Goal: Task Accomplishment & Management: Manage account settings

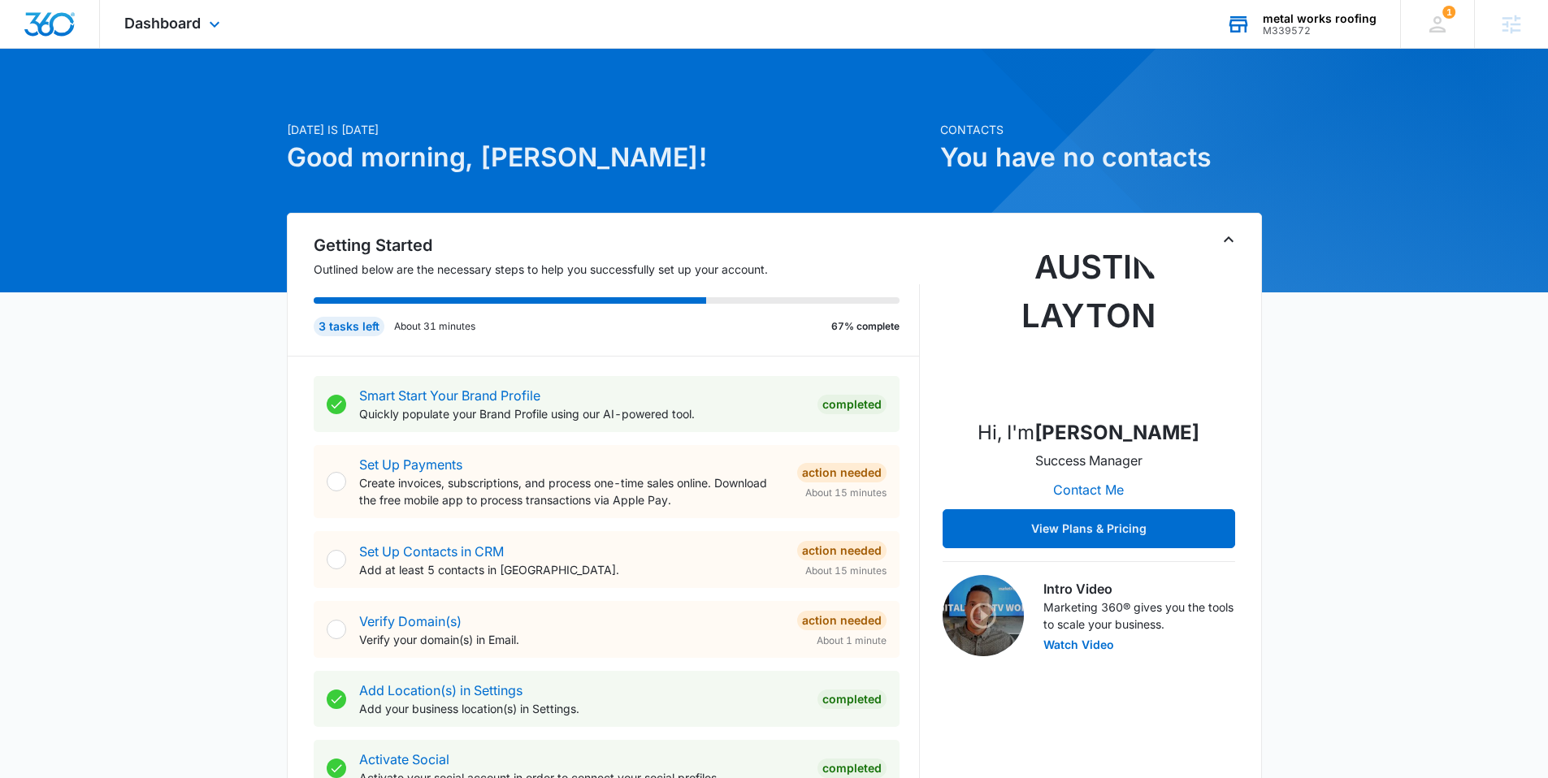
click at [1371, 25] on div "M339572" at bounding box center [1319, 30] width 114 height 11
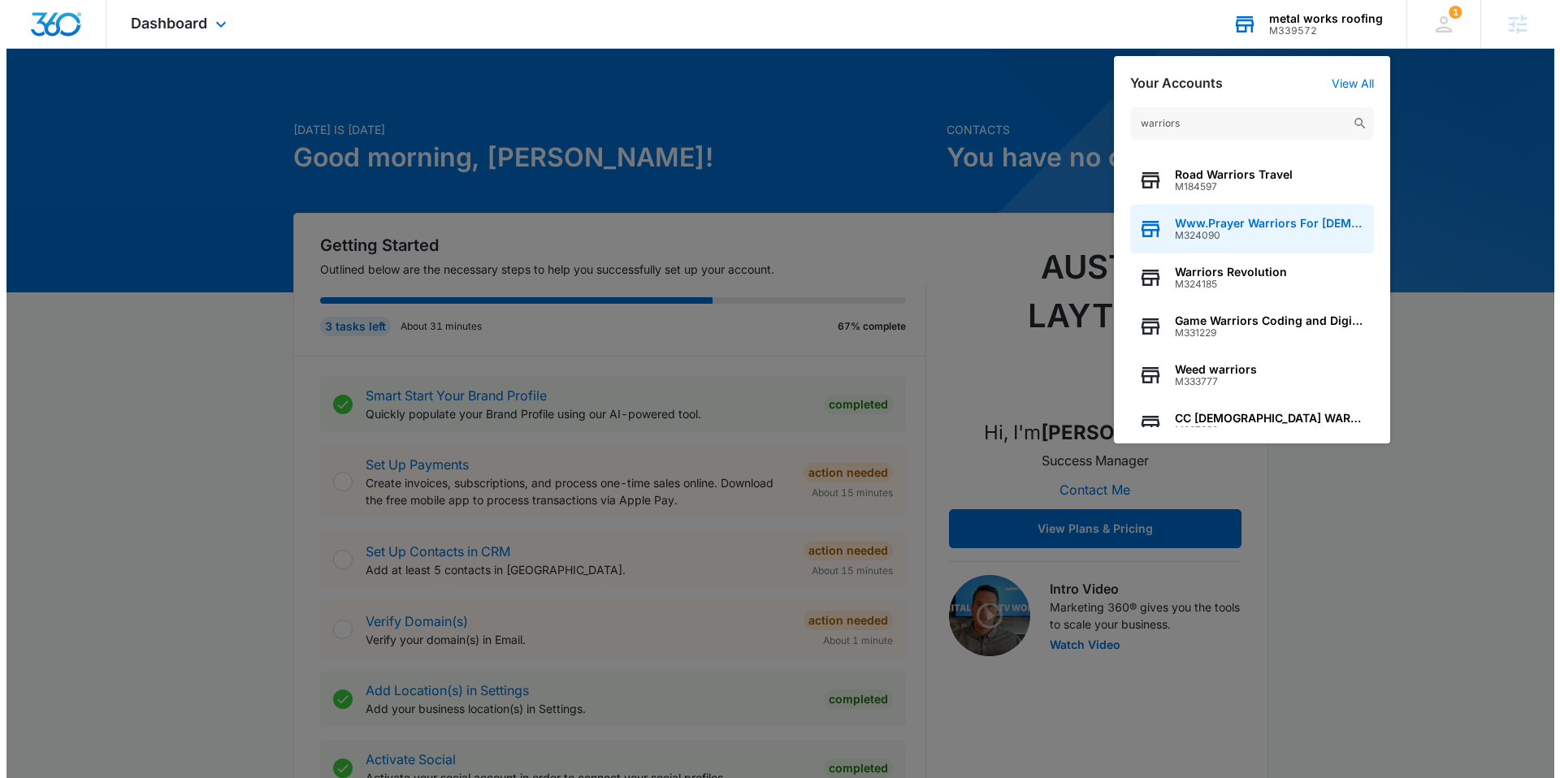
scroll to position [208, 0]
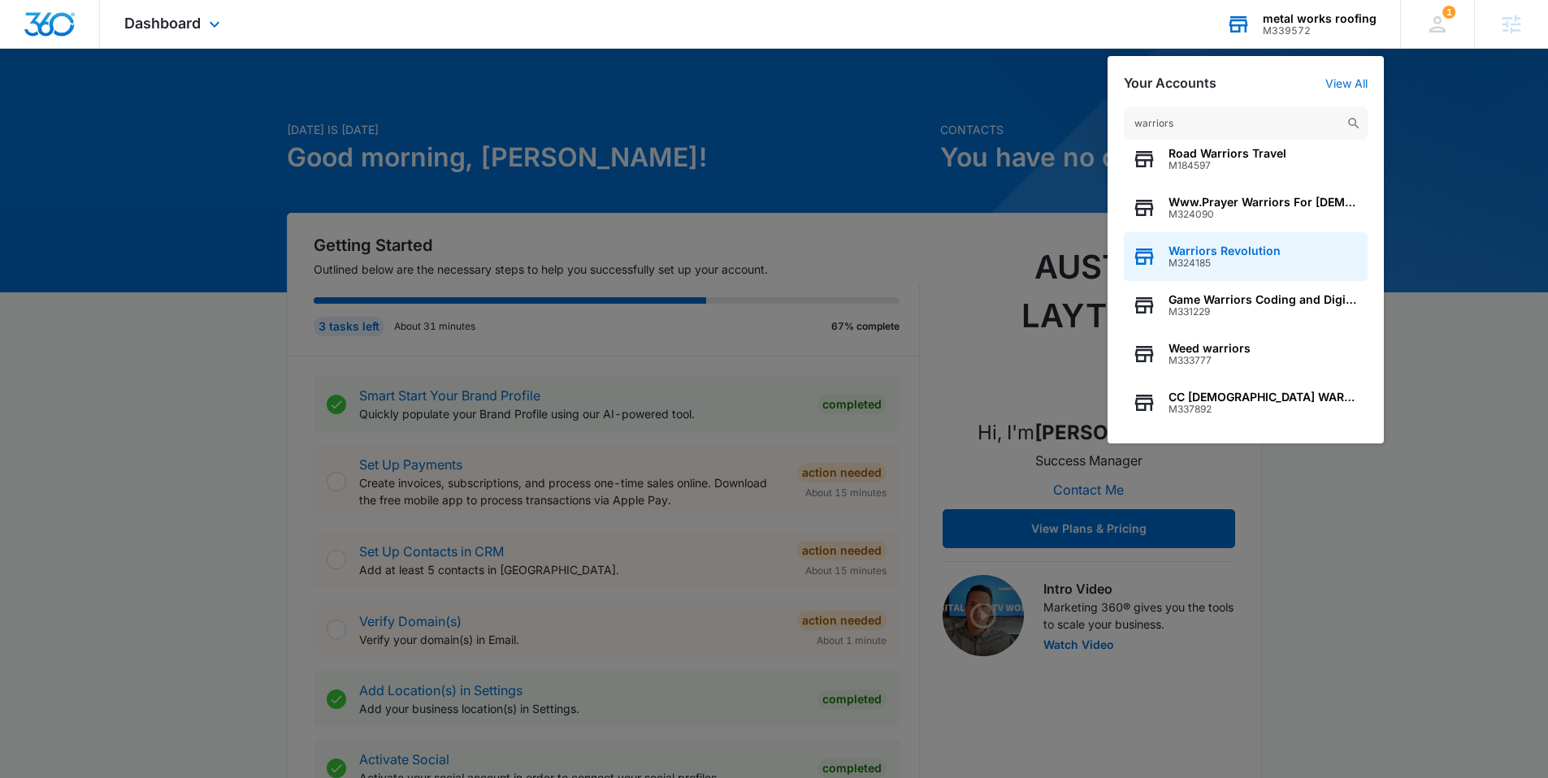
type input "warriors"
click at [1214, 269] on div "Warriors Revolution M324185" at bounding box center [1246, 256] width 244 height 49
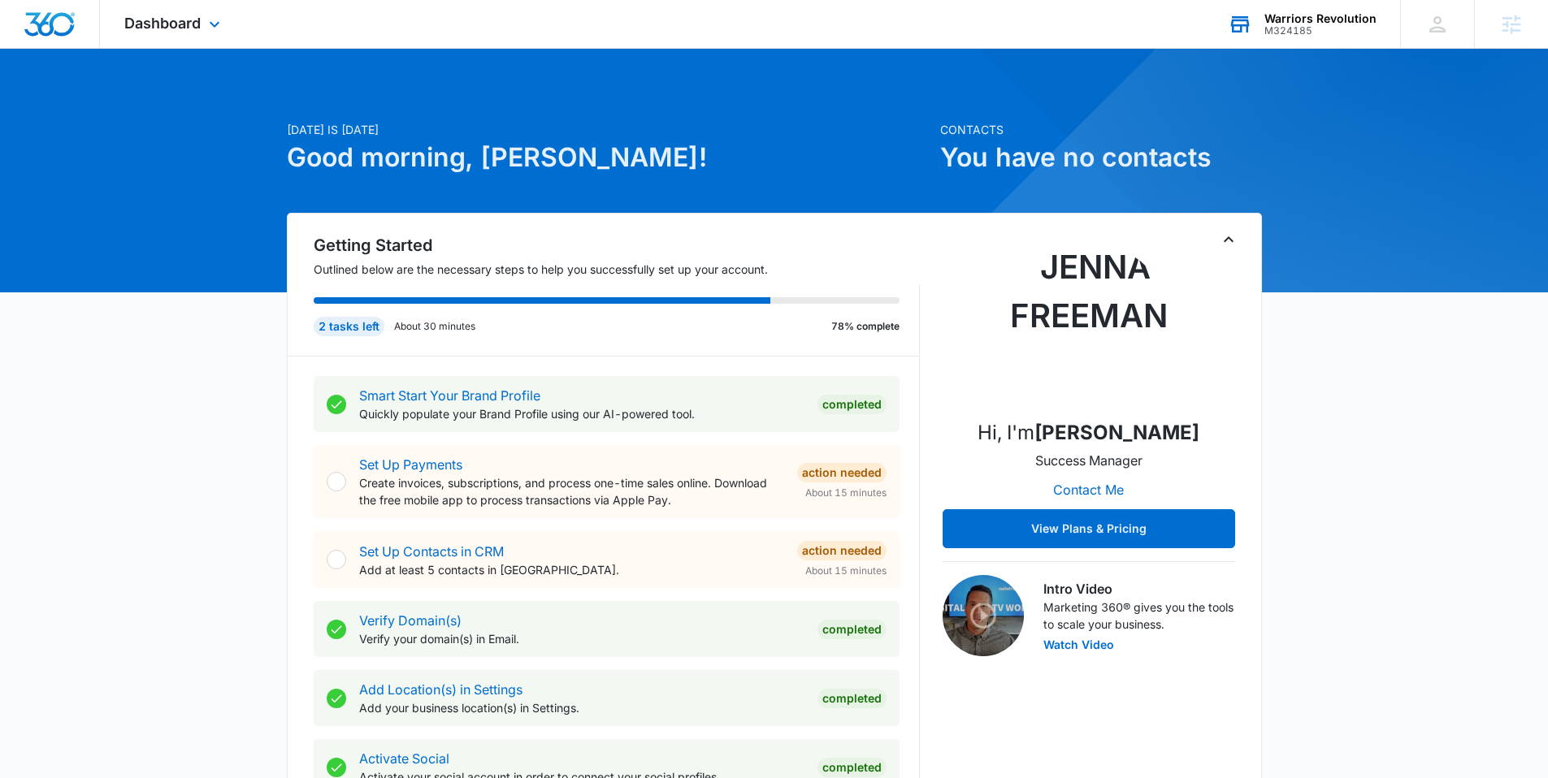
click at [201, 21] on div "Dashboard Apps Reputation Websites Forms CRM Email Social Shop Content Ads Inte…" at bounding box center [174, 24] width 149 height 48
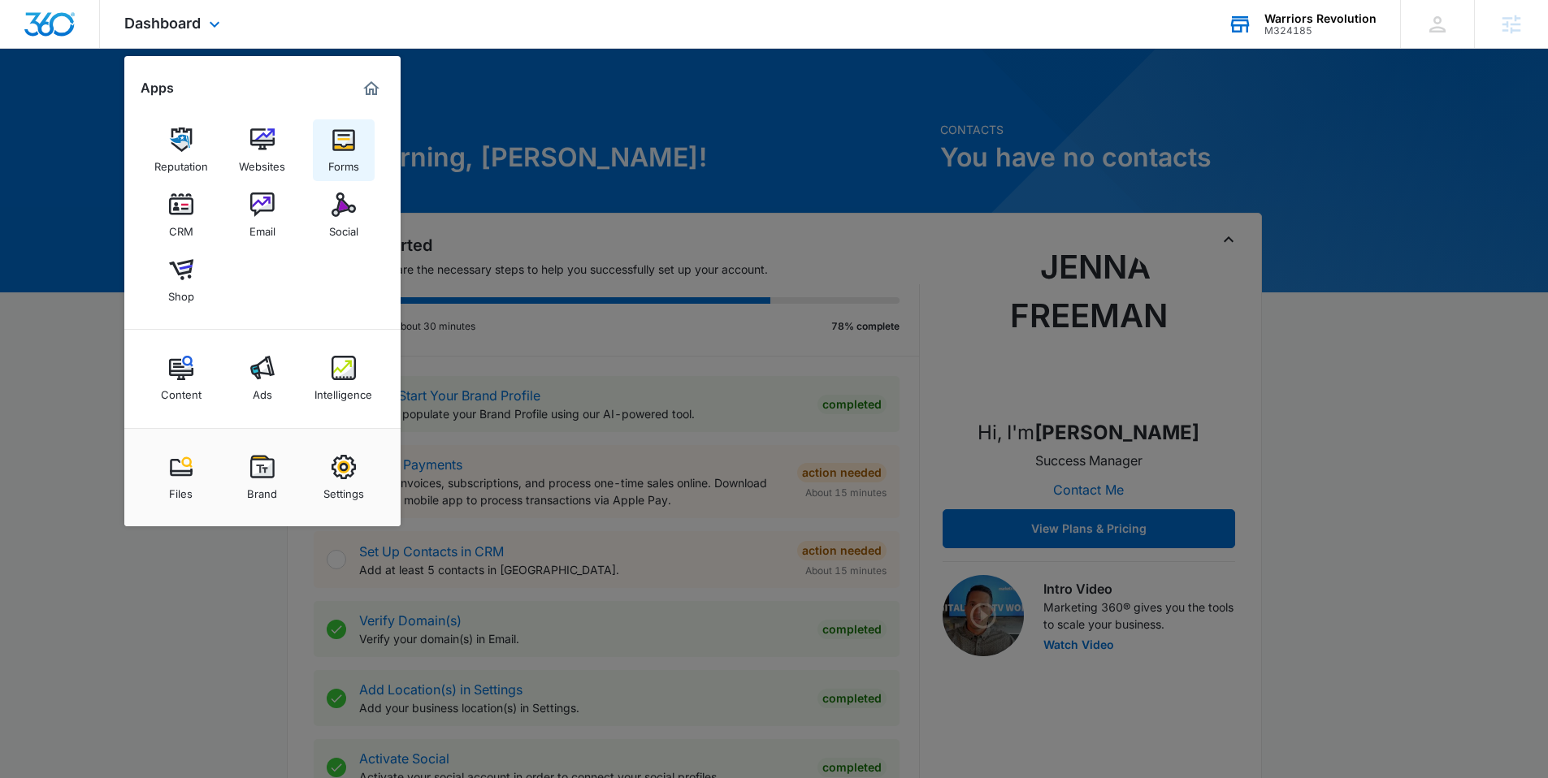
click at [333, 162] on div "Forms" at bounding box center [343, 162] width 31 height 21
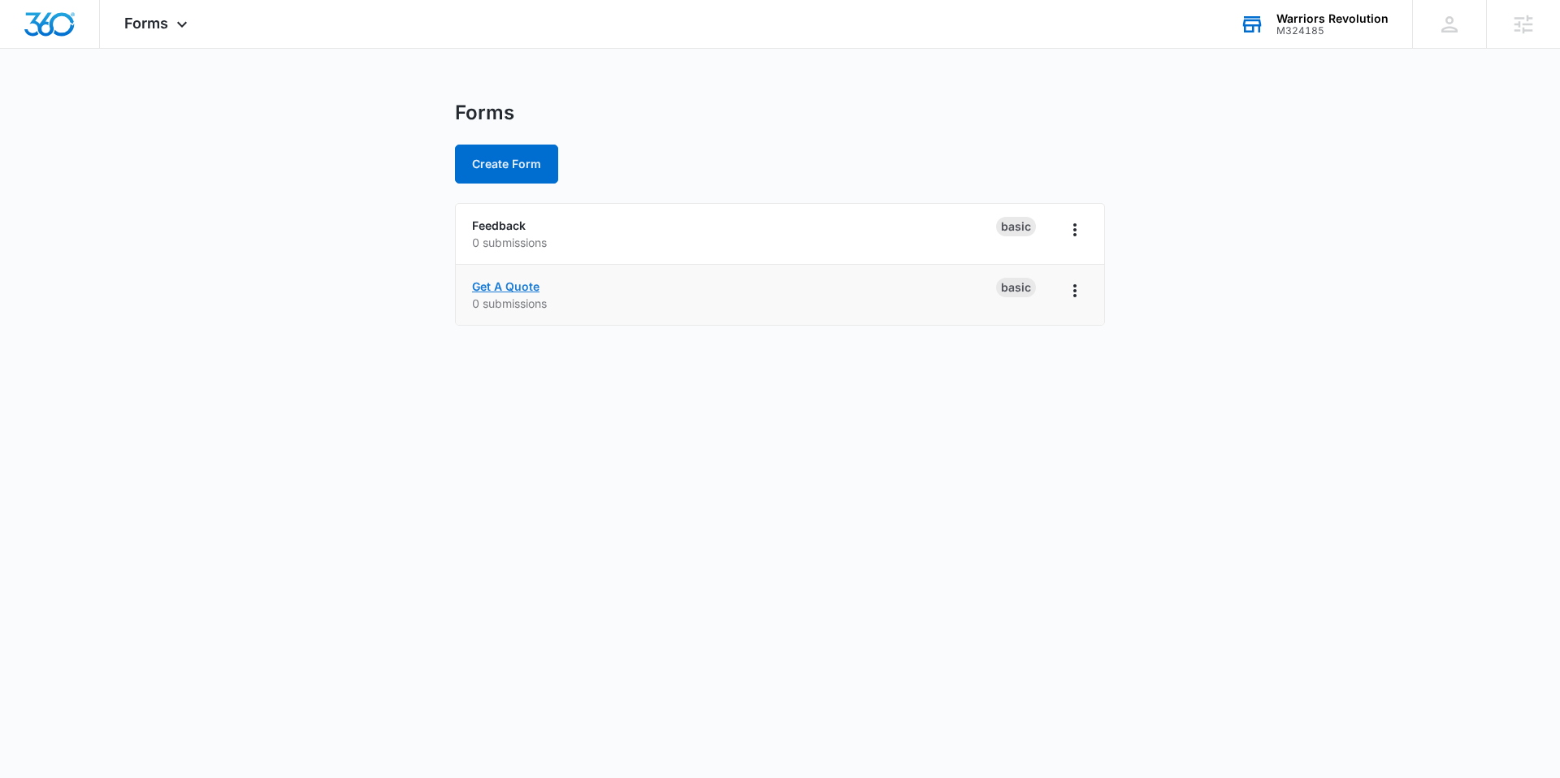
click at [525, 289] on link "Get A Quote" at bounding box center [505, 286] width 67 height 14
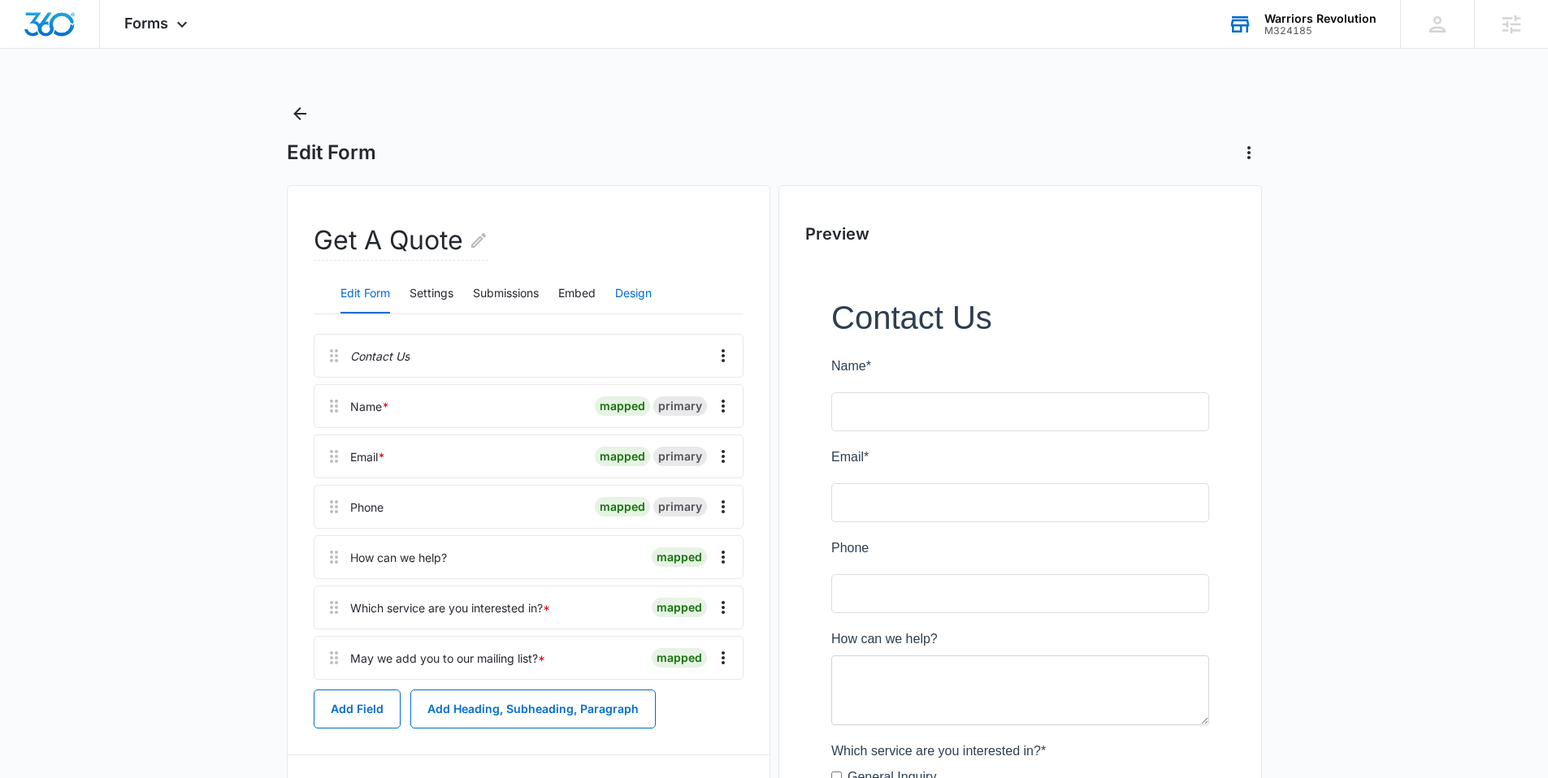
click at [645, 290] on button "Design" at bounding box center [633, 294] width 37 height 39
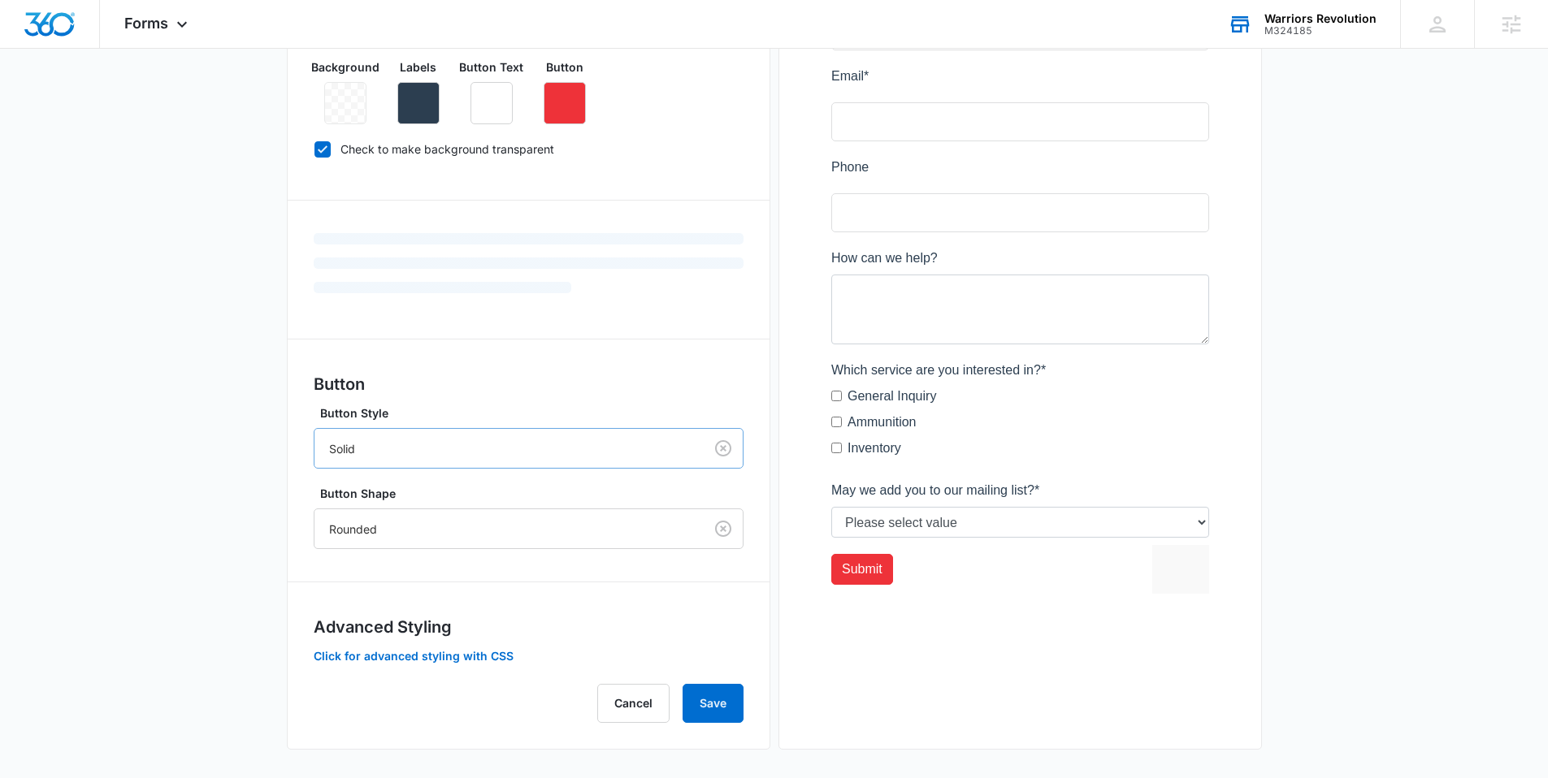
scroll to position [385, 0]
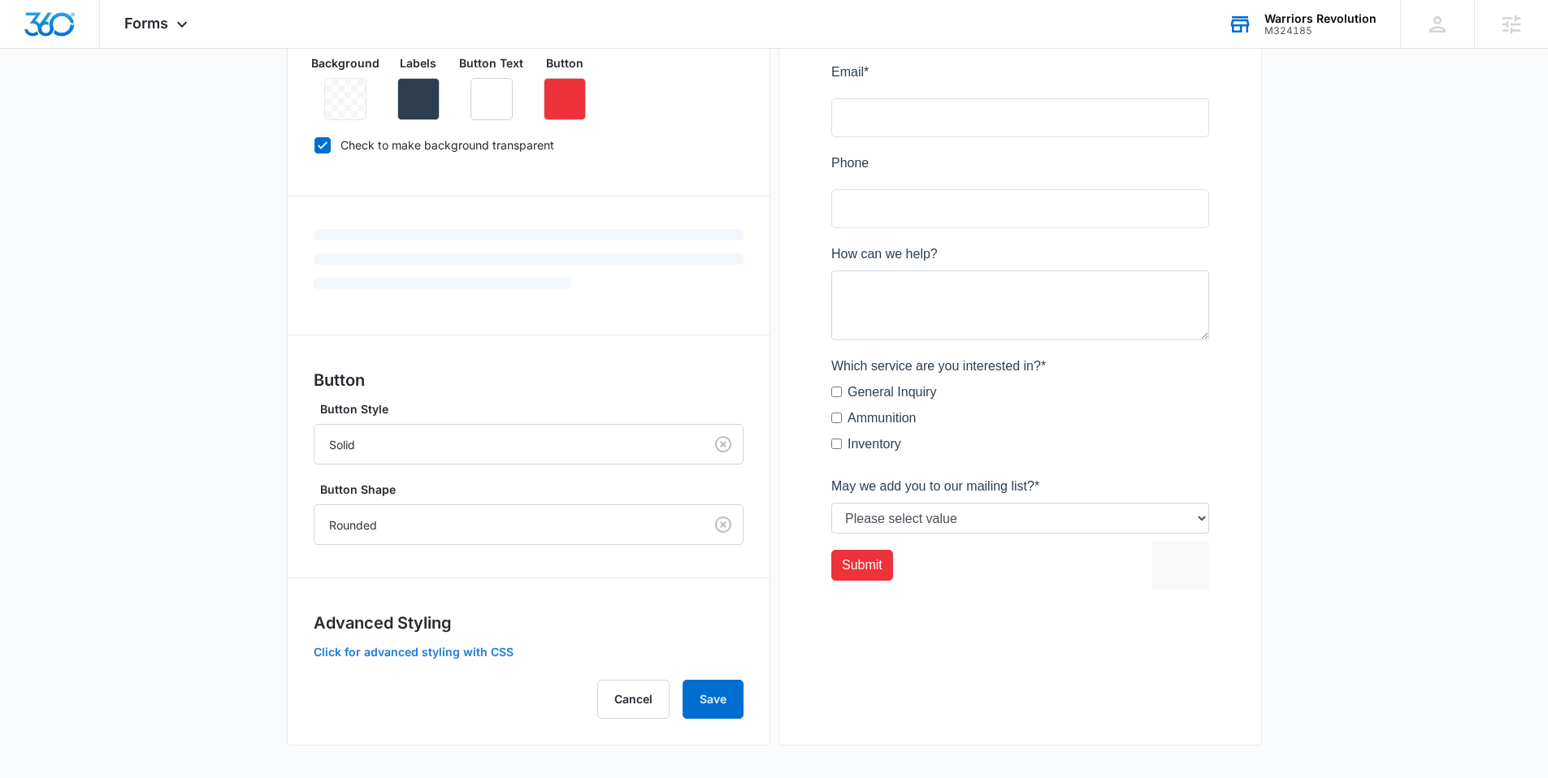
click at [479, 654] on button "Click for advanced styling with CSS" at bounding box center [414, 652] width 200 height 11
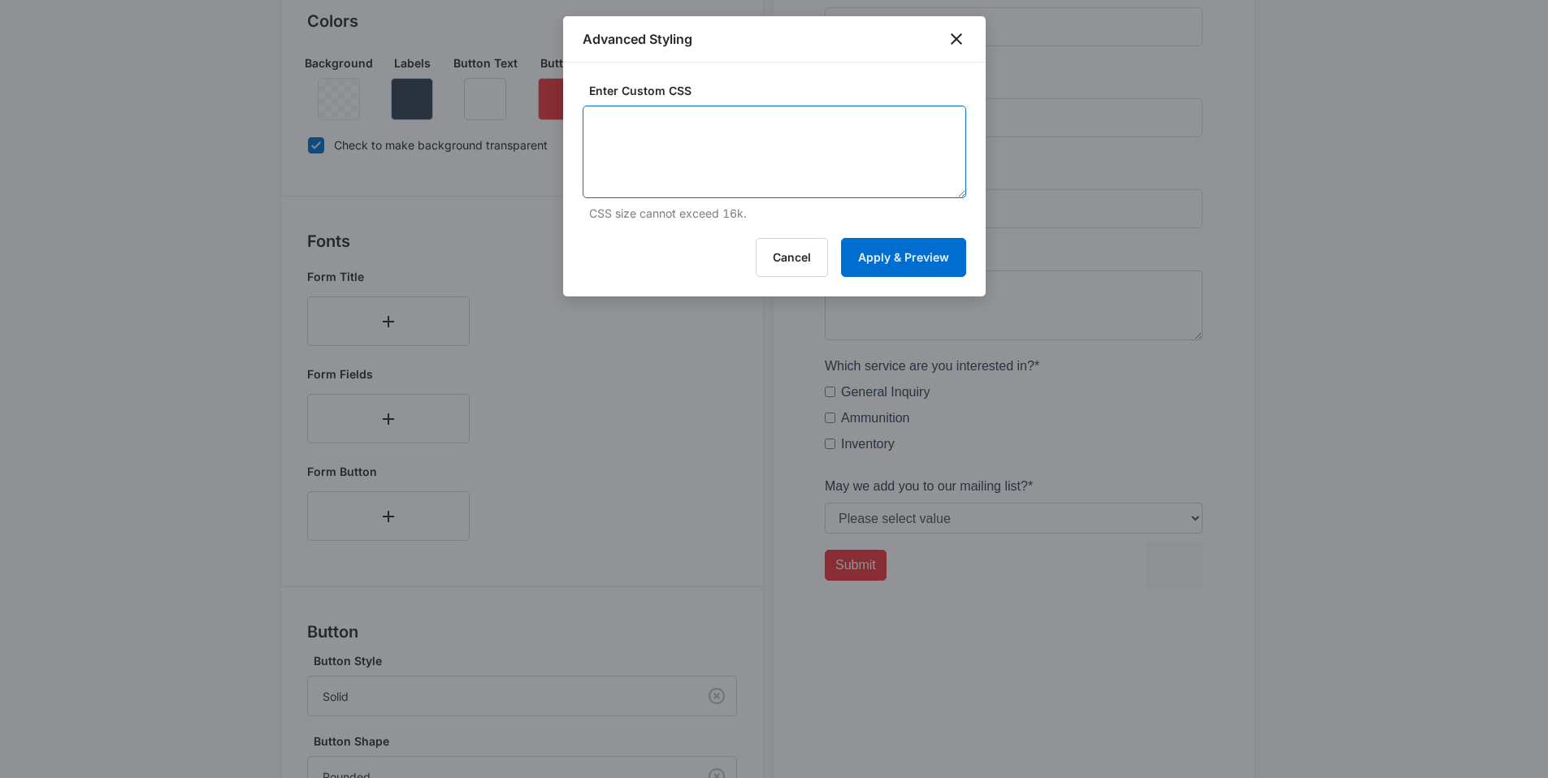
click at [689, 127] on textarea at bounding box center [773, 152] width 383 height 93
paste textarea "/* Label Color - modifies the label on input fields */ label { color: #FFFFFF; }"
type textarea "/* Label Color - modifies the label on input fields */ label { color: #FFFFFF; }"
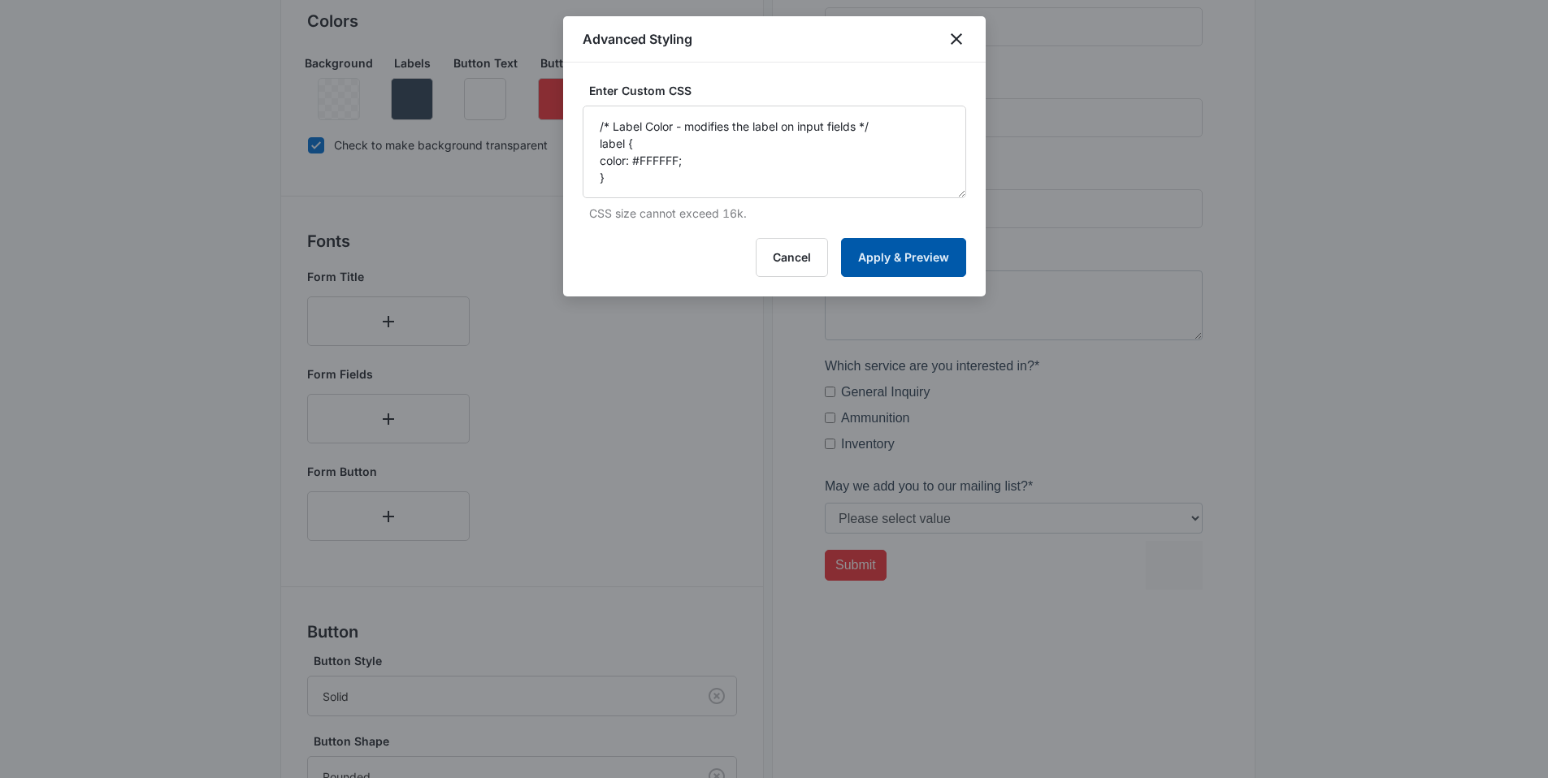
click at [895, 253] on button "Apply & Preview" at bounding box center [903, 257] width 125 height 39
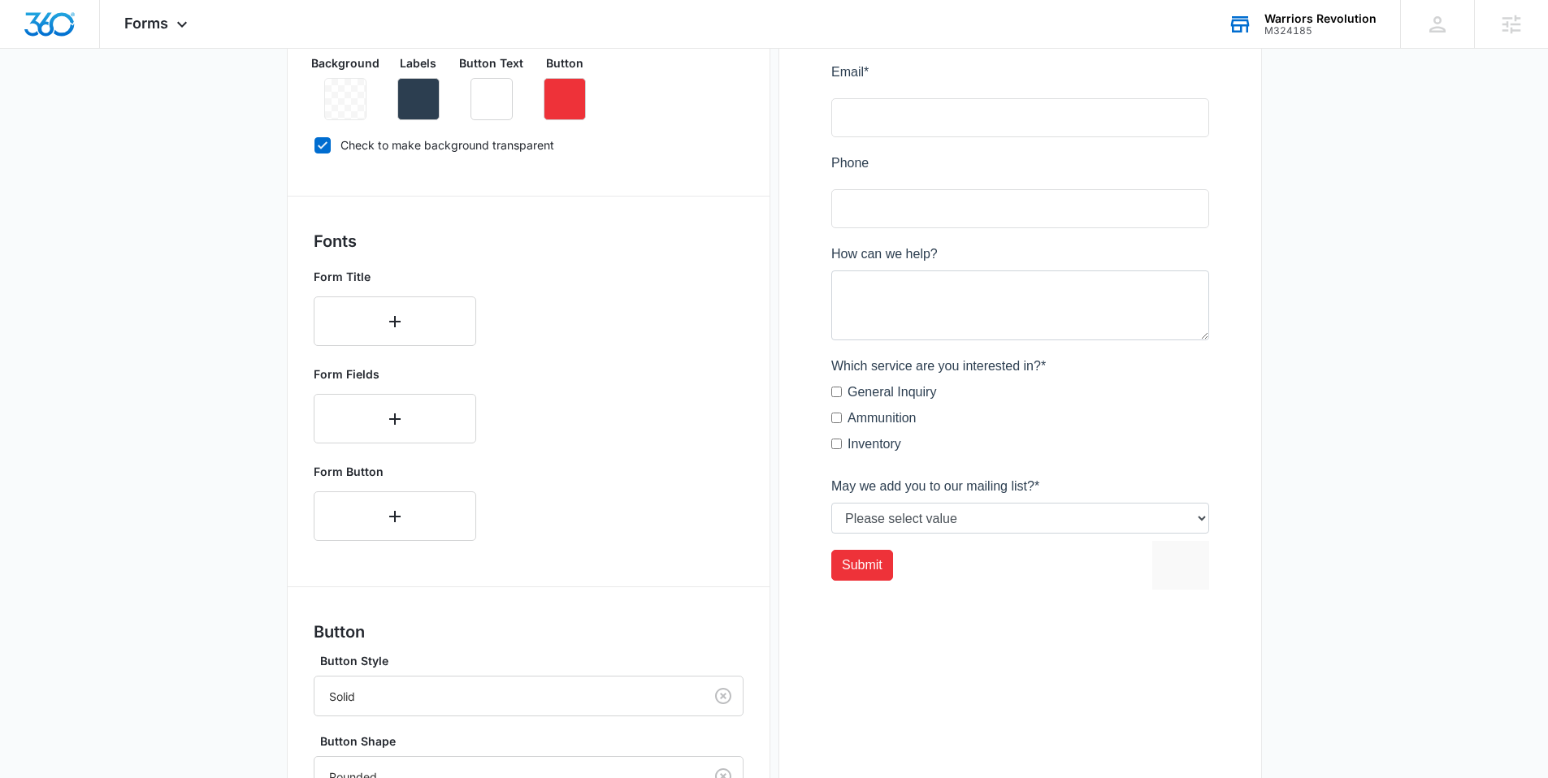
scroll to position [637, 0]
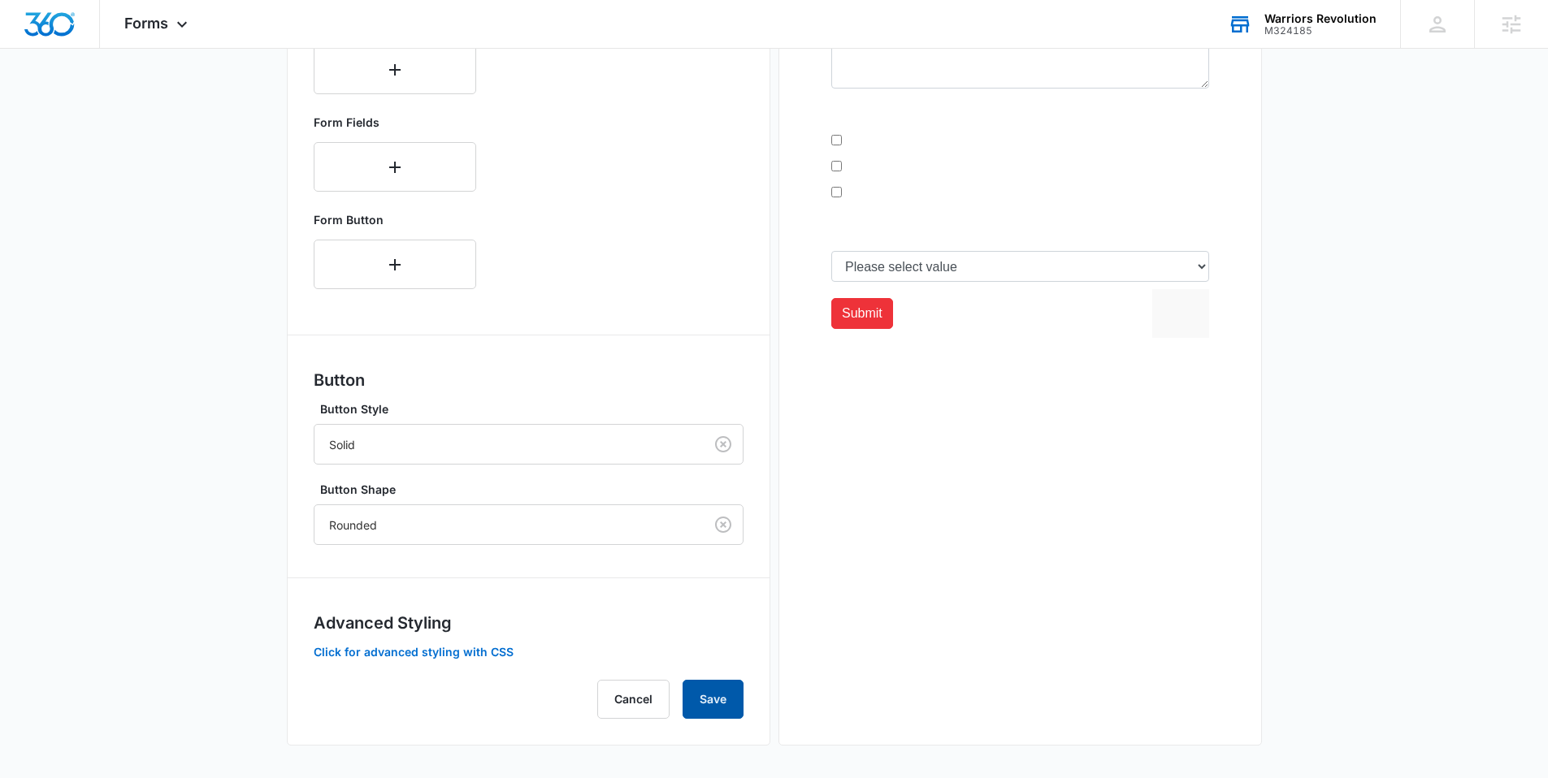
click at [712, 711] on button "Save" at bounding box center [712, 699] width 61 height 39
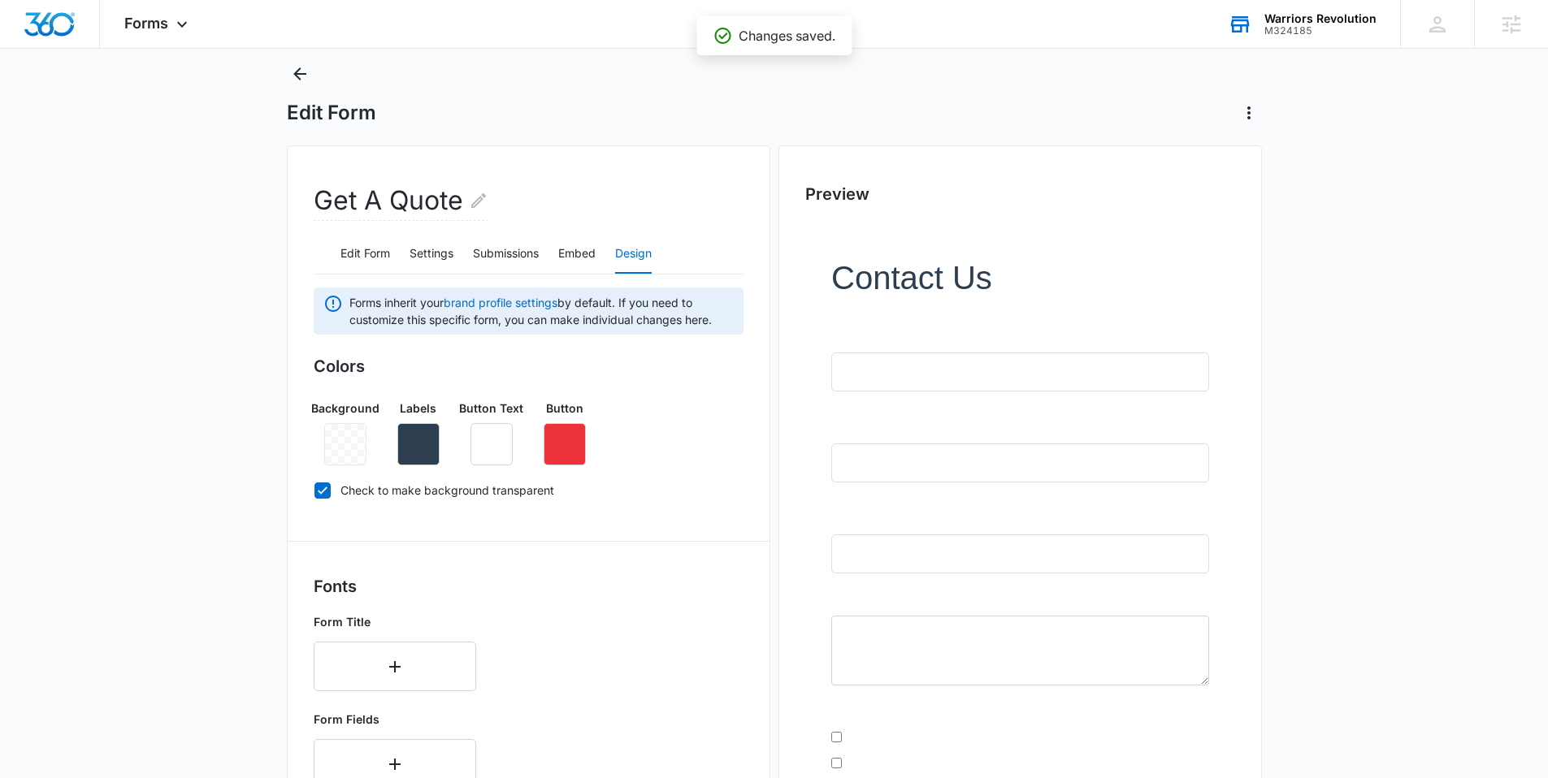
scroll to position [65, 0]
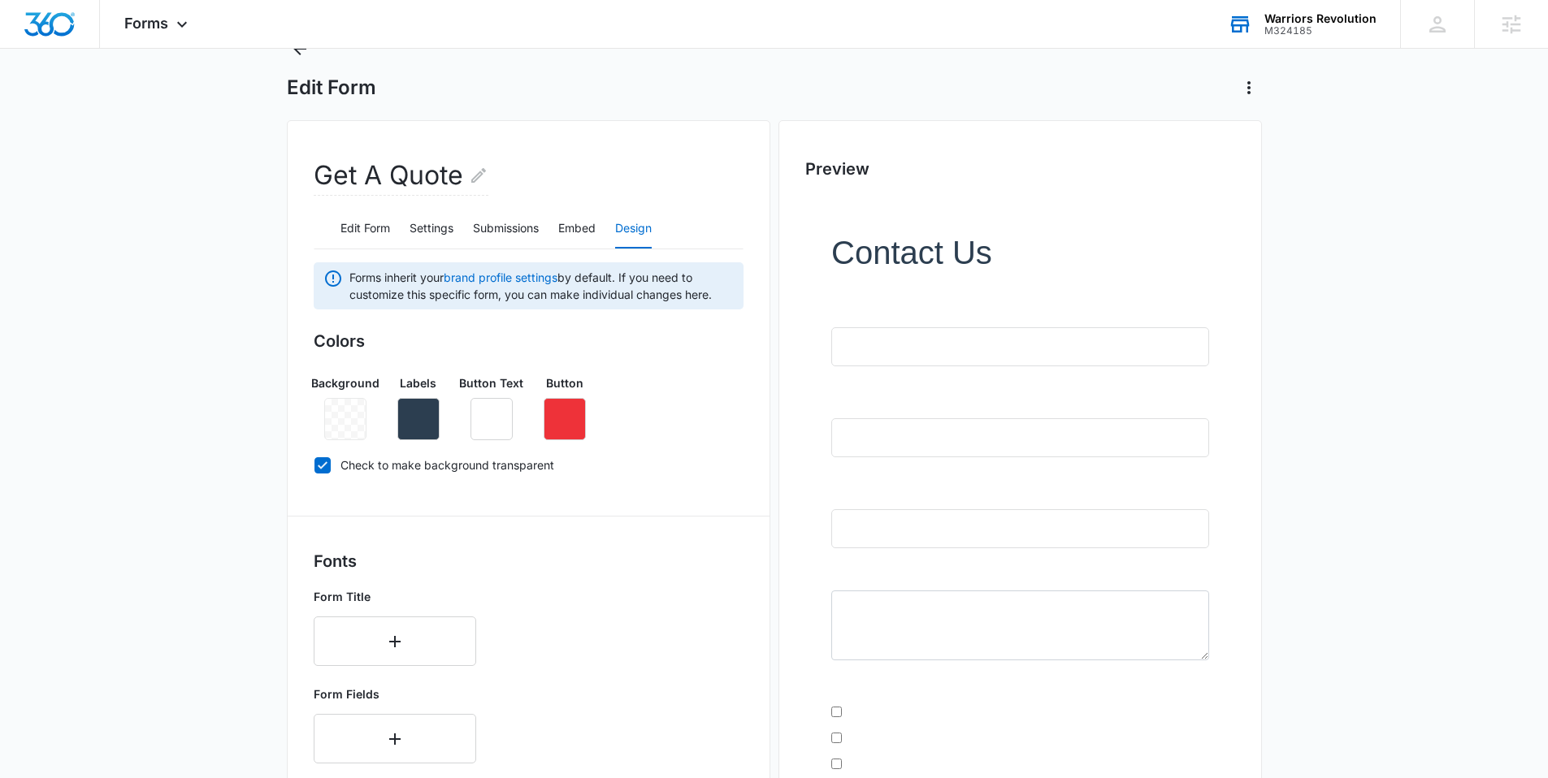
click at [392, 228] on div "Edit Form Settings Submissions Embed Design" at bounding box center [529, 229] width 430 height 41
click at [370, 226] on button "Edit Form" at bounding box center [365, 229] width 50 height 39
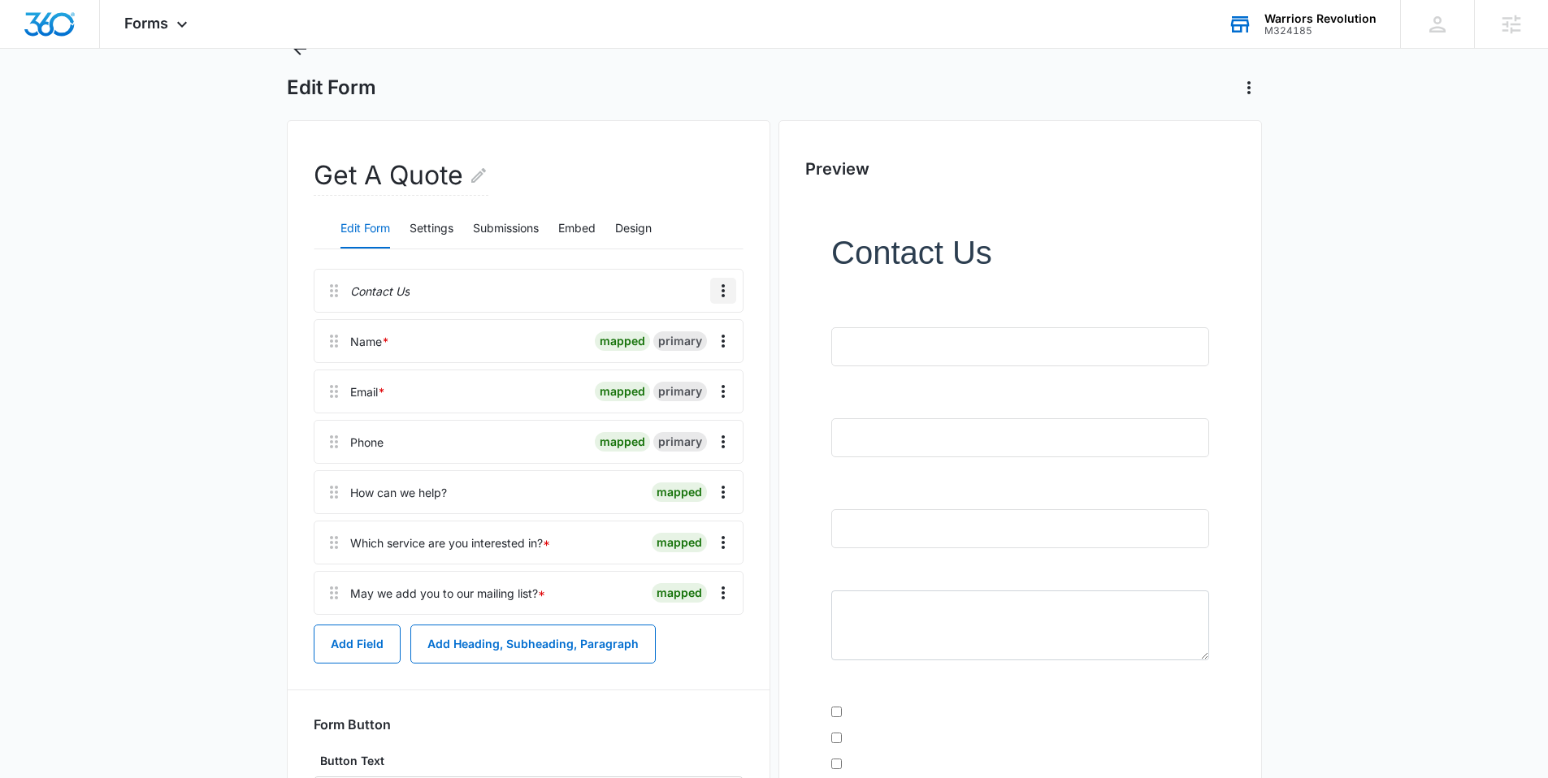
click at [733, 289] on button "Overflow Menu" at bounding box center [723, 291] width 26 height 26
click at [702, 362] on button "Delete" at bounding box center [689, 361] width 93 height 24
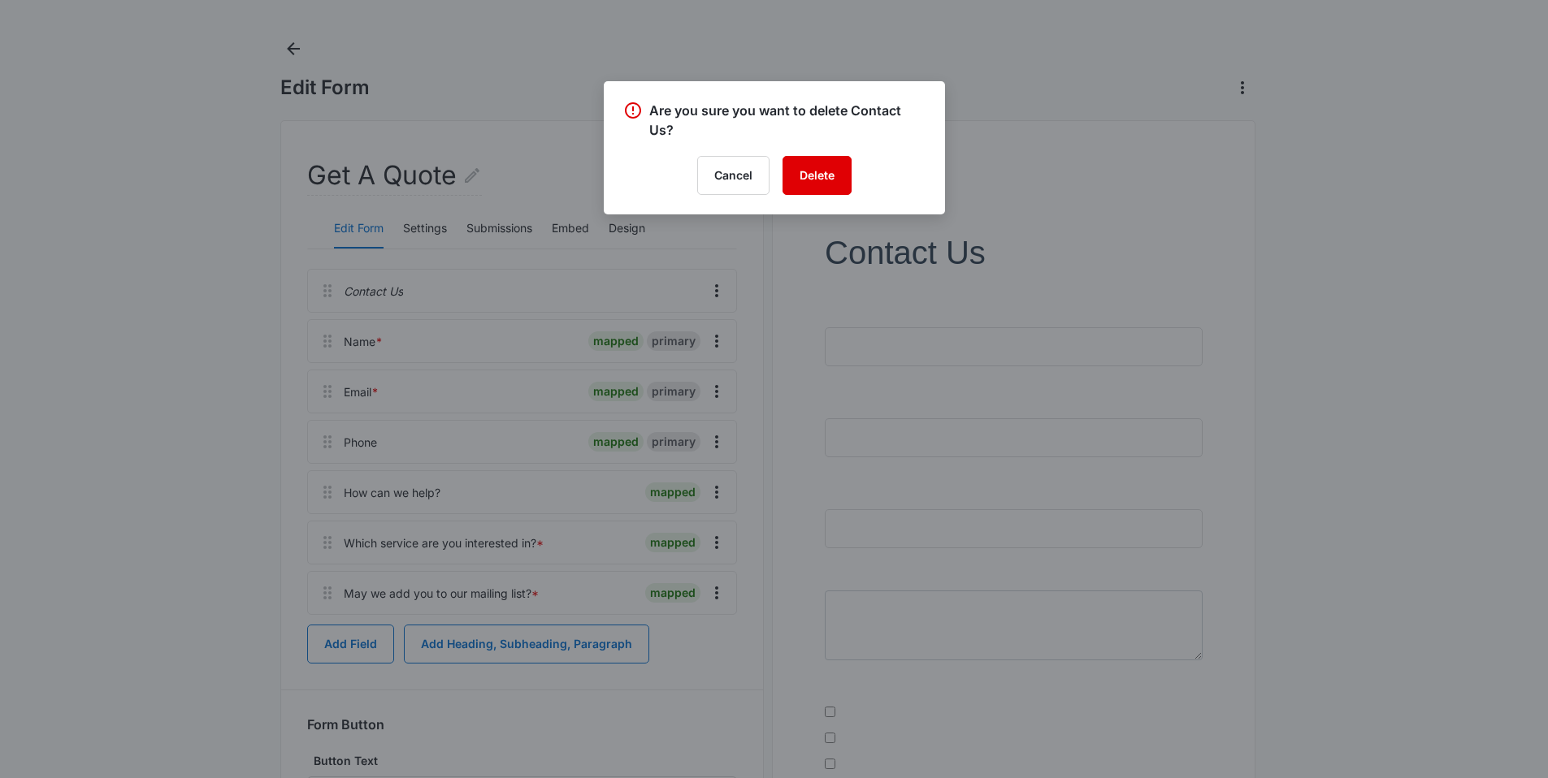
click at [821, 168] on button "Delete" at bounding box center [816, 175] width 69 height 39
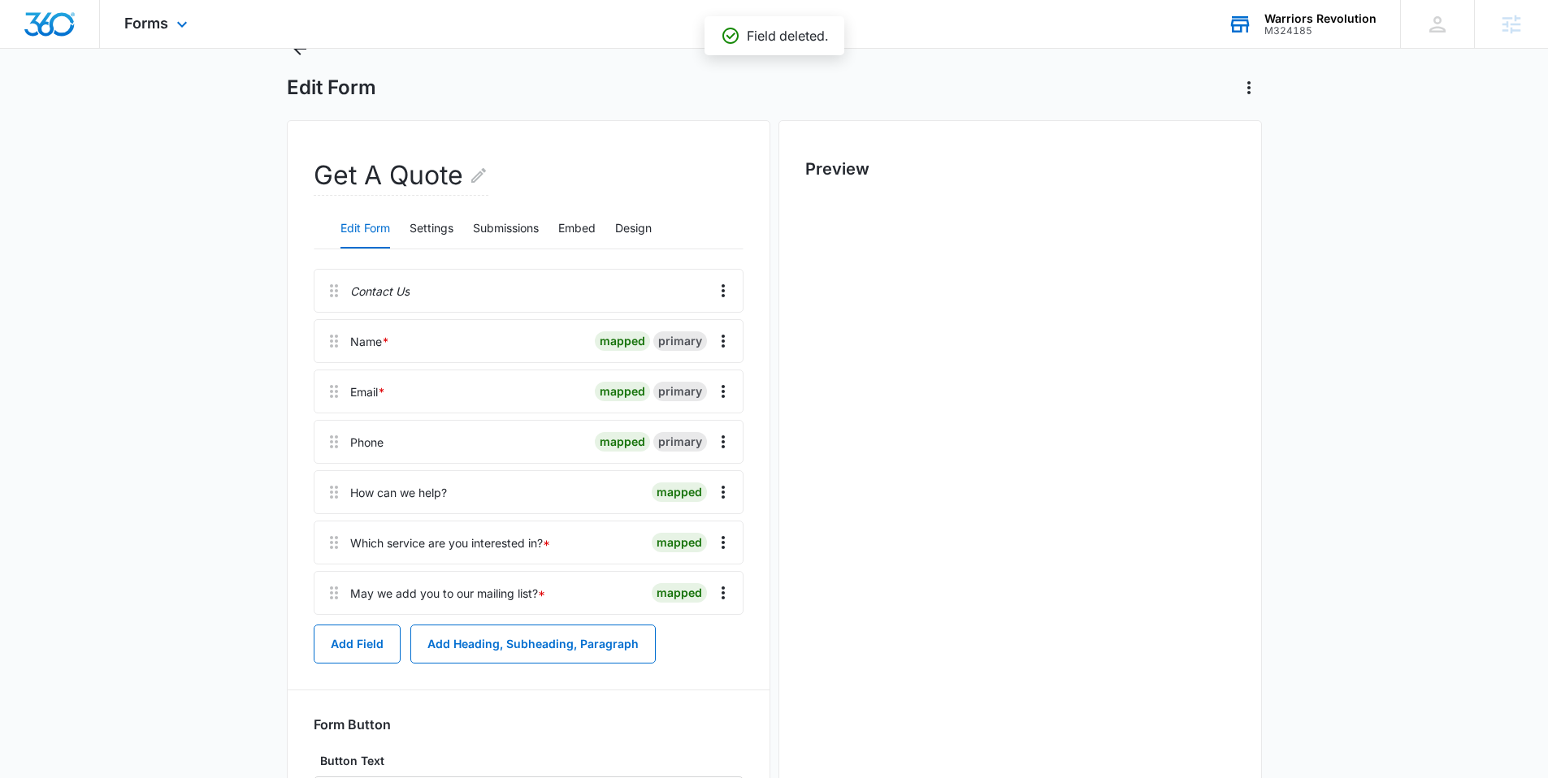
scroll to position [0, 0]
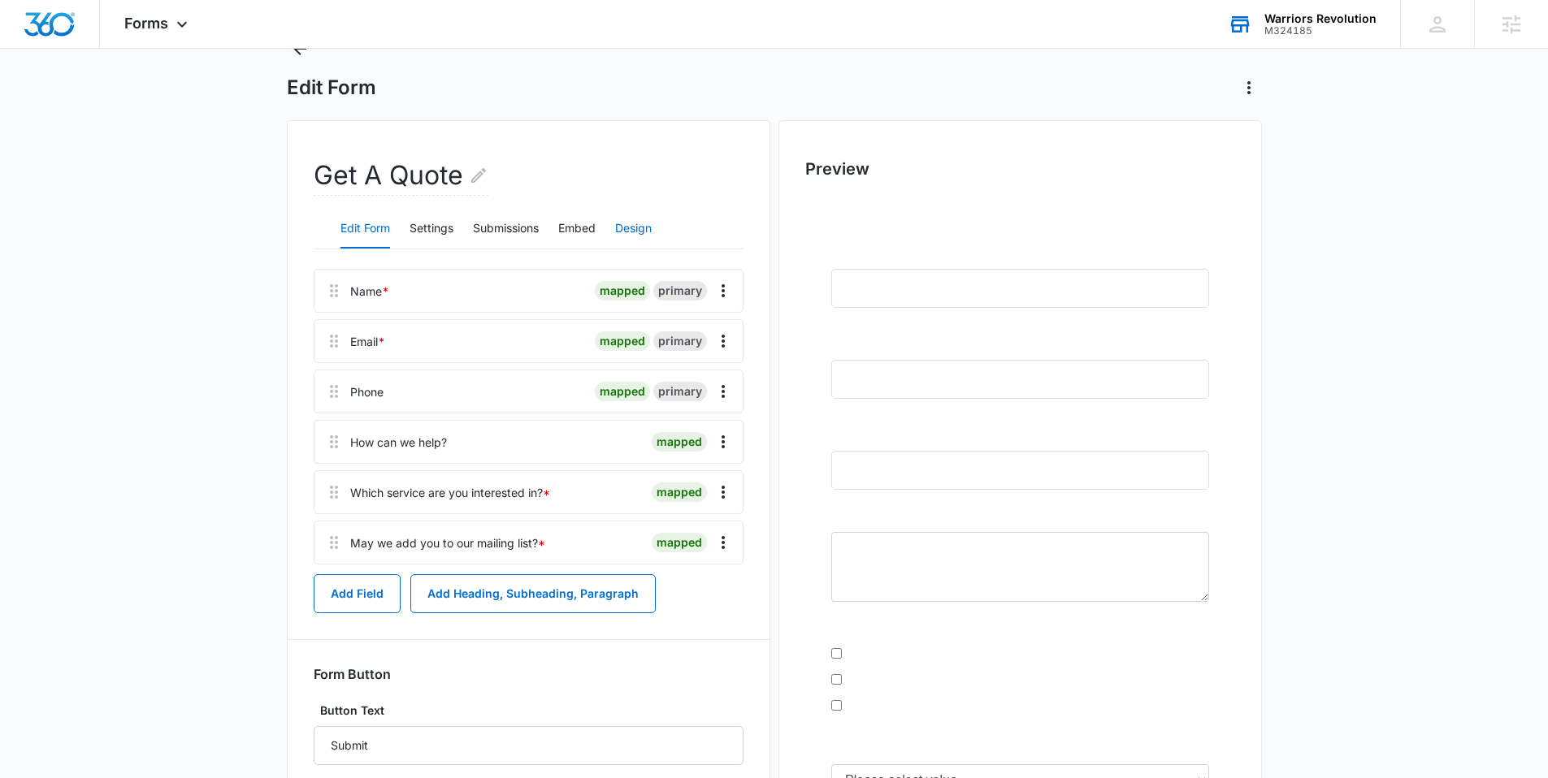
click at [623, 231] on button "Design" at bounding box center [633, 229] width 37 height 39
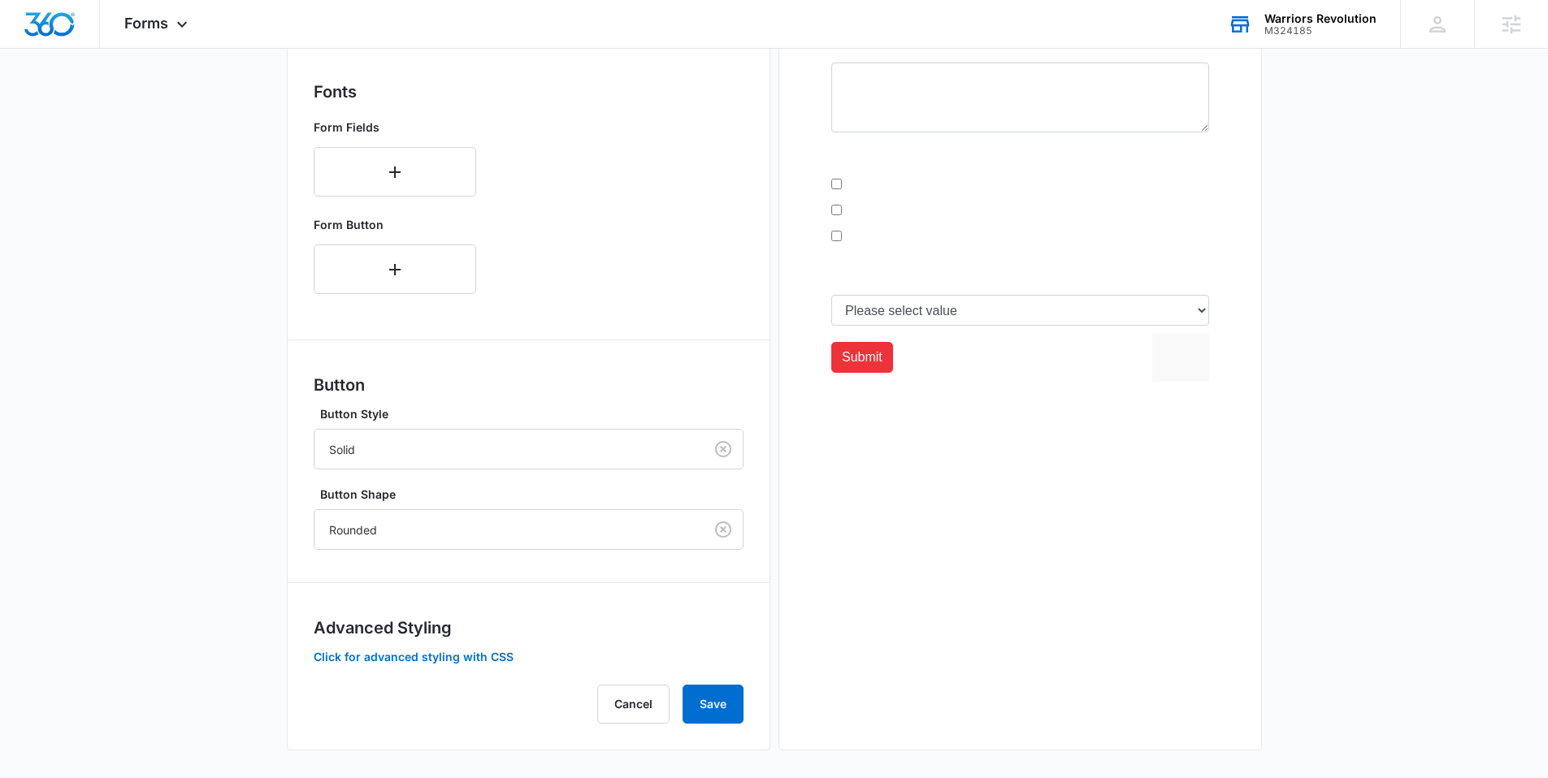
scroll to position [539, 0]
click at [38, 24] on img "Dashboard" at bounding box center [50, 24] width 52 height 24
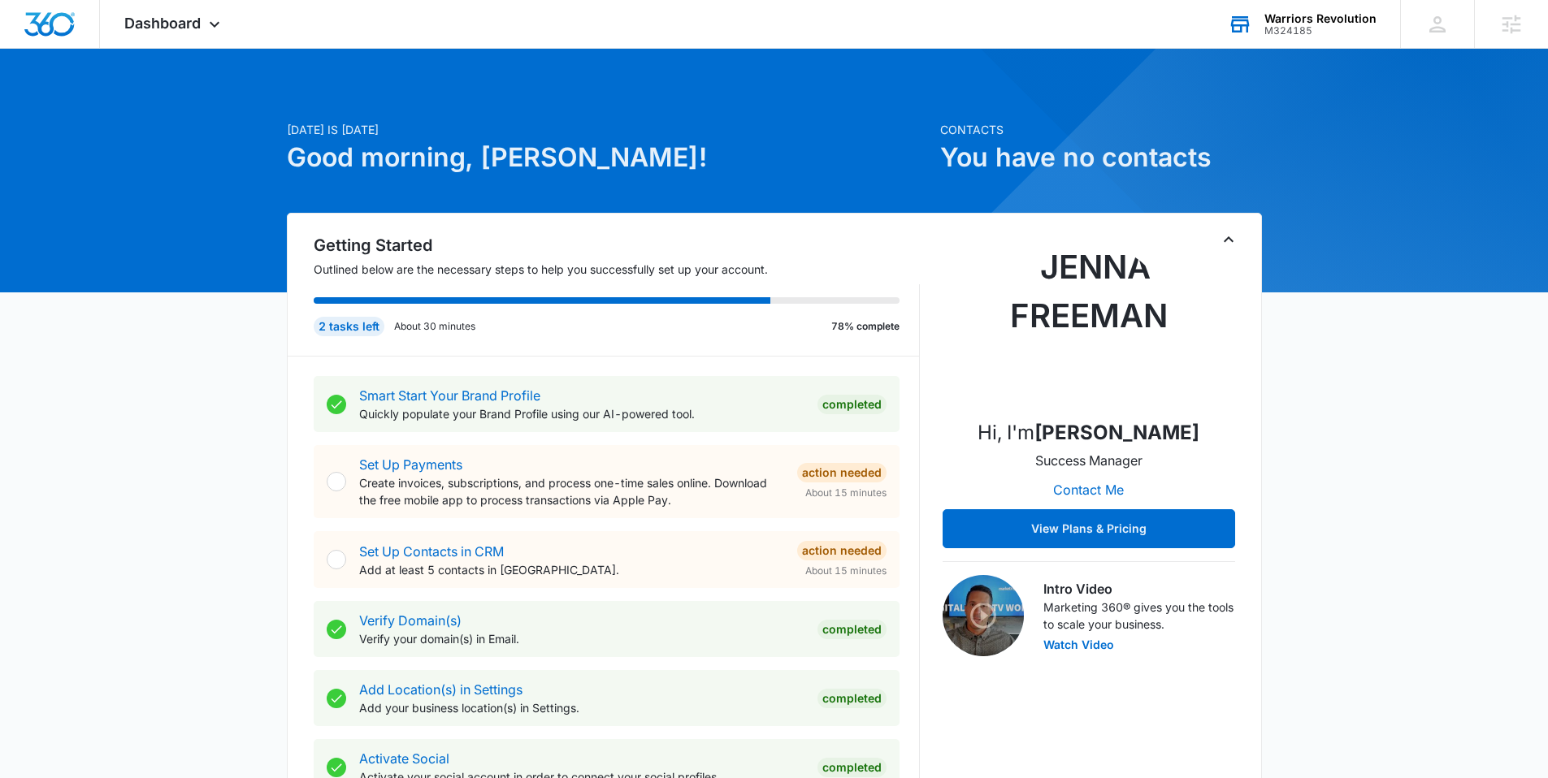
click at [1330, 15] on div "Warriors Revolution" at bounding box center [1320, 18] width 112 height 13
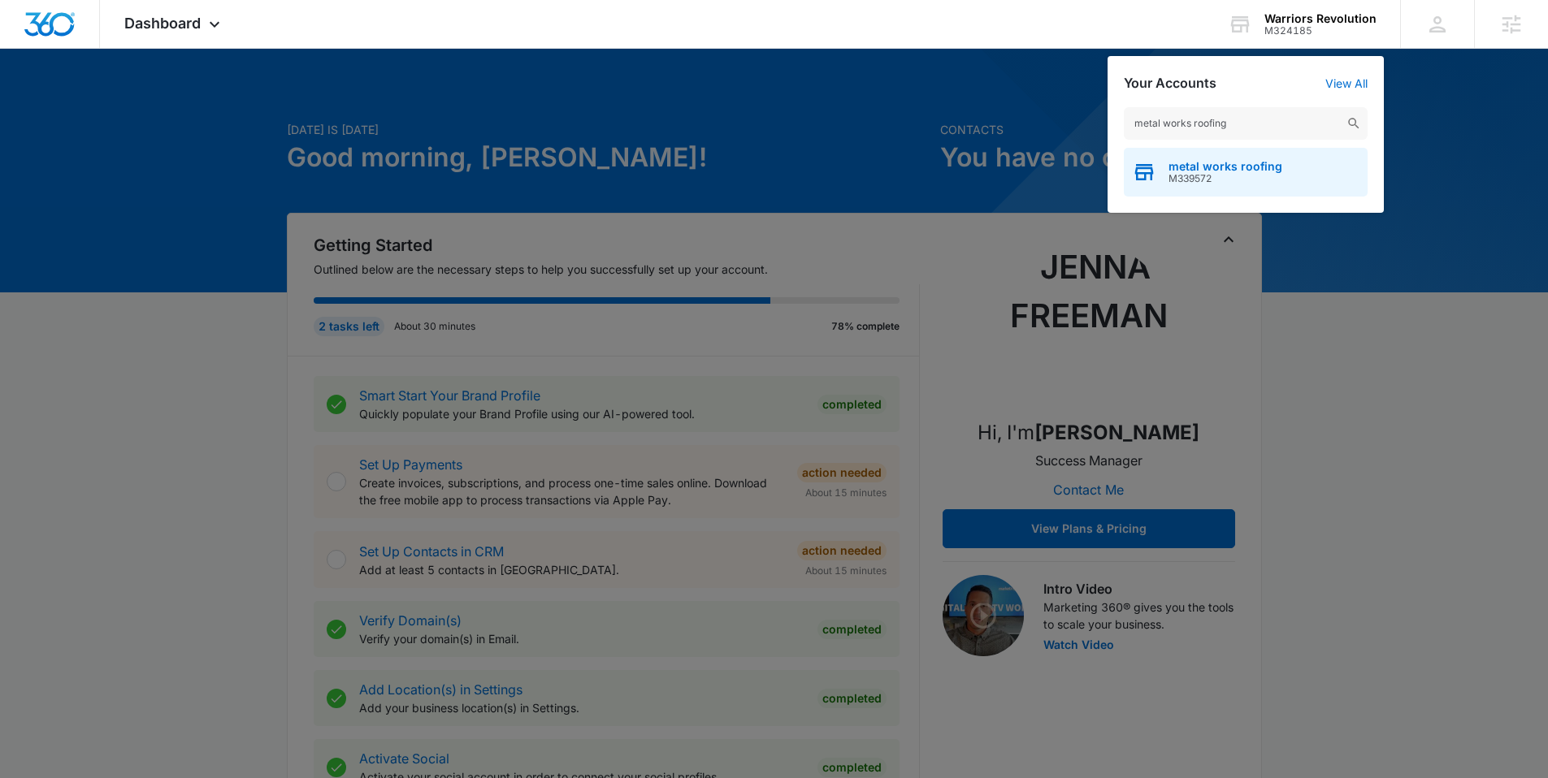
type input "metal works roofing"
click at [1188, 177] on span "M339572" at bounding box center [1225, 178] width 114 height 11
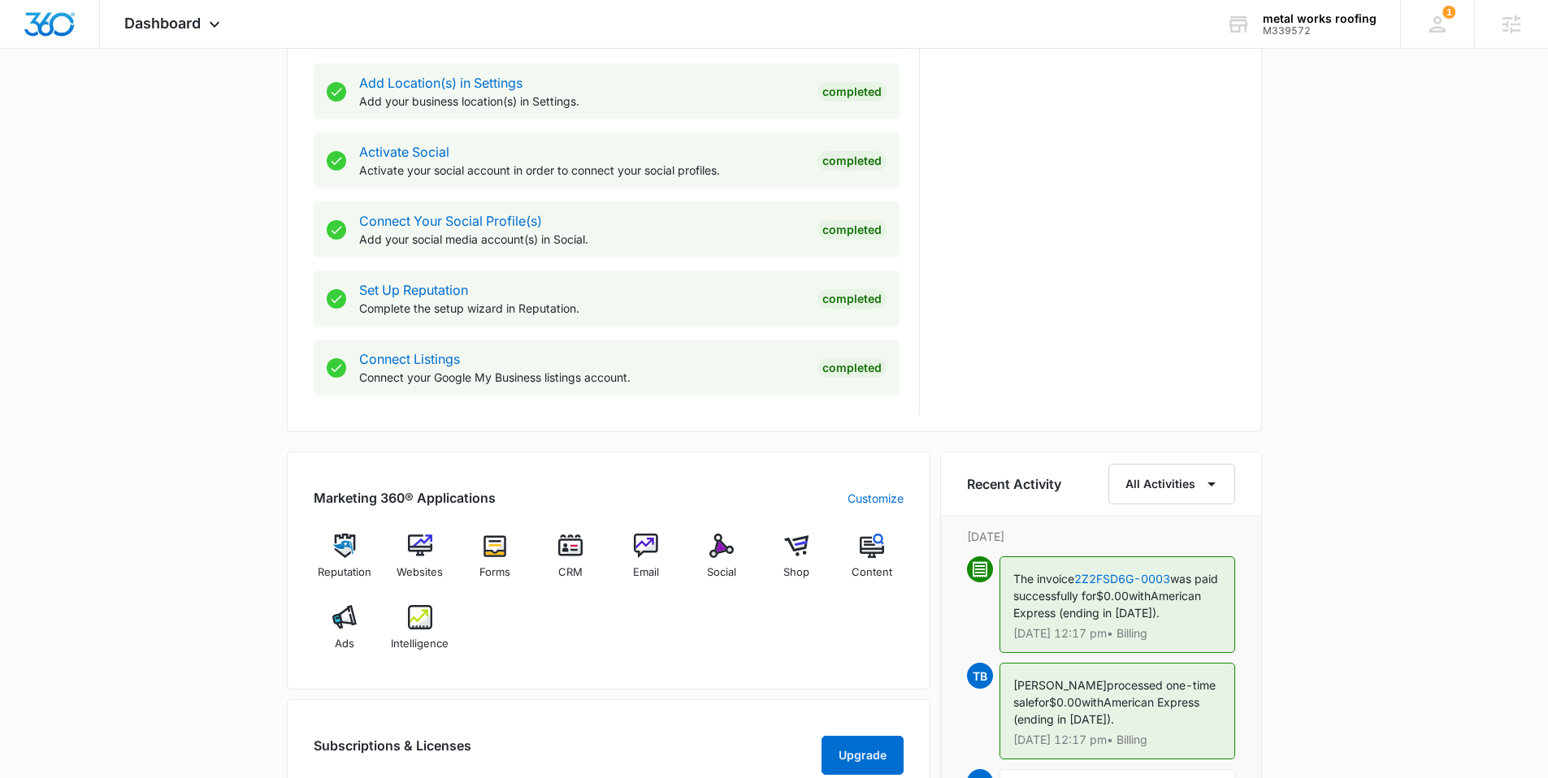
scroll to position [605, 0]
click at [162, 24] on span "Dashboard" at bounding box center [162, 23] width 76 height 17
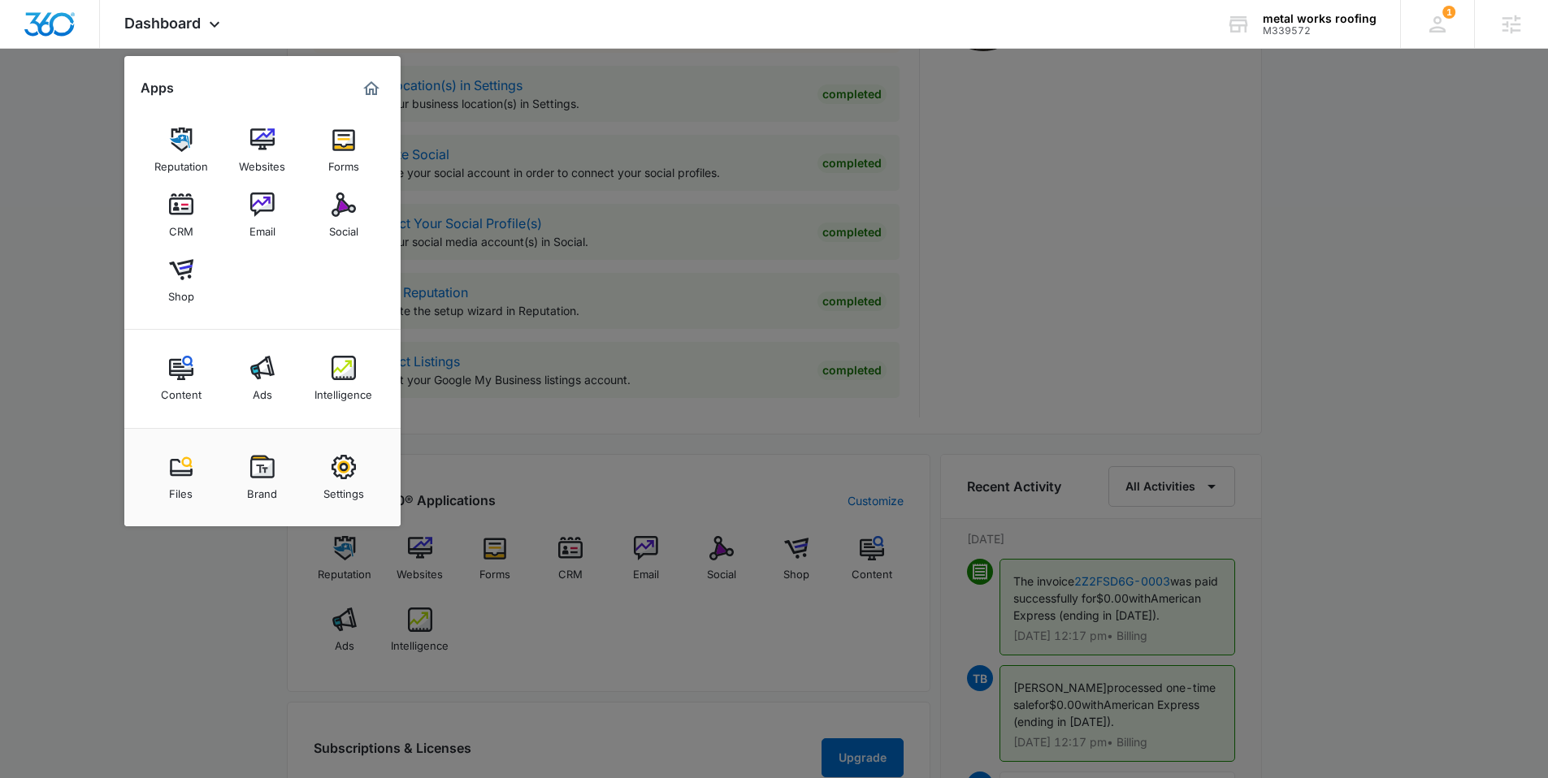
click at [265, 488] on div "Brand" at bounding box center [262, 489] width 30 height 21
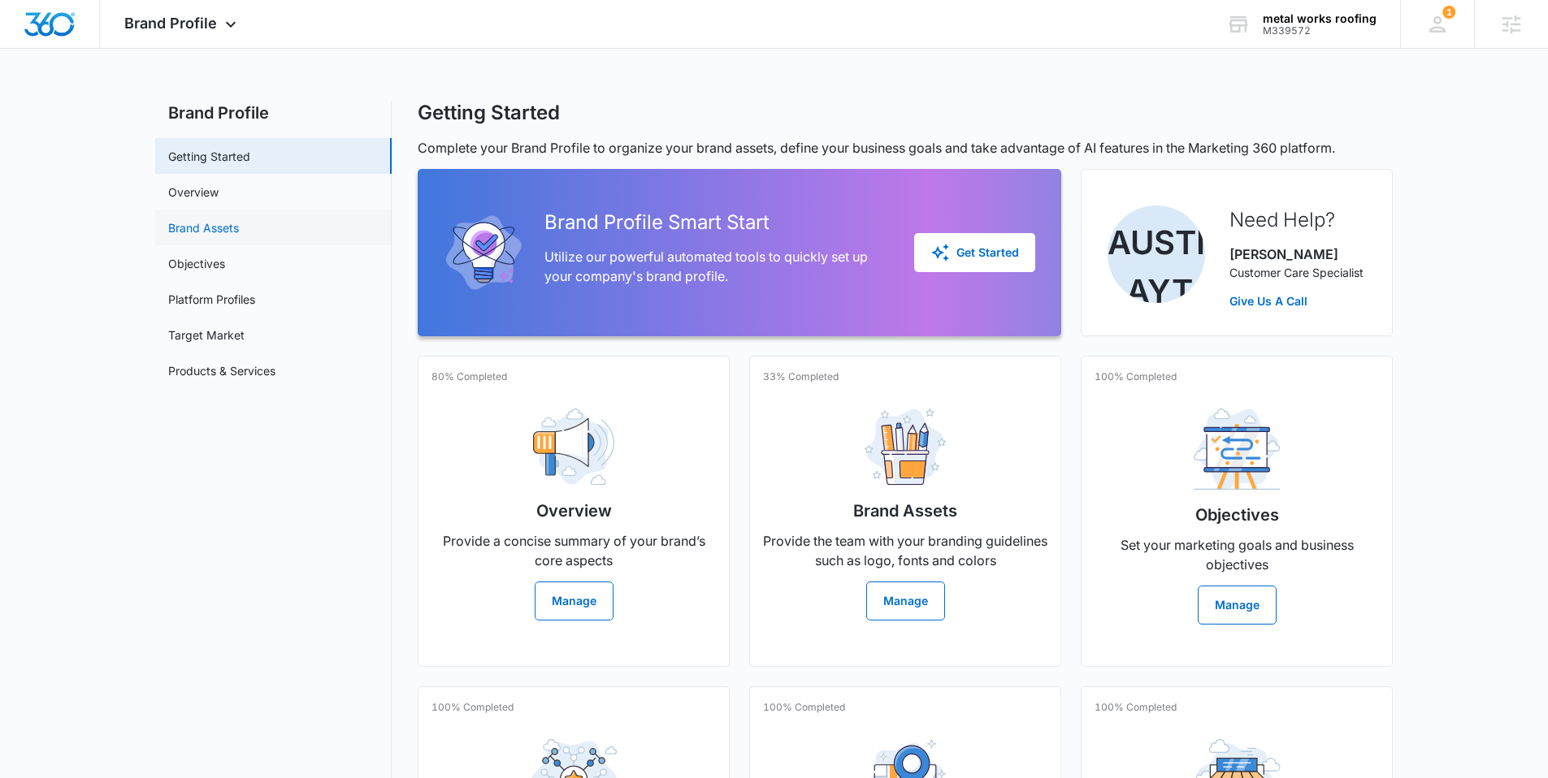
click at [216, 219] on link "Brand Assets" at bounding box center [203, 227] width 71 height 17
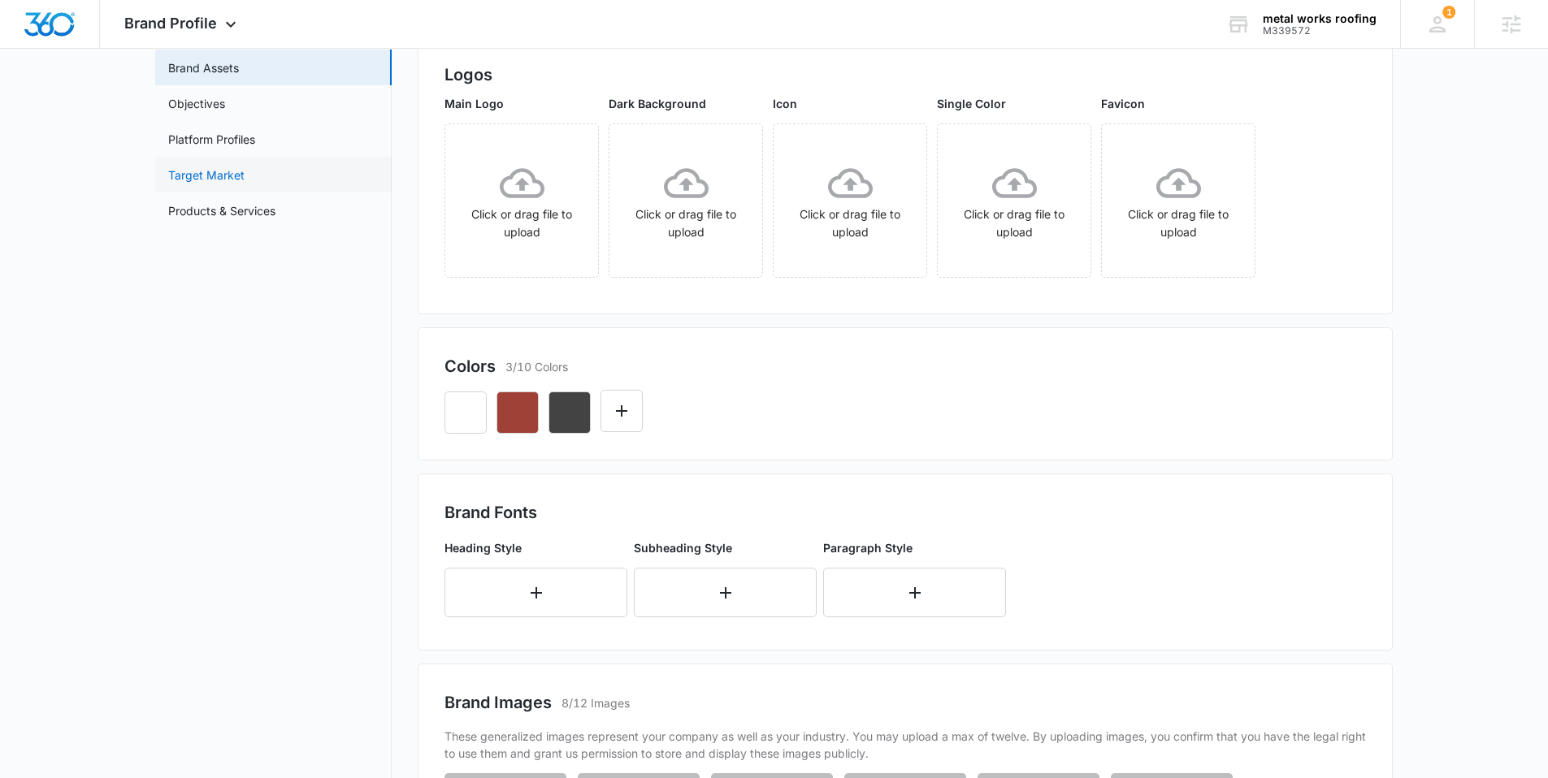
scroll to position [157, 0]
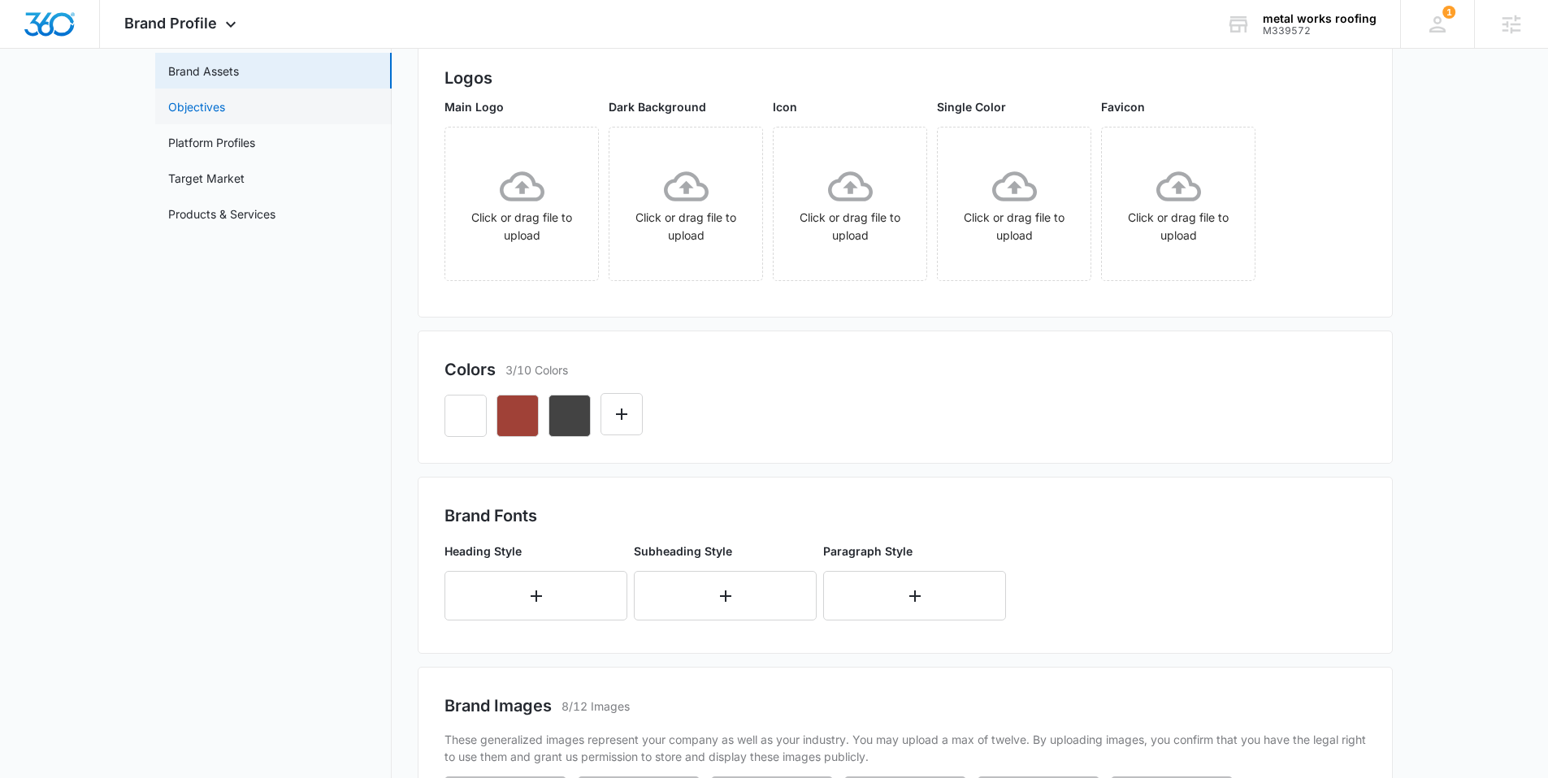
click at [223, 102] on link "Objectives" at bounding box center [196, 106] width 57 height 17
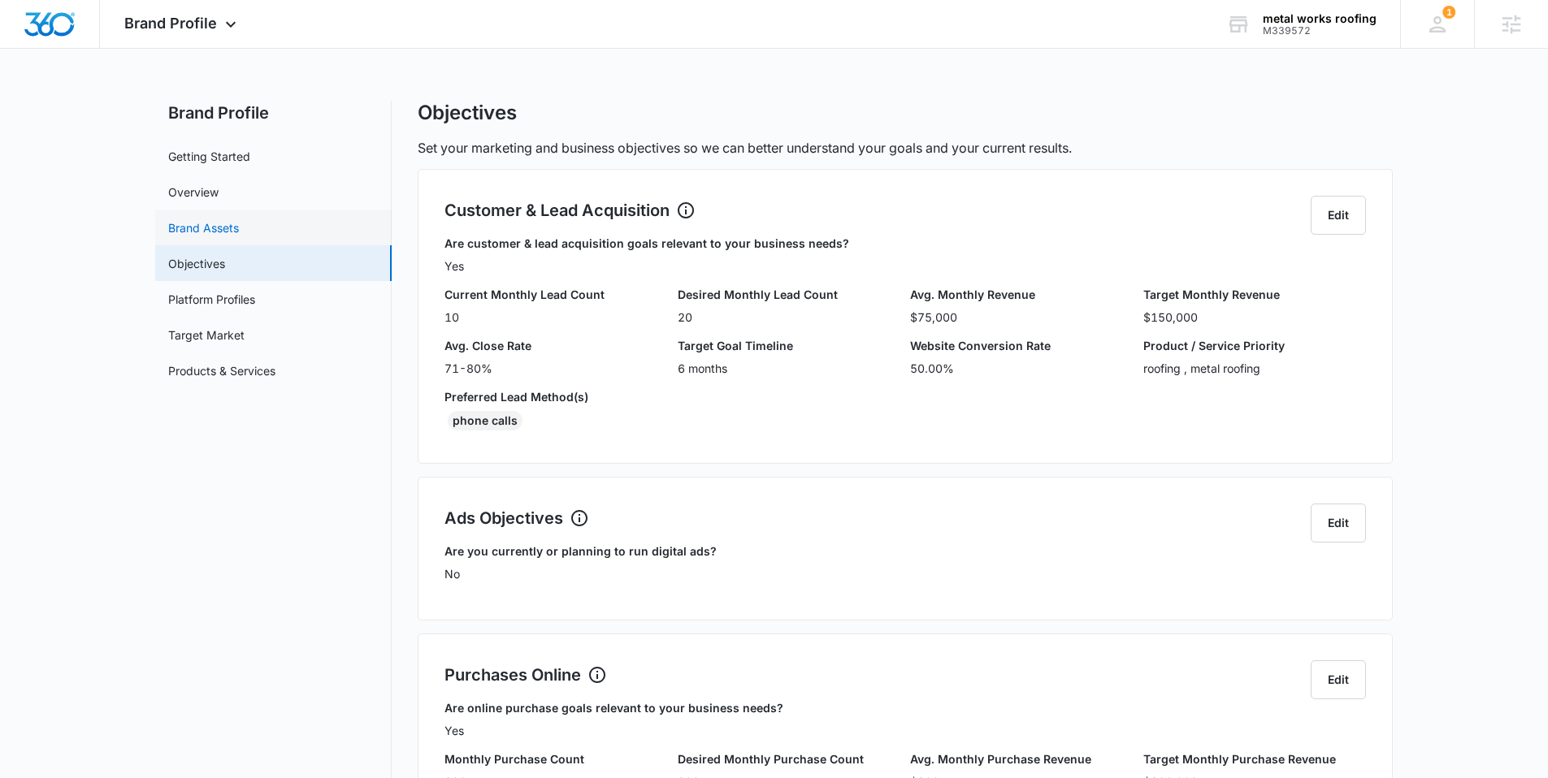
click at [220, 223] on link "Brand Assets" at bounding box center [203, 227] width 71 height 17
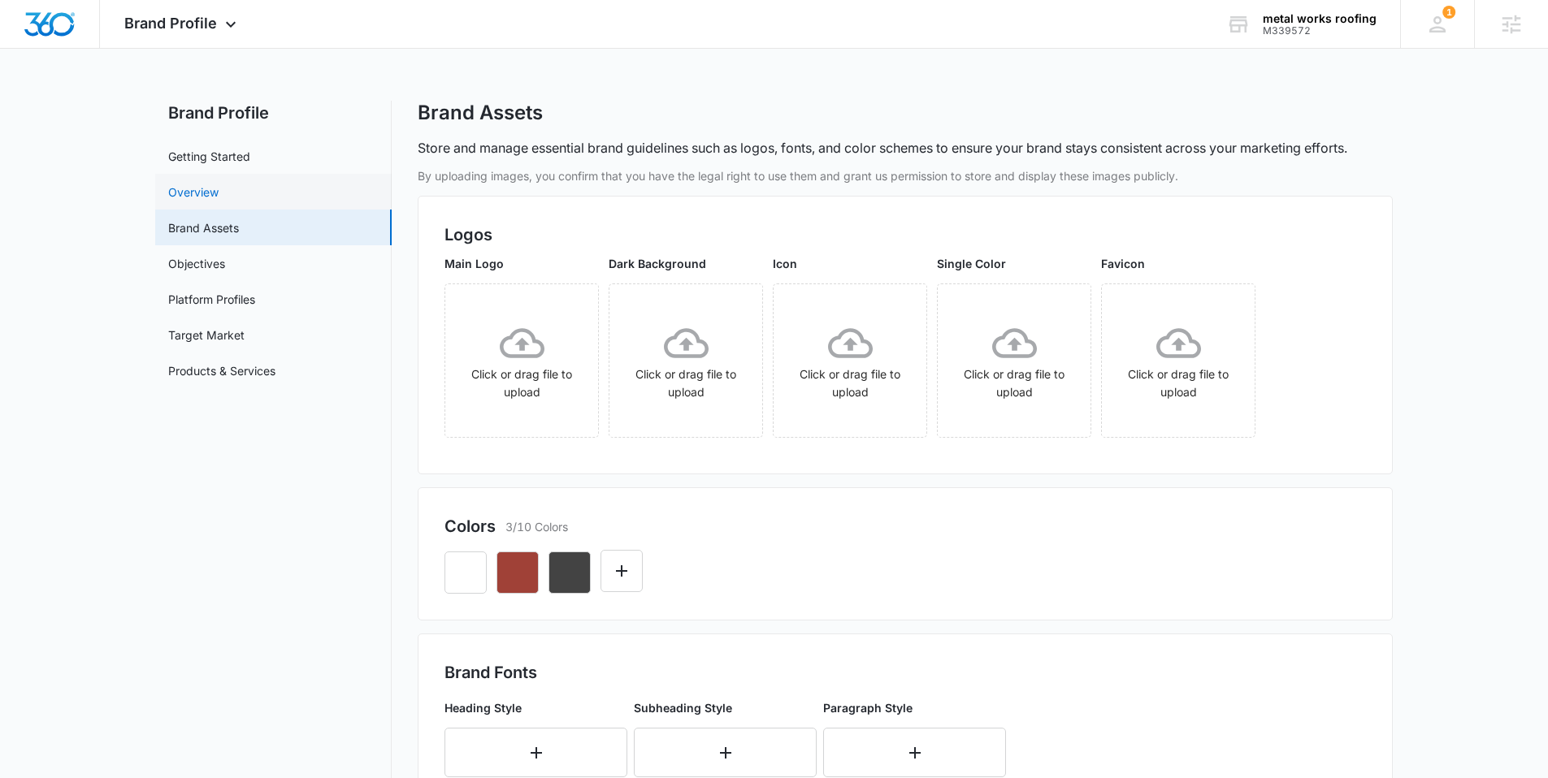
click at [193, 187] on link "Overview" at bounding box center [193, 192] width 50 height 17
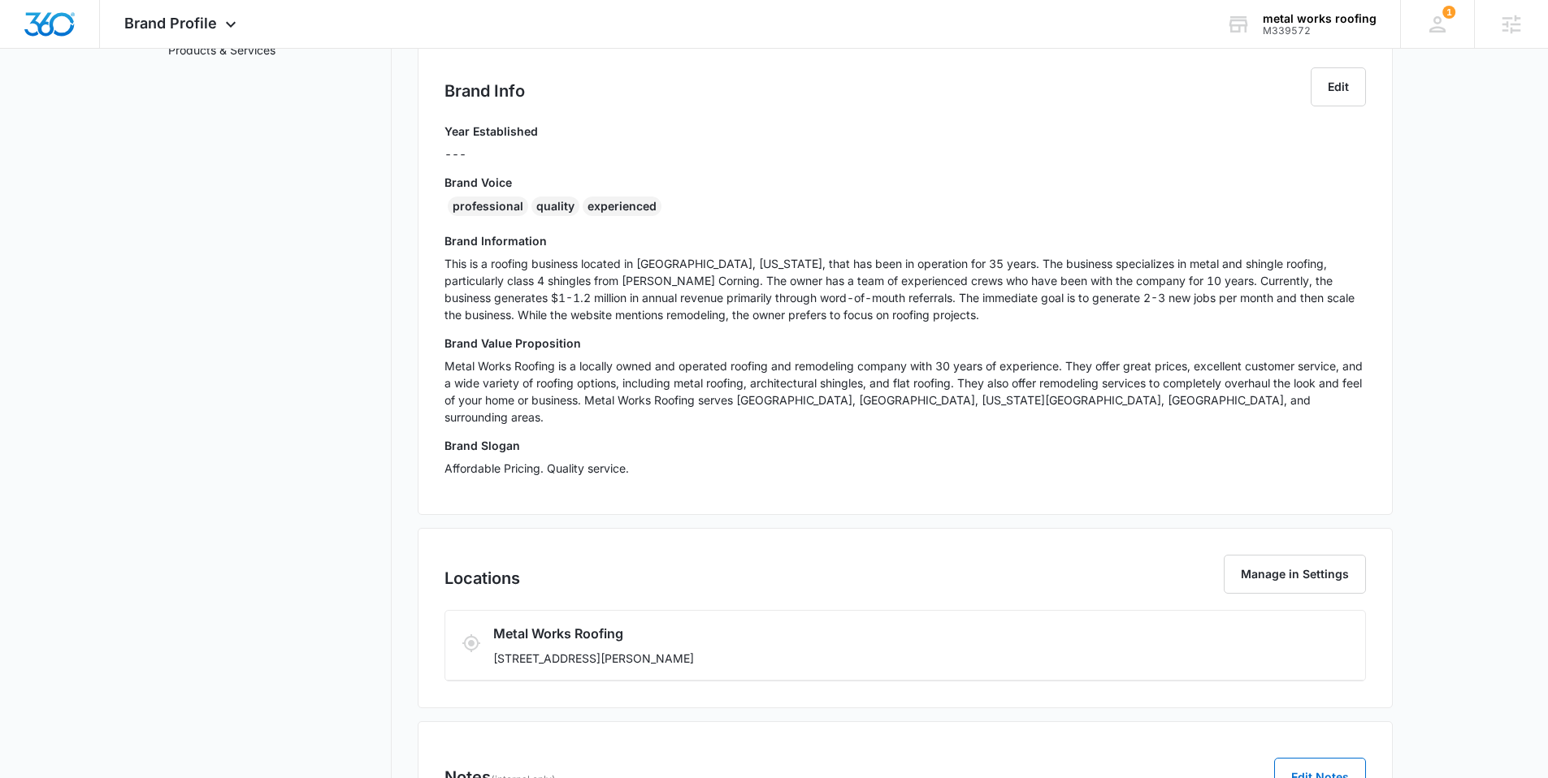
scroll to position [255, 0]
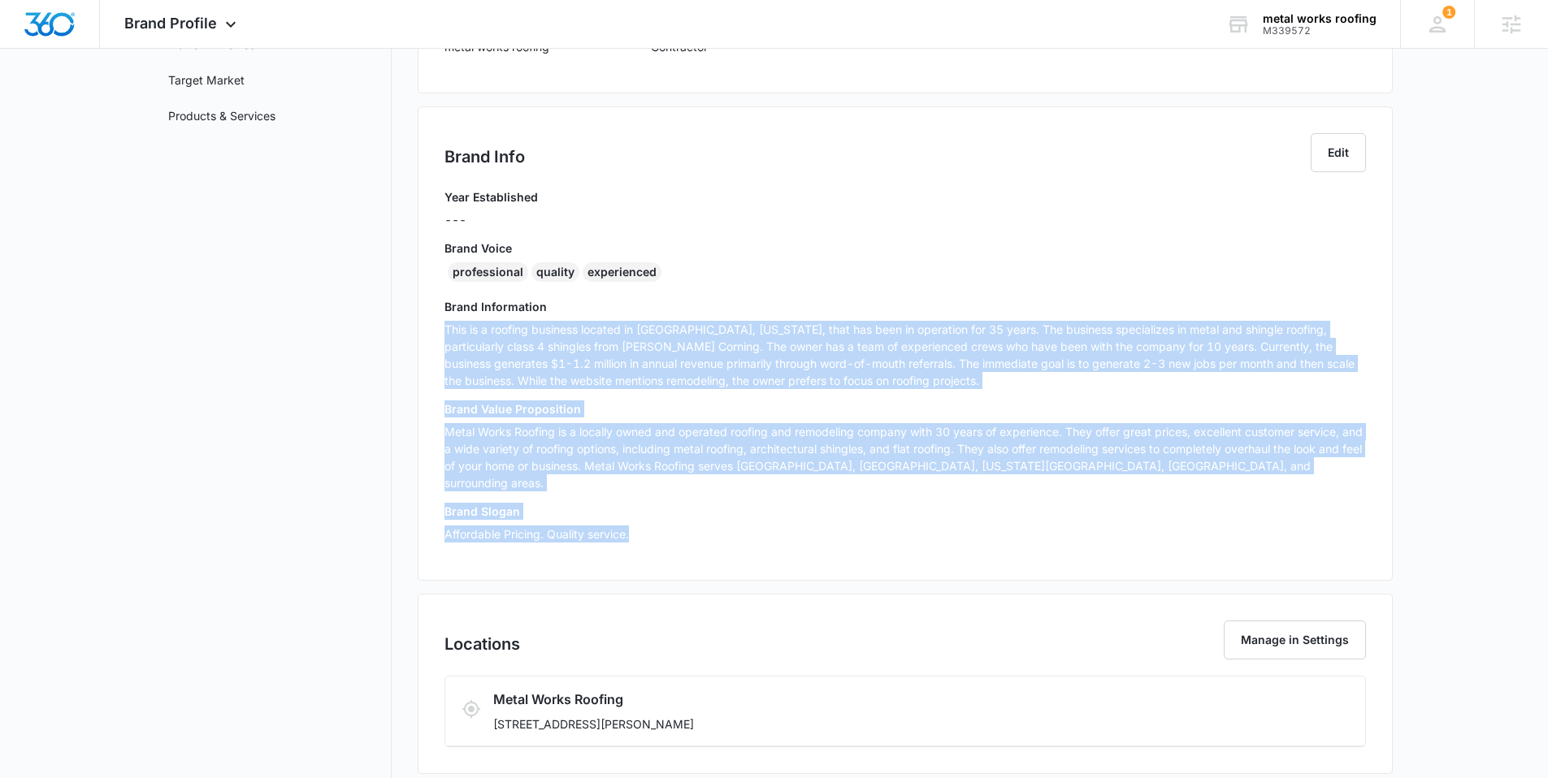
drag, startPoint x: 655, startPoint y: 522, endPoint x: 432, endPoint y: 333, distance: 291.7
click at [427, 335] on div "Brand Info Edit Year Established --- Brand Voice professional quality experienc…" at bounding box center [905, 343] width 975 height 474
copy div "This is a roofing business located in Morgan County, Missouri, that has been in…"
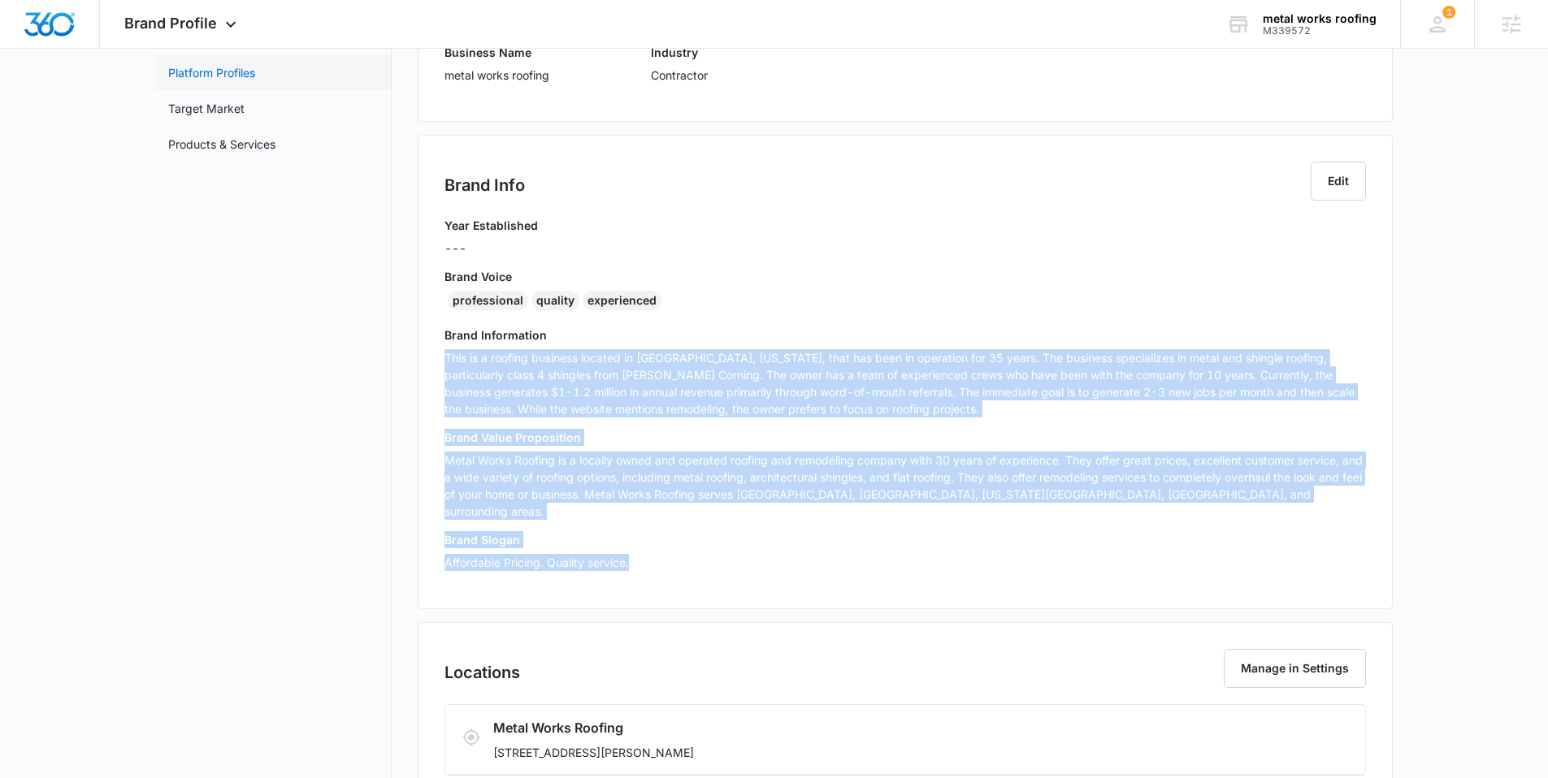
scroll to position [0, 0]
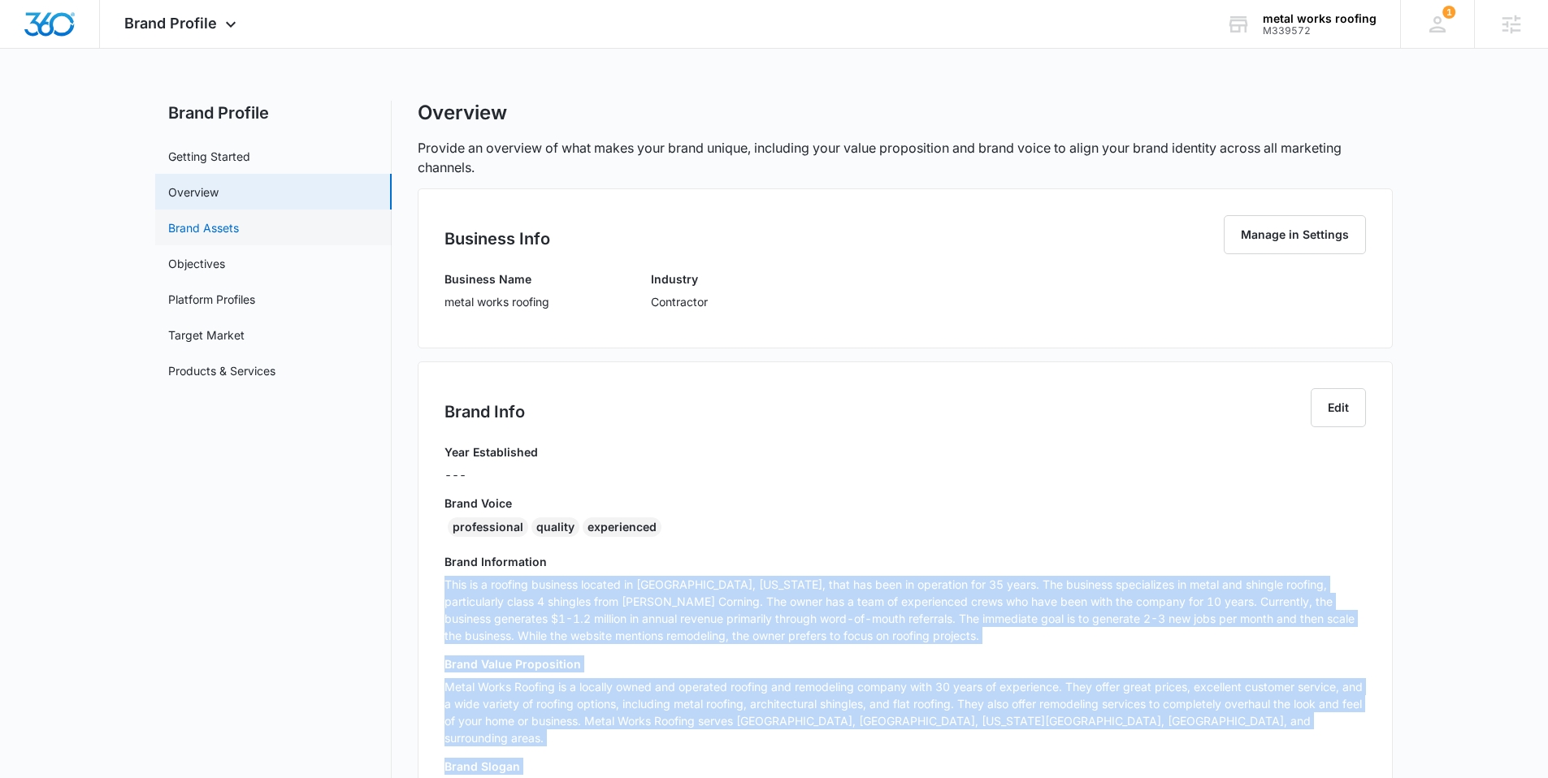
click at [219, 236] on link "Brand Assets" at bounding box center [203, 227] width 71 height 17
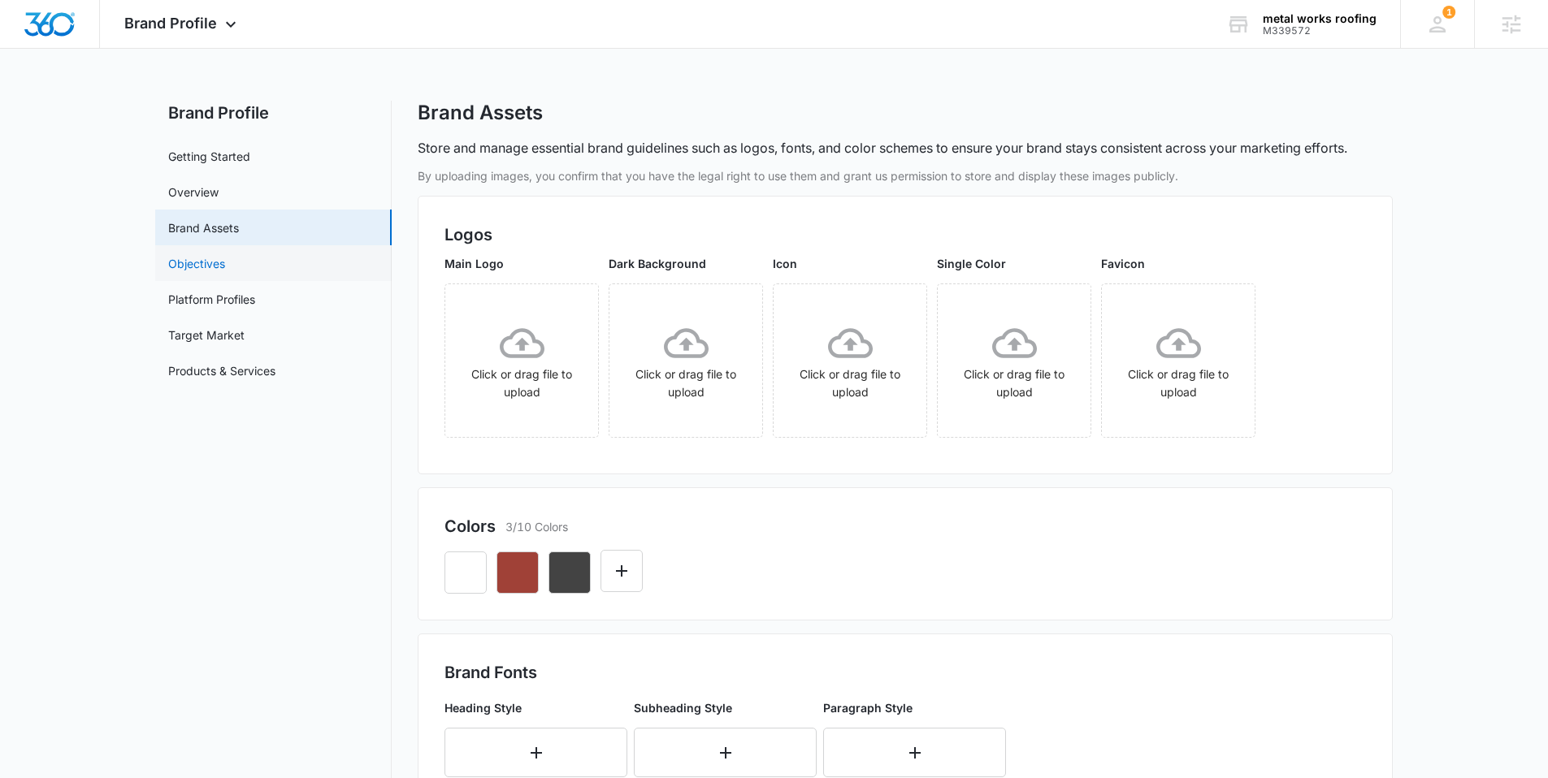
click at [218, 256] on link "Objectives" at bounding box center [196, 263] width 57 height 17
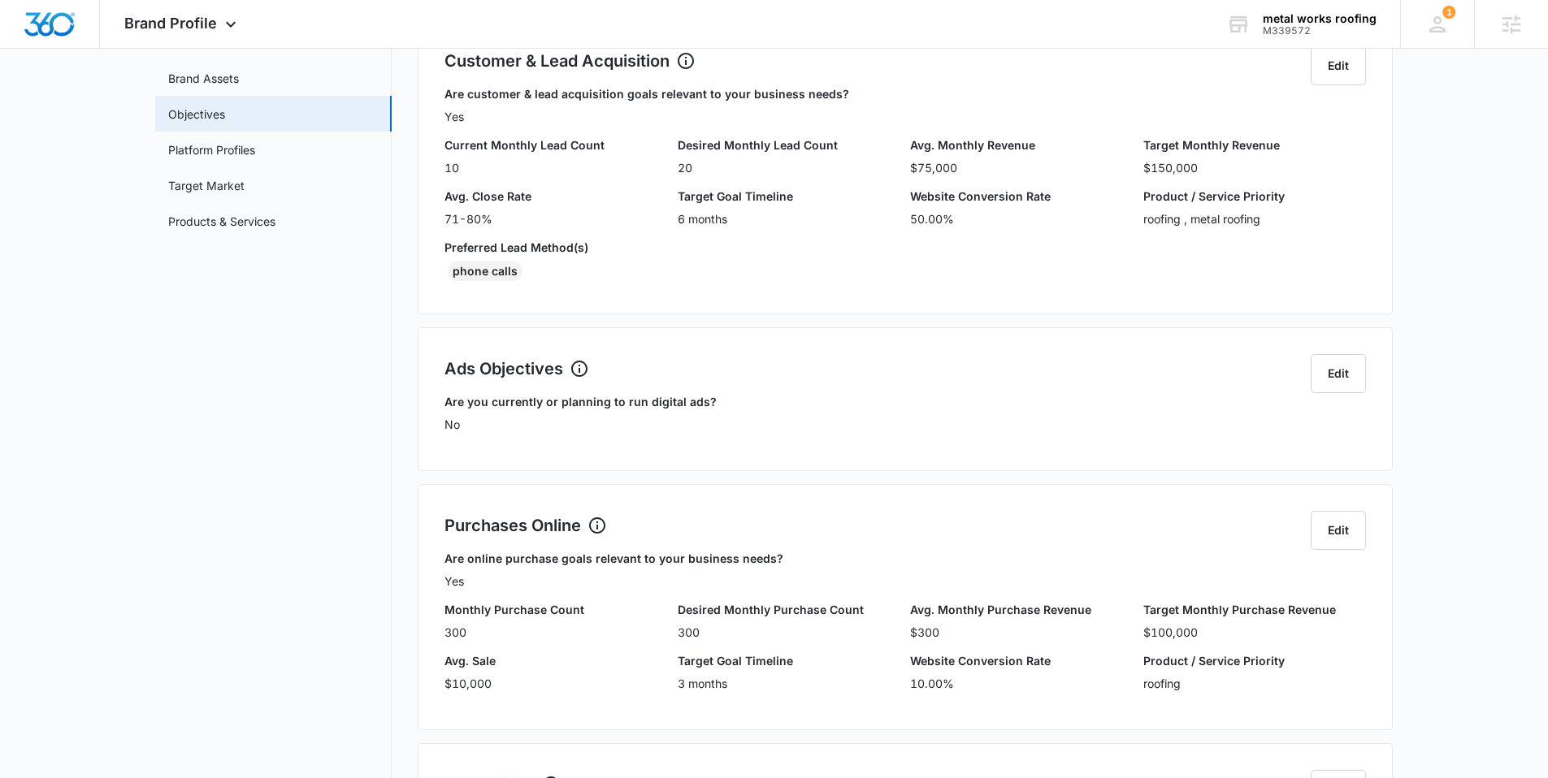
scroll to position [33, 0]
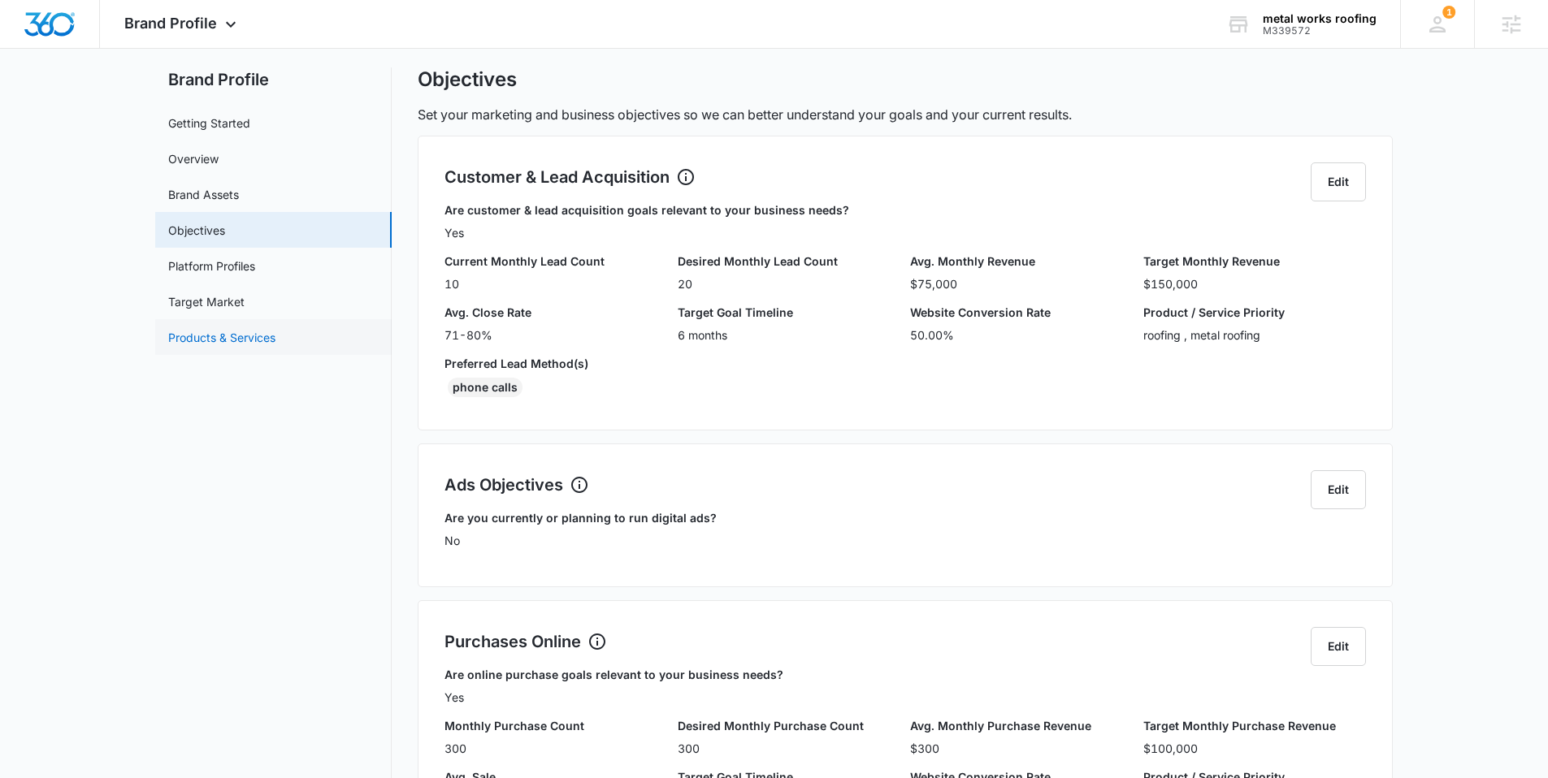
click at [243, 342] on link "Products & Services" at bounding box center [221, 337] width 107 height 17
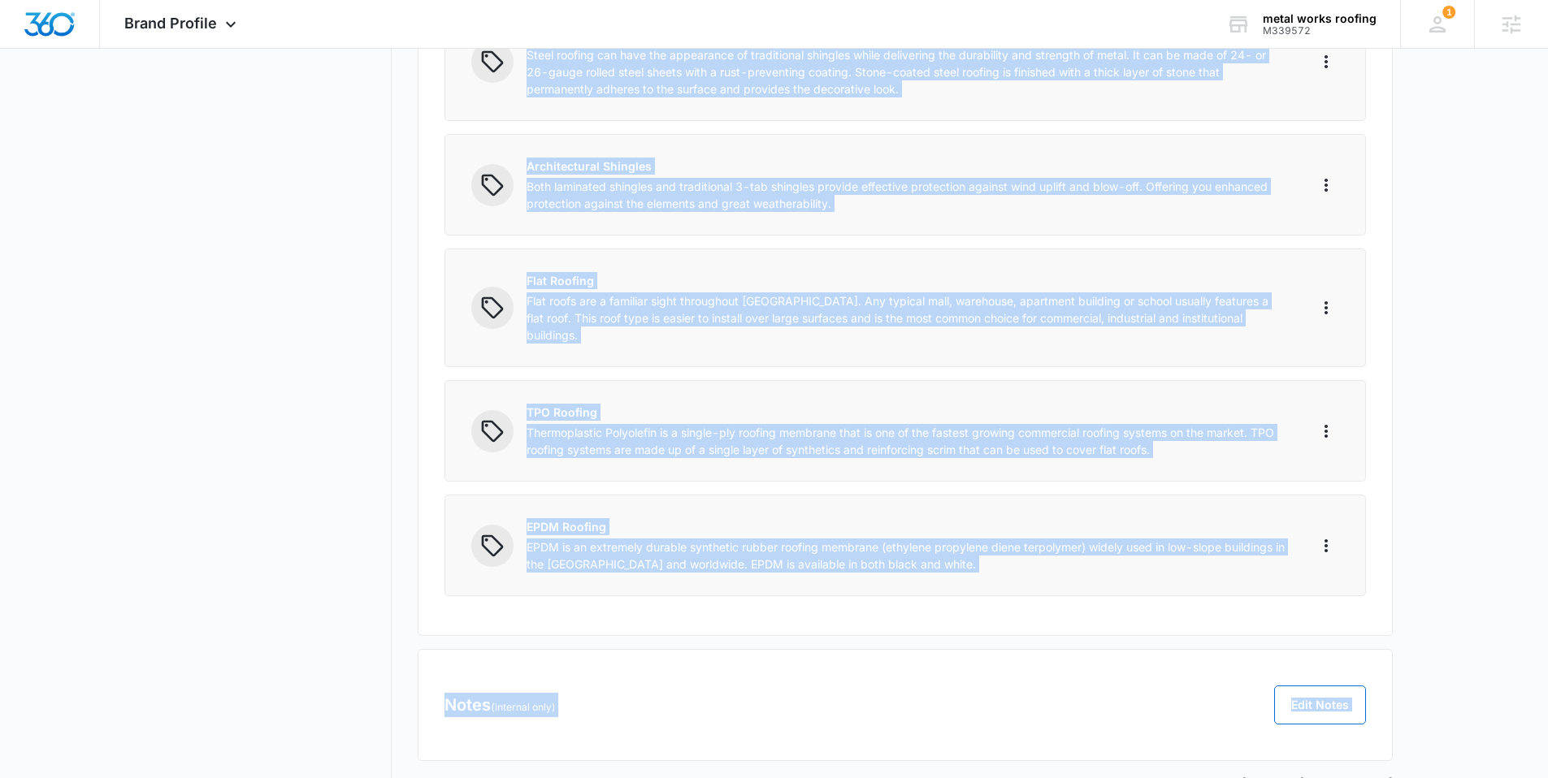
scroll to position [608, 0]
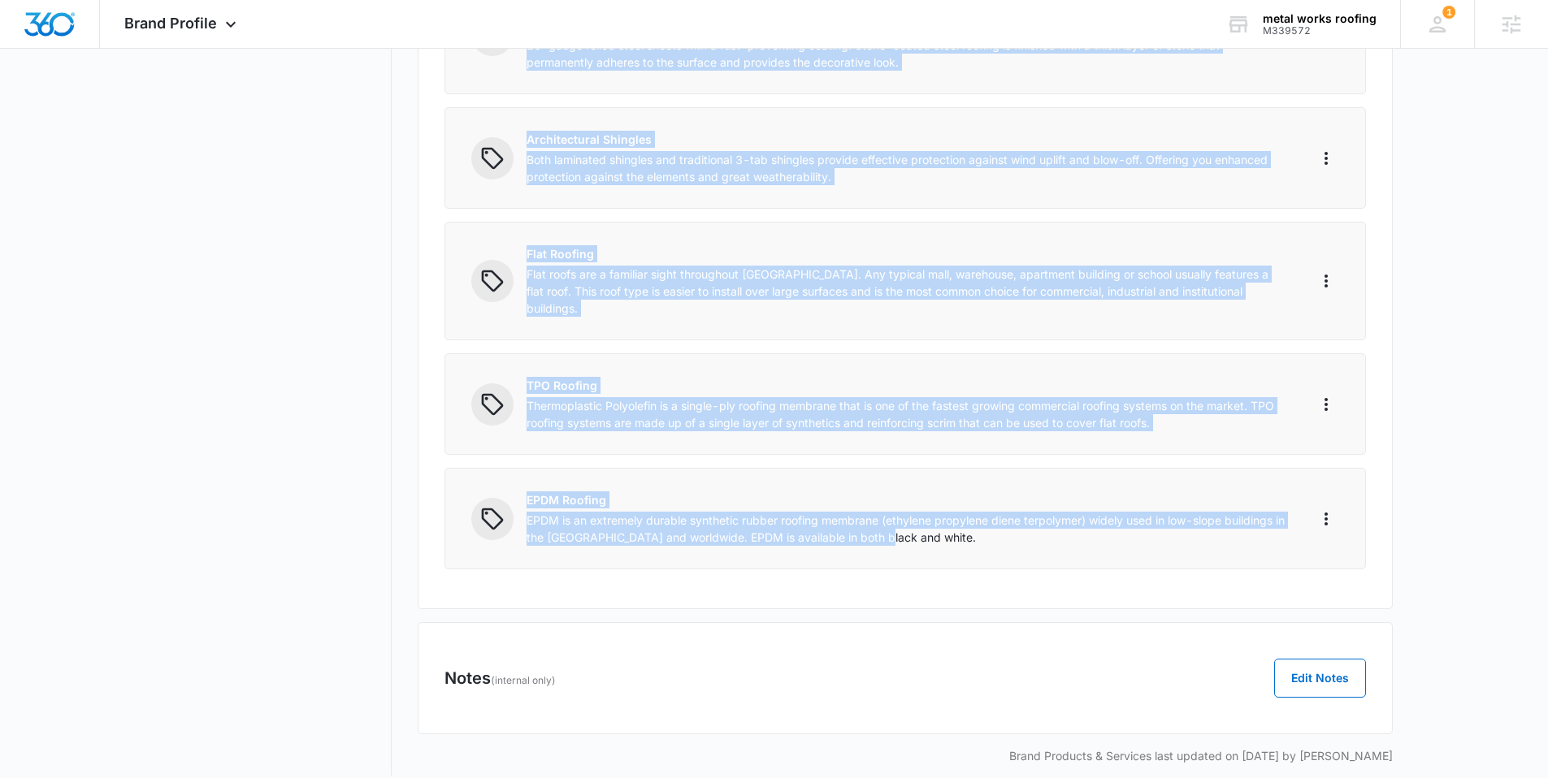
drag, startPoint x: 530, startPoint y: 128, endPoint x: 920, endPoint y: 523, distance: 556.1
click at [920, 523] on div "Products 7/100 Products & Services Add Product / Service Roofing Delivering bea…" at bounding box center [905, 109] width 975 height 1002
copy div "Roofing Delivering beauty, longevity, energy efficiency and environmental susta…"
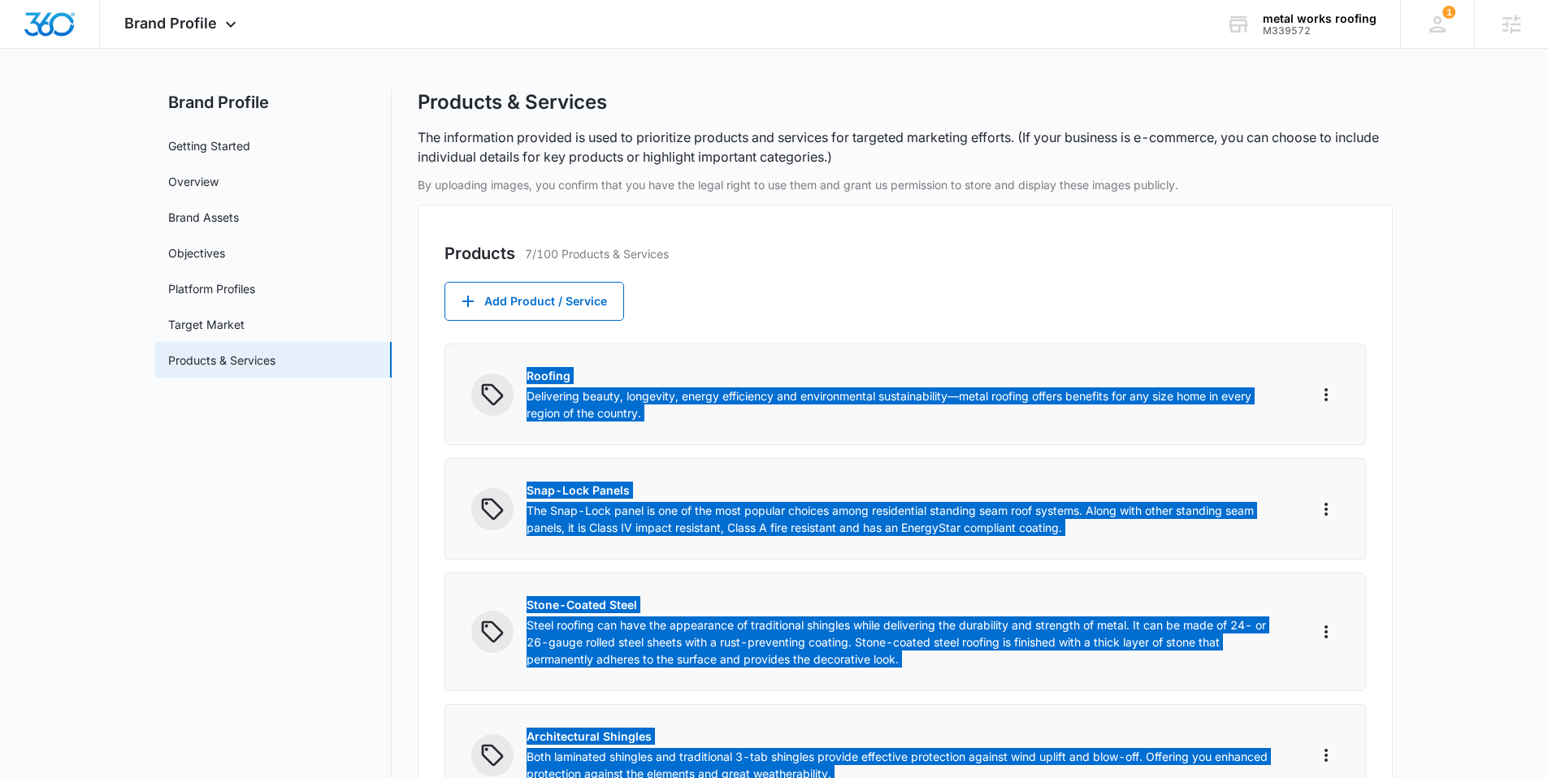
scroll to position [0, 0]
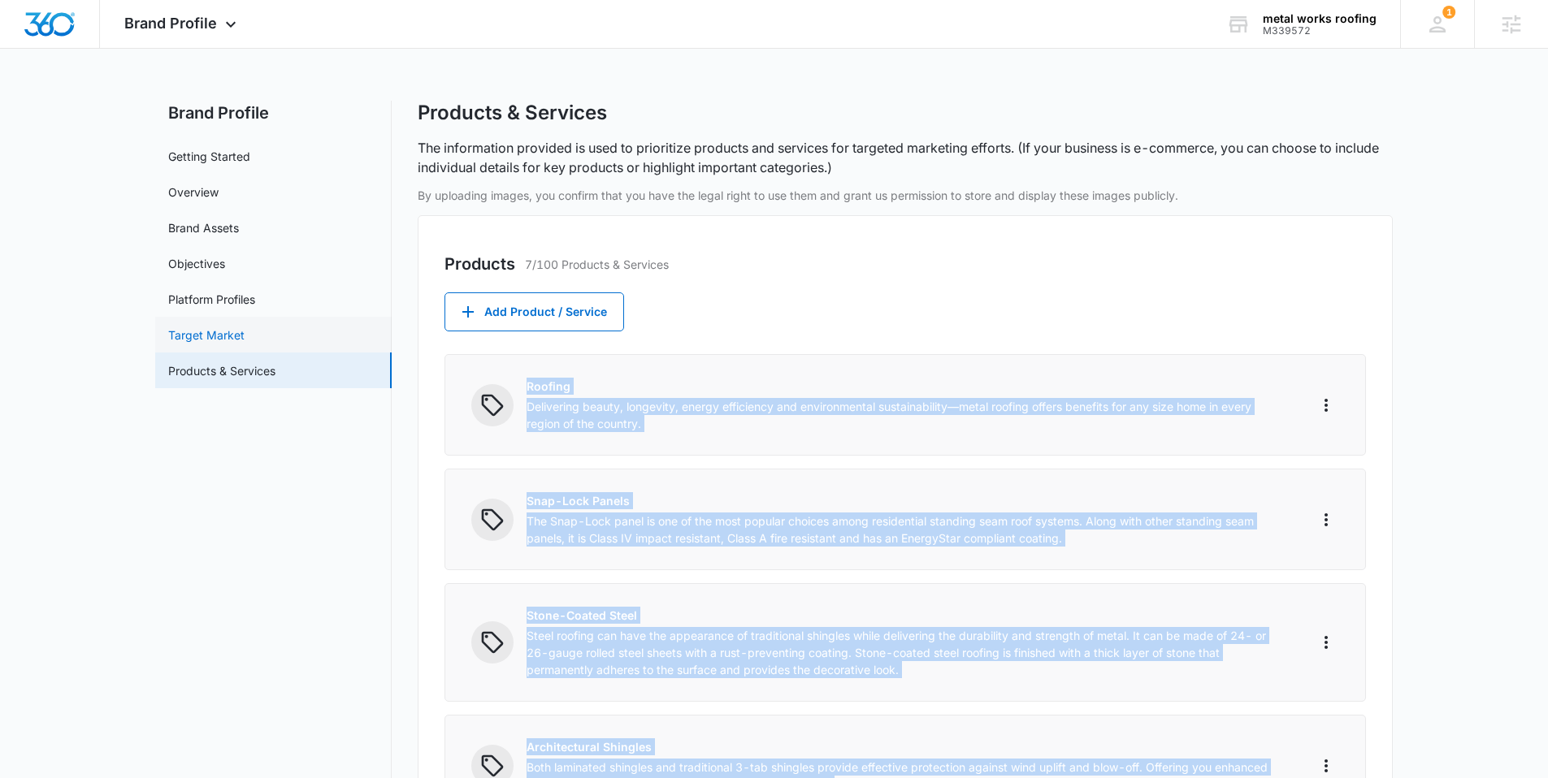
click at [217, 335] on link "Target Market" at bounding box center [206, 335] width 76 height 17
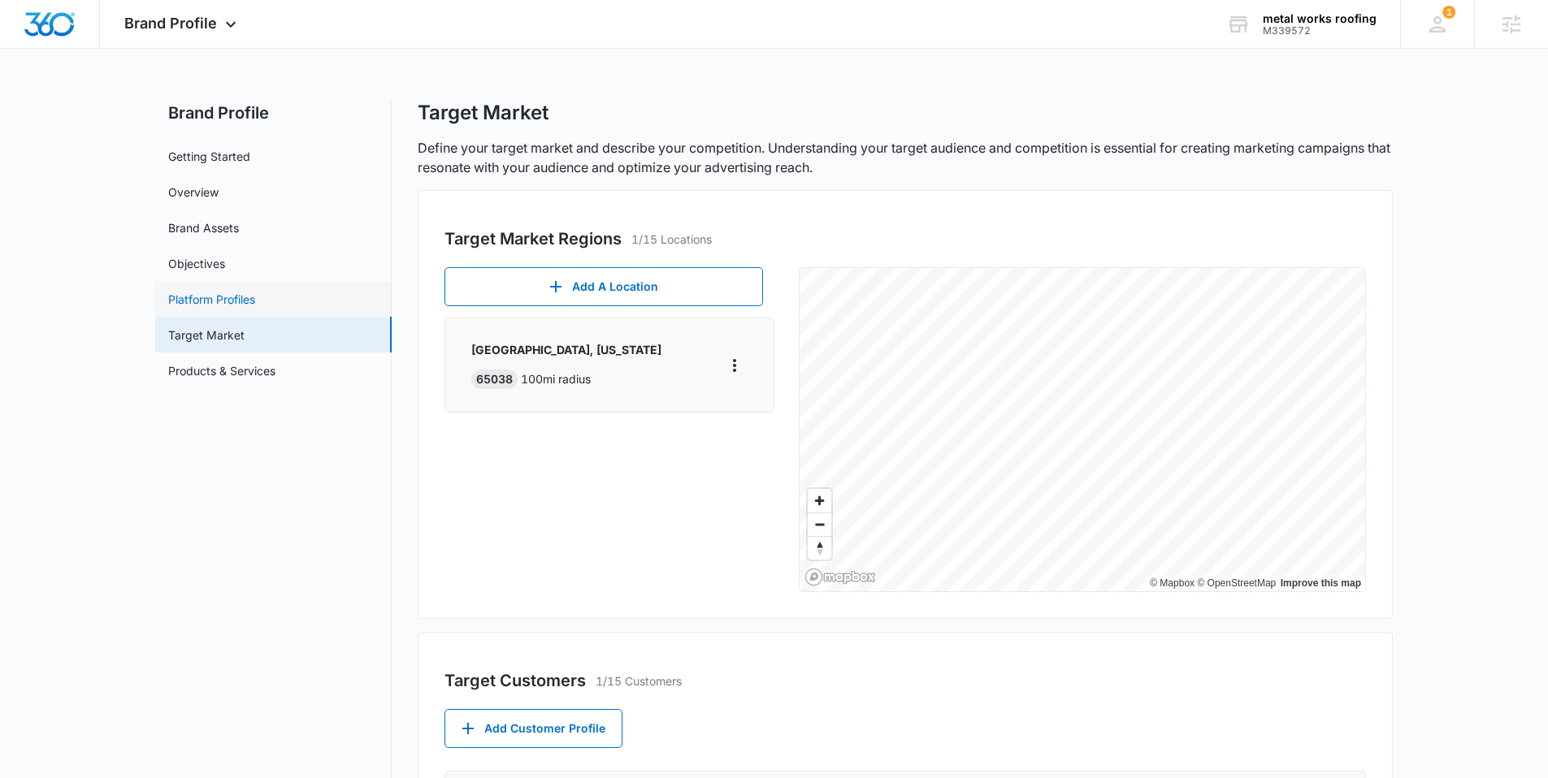
click at [238, 305] on link "Platform Profiles" at bounding box center [211, 299] width 87 height 17
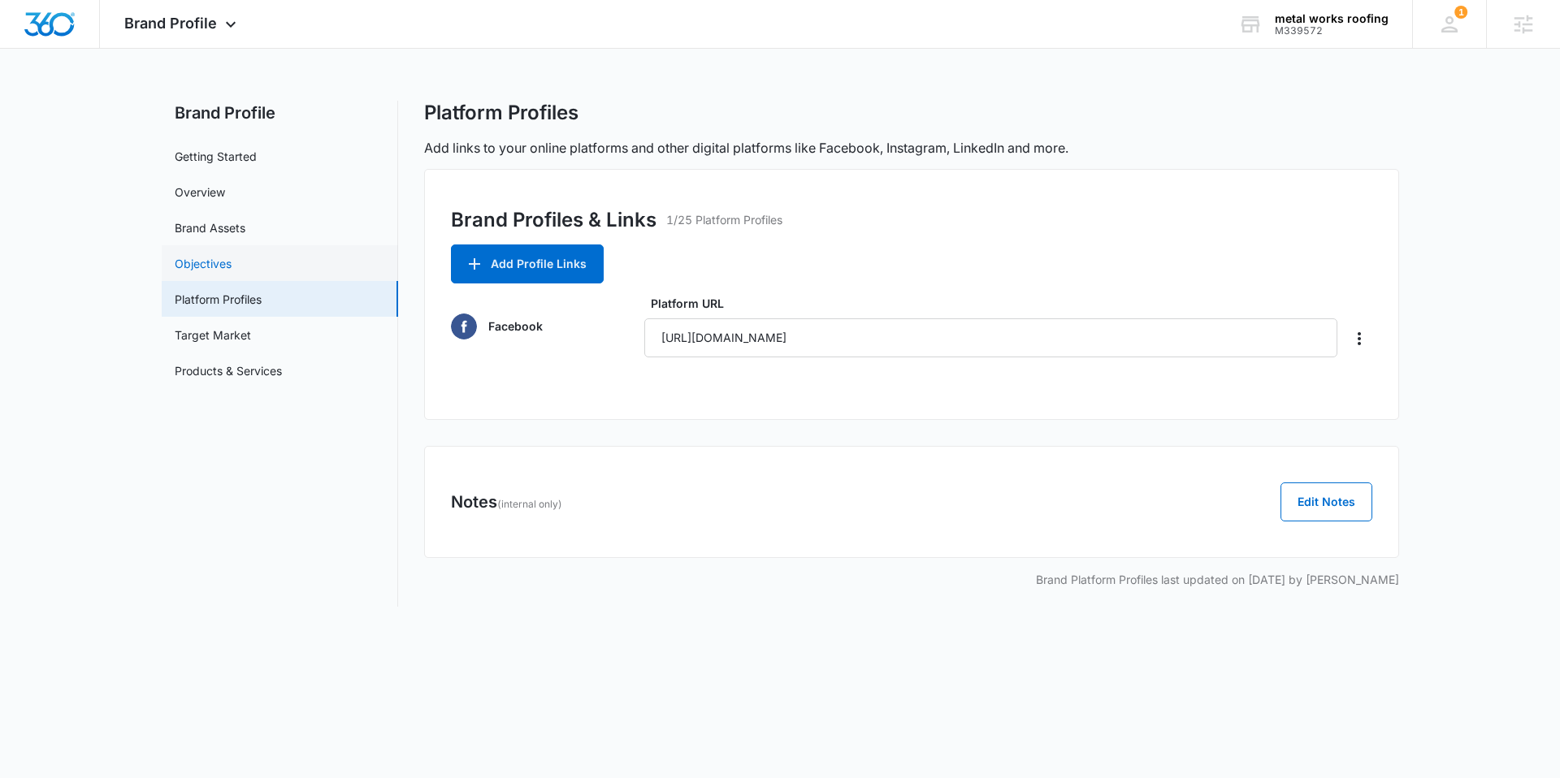
click at [232, 260] on link "Objectives" at bounding box center [203, 263] width 57 height 17
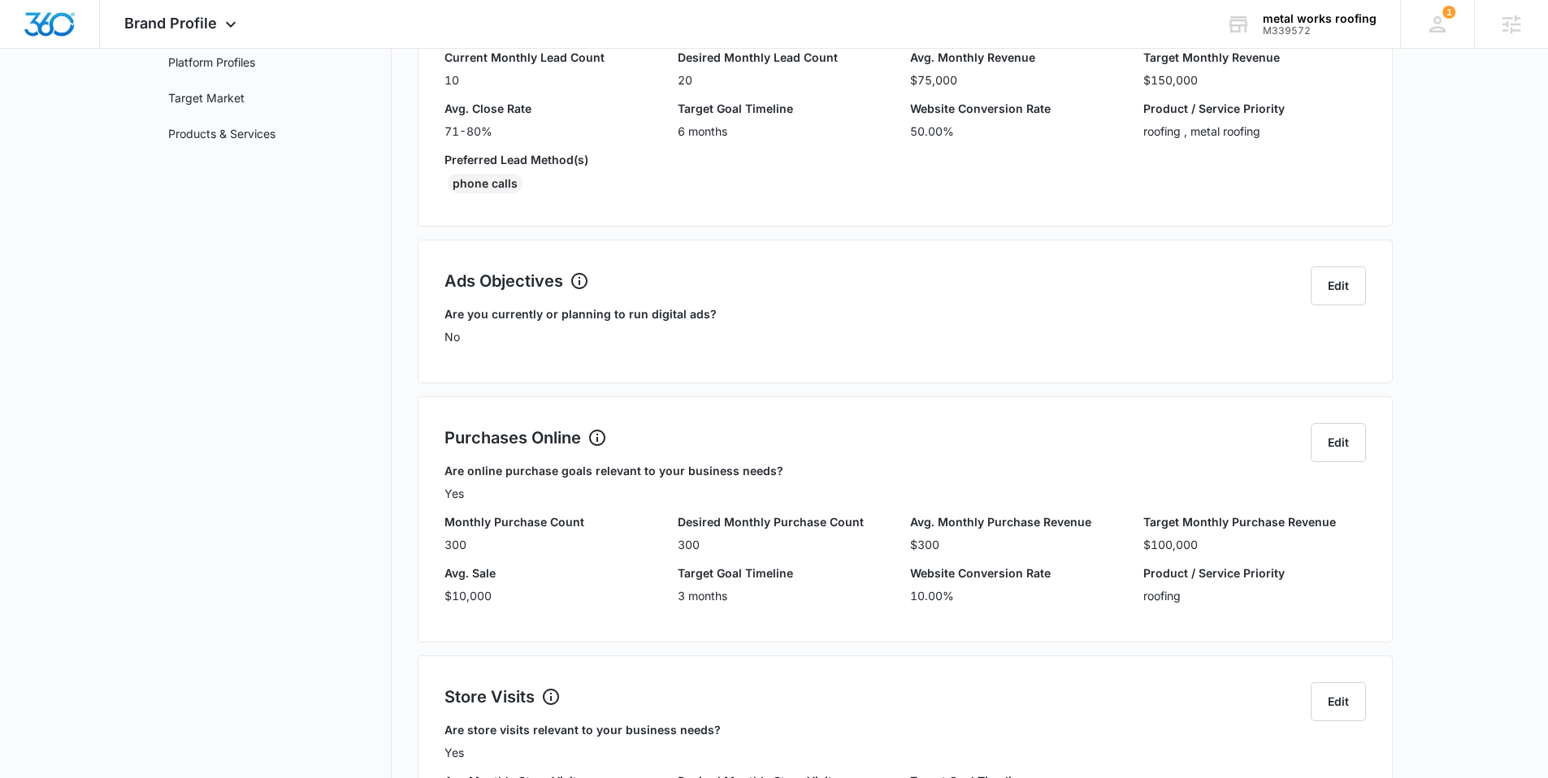
scroll to position [158, 0]
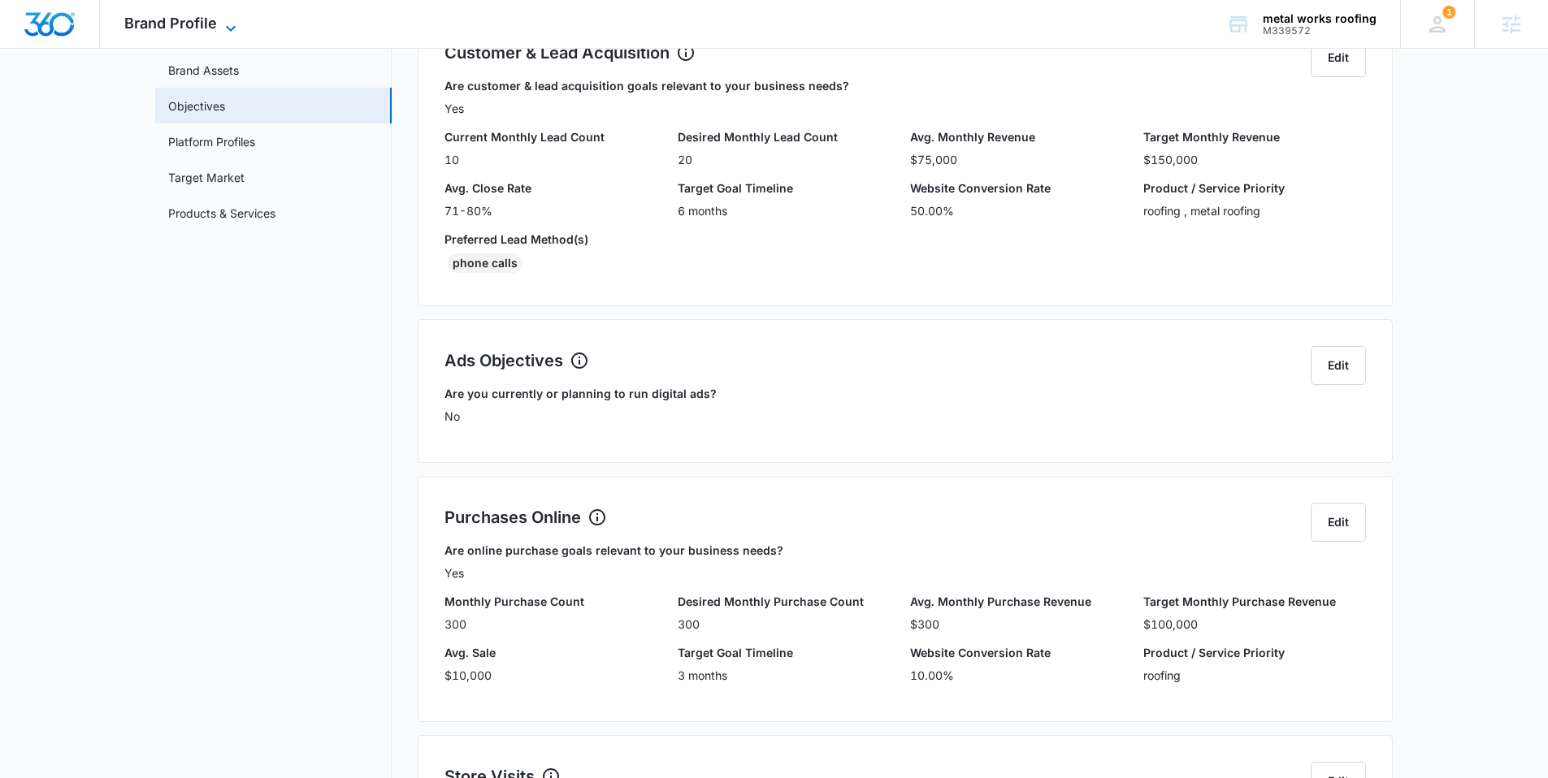
click at [162, 24] on span "Brand Profile" at bounding box center [170, 23] width 93 height 17
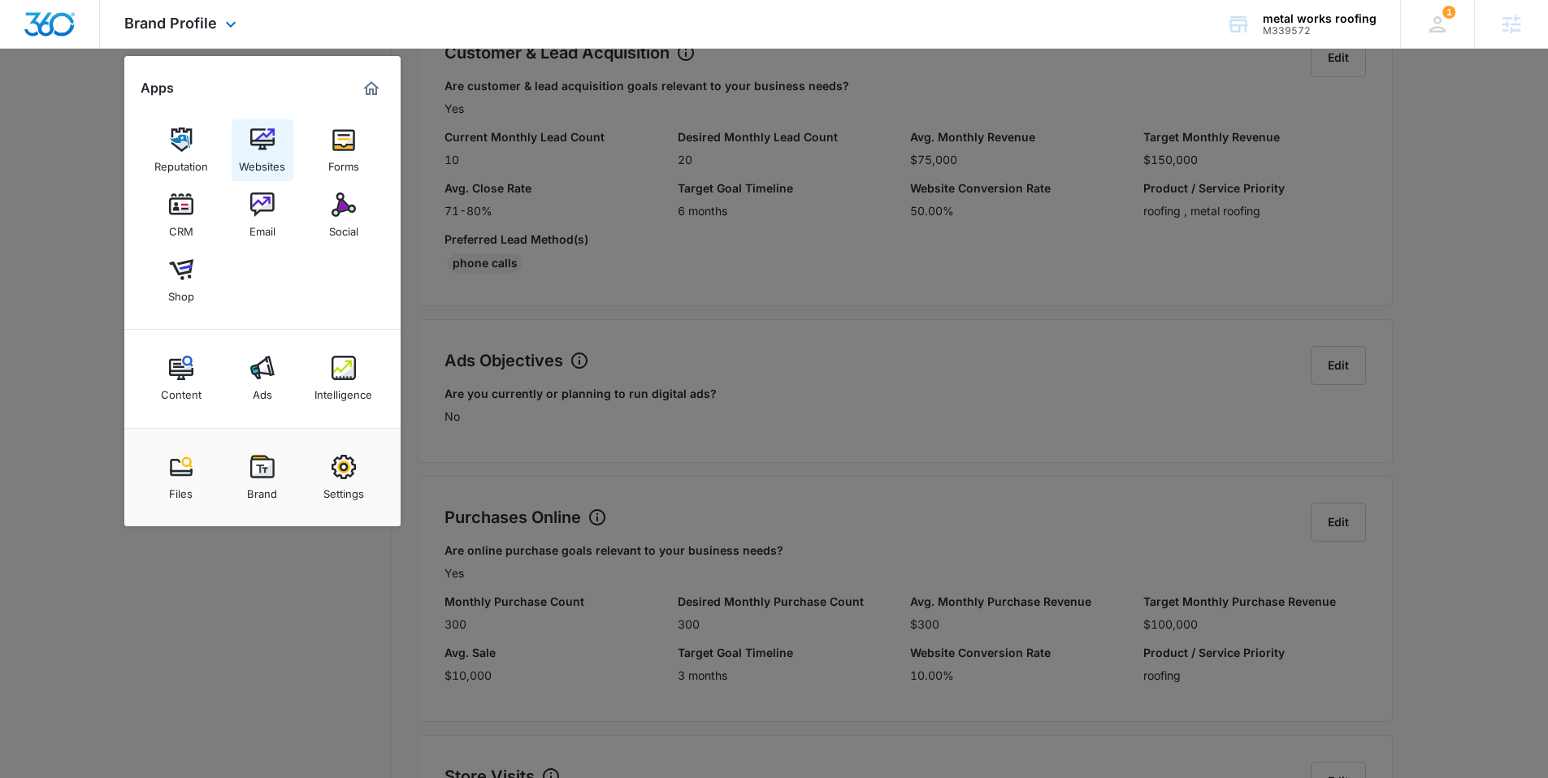
click at [279, 141] on link "Websites" at bounding box center [263, 150] width 62 height 62
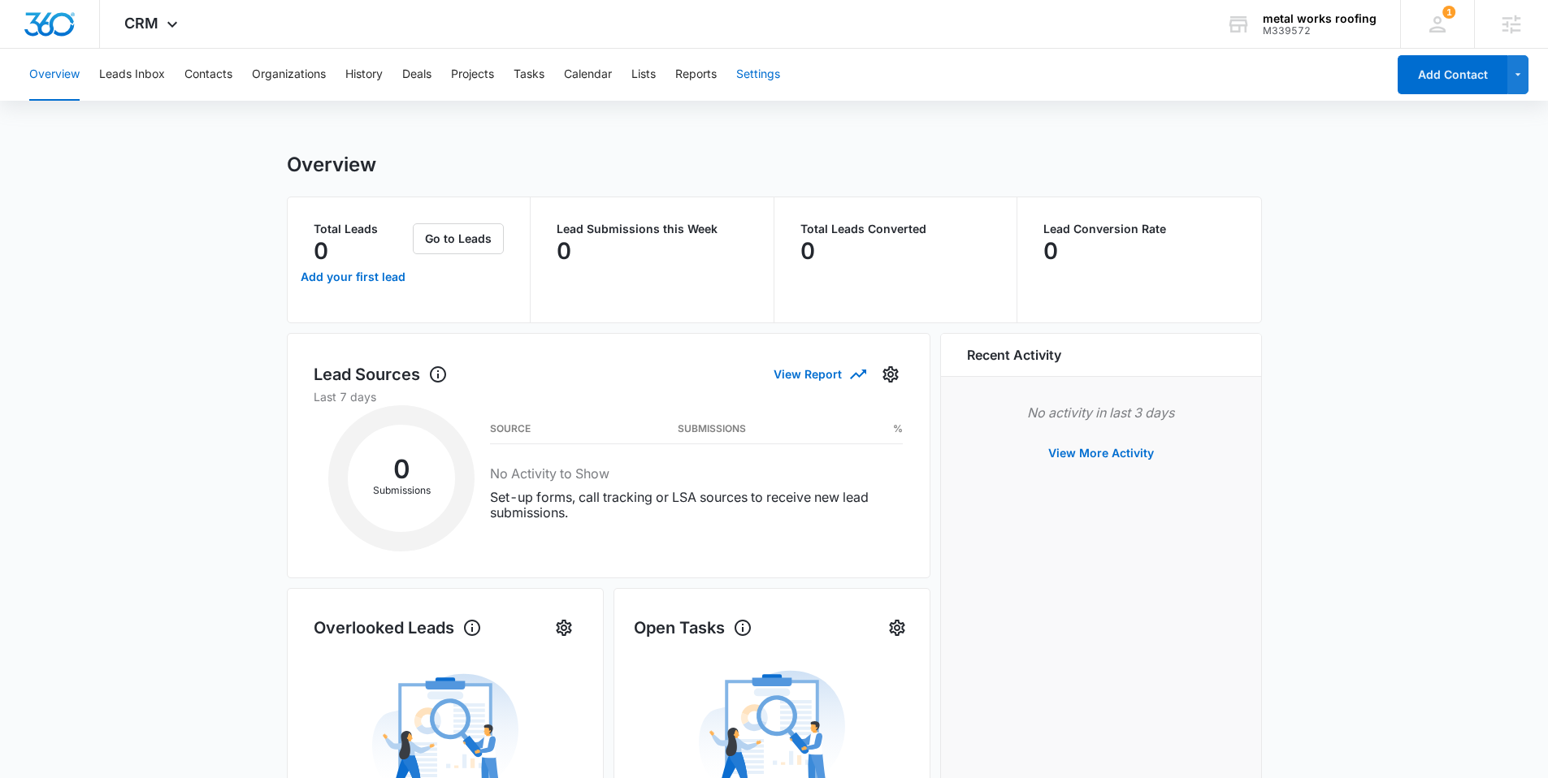
click at [751, 69] on button "Settings" at bounding box center [758, 75] width 44 height 52
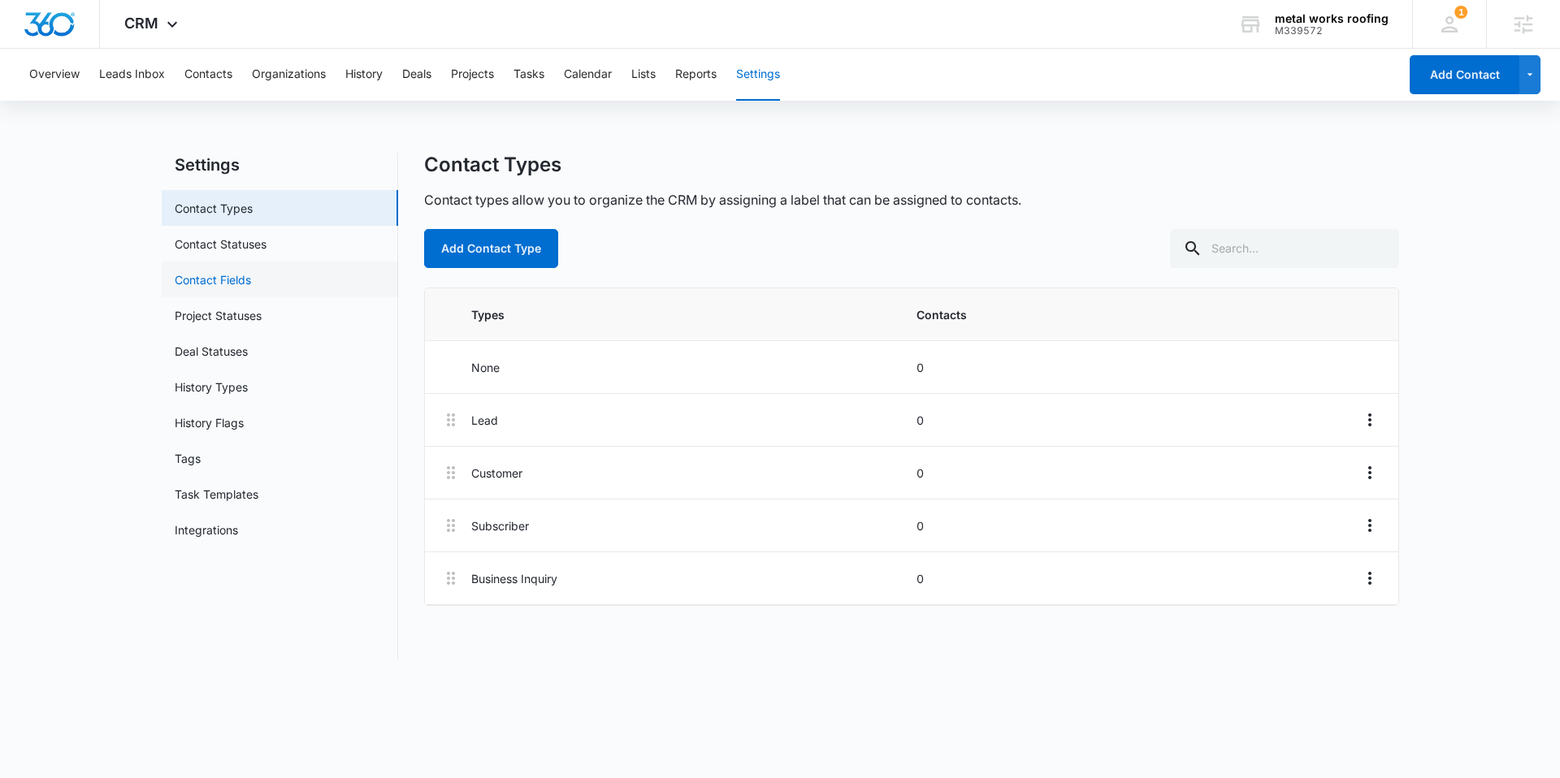
click at [237, 271] on link "Contact Fields" at bounding box center [213, 279] width 76 height 17
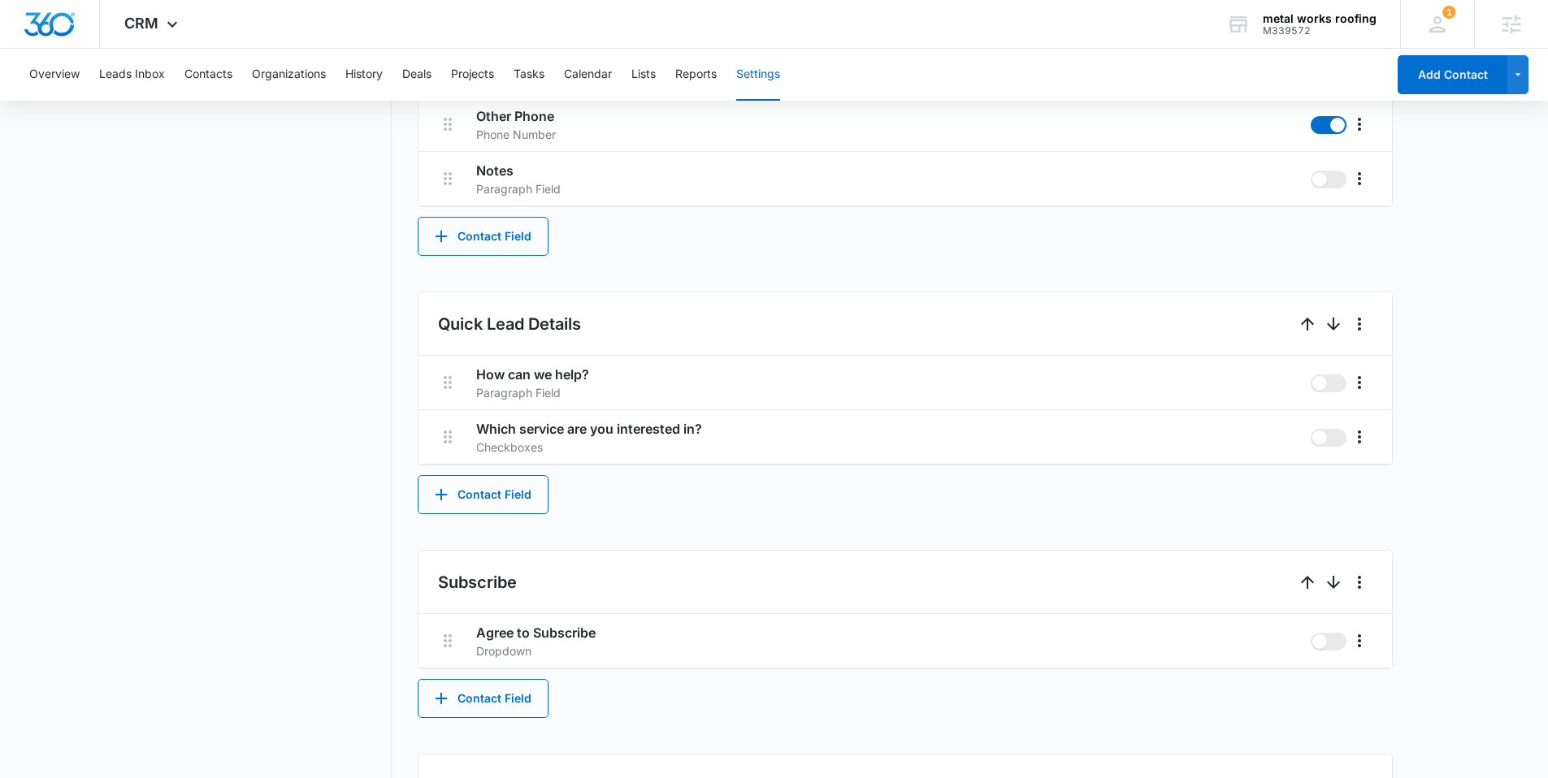
scroll to position [933, 0]
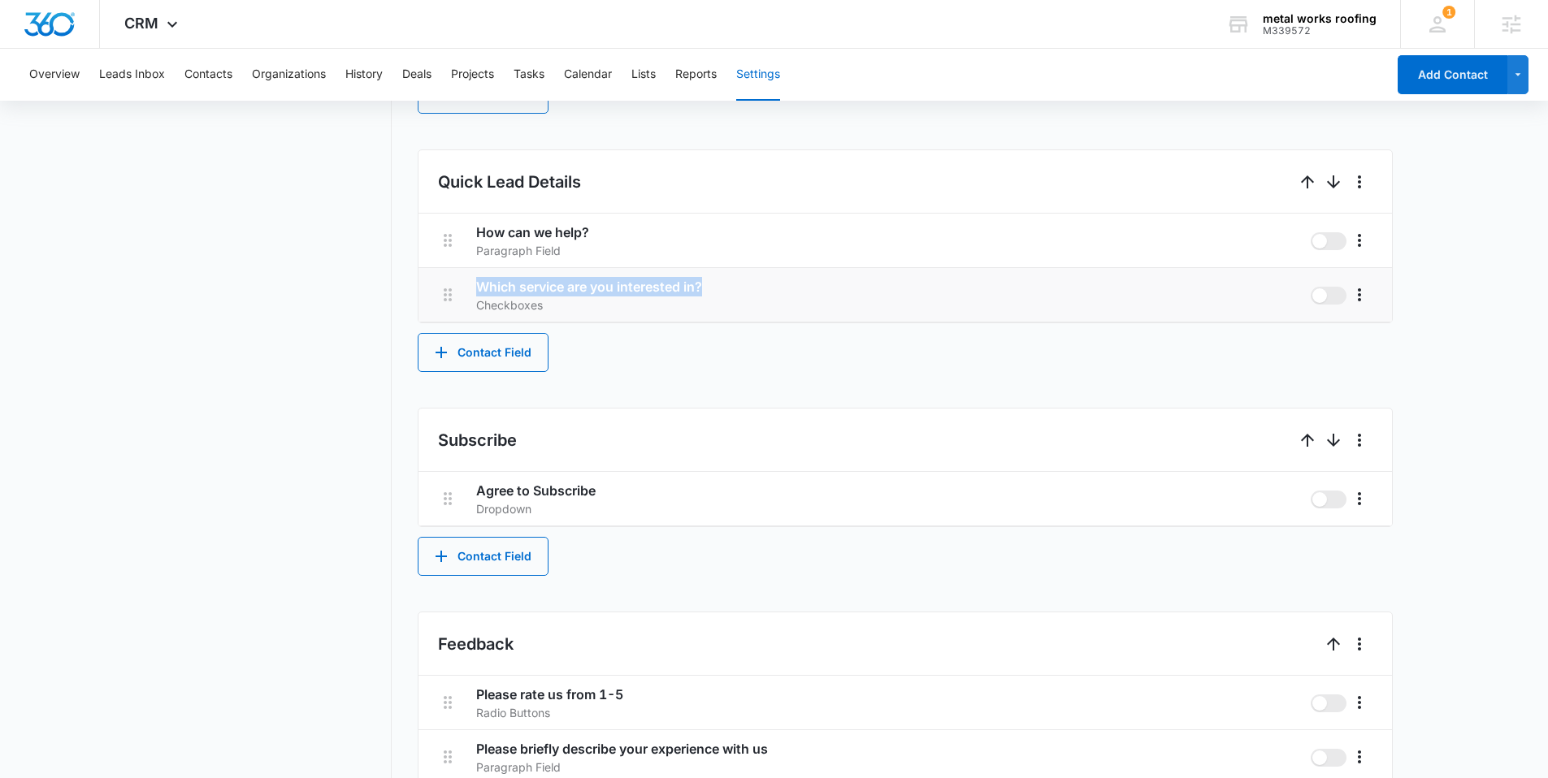
drag, startPoint x: 717, startPoint y: 292, endPoint x: 478, endPoint y: 286, distance: 238.1
click at [478, 286] on h3 "Which service are you interested in?" at bounding box center [886, 286] width 821 height 19
copy h3 "Which service are you interested in?"
click at [1361, 291] on icon "More" at bounding box center [1358, 294] width 19 height 19
click at [1389, 366] on div "Delete" at bounding box center [1383, 364] width 34 height 11
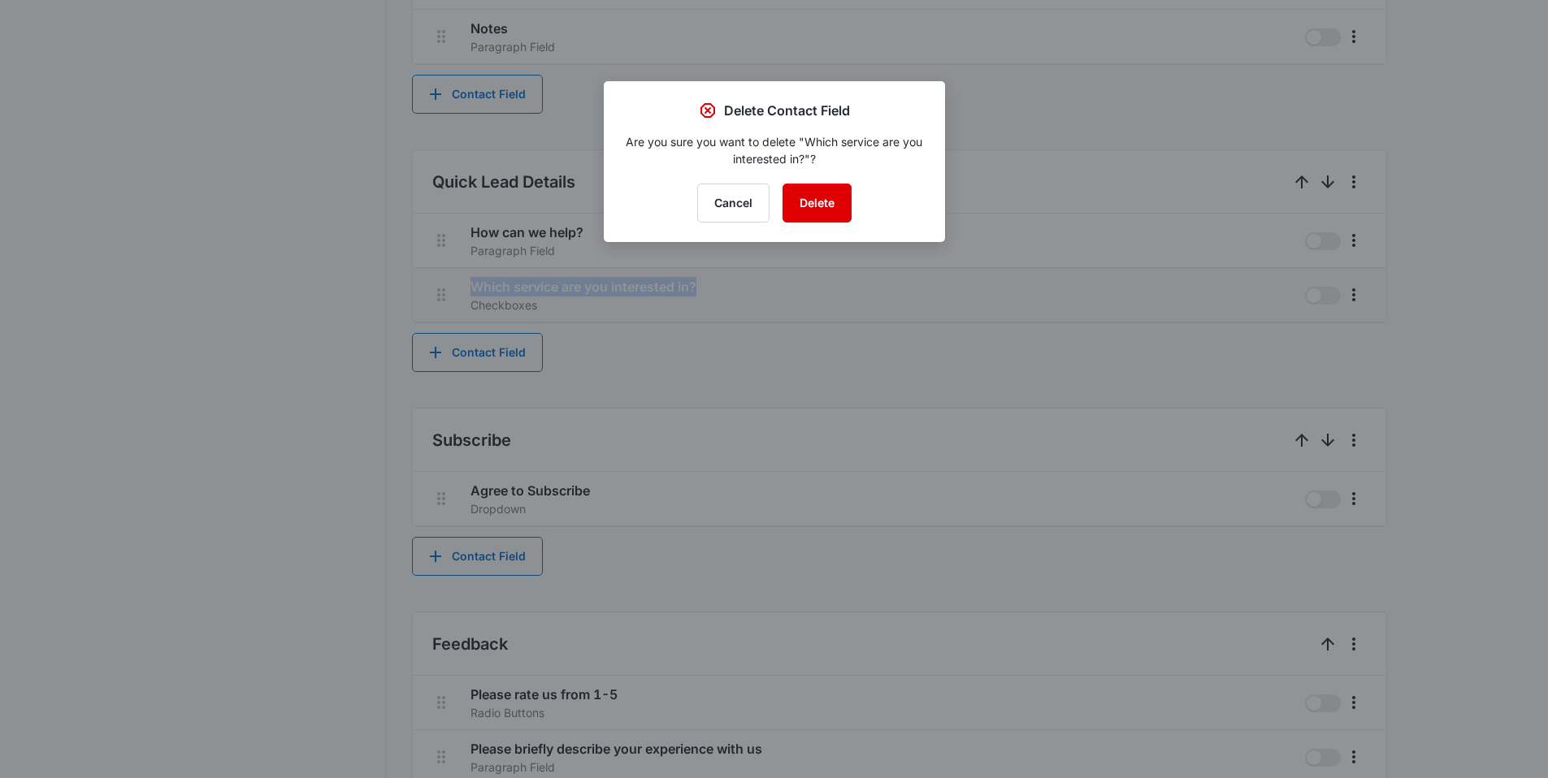
click at [812, 200] on button "Delete" at bounding box center [816, 203] width 69 height 39
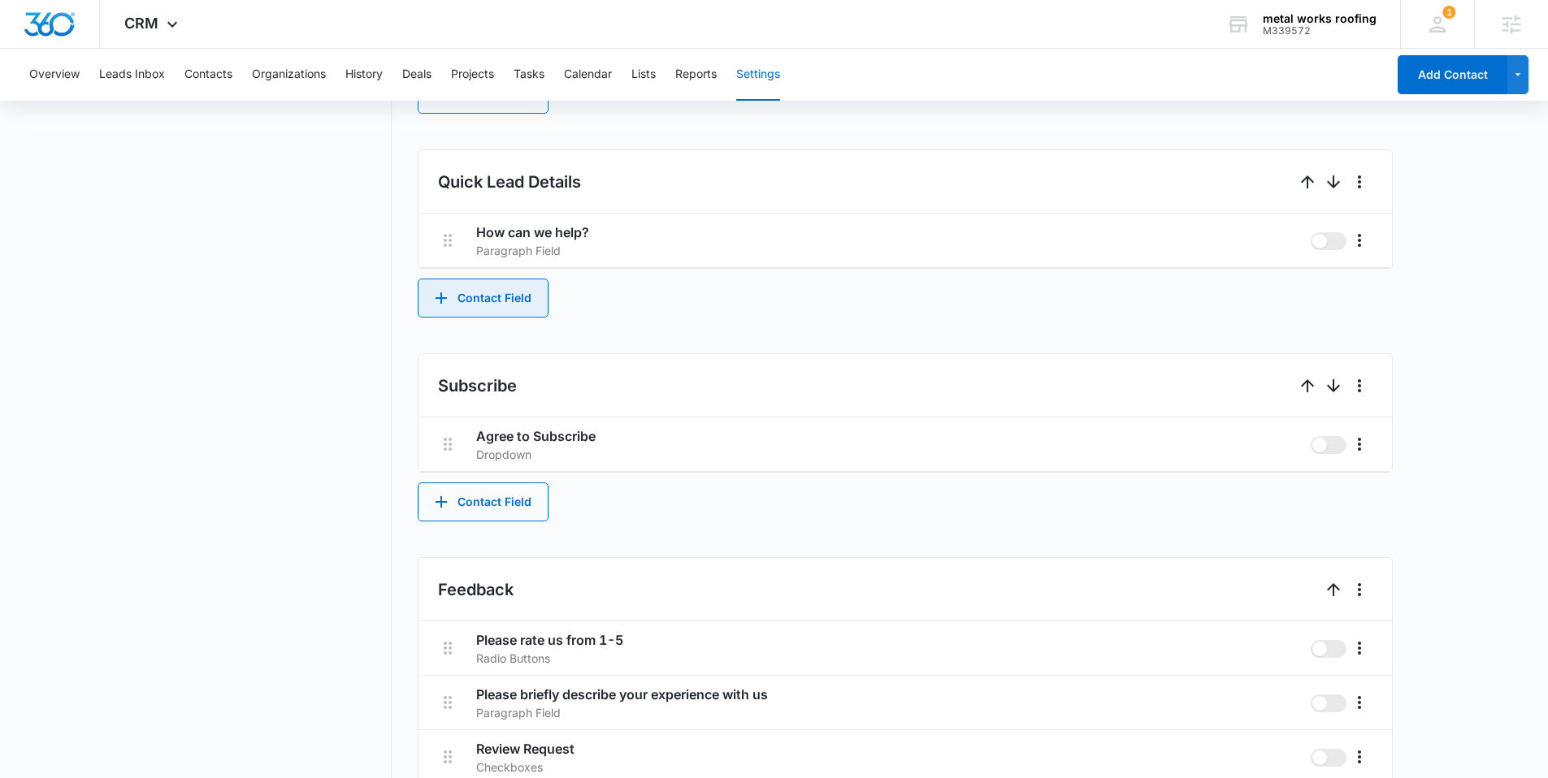
click at [482, 301] on button "Contact Field" at bounding box center [483, 298] width 131 height 39
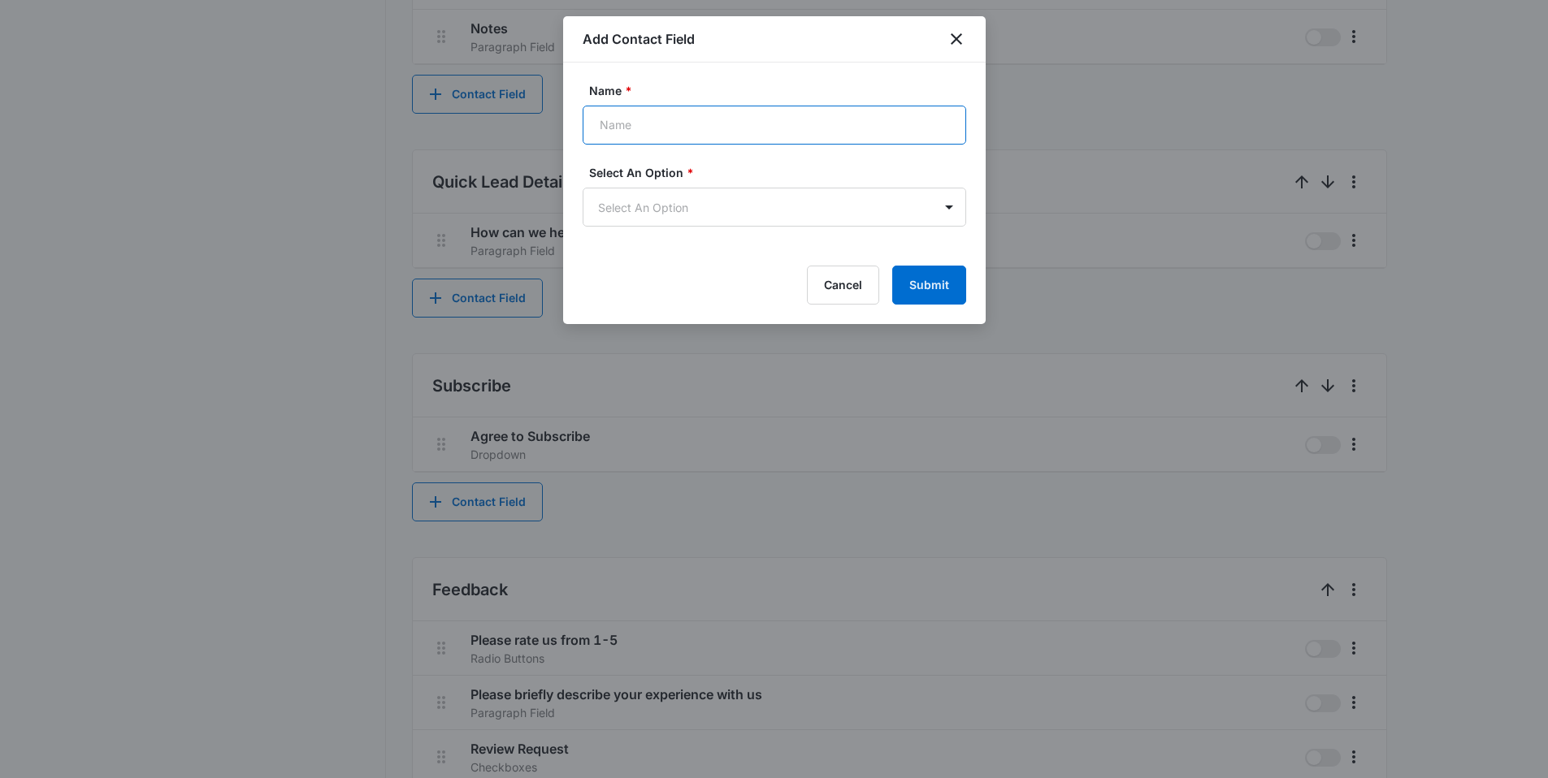
click at [645, 127] on input "Name *" at bounding box center [773, 125] width 383 height 39
paste input "Which service are you interested in?"
type input "Which service are you interested in?"
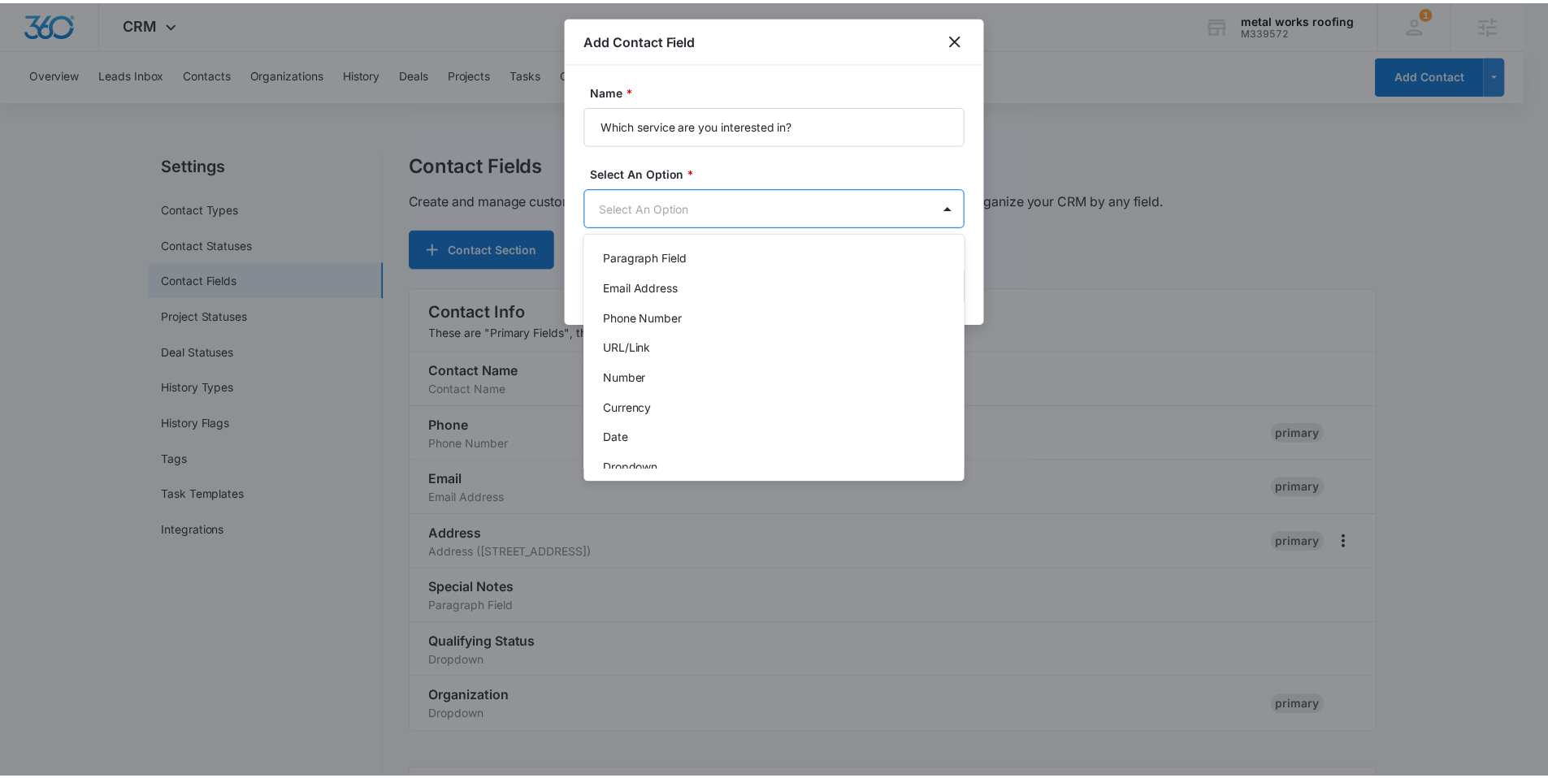
scroll to position [205, 0]
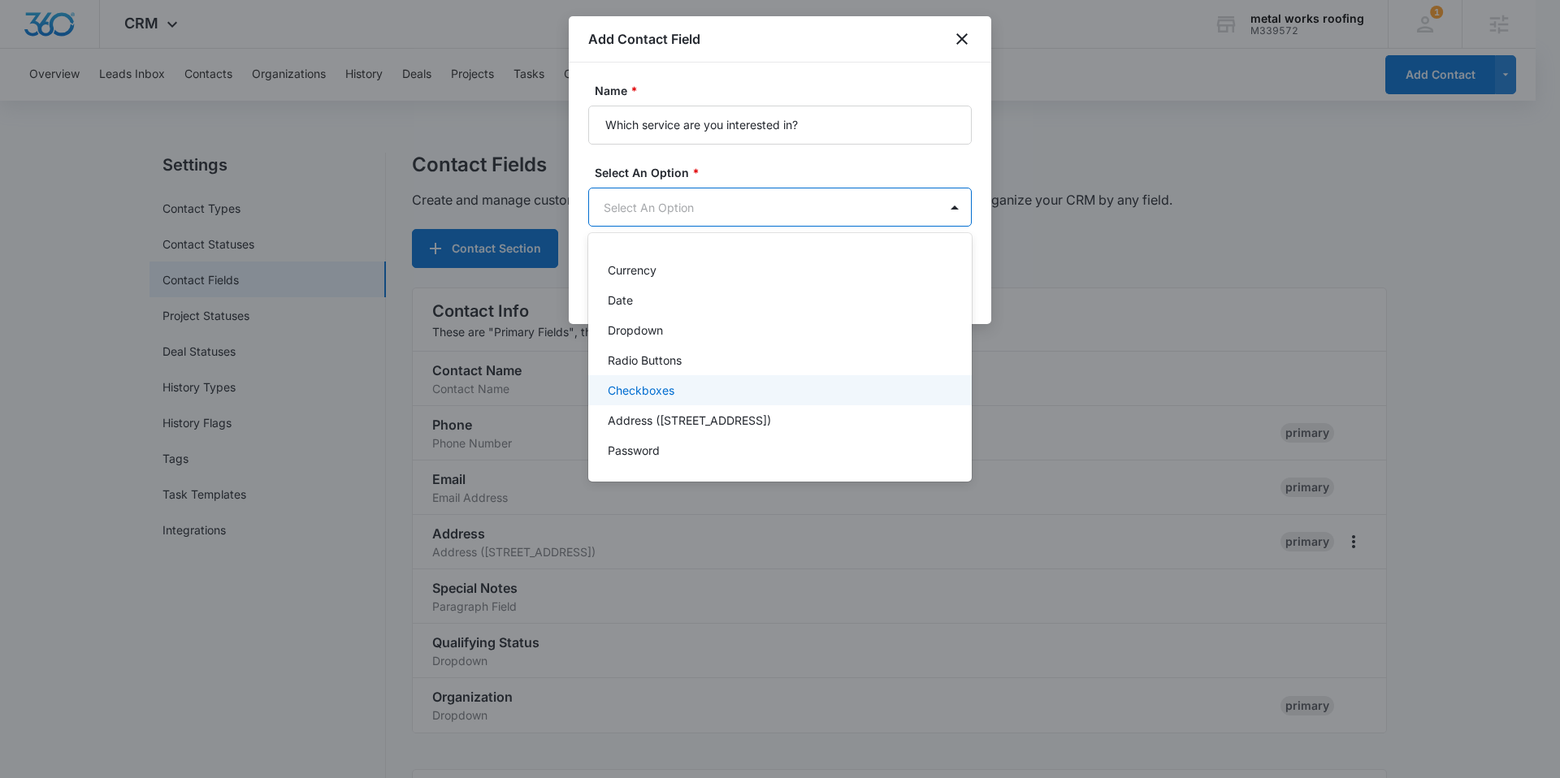
click at [672, 385] on p "Checkboxes" at bounding box center [641, 390] width 67 height 17
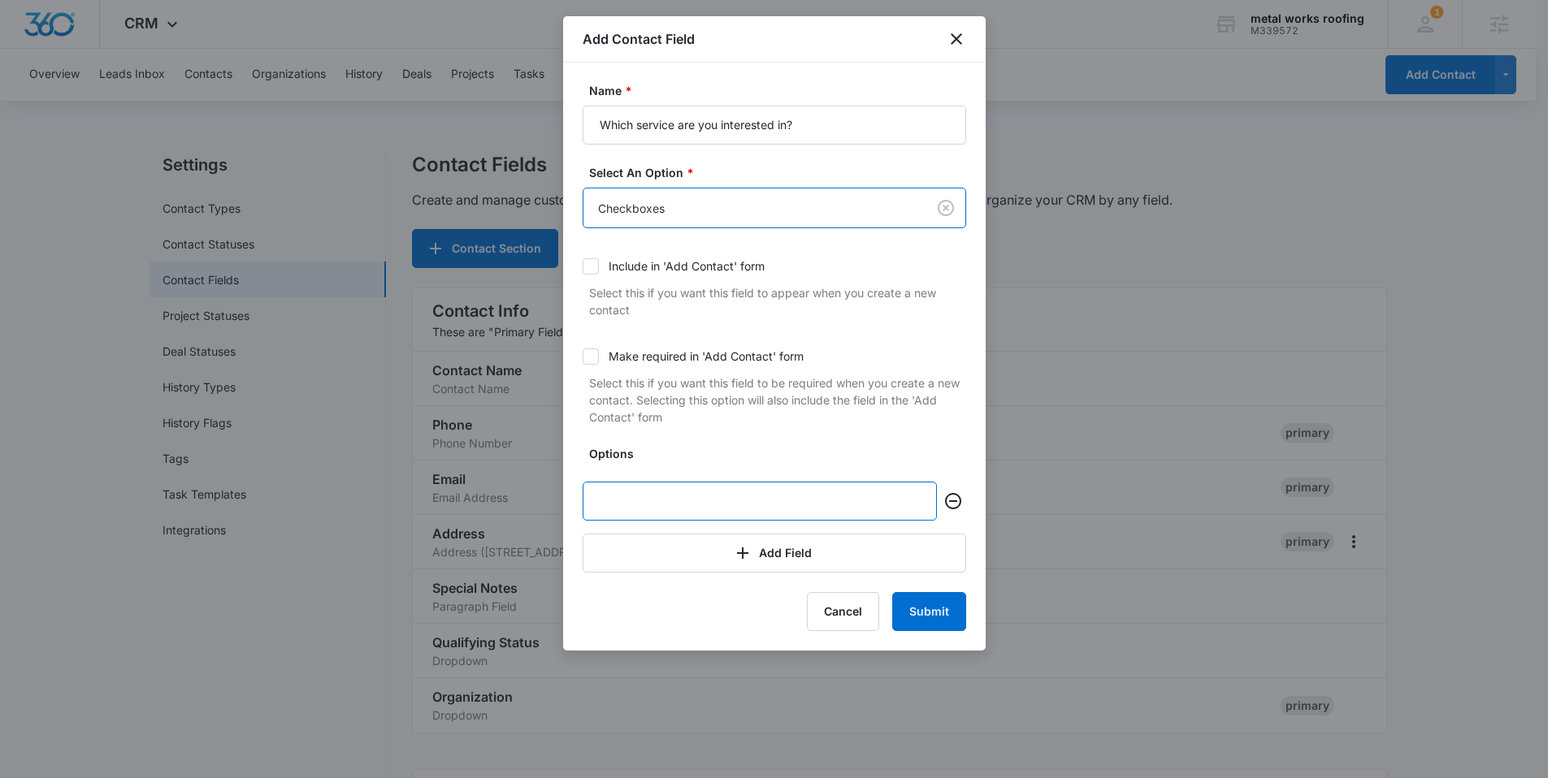
click at [654, 497] on input "text" at bounding box center [759, 501] width 354 height 39
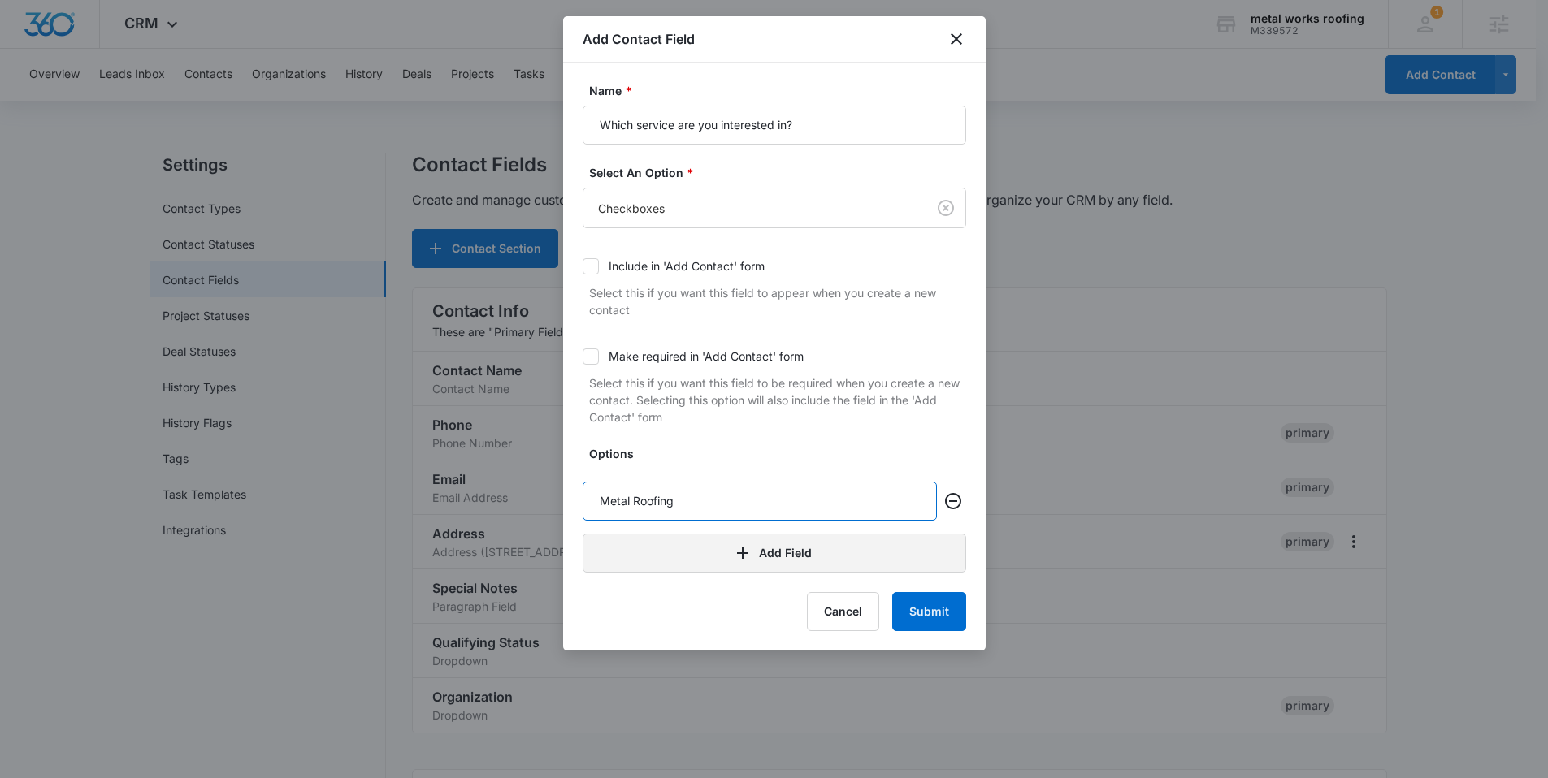
type input "Metal Roofing"
click at [747, 572] on button "Add Field" at bounding box center [773, 553] width 383 height 39
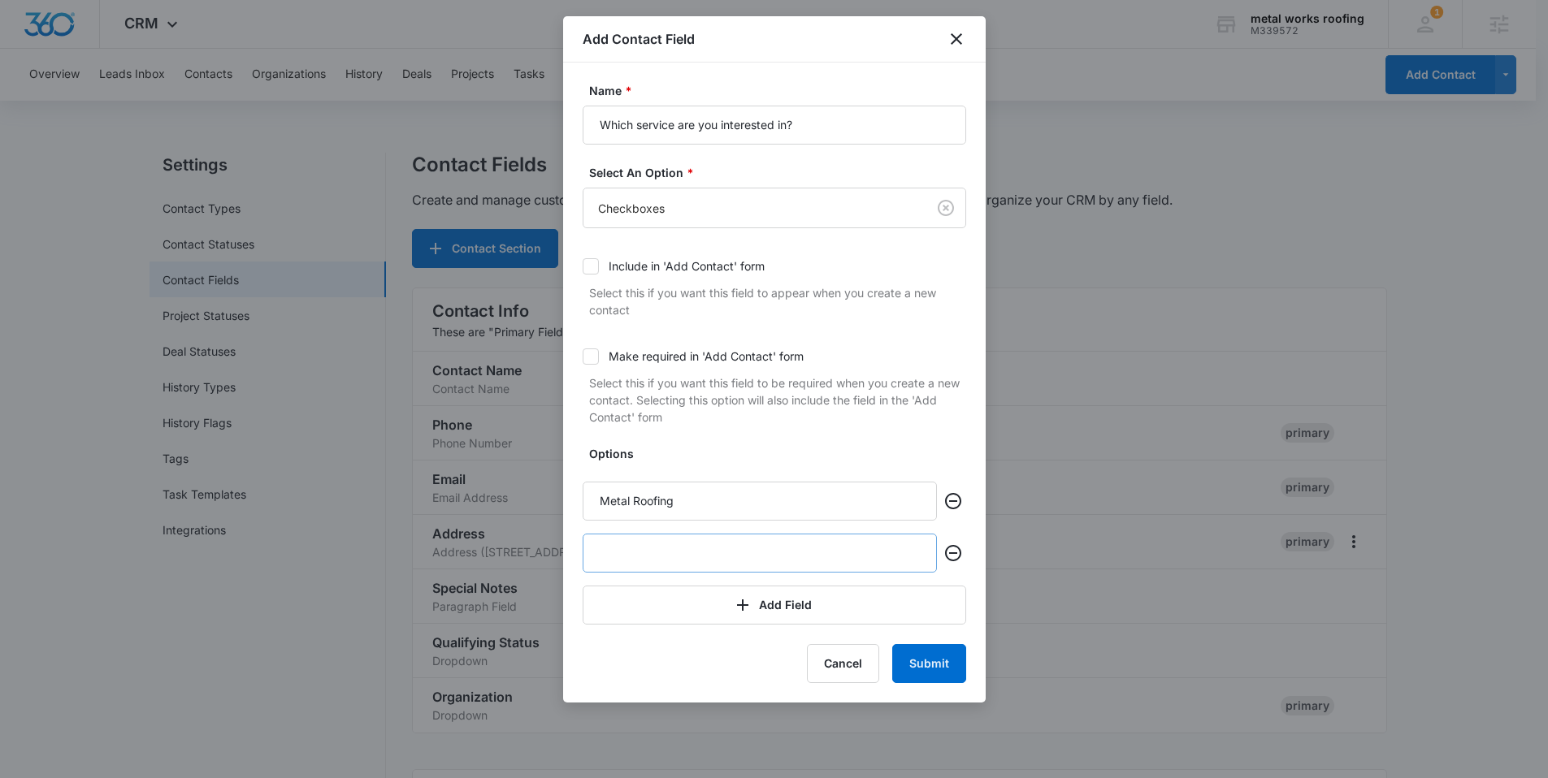
click at [687, 552] on input "text" at bounding box center [759, 553] width 354 height 39
type input "Shingle Roofing"
click at [738, 606] on icon "button" at bounding box center [742, 604] width 19 height 19
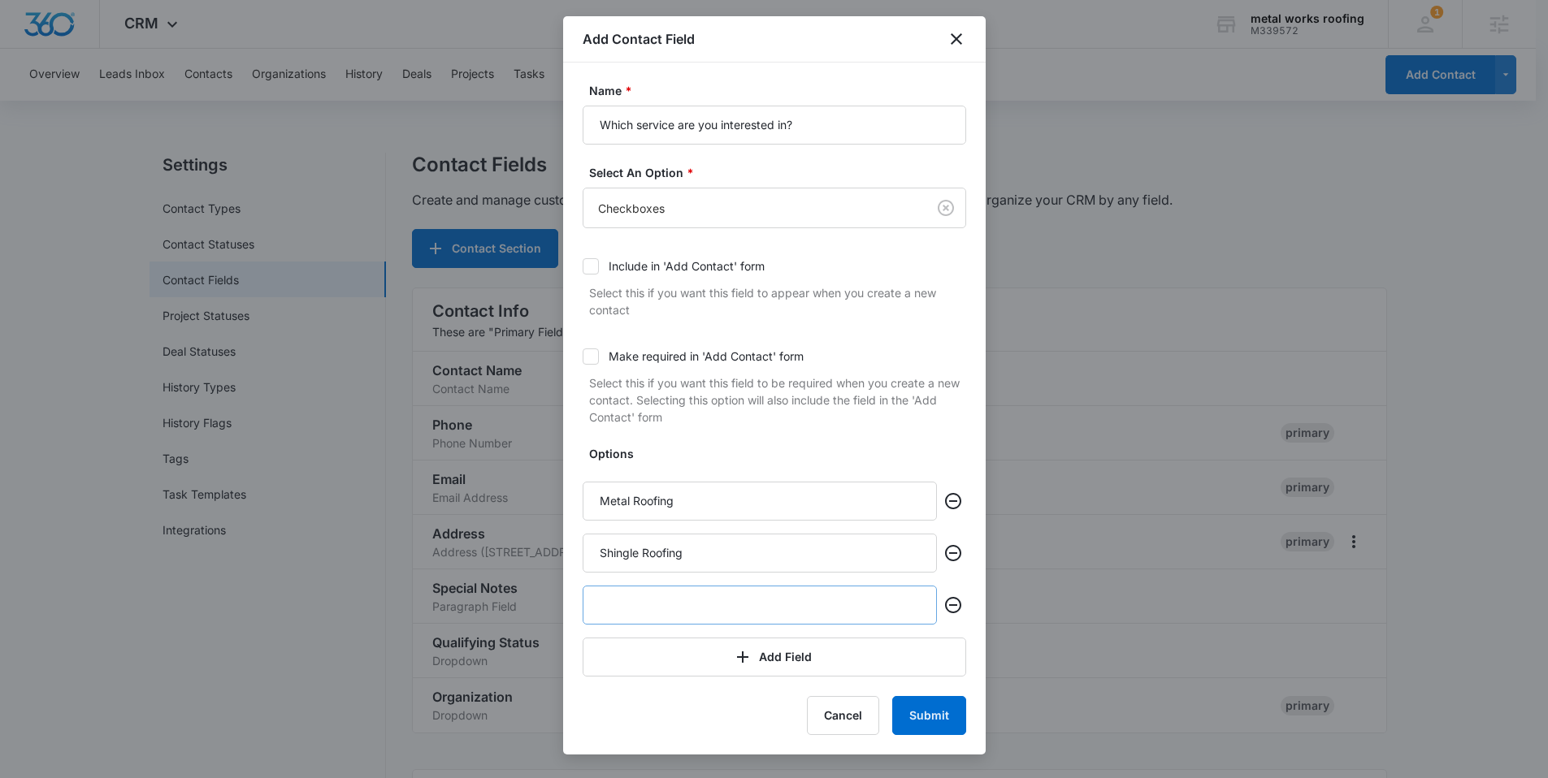
click at [711, 604] on input "text" at bounding box center [759, 605] width 354 height 39
type input "Flat & Low-Slope Roofing"
click at [820, 668] on button "Add Field" at bounding box center [773, 657] width 383 height 39
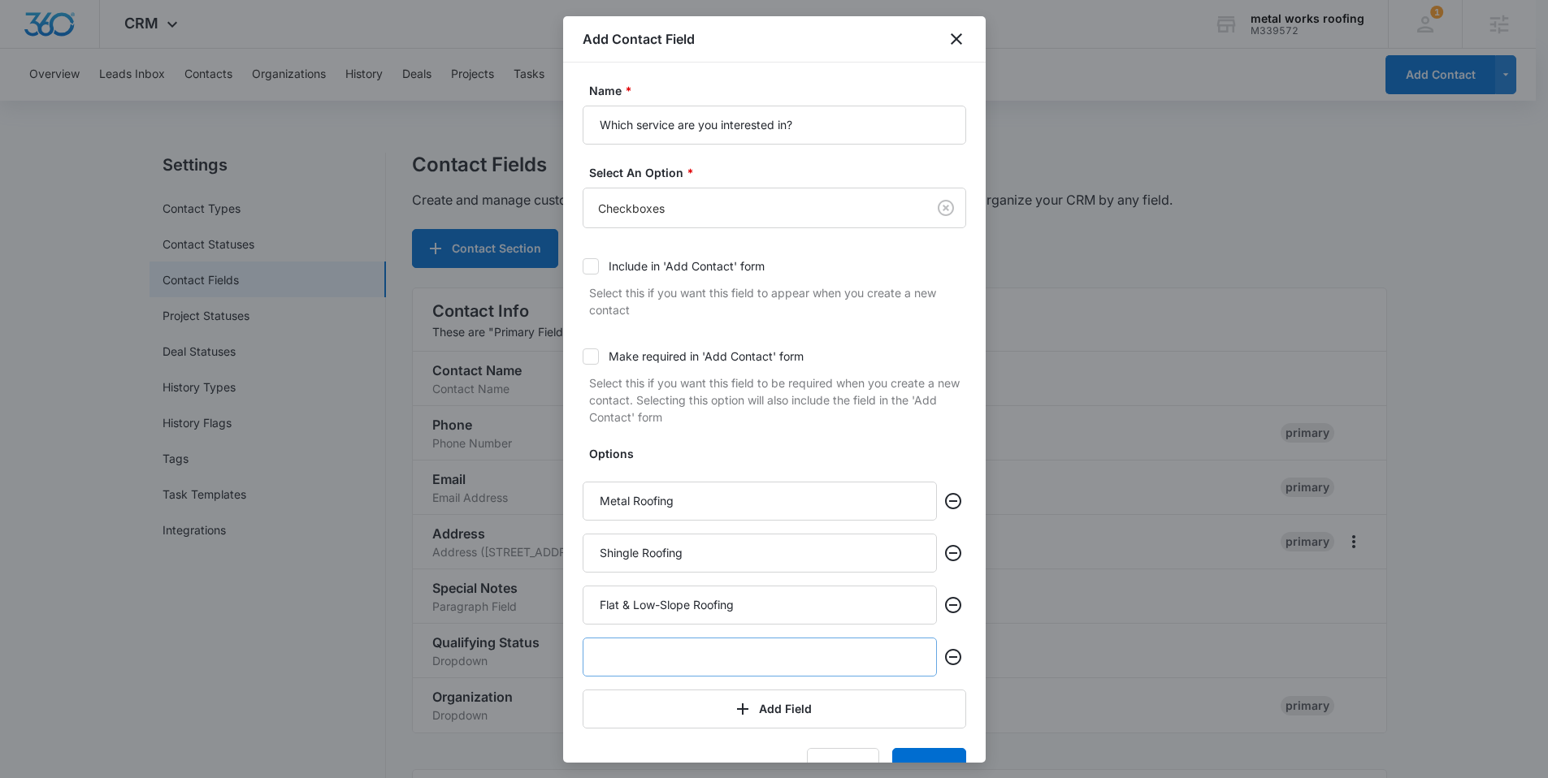
click at [723, 651] on input "text" at bounding box center [759, 657] width 354 height 39
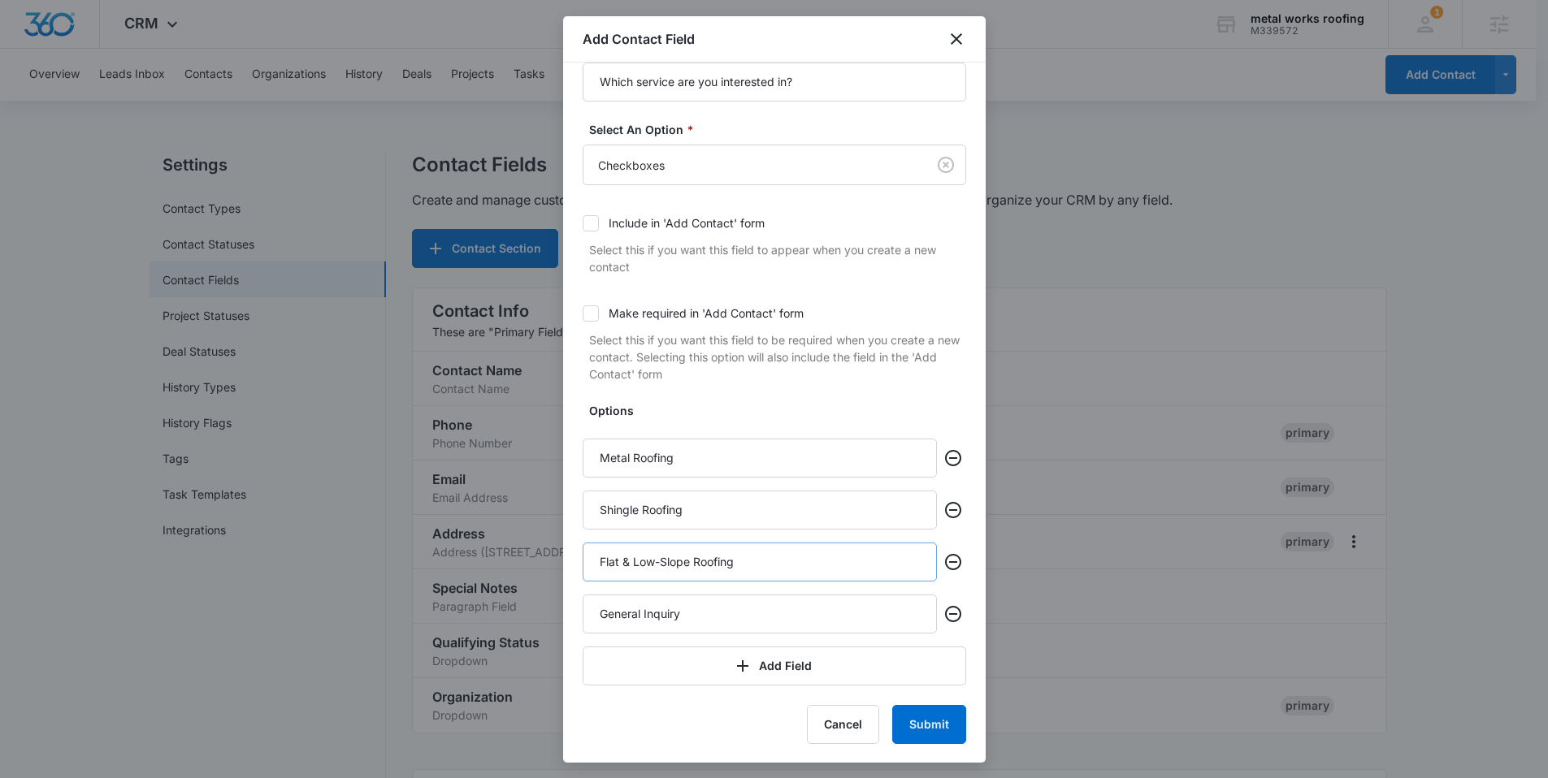
scroll to position [44, 0]
type input "General Inquiry"
click at [919, 721] on button "Submit" at bounding box center [929, 723] width 74 height 39
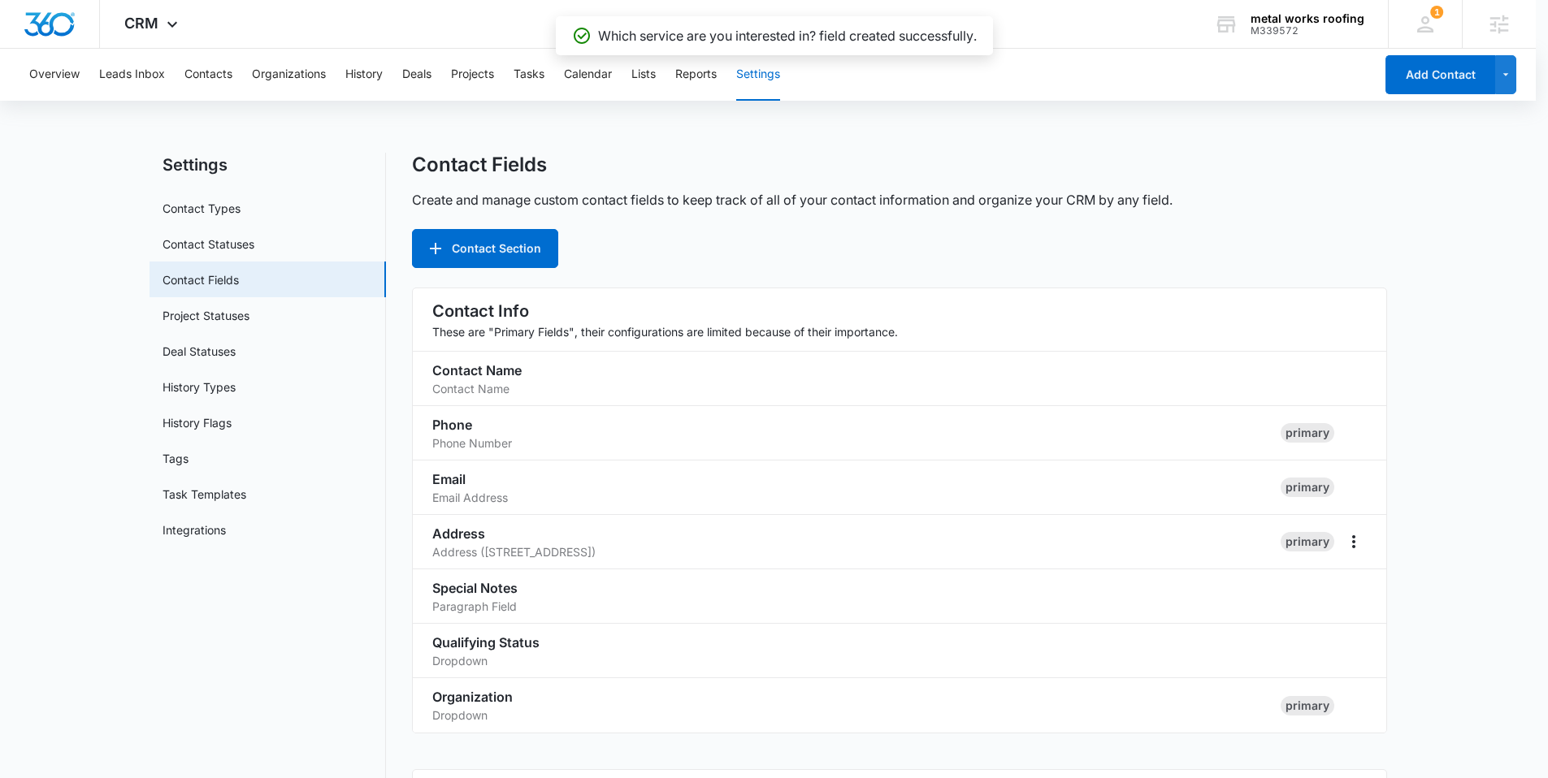
scroll to position [896, 0]
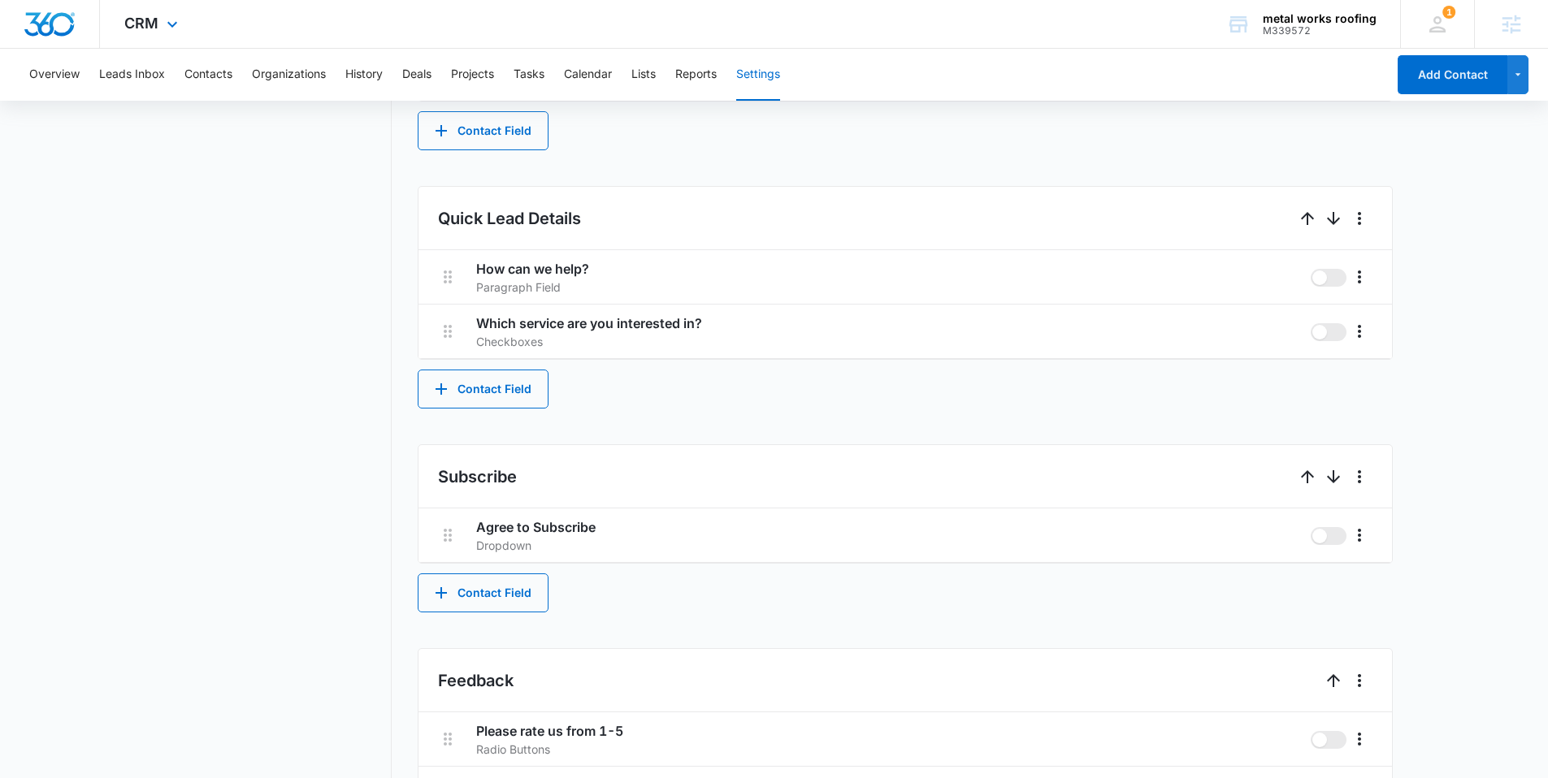
click at [178, 27] on icon at bounding box center [171, 24] width 19 height 19
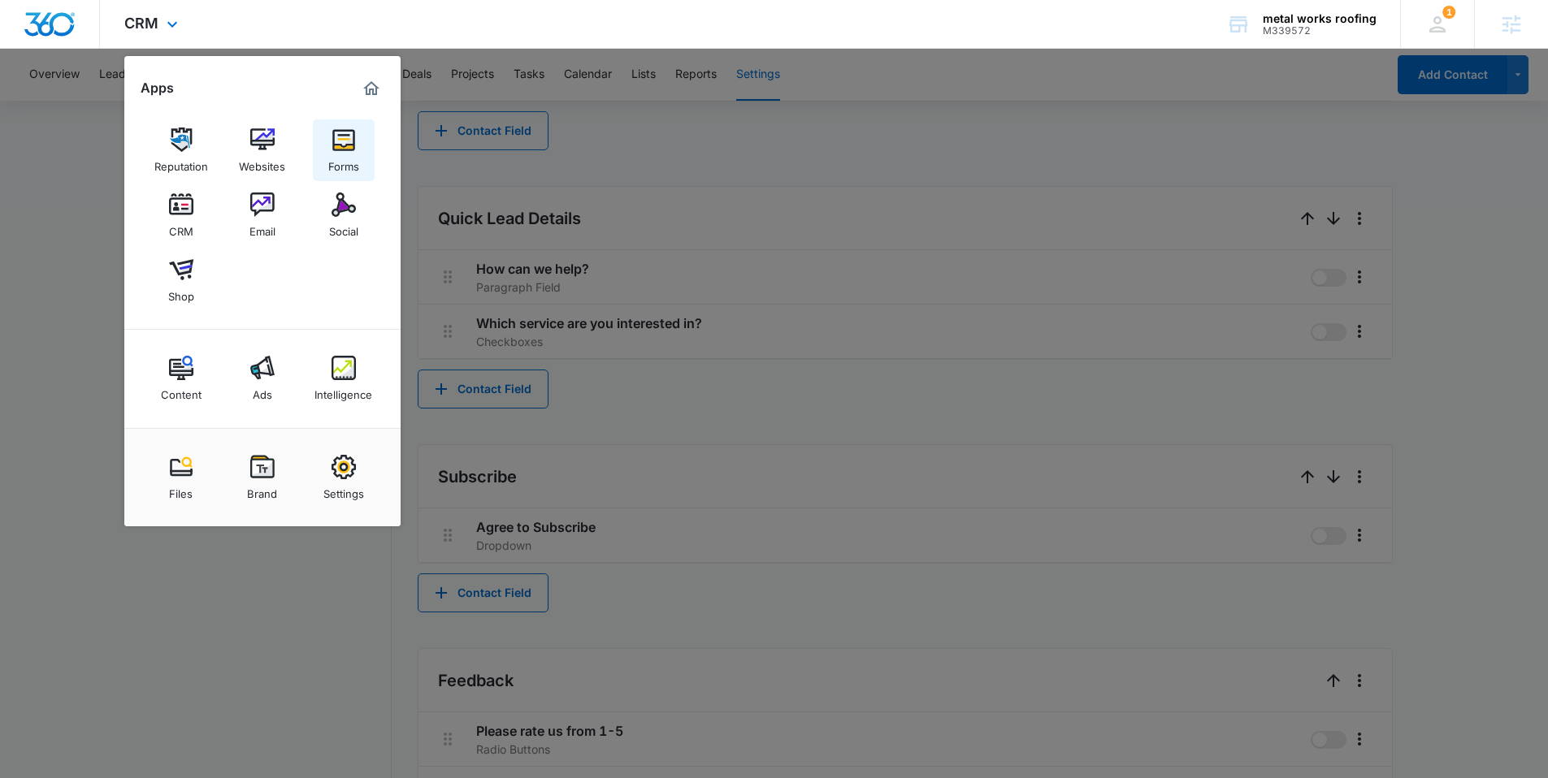
click at [330, 162] on div "Forms" at bounding box center [343, 162] width 31 height 21
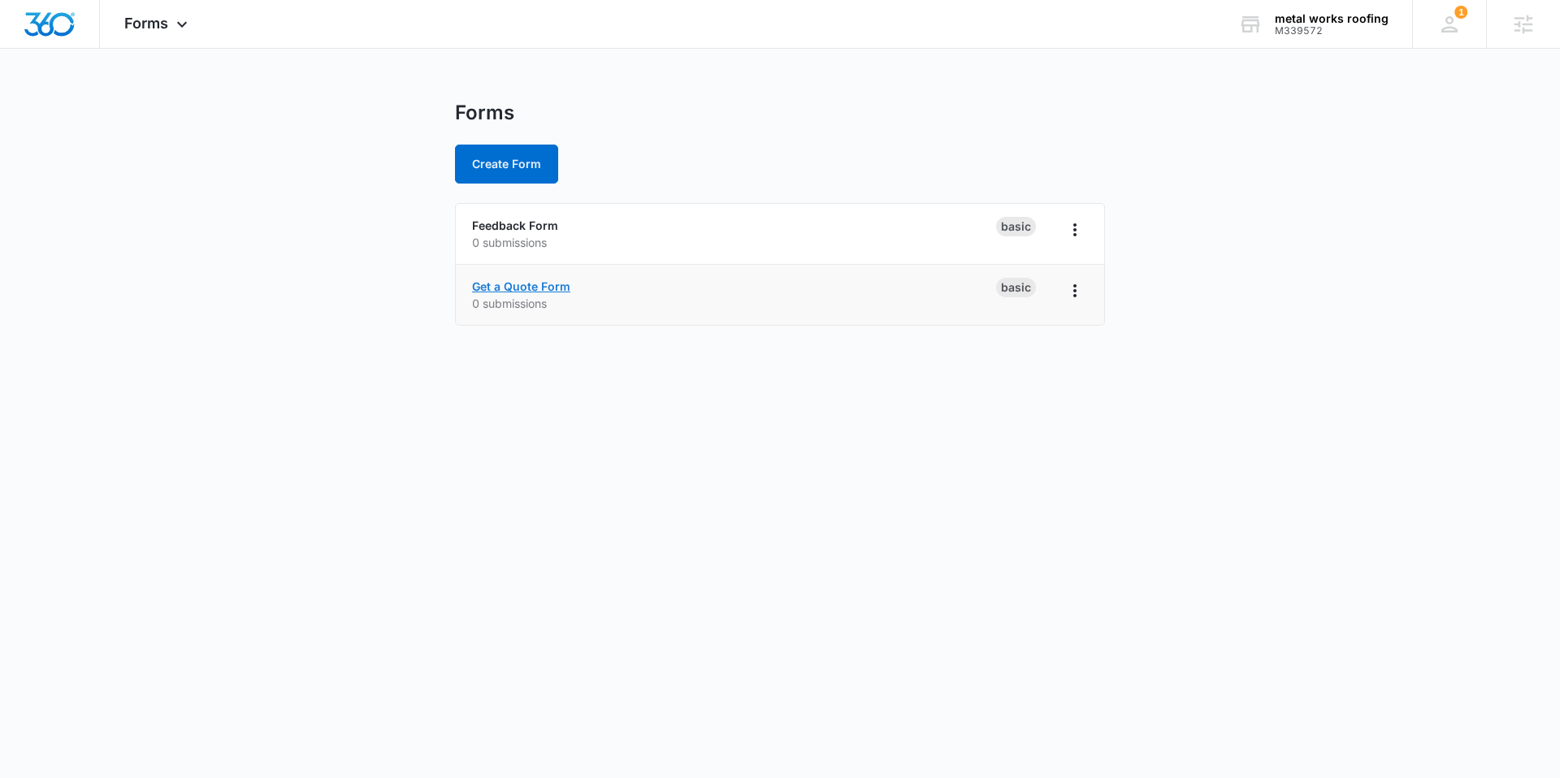
click at [530, 288] on link "Get a Quote Form" at bounding box center [521, 286] width 98 height 14
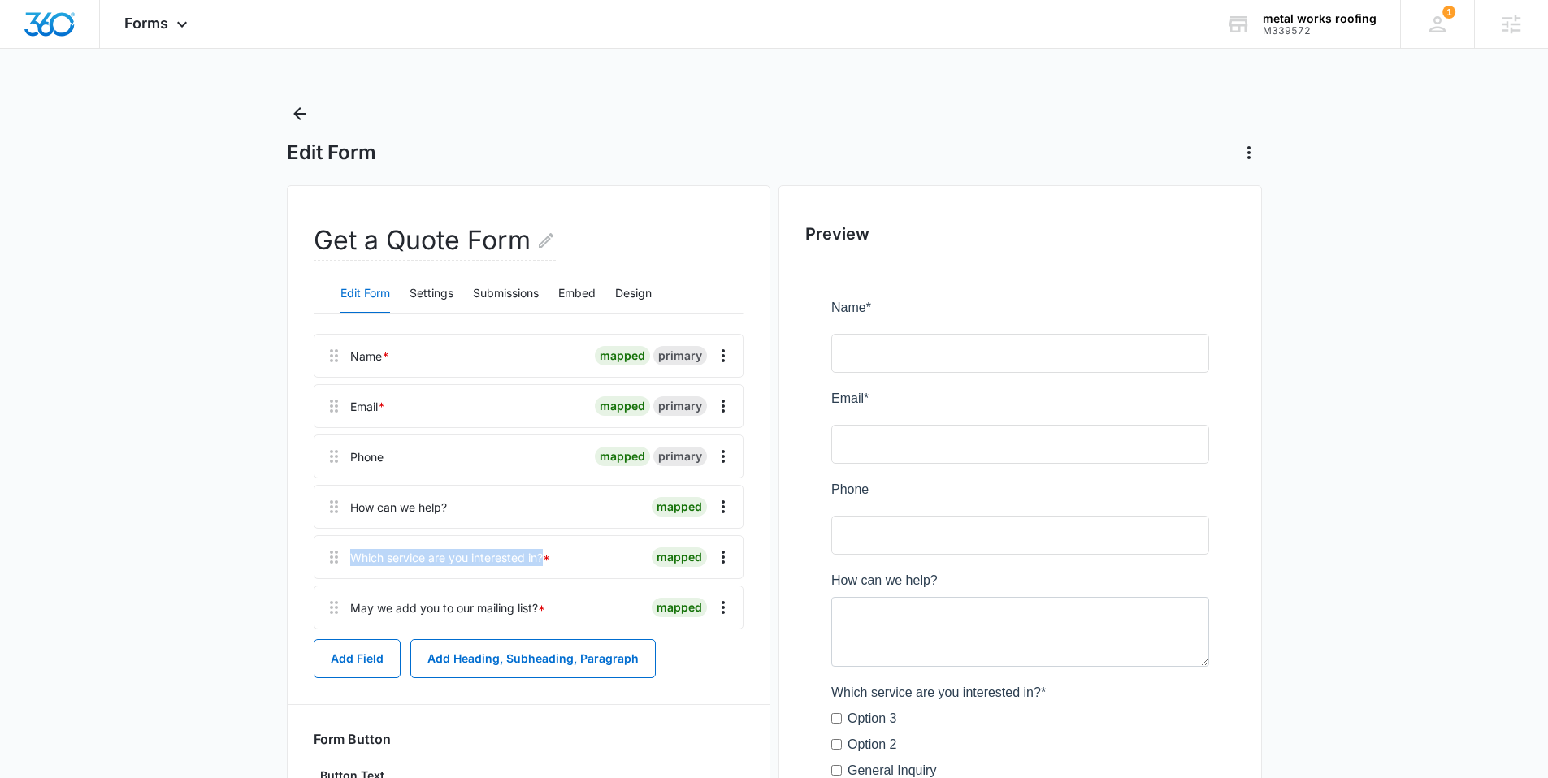
drag, startPoint x: 546, startPoint y: 555, endPoint x: 349, endPoint y: 549, distance: 197.5
click at [339, 546] on div "Which service are you interested in? * mapped" at bounding box center [529, 557] width 430 height 44
copy div "Which service are you interested in?"
click at [726, 555] on icon "Overflow Menu" at bounding box center [722, 557] width 19 height 19
click at [691, 622] on div "Delete" at bounding box center [679, 626] width 34 height 11
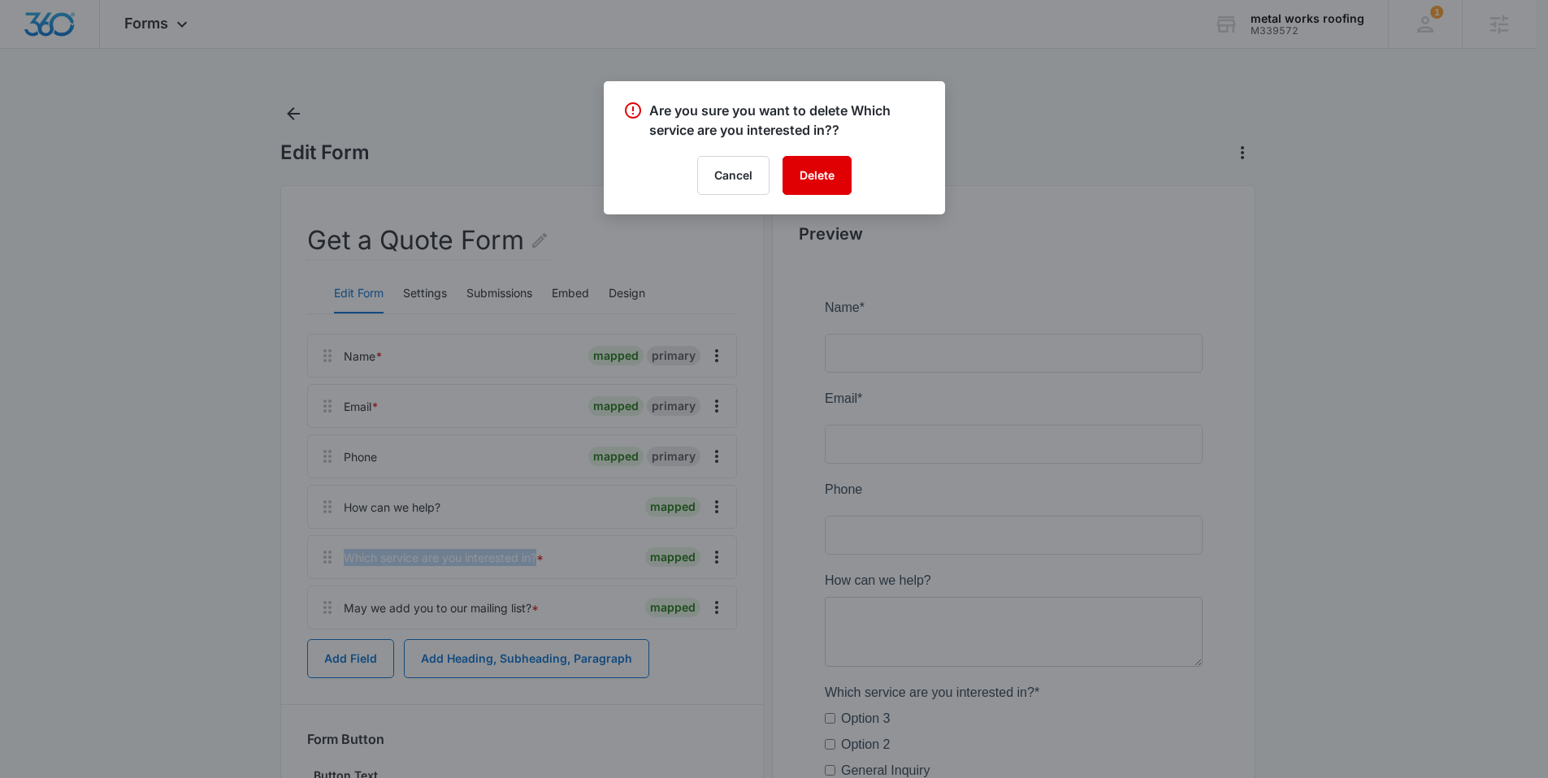
click at [822, 167] on button "Delete" at bounding box center [816, 175] width 69 height 39
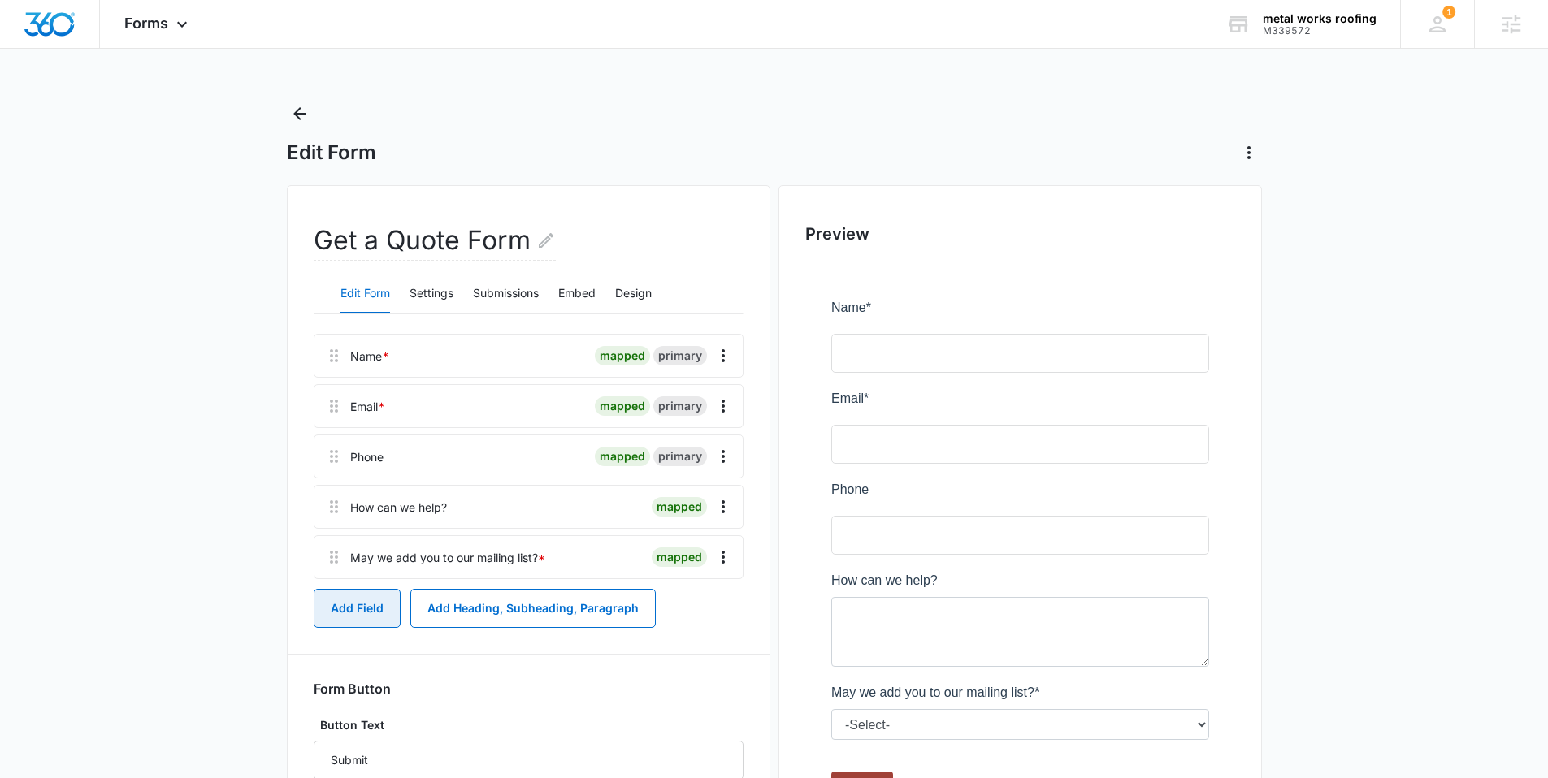
click at [353, 597] on button "Add Field" at bounding box center [357, 608] width 87 height 39
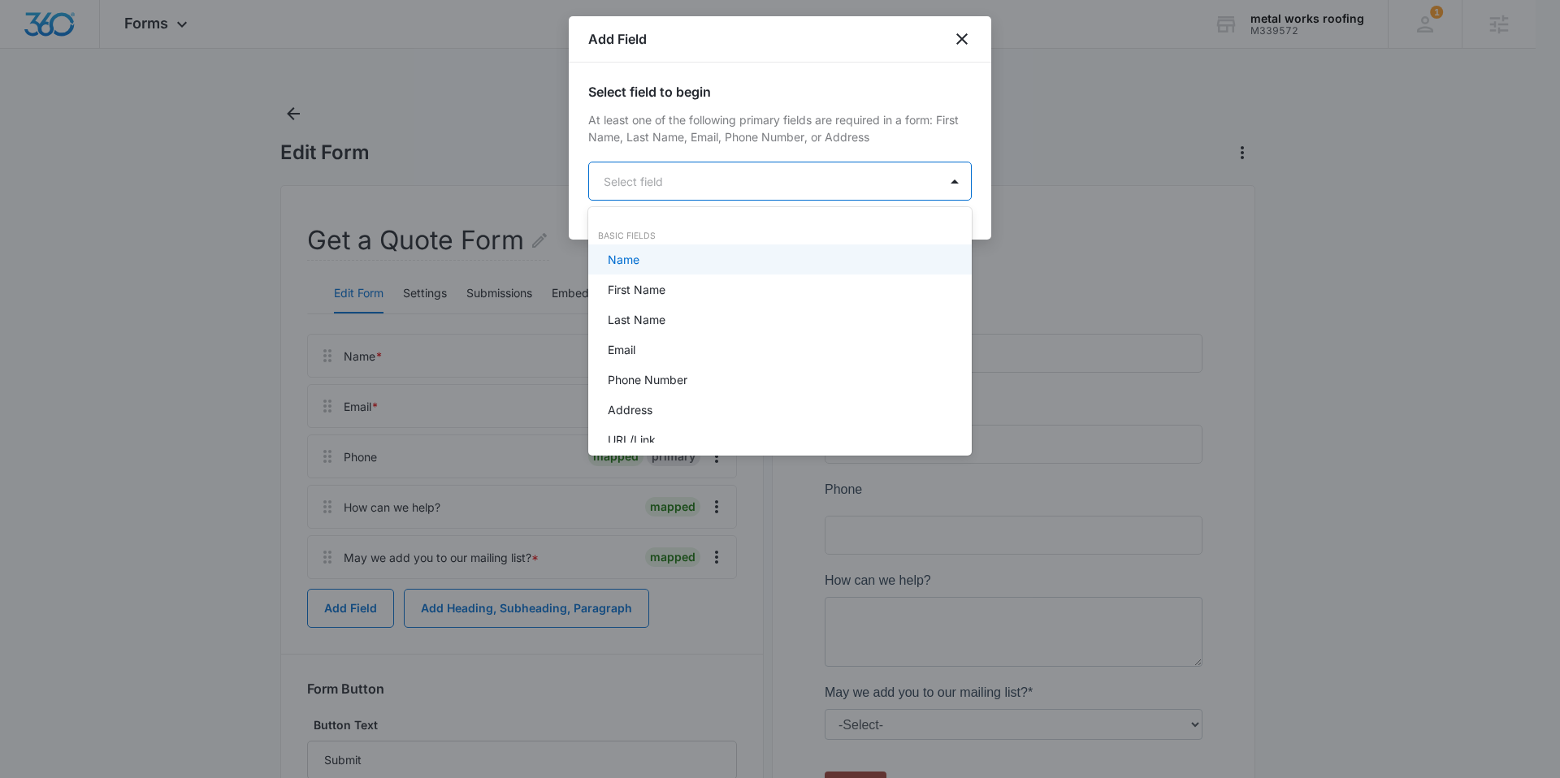
click at [668, 179] on body "Forms Apps Reputation Websites Forms CRM Email Social Shop Content Ads Intellig…" at bounding box center [780, 389] width 1560 height 778
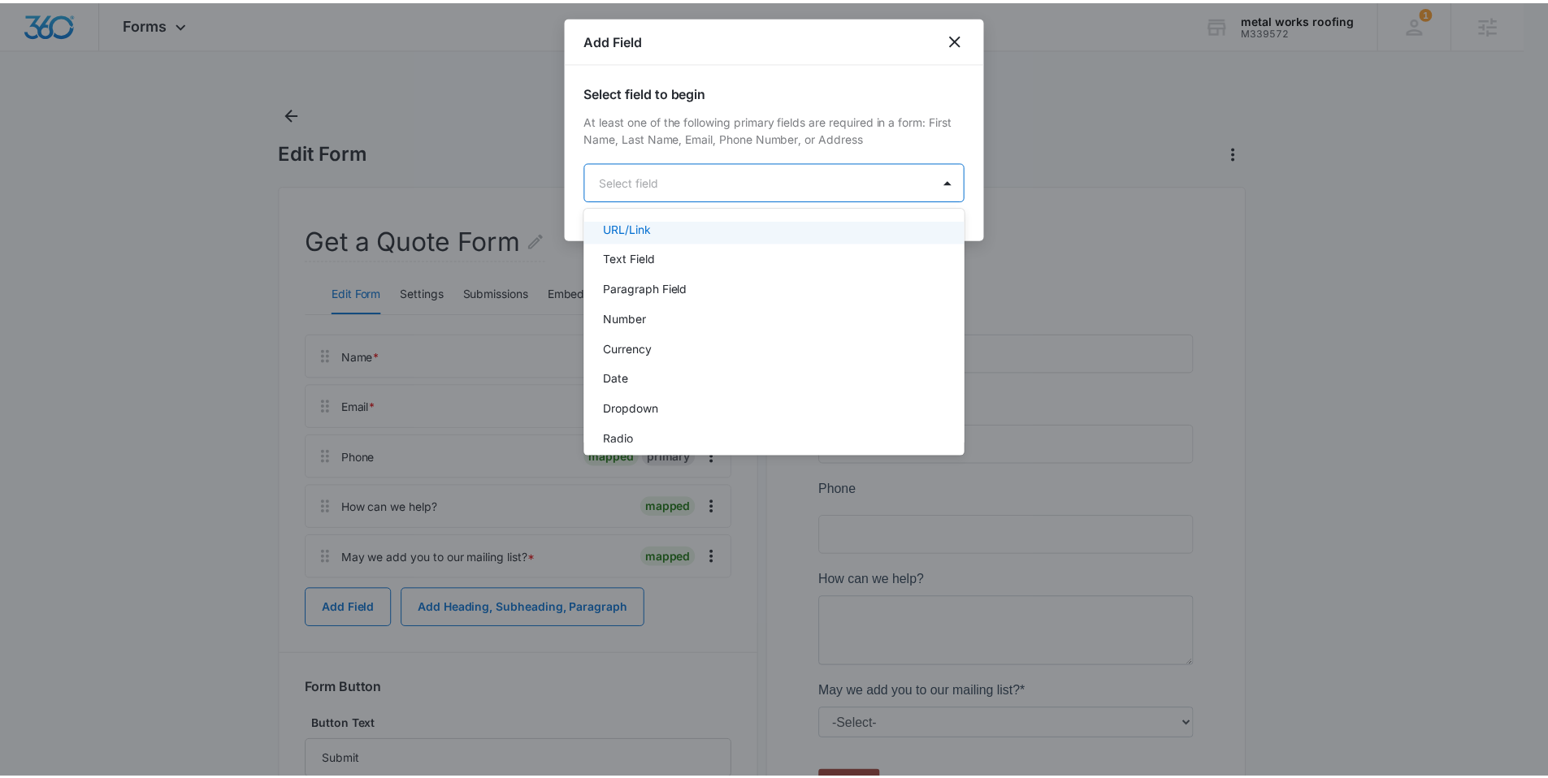
scroll to position [410, 0]
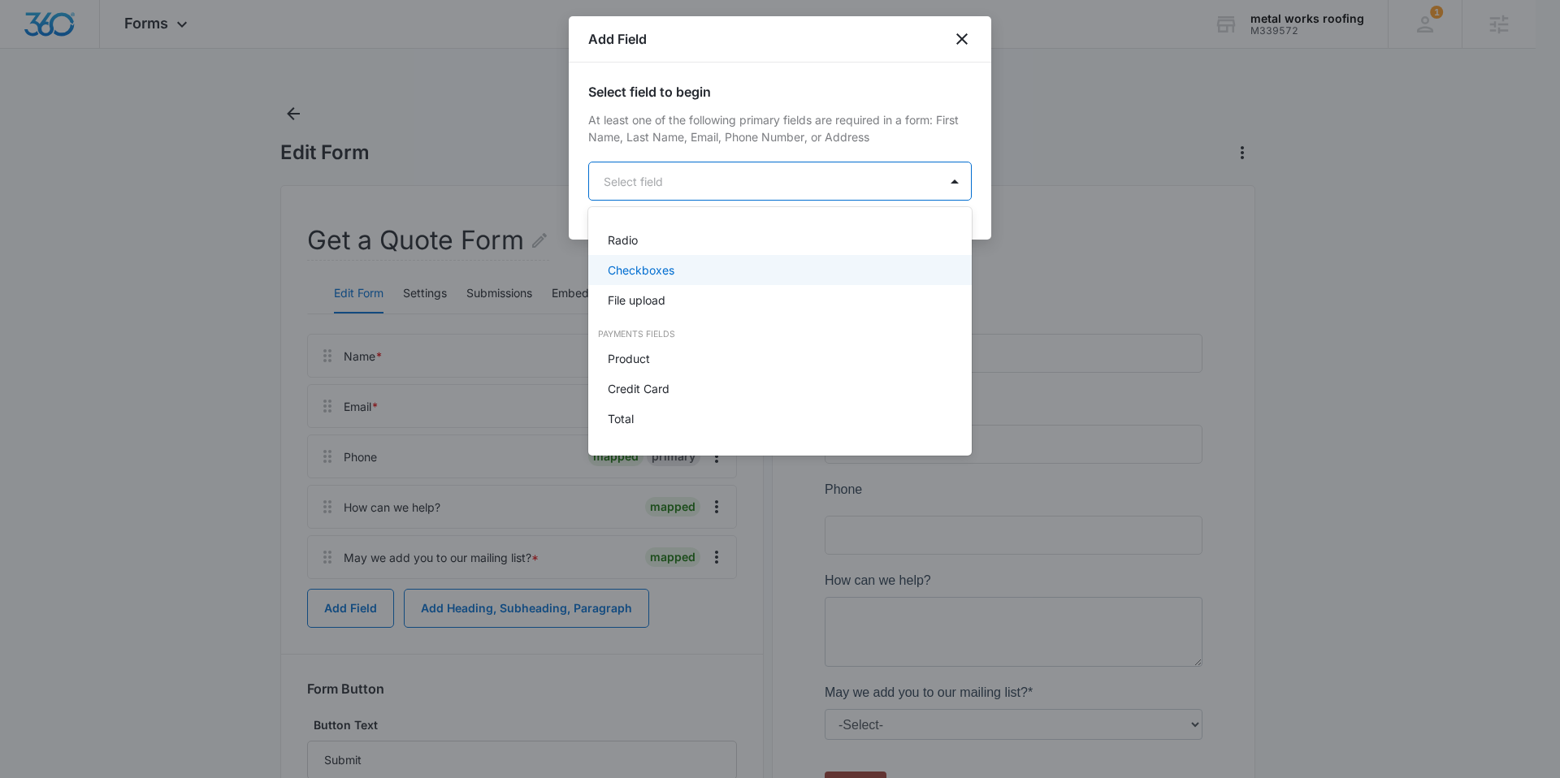
click at [665, 278] on p "Checkboxes" at bounding box center [641, 270] width 67 height 17
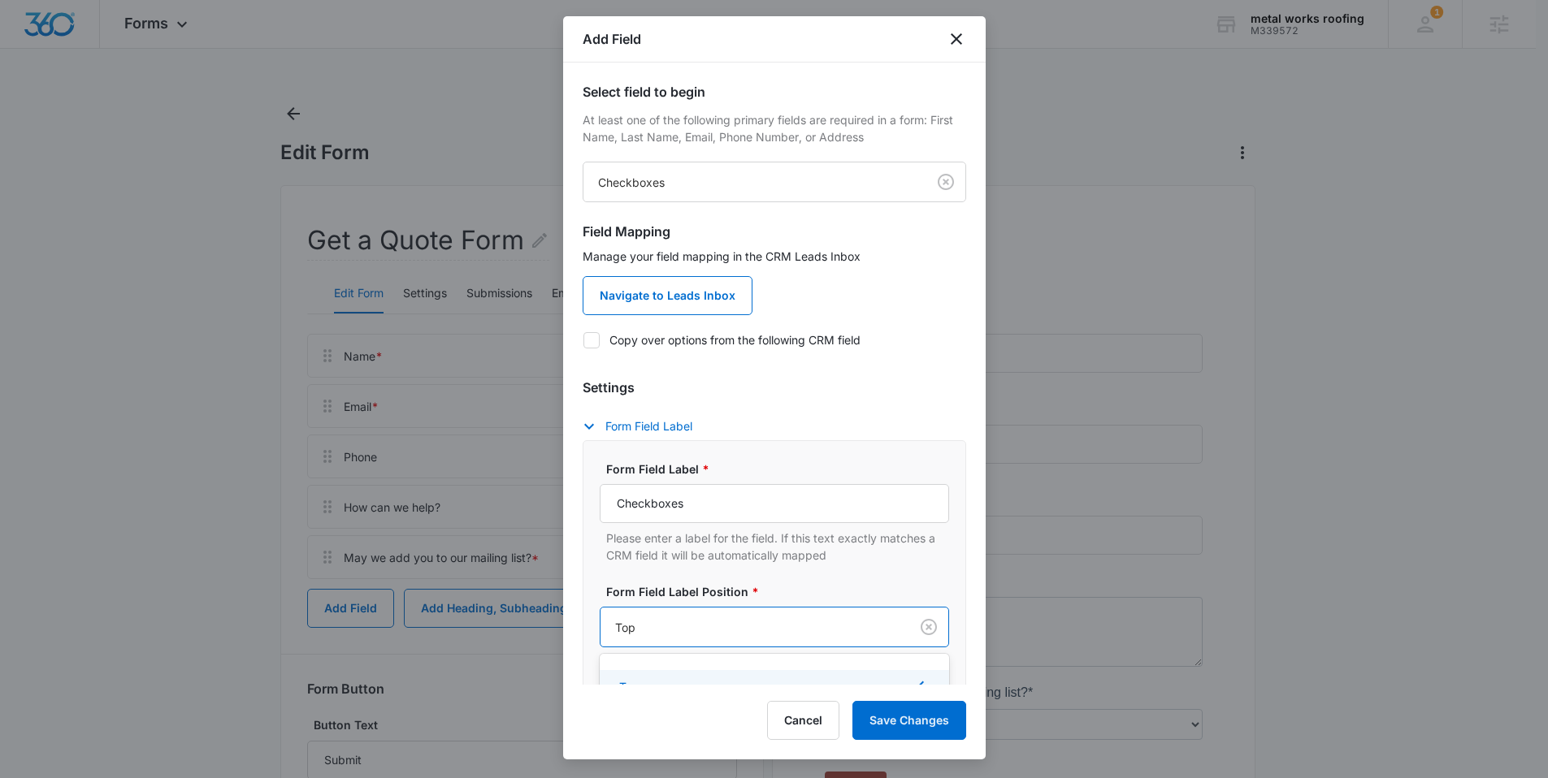
drag, startPoint x: 695, startPoint y: 633, endPoint x: 591, endPoint y: 629, distance: 103.3
click at [591, 629] on div "Form Field Label * Checkboxes Please enter a label for the field. If this text …" at bounding box center [773, 602] width 383 height 324
drag, startPoint x: 673, startPoint y: 513, endPoint x: 585, endPoint y: 501, distance: 88.5
click at [585, 501] on div "Form Field Label * Checkboxes Please enter a label for the field. If this text …" at bounding box center [773, 602] width 383 height 324
paste input "Which service are you interested in?"
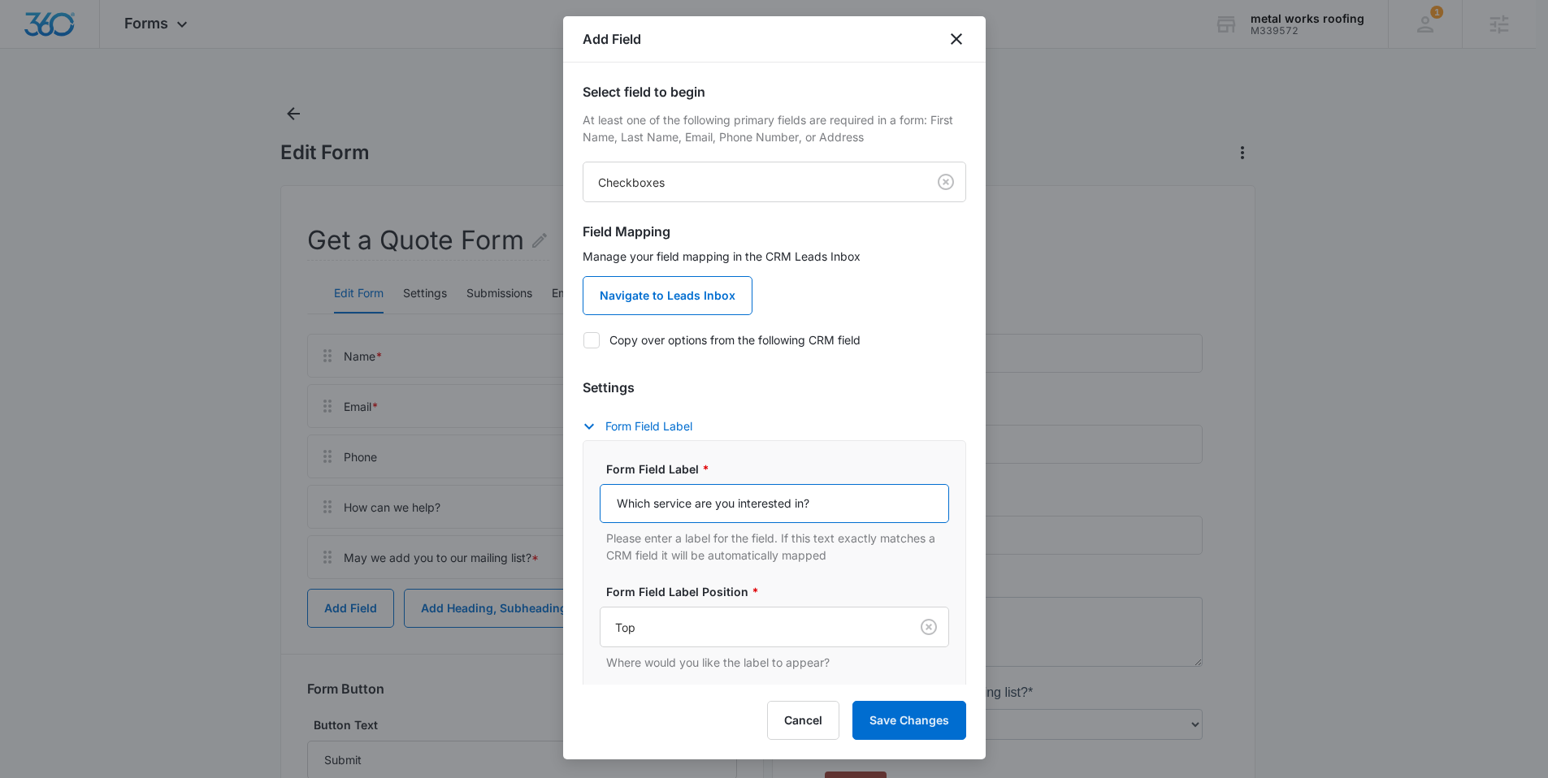
type input "Which service are you interested in?"
click at [651, 335] on label "Copy over options from the following CRM field" at bounding box center [773, 339] width 383 height 17
click at [583, 340] on input "Copy over options from the following CRM field" at bounding box center [582, 340] width 1 height 1
checkbox input "true"
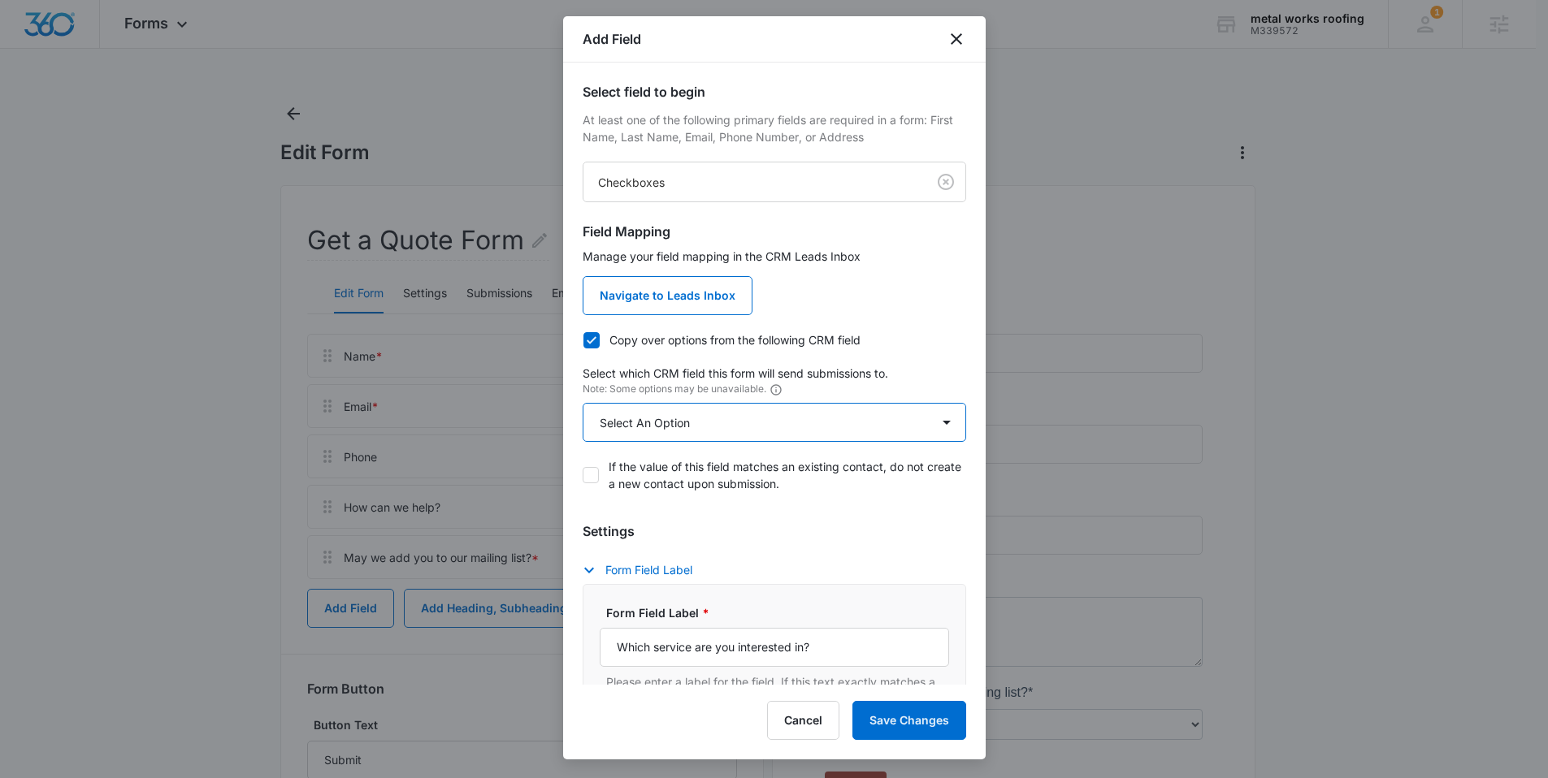
click at [668, 410] on select "Select An Option Select An Option Review Request Which service are you interest…" at bounding box center [773, 422] width 383 height 39
select select "363"
click at [582, 403] on select "Select An Option Select An Option Review Request Which service are you interest…" at bounding box center [773, 422] width 383 height 39
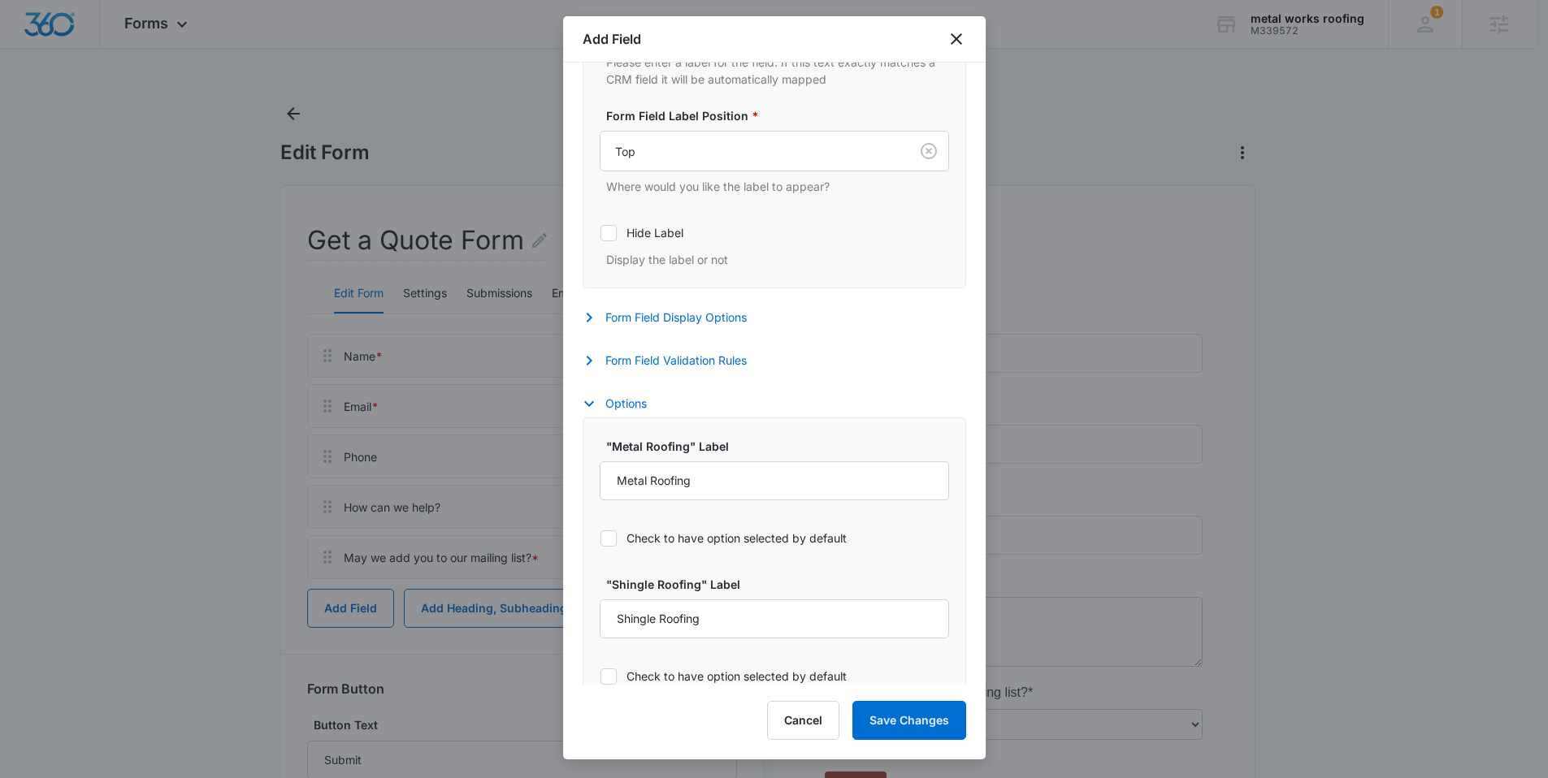
scroll to position [655, 0]
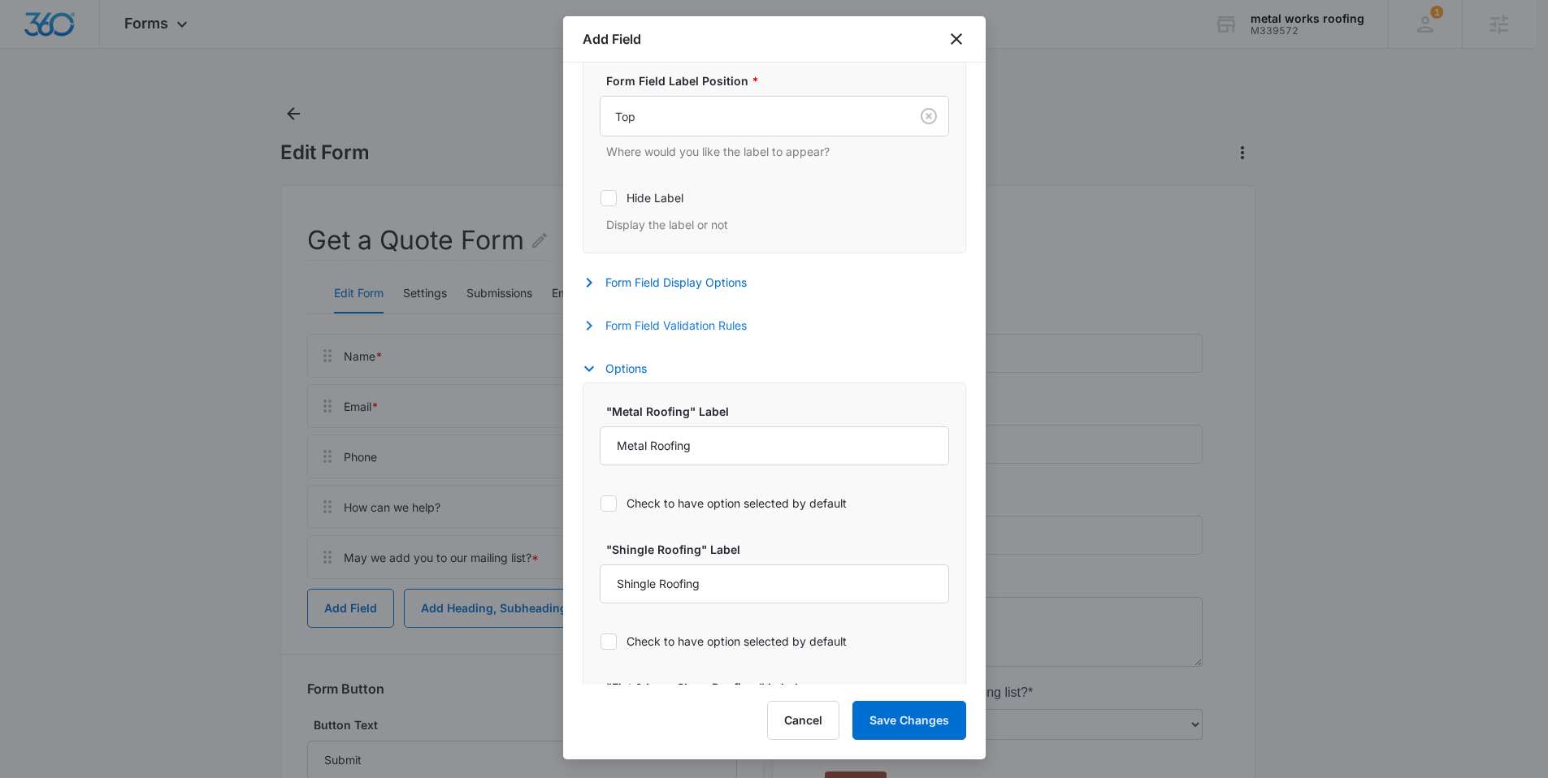
click at [709, 332] on button "Form Field Validation Rules" at bounding box center [672, 325] width 180 height 19
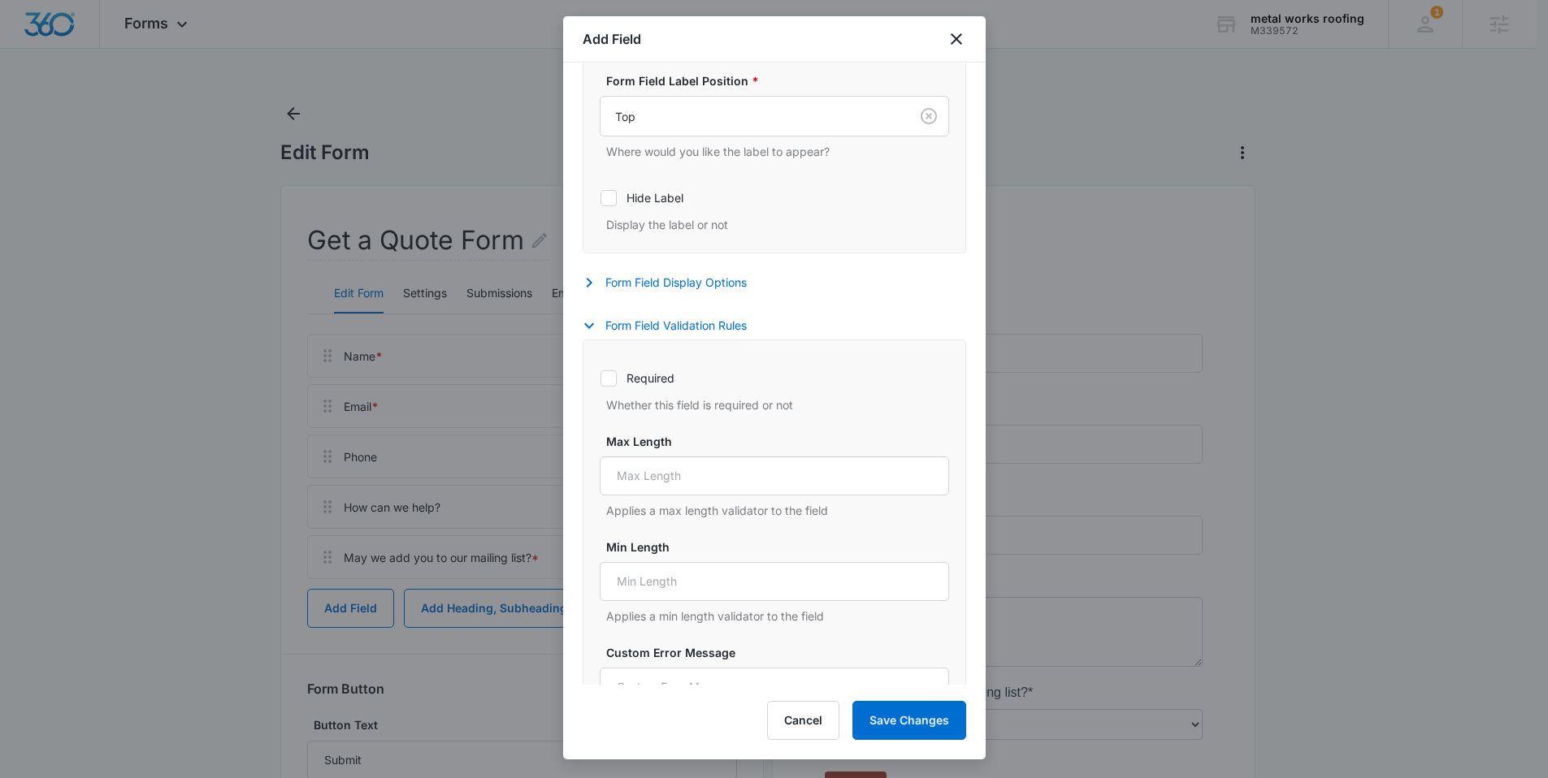
click at [654, 375] on label "Required" at bounding box center [774, 378] width 349 height 17
click at [600, 378] on input "Required" at bounding box center [600, 378] width 1 height 1
checkbox input "true"
click at [702, 321] on button "Form Field Validation Rules" at bounding box center [672, 325] width 180 height 19
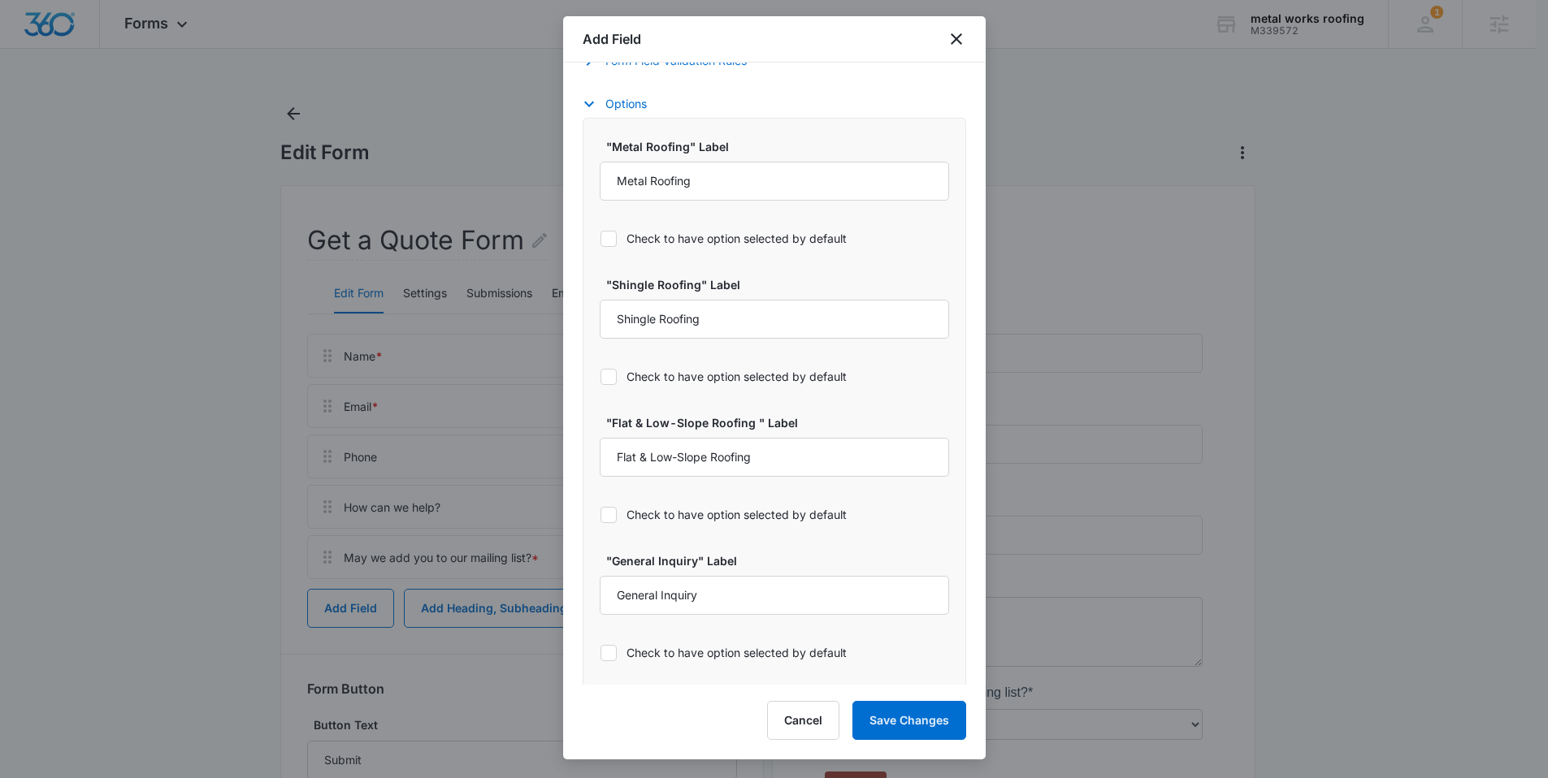
scroll to position [928, 0]
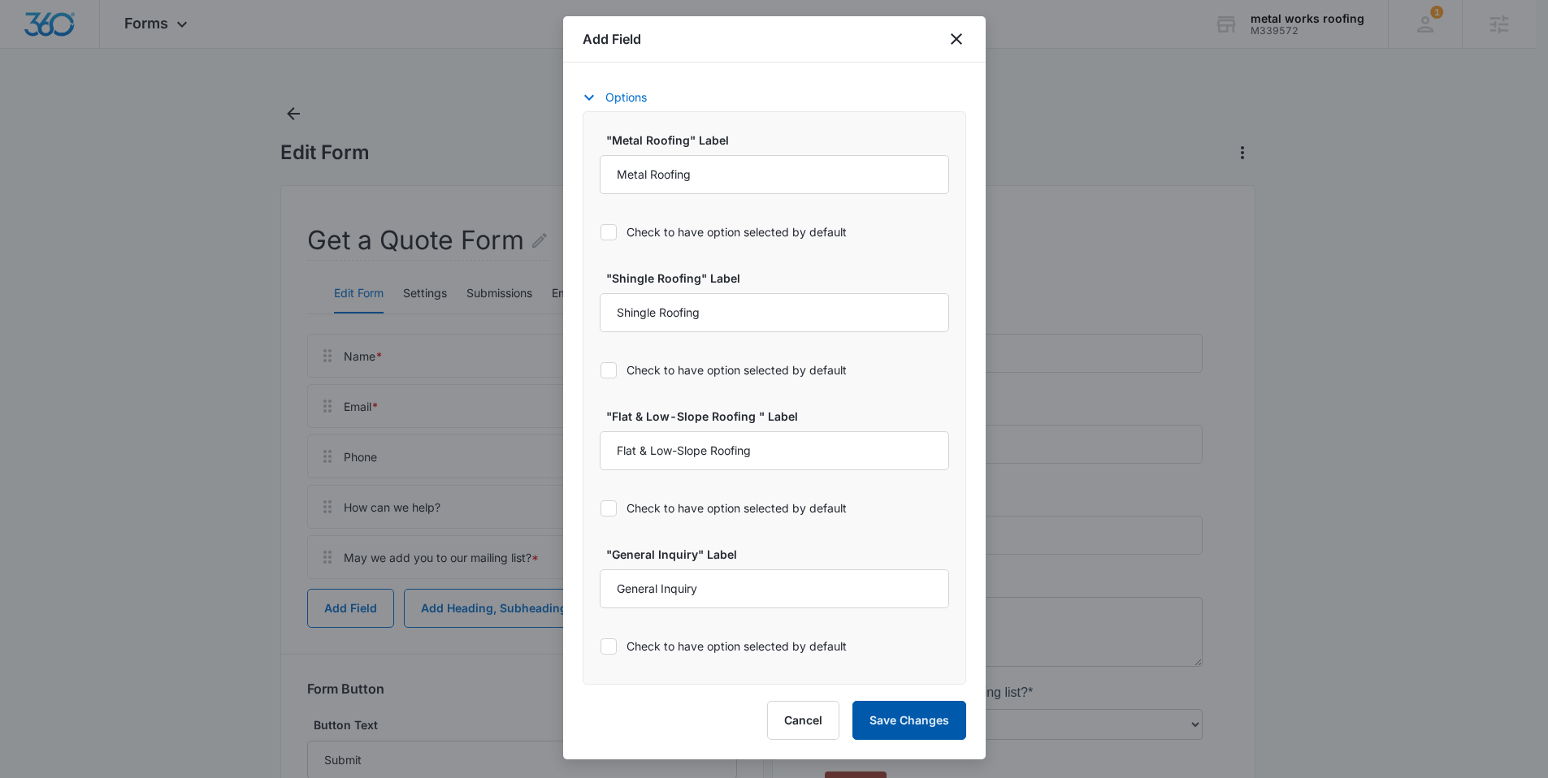
click at [937, 725] on button "Save Changes" at bounding box center [909, 720] width 114 height 39
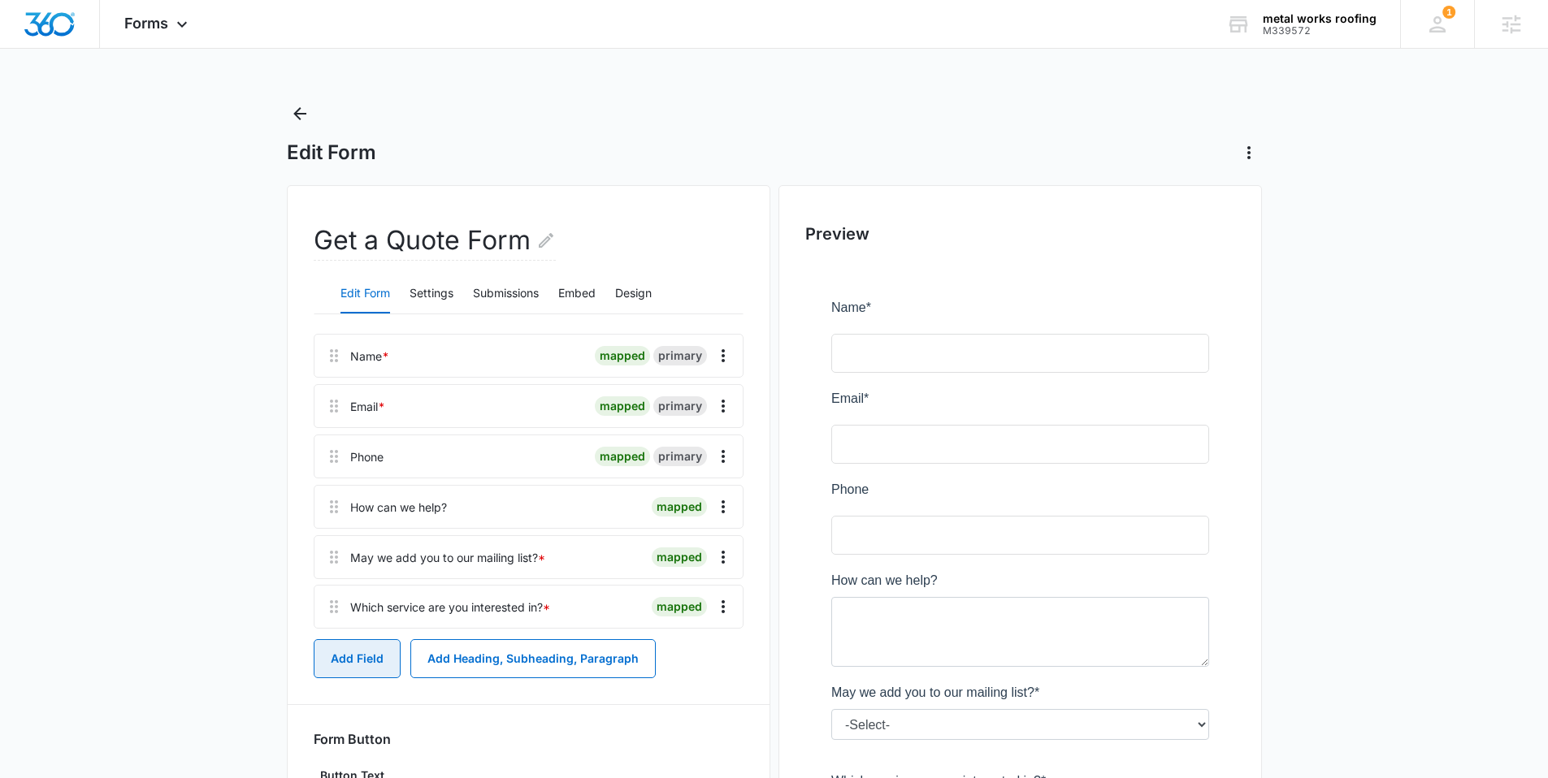
scroll to position [2, 0]
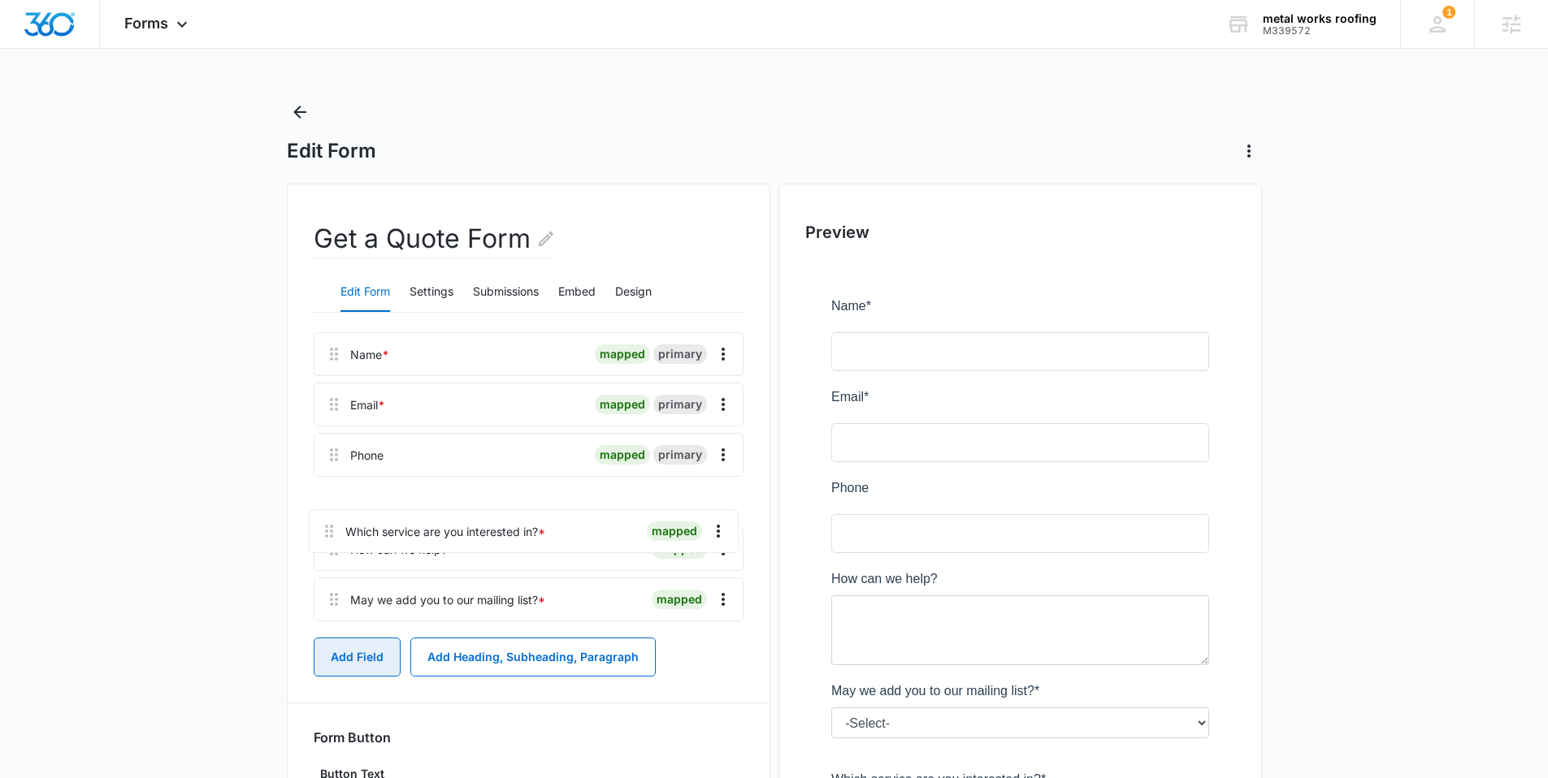
drag, startPoint x: 332, startPoint y: 609, endPoint x: 322, endPoint y: 506, distance: 103.7
click at [323, 511] on div "Name * mapped primary Email * mapped primary Phone mapped primary How can we he…" at bounding box center [529, 480] width 430 height 296
drag, startPoint x: 322, startPoint y: 506, endPoint x: 321, endPoint y: 498, distance: 8.2
click at [321, 498] on div "Name * mapped primary Email * mapped primary Phone mapped primary How can we he…" at bounding box center [529, 480] width 430 height 296
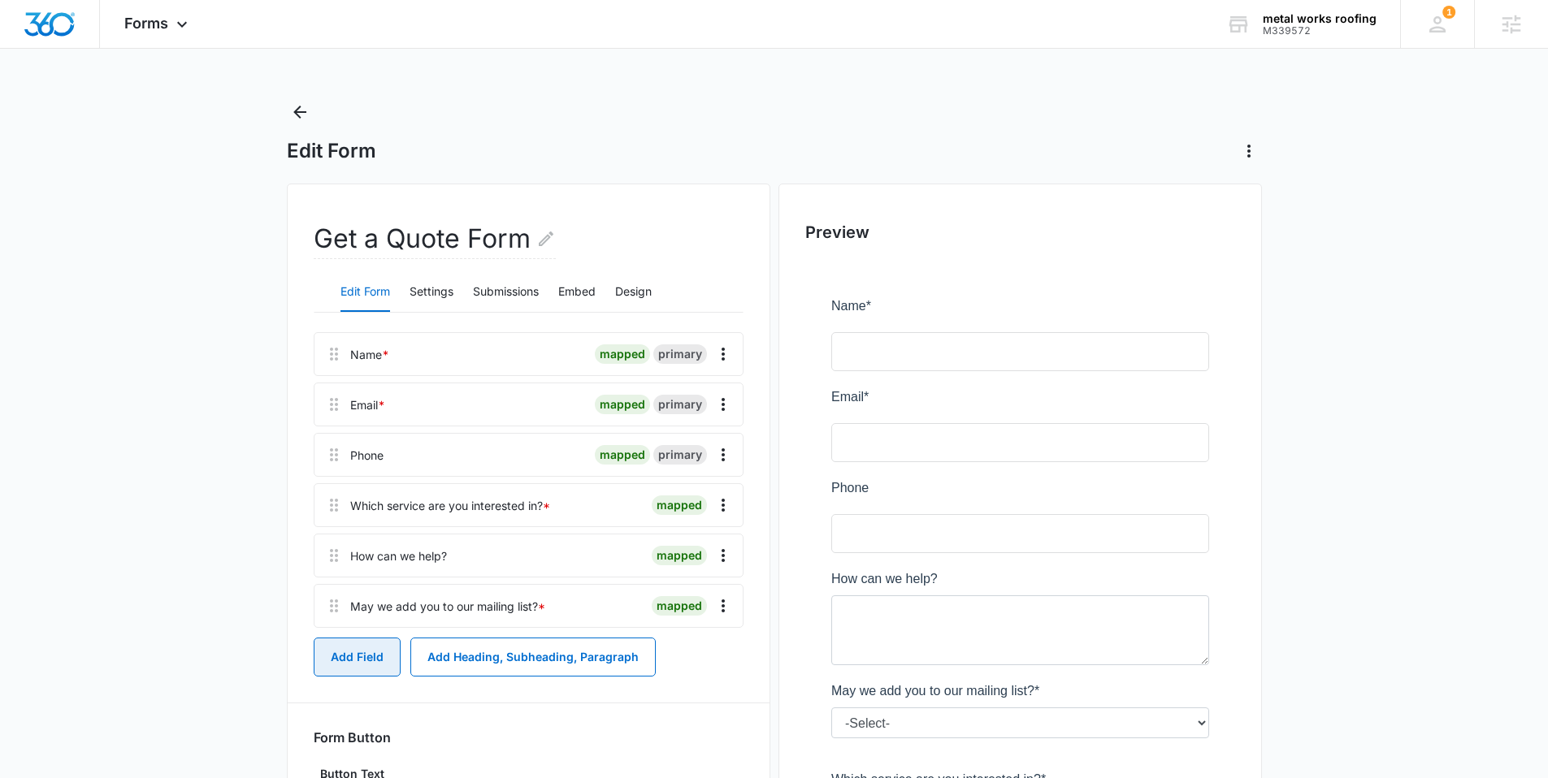
click at [372, 657] on button "Add Field" at bounding box center [357, 657] width 87 height 39
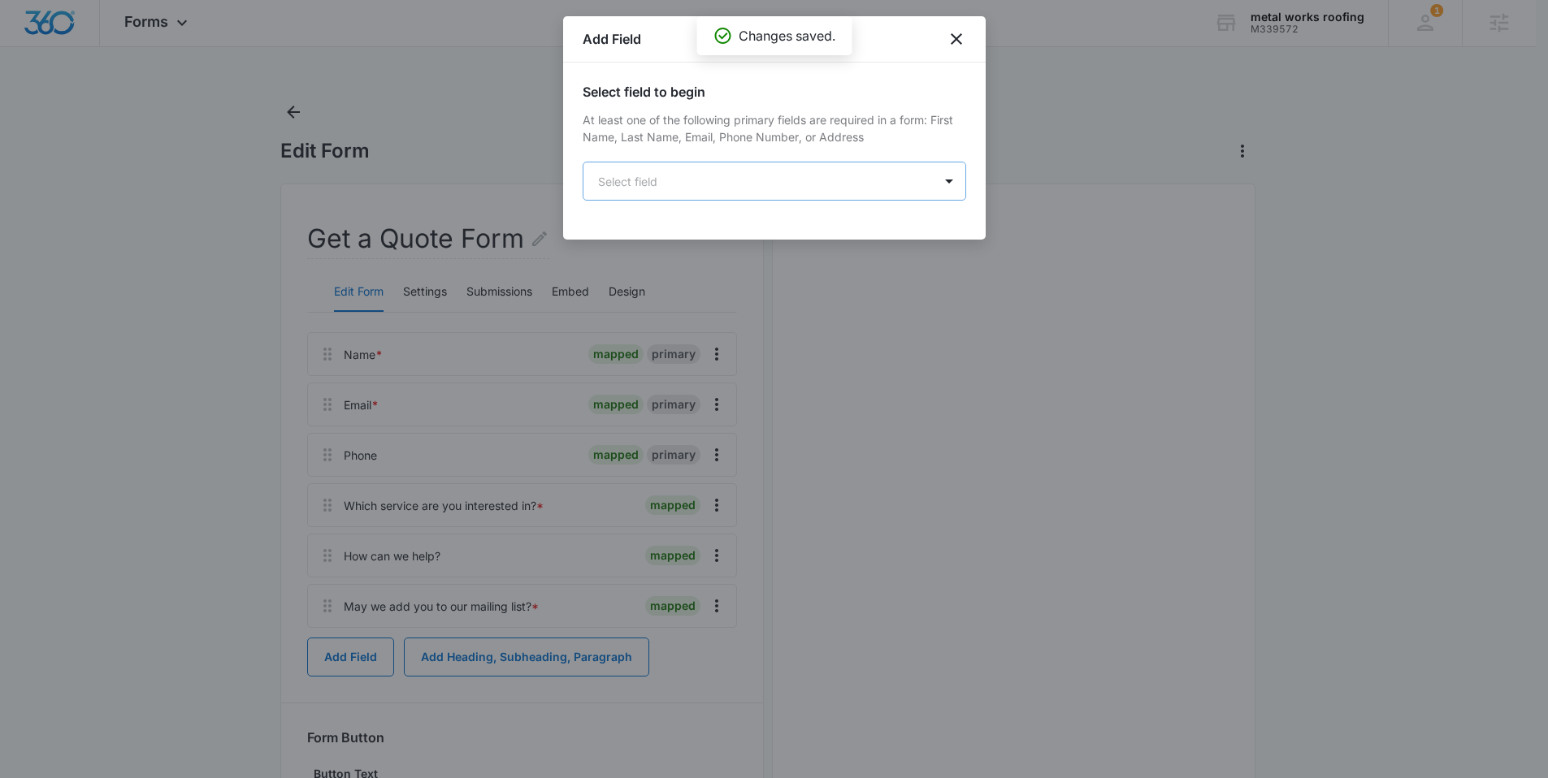
scroll to position [0, 0]
click at [716, 191] on body "Forms Apps Reputation Websites Forms CRM Email Social Shop Content Ads Intellig…" at bounding box center [774, 472] width 1548 height 948
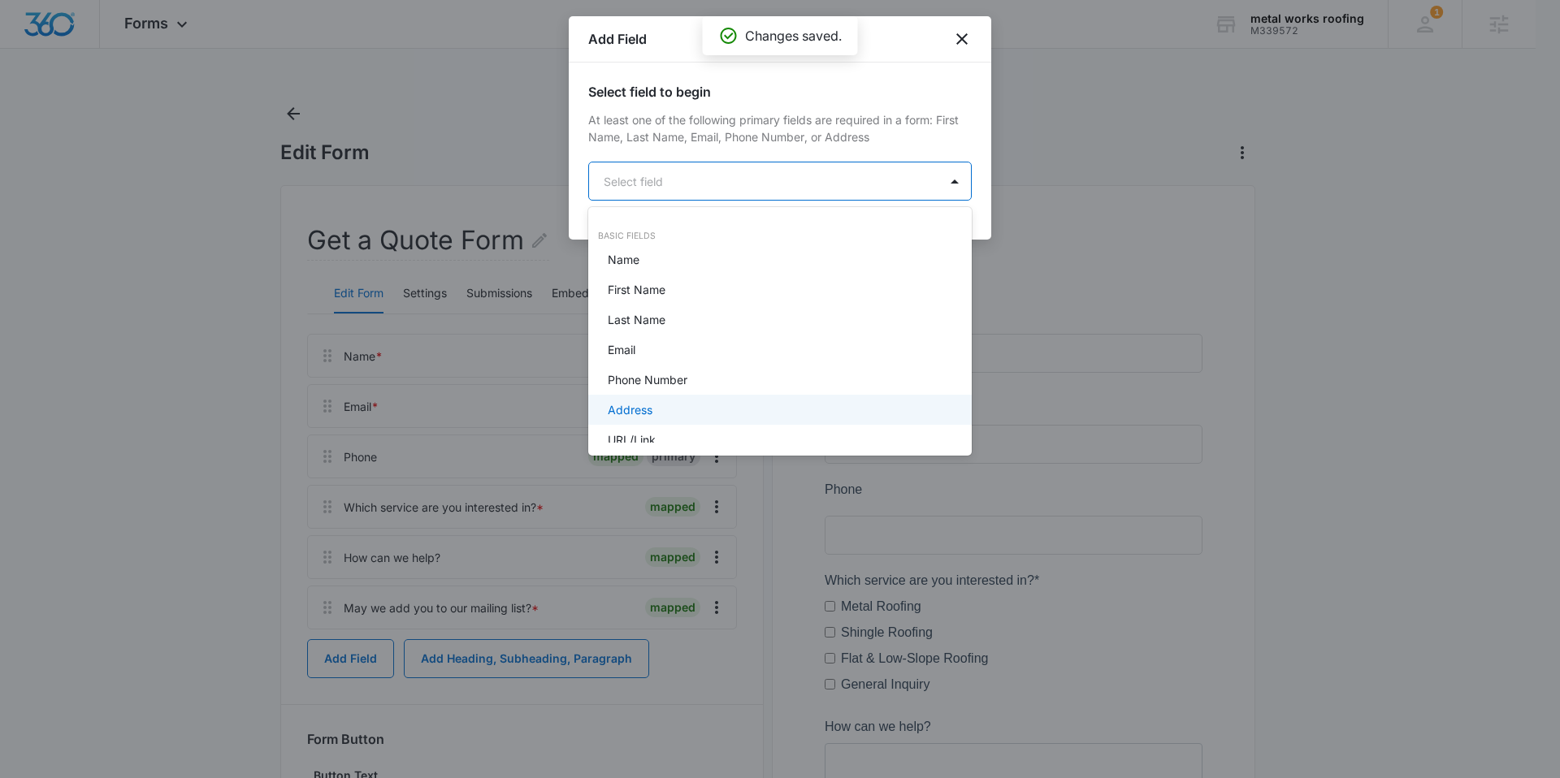
click at [639, 418] on div "Address" at bounding box center [779, 410] width 383 height 30
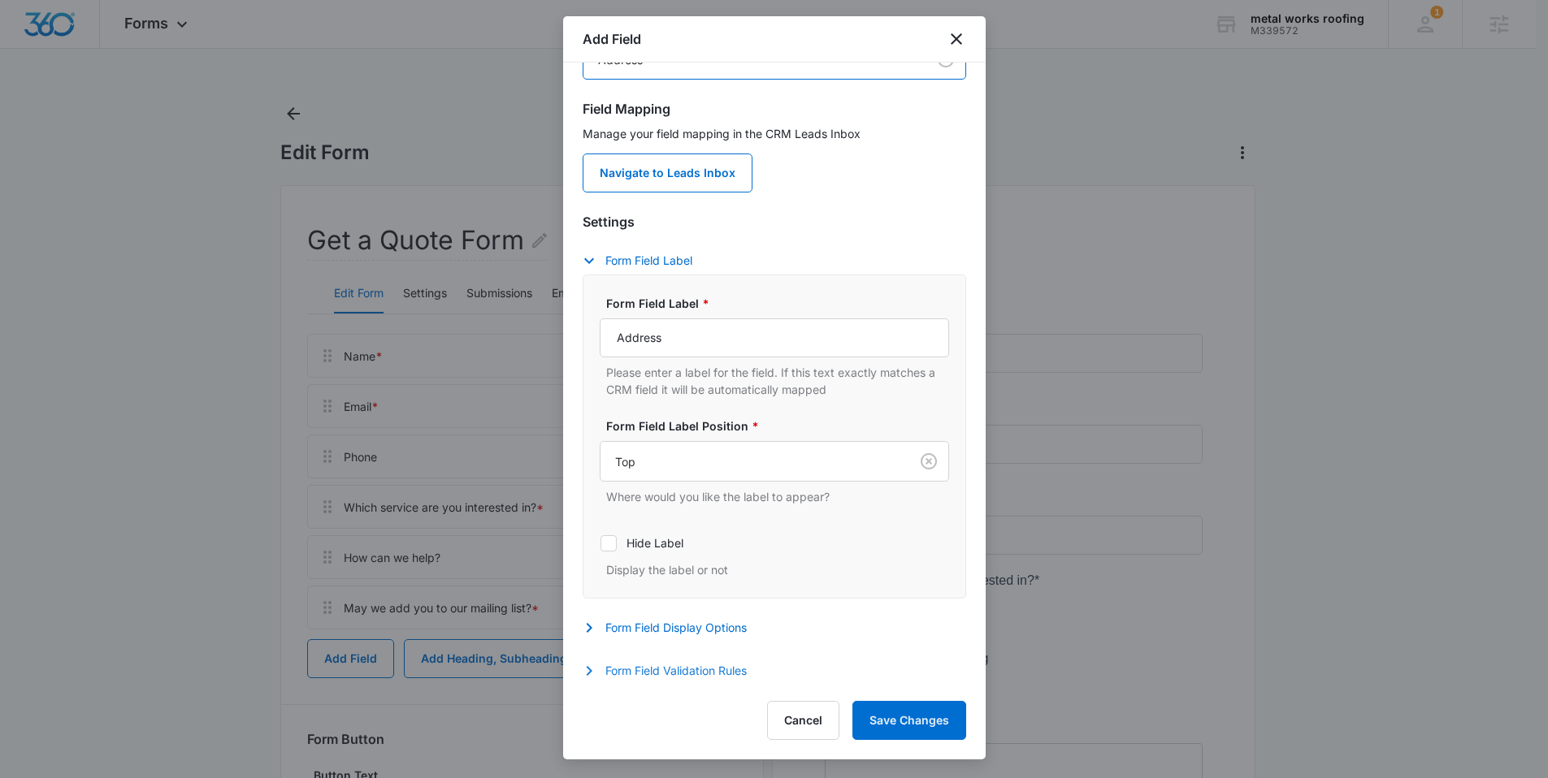
click at [712, 677] on button "Form Field Validation Rules" at bounding box center [672, 670] width 180 height 19
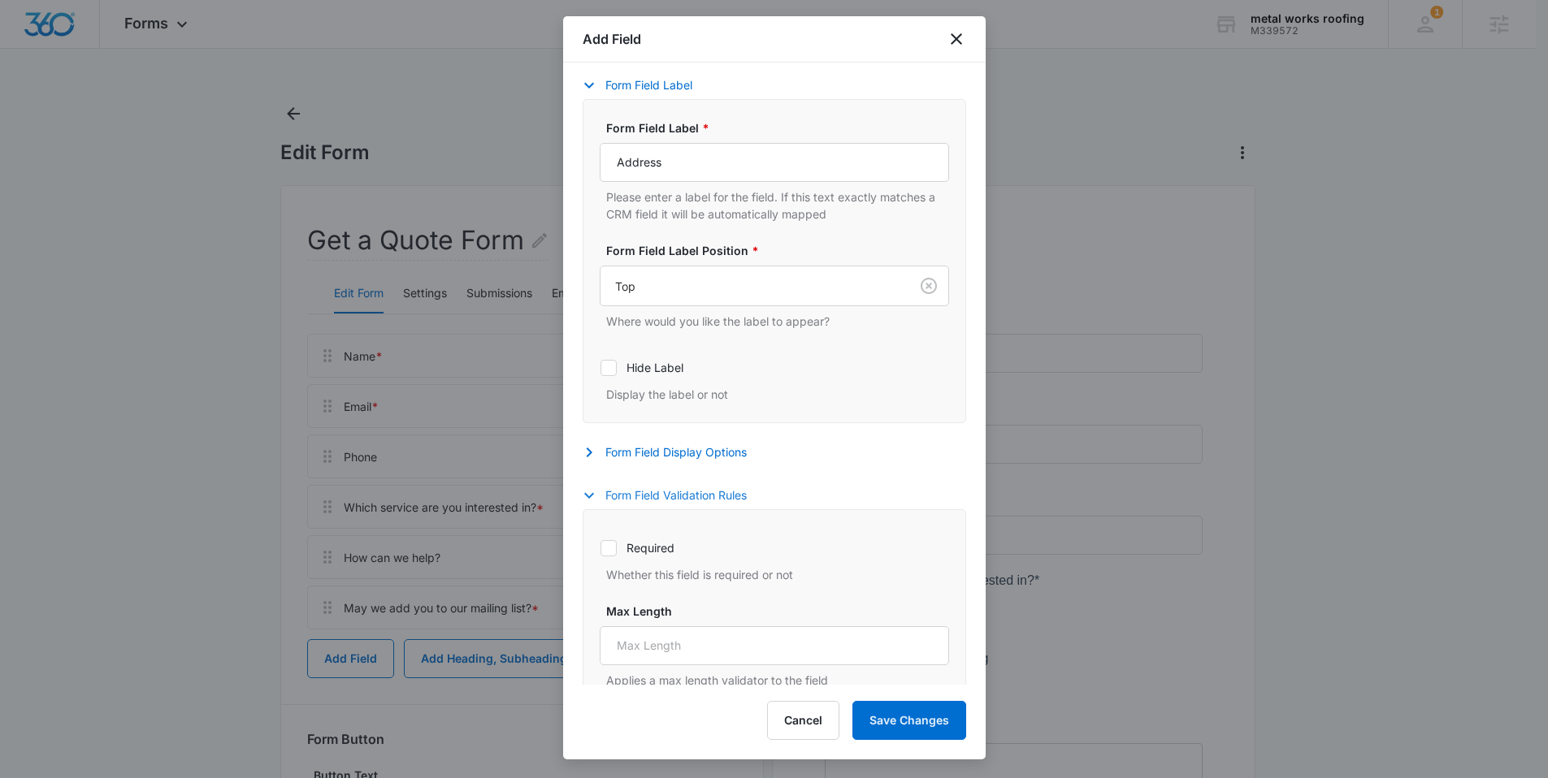
scroll to position [317, 0]
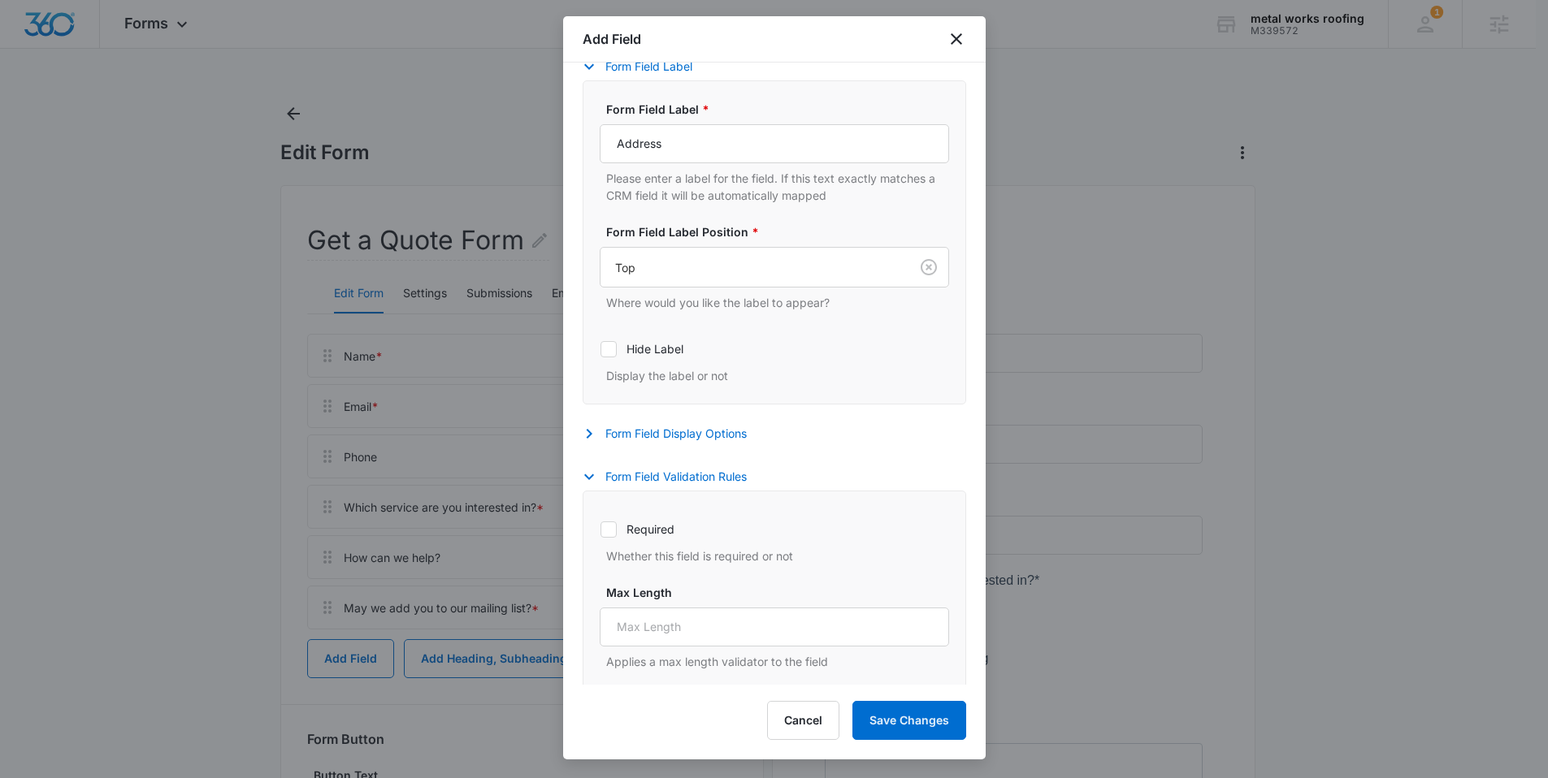
click at [650, 537] on label "Required" at bounding box center [774, 529] width 349 height 17
click at [600, 530] on input "Required" at bounding box center [600, 529] width 1 height 1
checkbox input "true"
click at [888, 719] on button "Save Changes" at bounding box center [909, 720] width 114 height 39
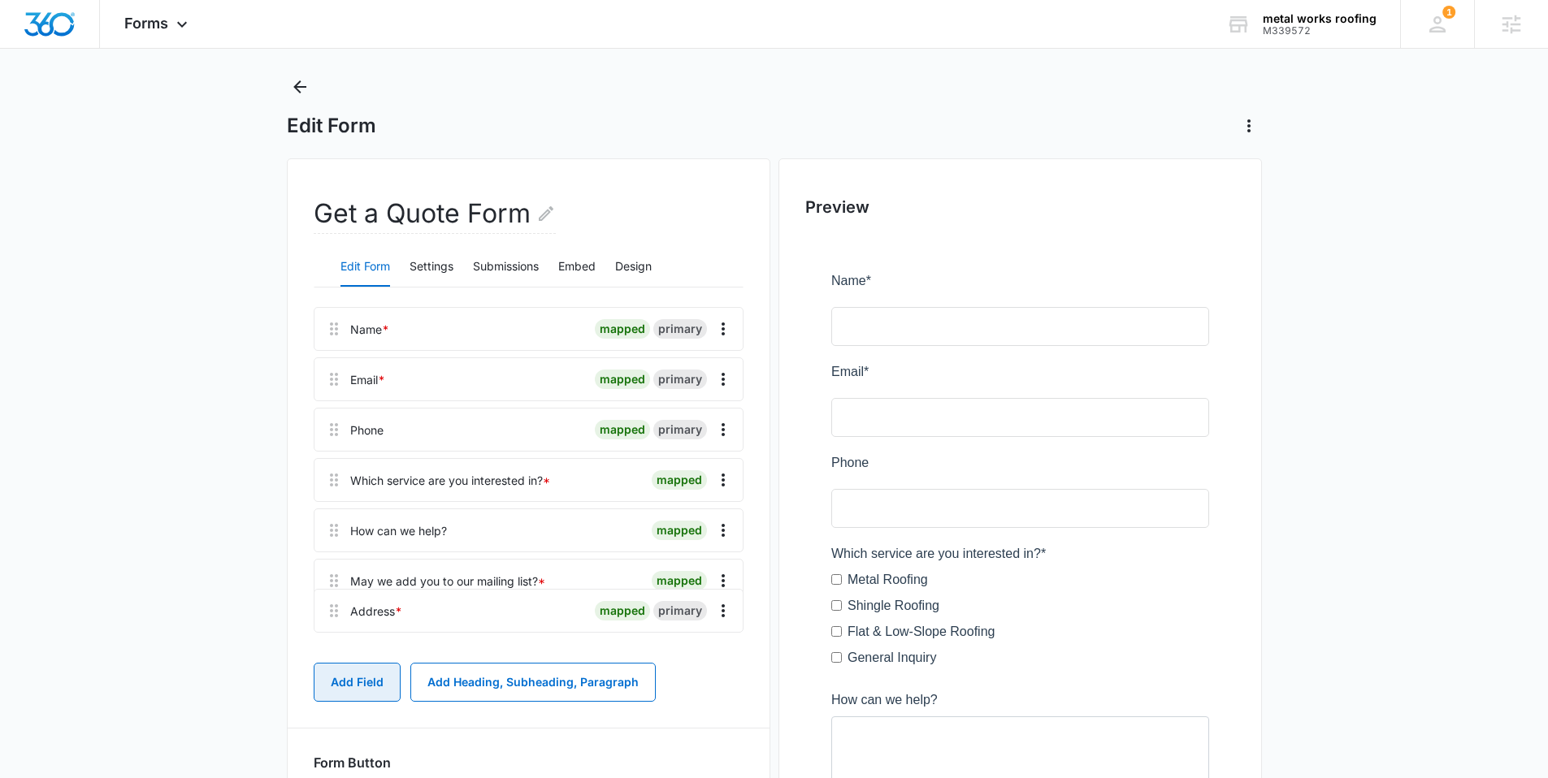
scroll to position [29, 0]
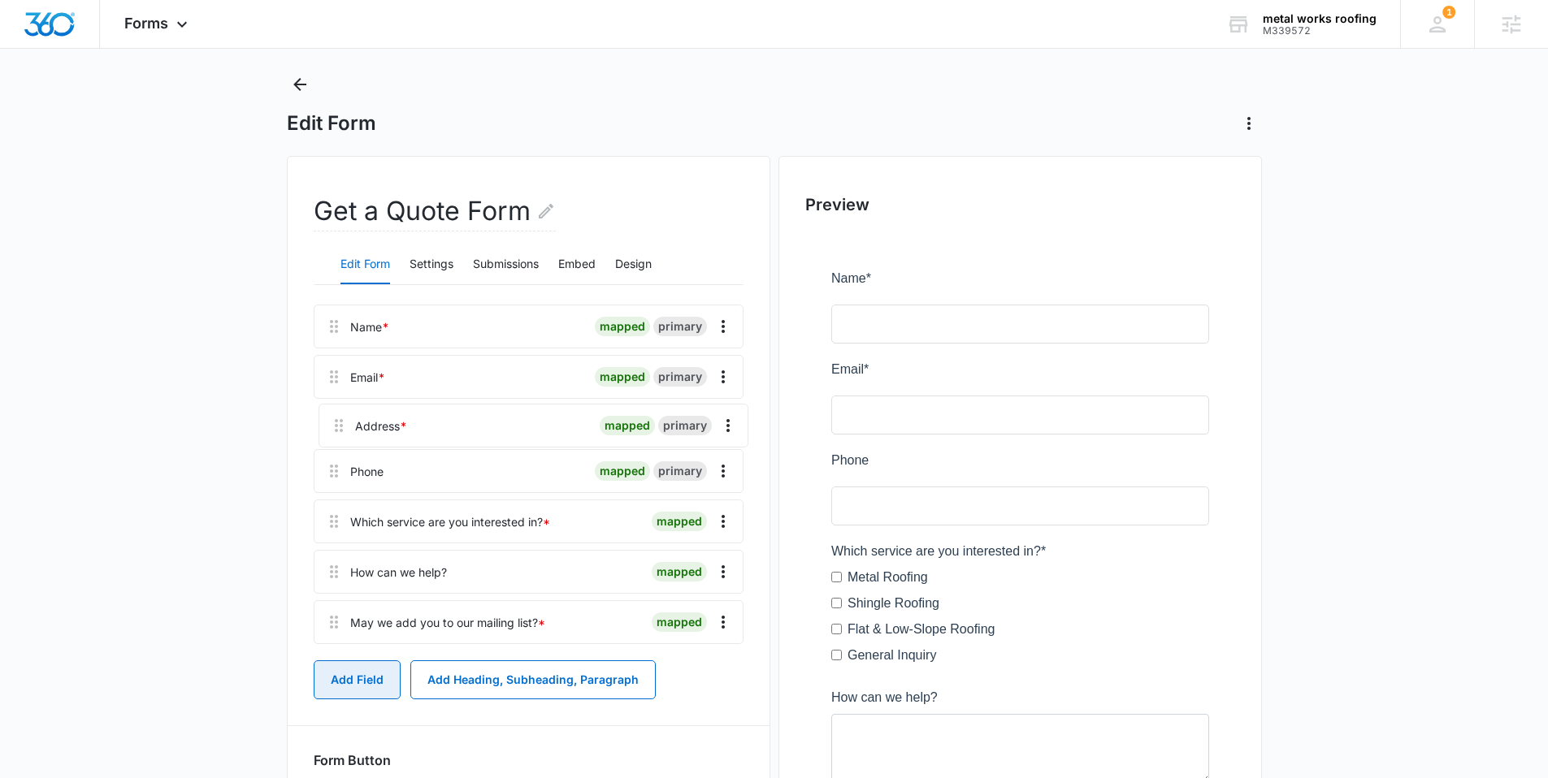
drag, startPoint x: 334, startPoint y: 629, endPoint x: 339, endPoint y: 412, distance: 217.0
click at [339, 412] on div "Name * mapped primary Email * mapped primary Phone mapped primary Which service…" at bounding box center [529, 478] width 430 height 346
click at [725, 474] on icon "Overflow Menu" at bounding box center [722, 477] width 19 height 19
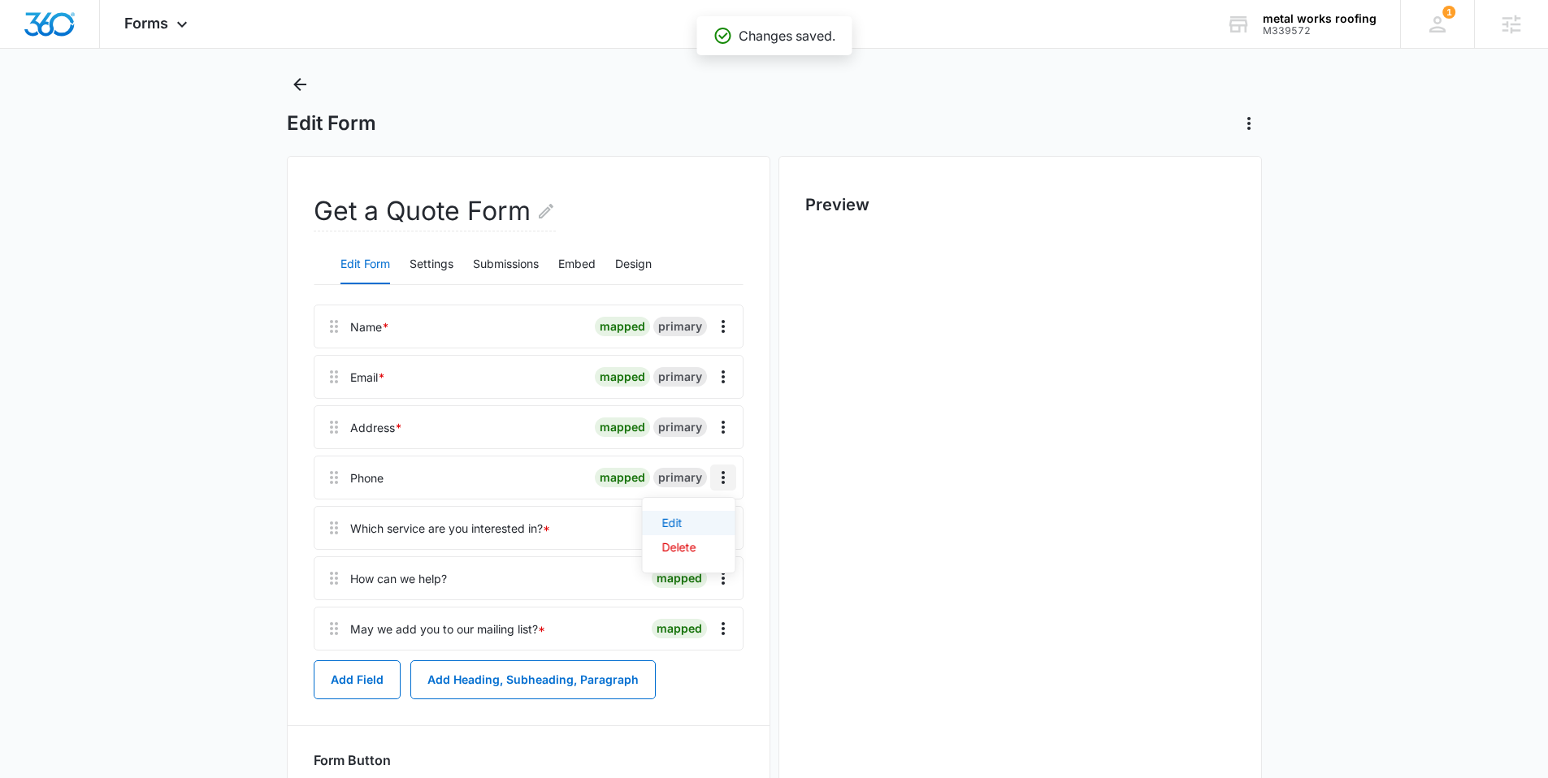
scroll to position [0, 0]
click at [232, 401] on main "Edit Form Get a Quote Form Edit Form Settings Submissions Embed Design Name * m…" at bounding box center [774, 520] width 1548 height 898
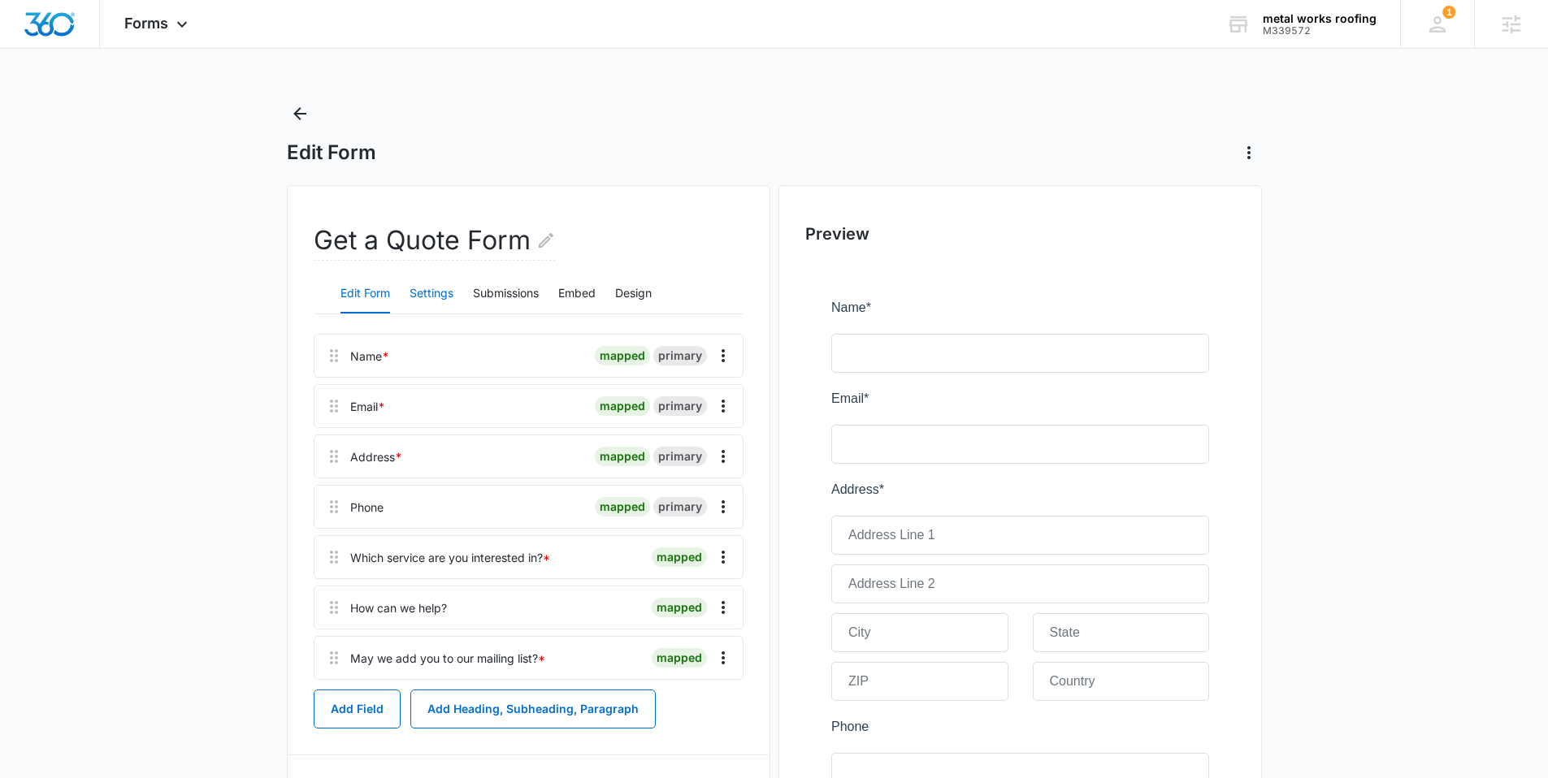
click at [435, 288] on button "Settings" at bounding box center [431, 294] width 44 height 39
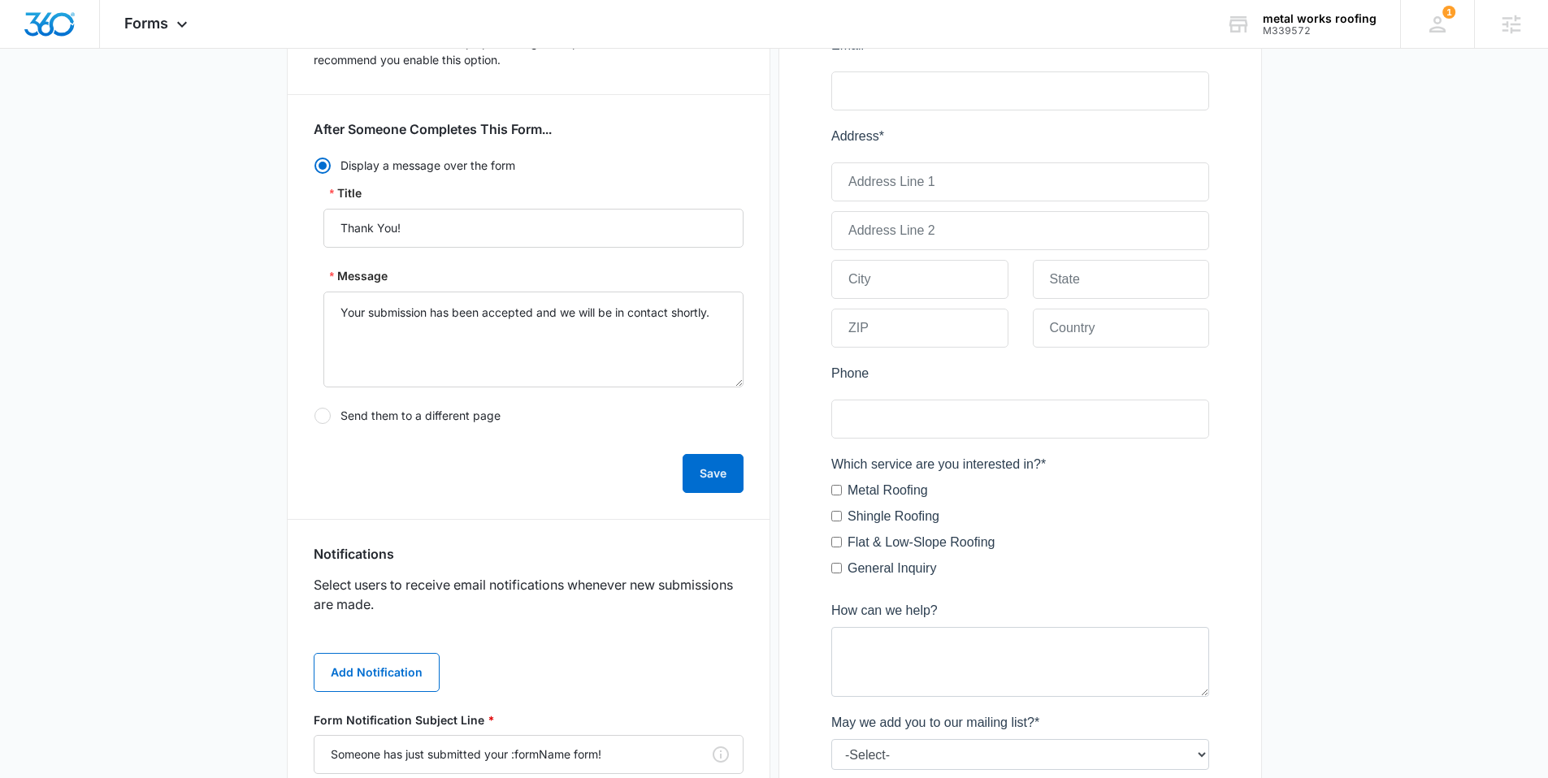
scroll to position [353, 0]
click at [396, 663] on button "Add Notification" at bounding box center [377, 672] width 126 height 39
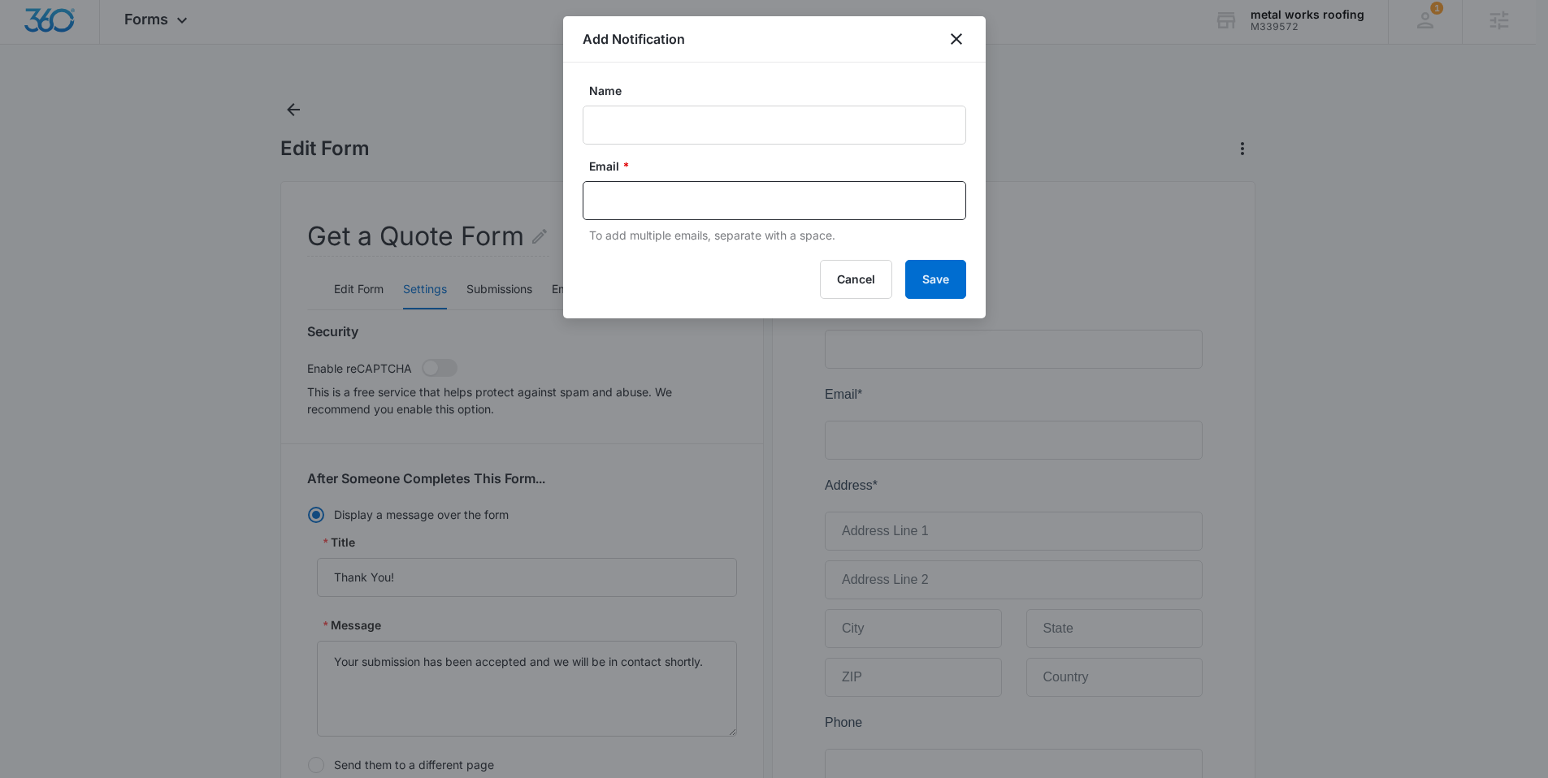
scroll to position [0, 0]
click at [635, 111] on input "Name" at bounding box center [773, 125] width 383 height 39
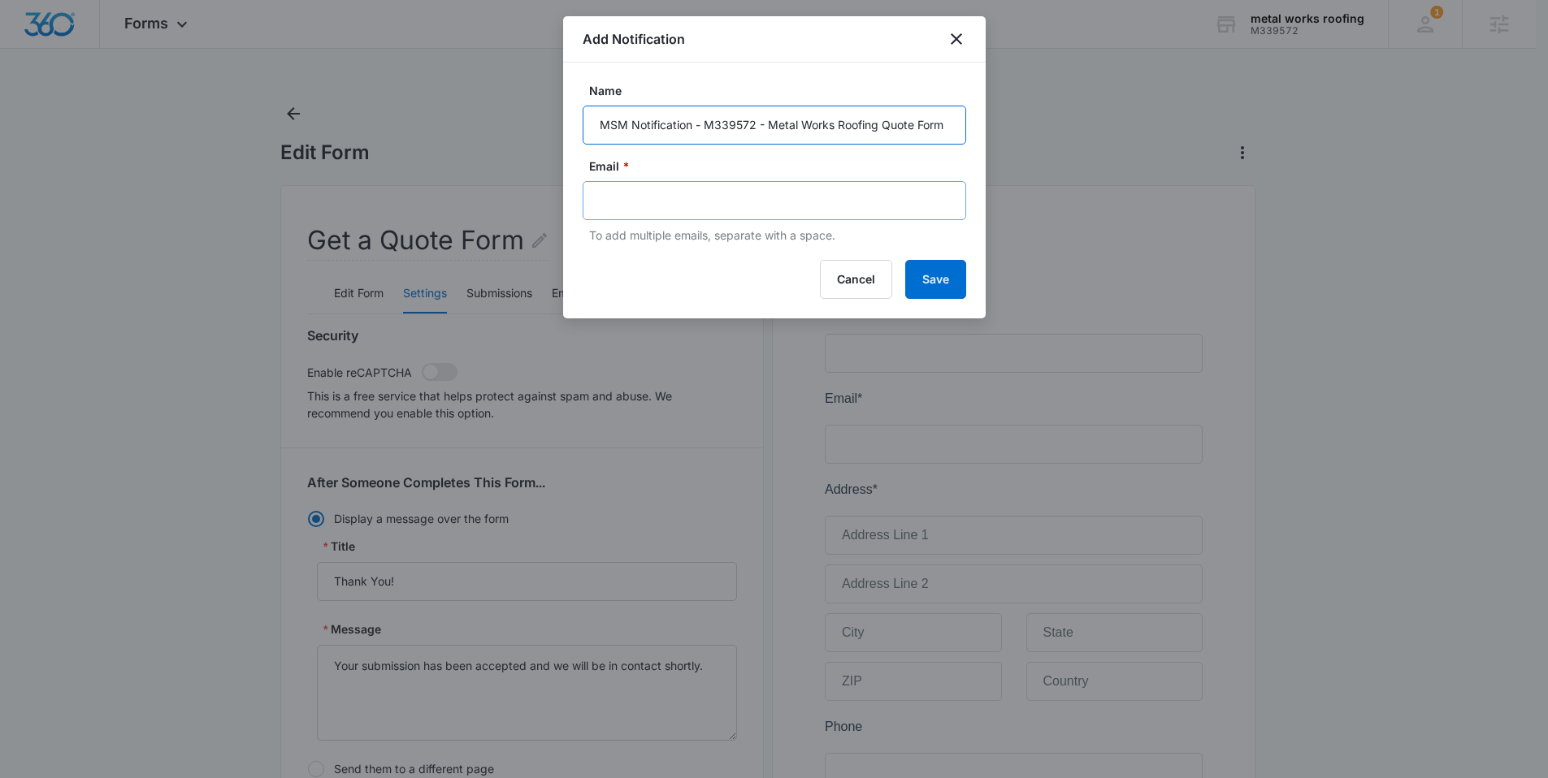
type input "MSM Notification - M339572 - Metal Works Roofing Quote Form"
click at [658, 211] on input "text" at bounding box center [776, 200] width 353 height 24
type input "[EMAIL_ADDRESS][PERSON_NAME][DOMAIN_NAME]"
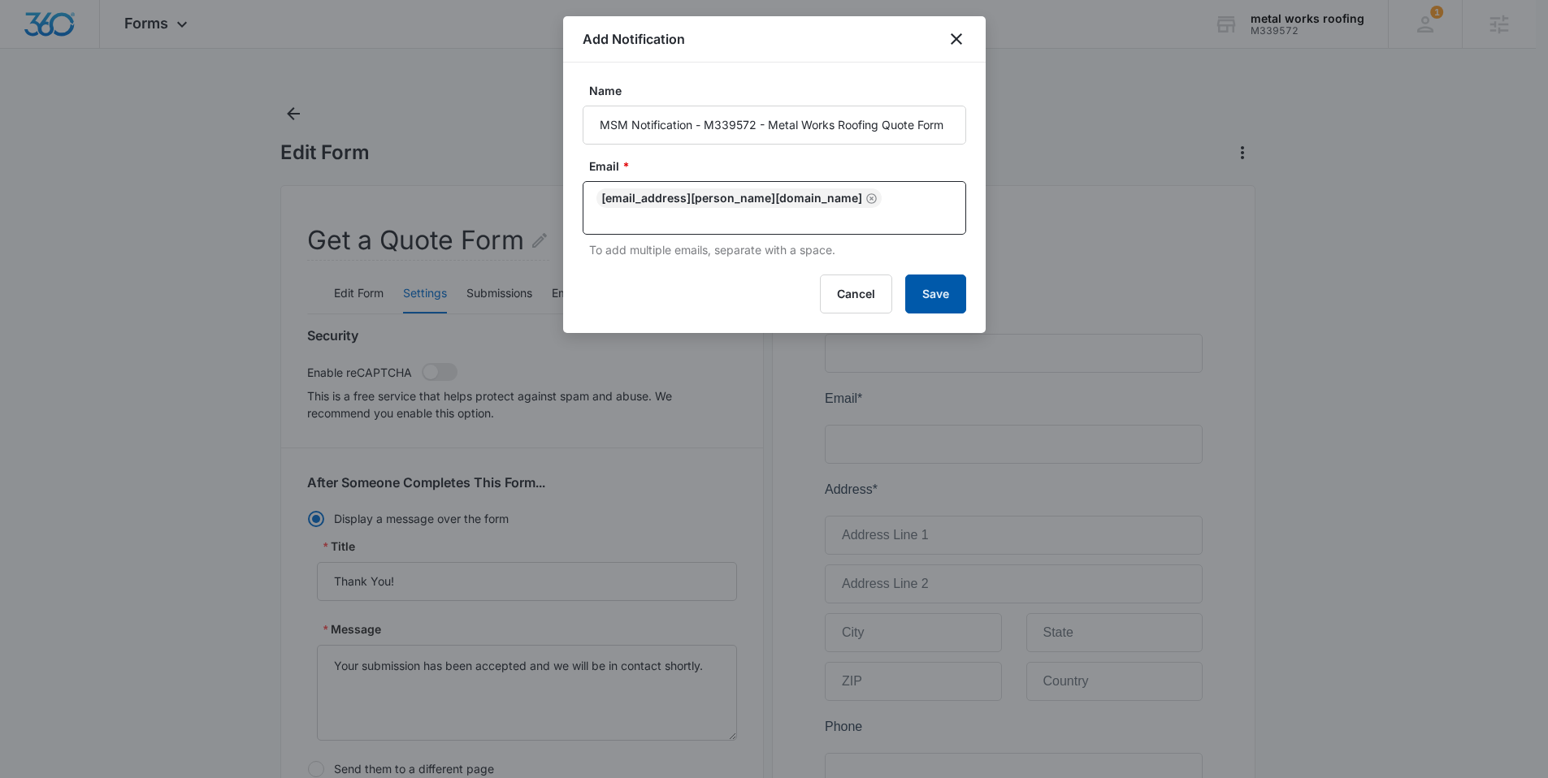
click at [942, 288] on button "Save" at bounding box center [935, 294] width 61 height 39
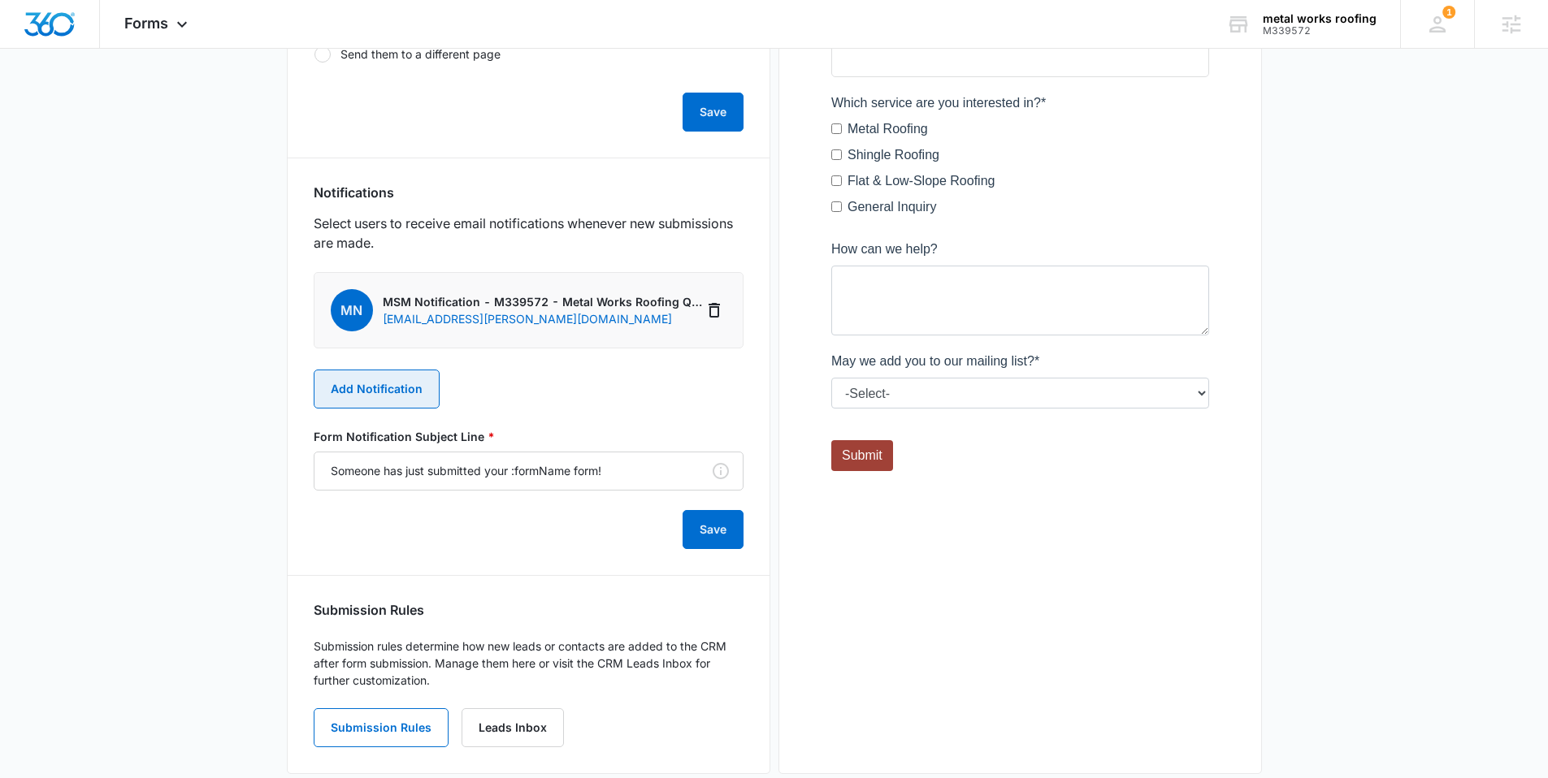
click at [390, 395] on button "Add Notification" at bounding box center [377, 389] width 126 height 39
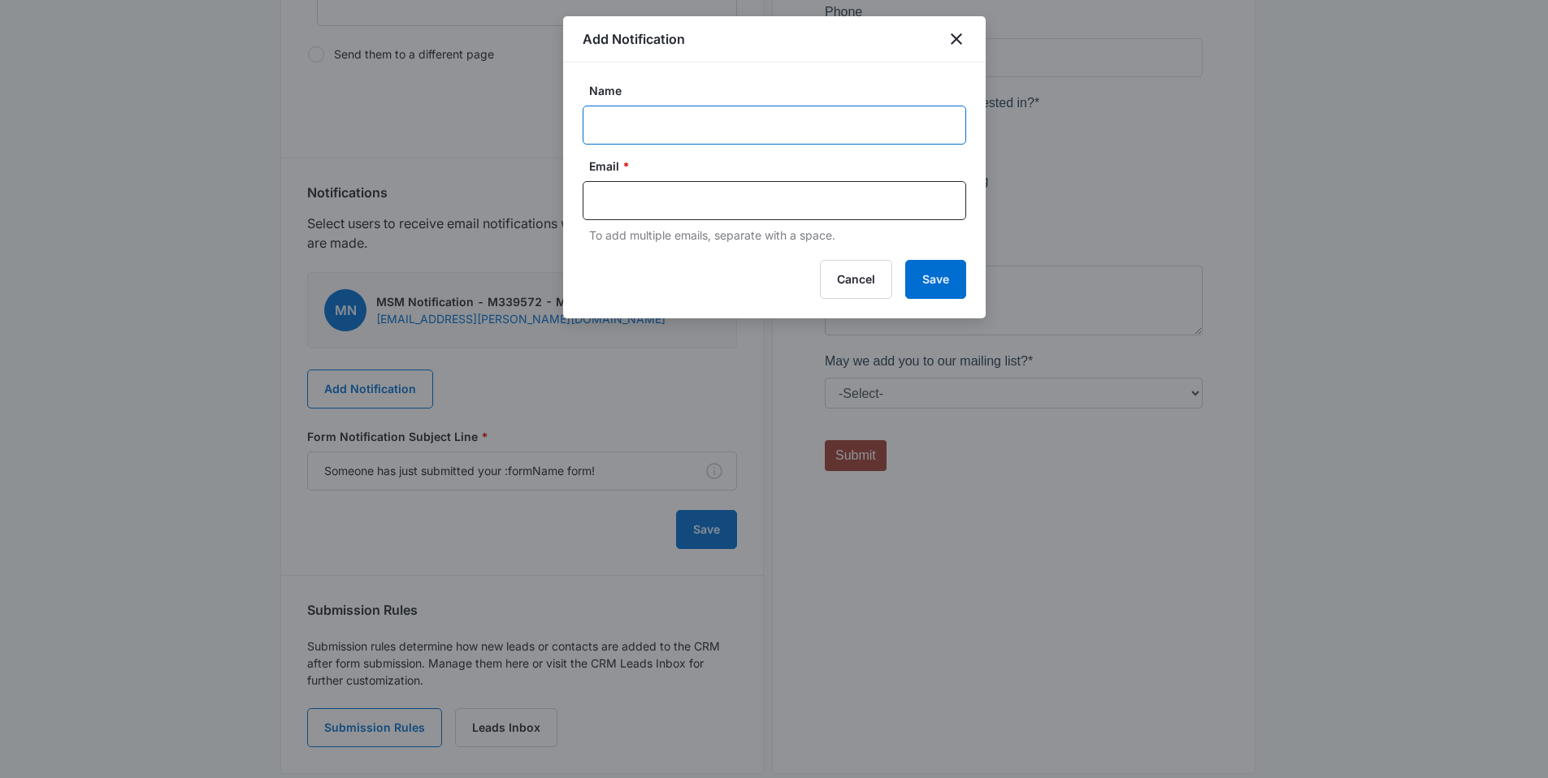
click at [622, 127] on input "Name" at bounding box center [773, 125] width 383 height 39
type input "Tony - new quote form submission Metal Works Roofing"
click at [665, 193] on input "text" at bounding box center [776, 200] width 353 height 24
paste input "metalworksroofingus@gmail.com"
type input "metalworksroofingus@gmail.com"
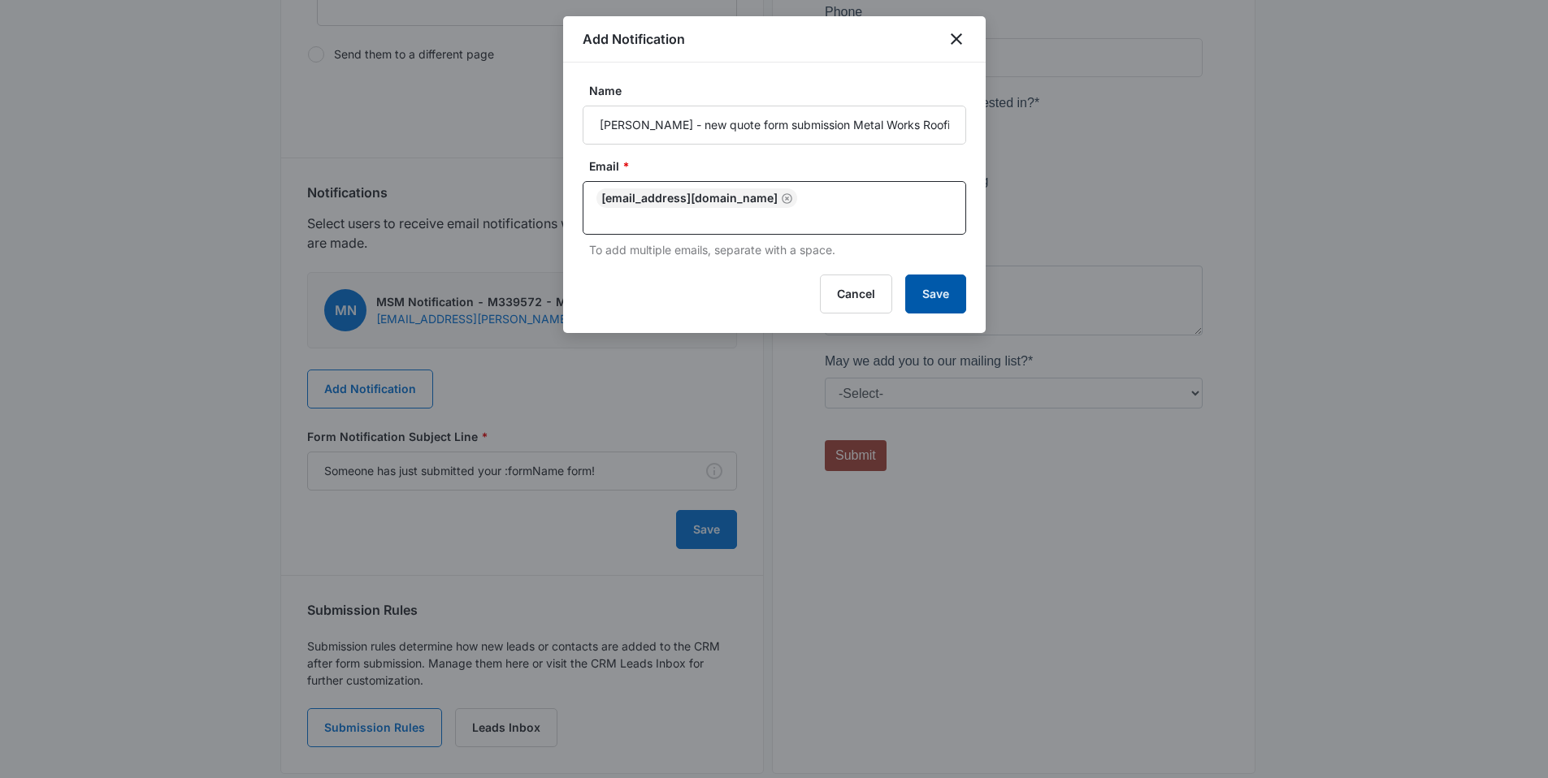
click at [938, 279] on button "Save" at bounding box center [935, 294] width 61 height 39
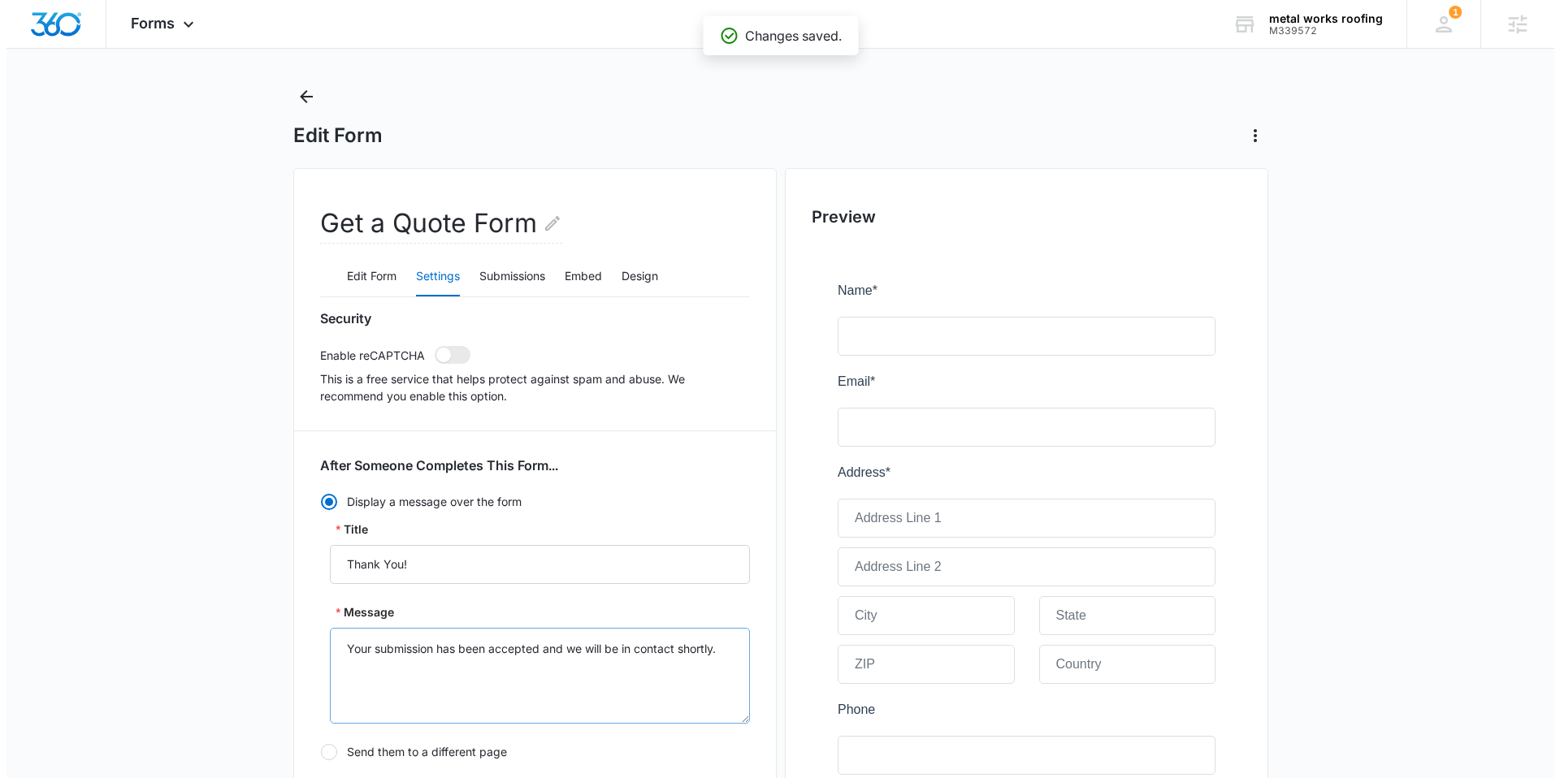
scroll to position [0, 0]
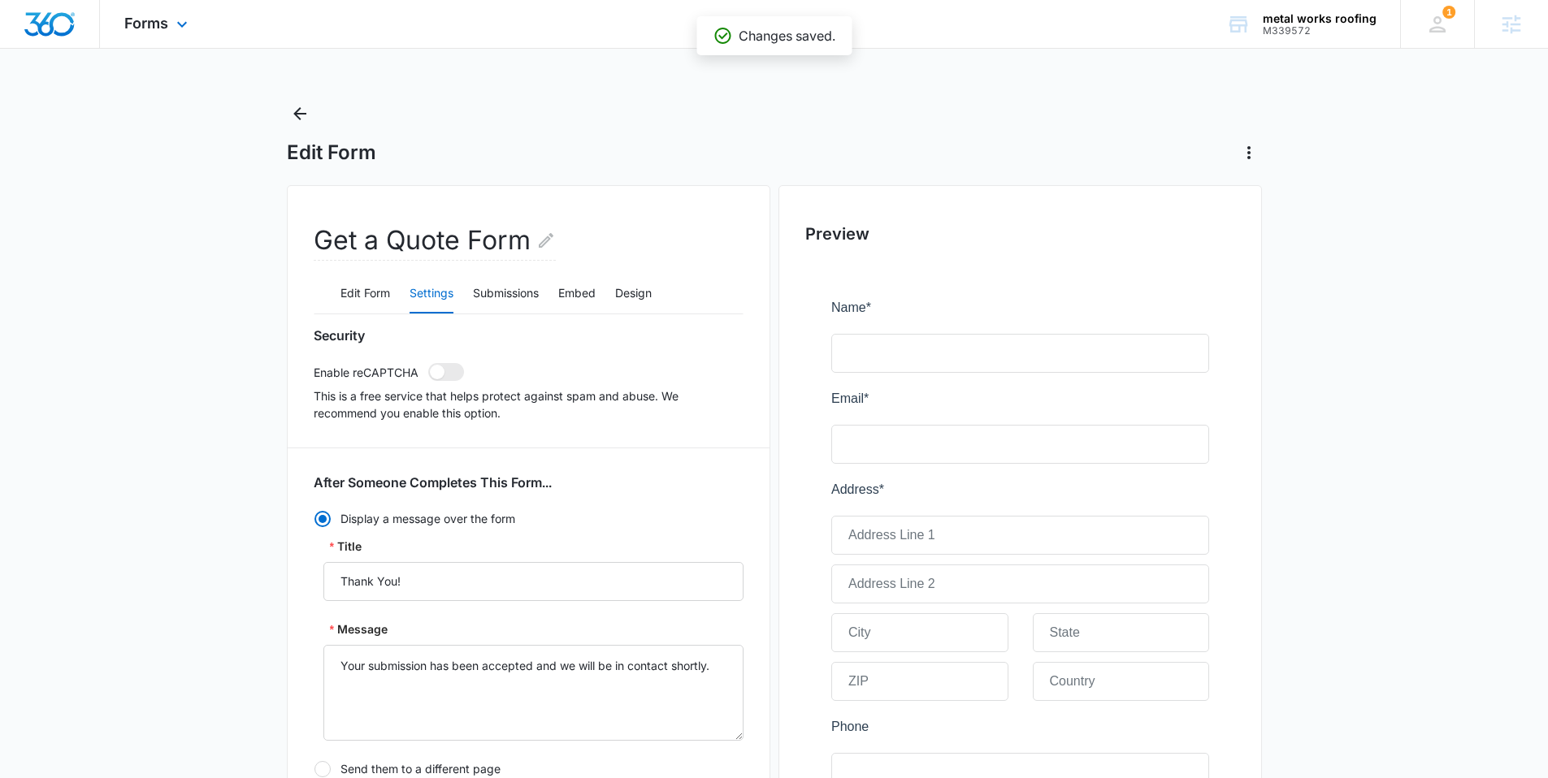
click at [158, 32] on div "Forms Apps Reputation Websites Forms CRM Email Social Shop Content Ads Intellig…" at bounding box center [158, 24] width 116 height 48
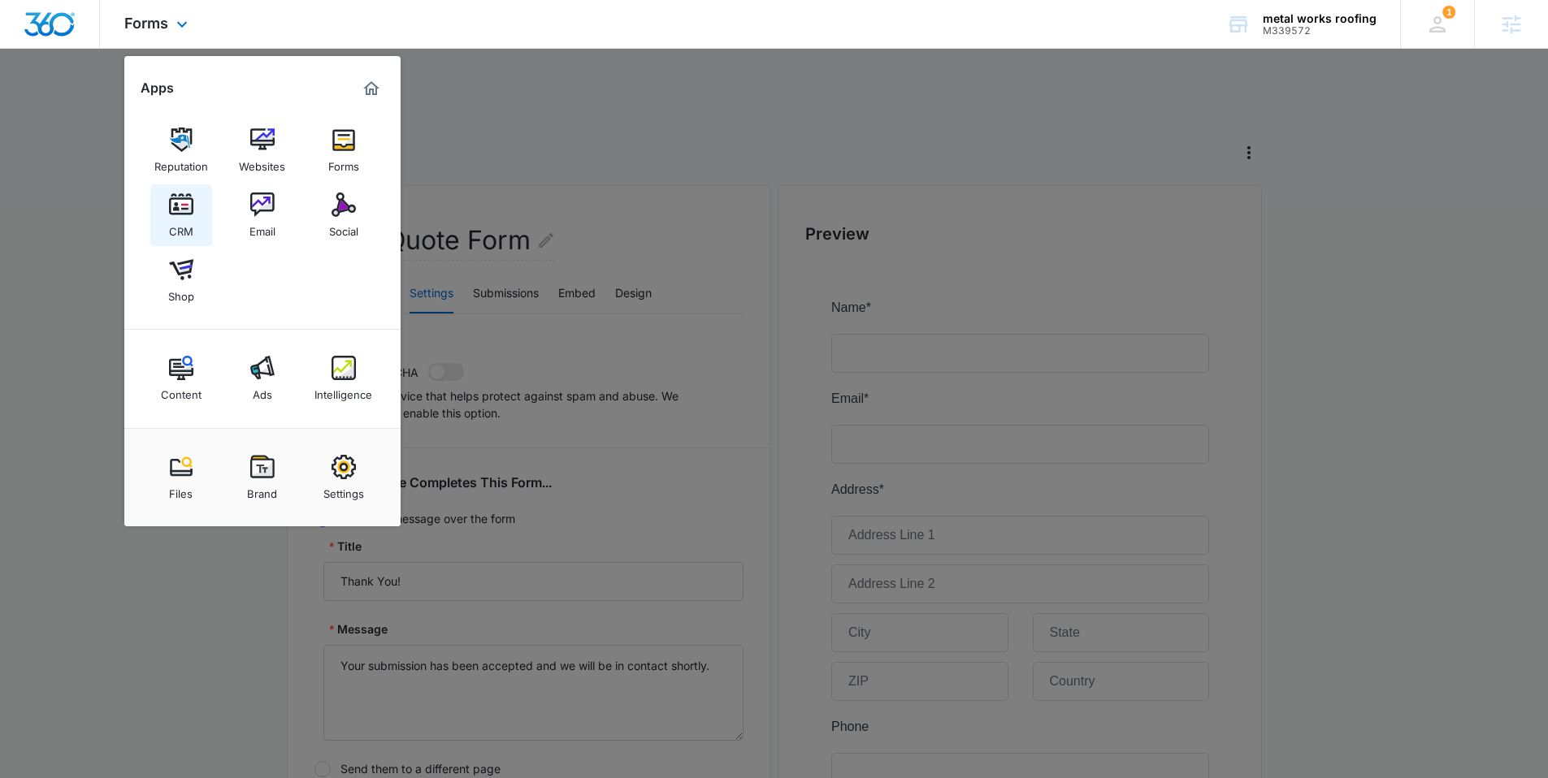
click at [169, 209] on img at bounding box center [181, 205] width 24 height 24
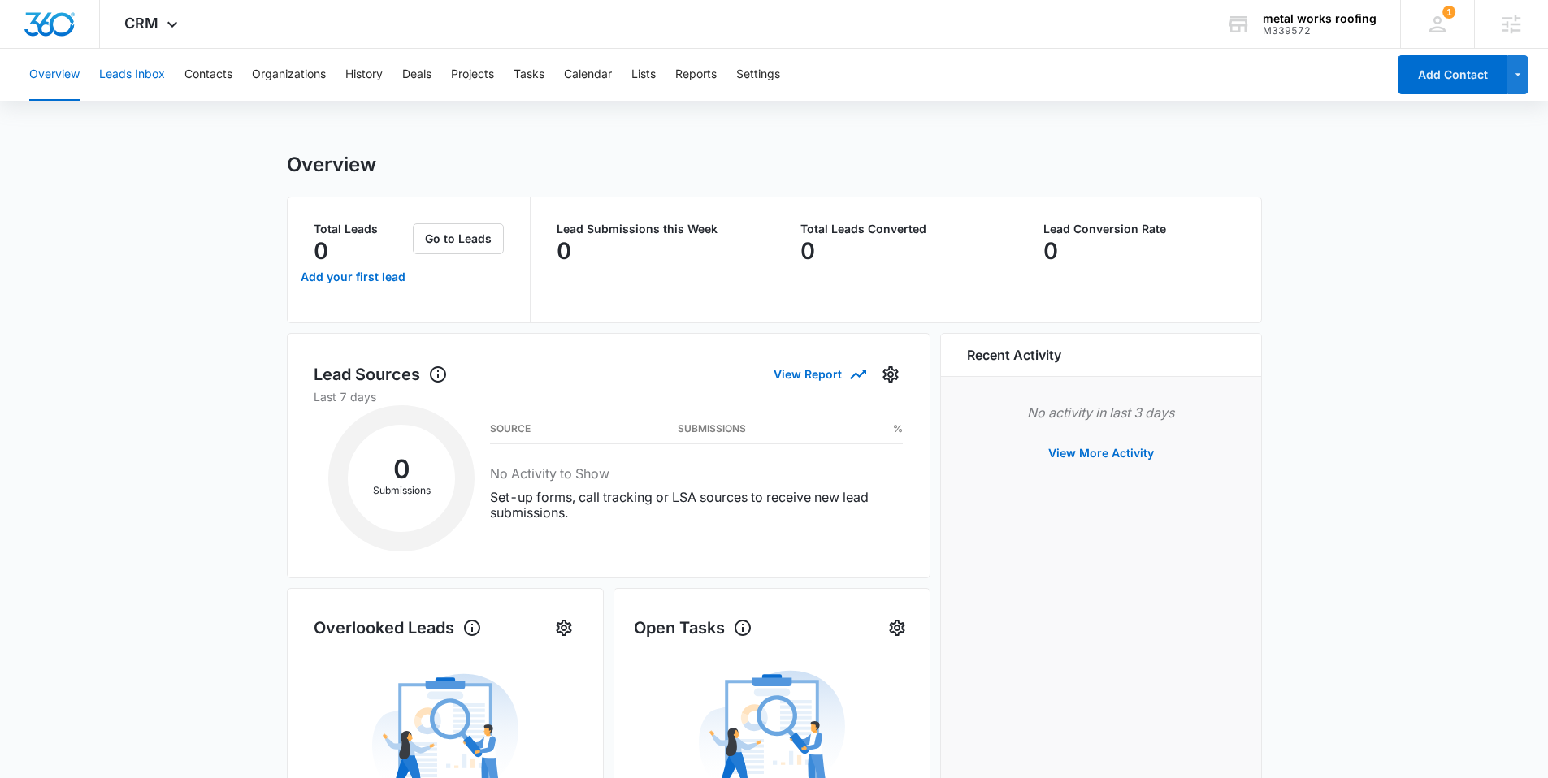
click at [135, 83] on button "Leads Inbox" at bounding box center [132, 75] width 66 height 52
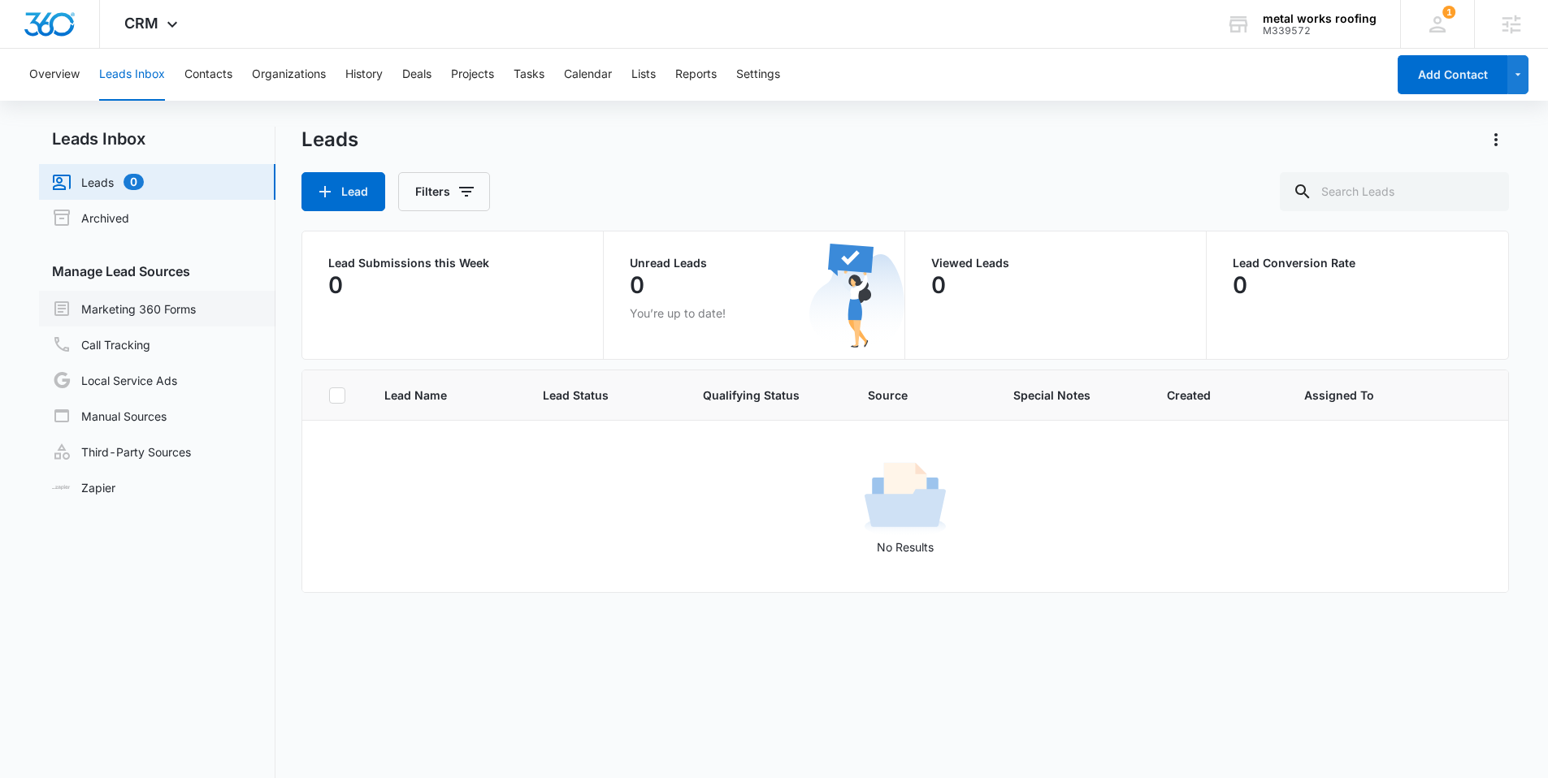
click at [193, 299] on link "Marketing 360 Forms" at bounding box center [124, 308] width 144 height 19
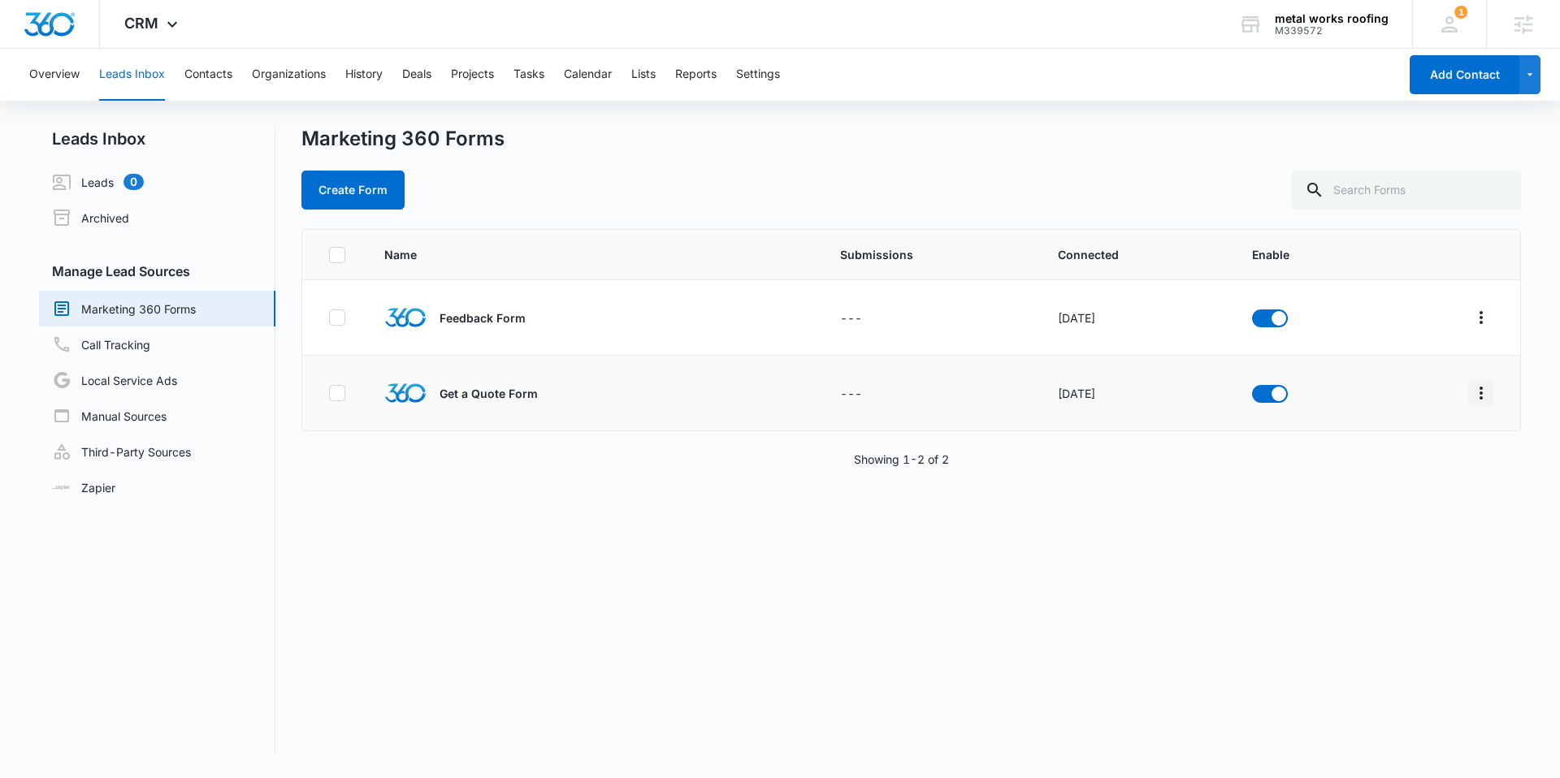
click at [1471, 392] on icon "Overflow Menu" at bounding box center [1480, 392] width 19 height 19
click at [1368, 495] on button "Field Mapping" at bounding box center [1406, 487] width 150 height 24
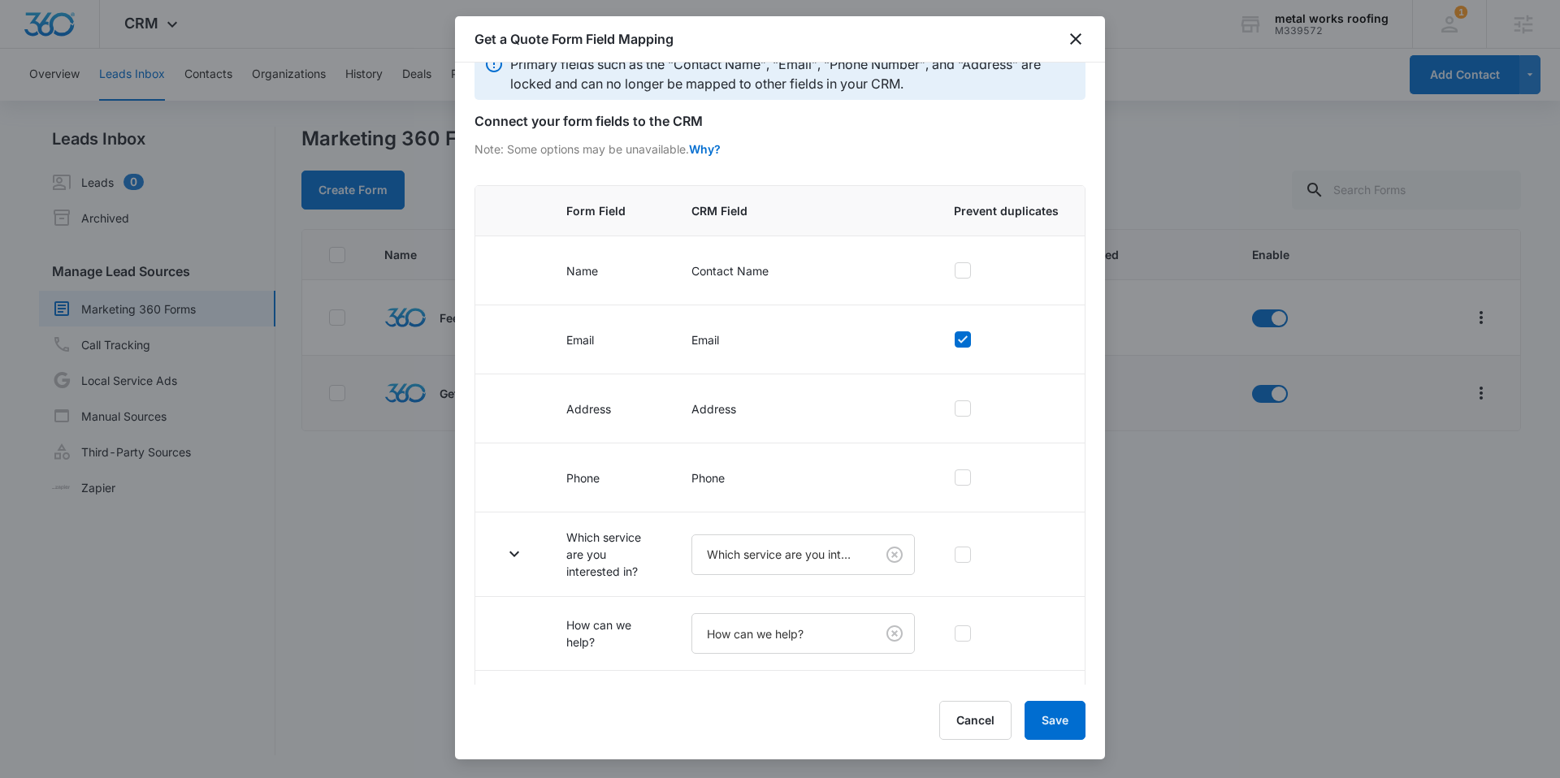
scroll to position [105, 0]
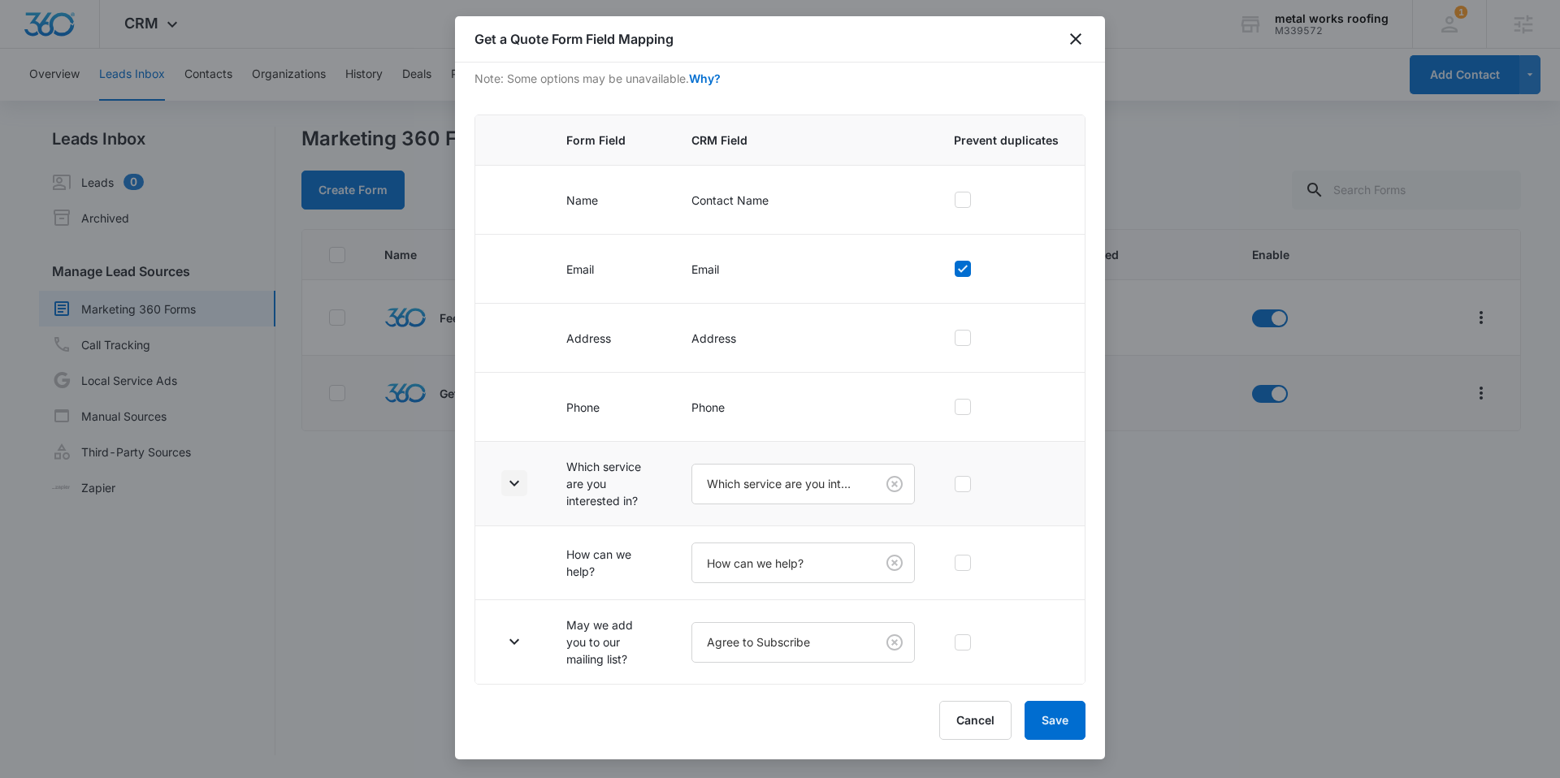
click at [518, 478] on icon "button" at bounding box center [513, 483] width 19 height 19
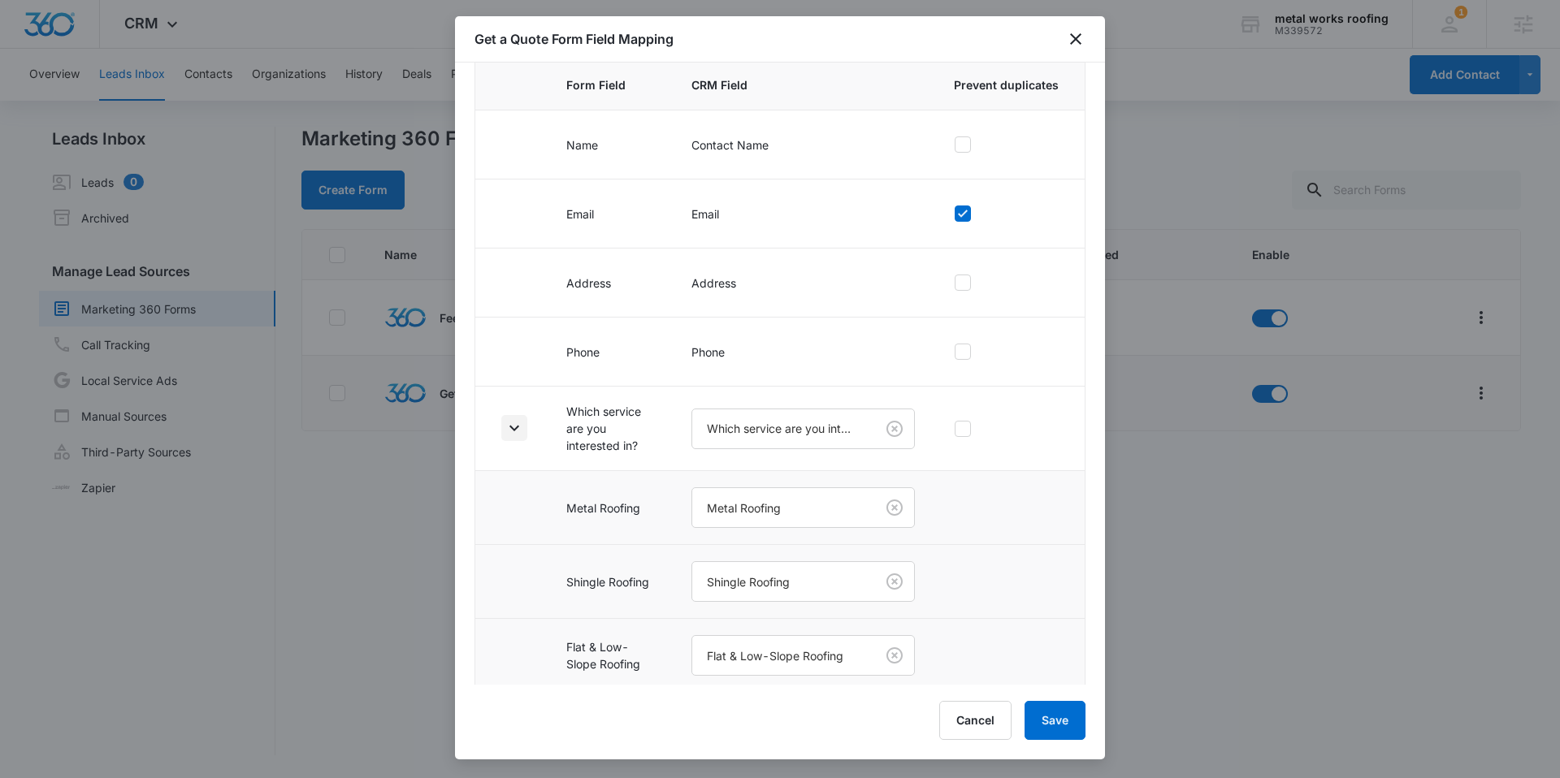
scroll to position [401, 0]
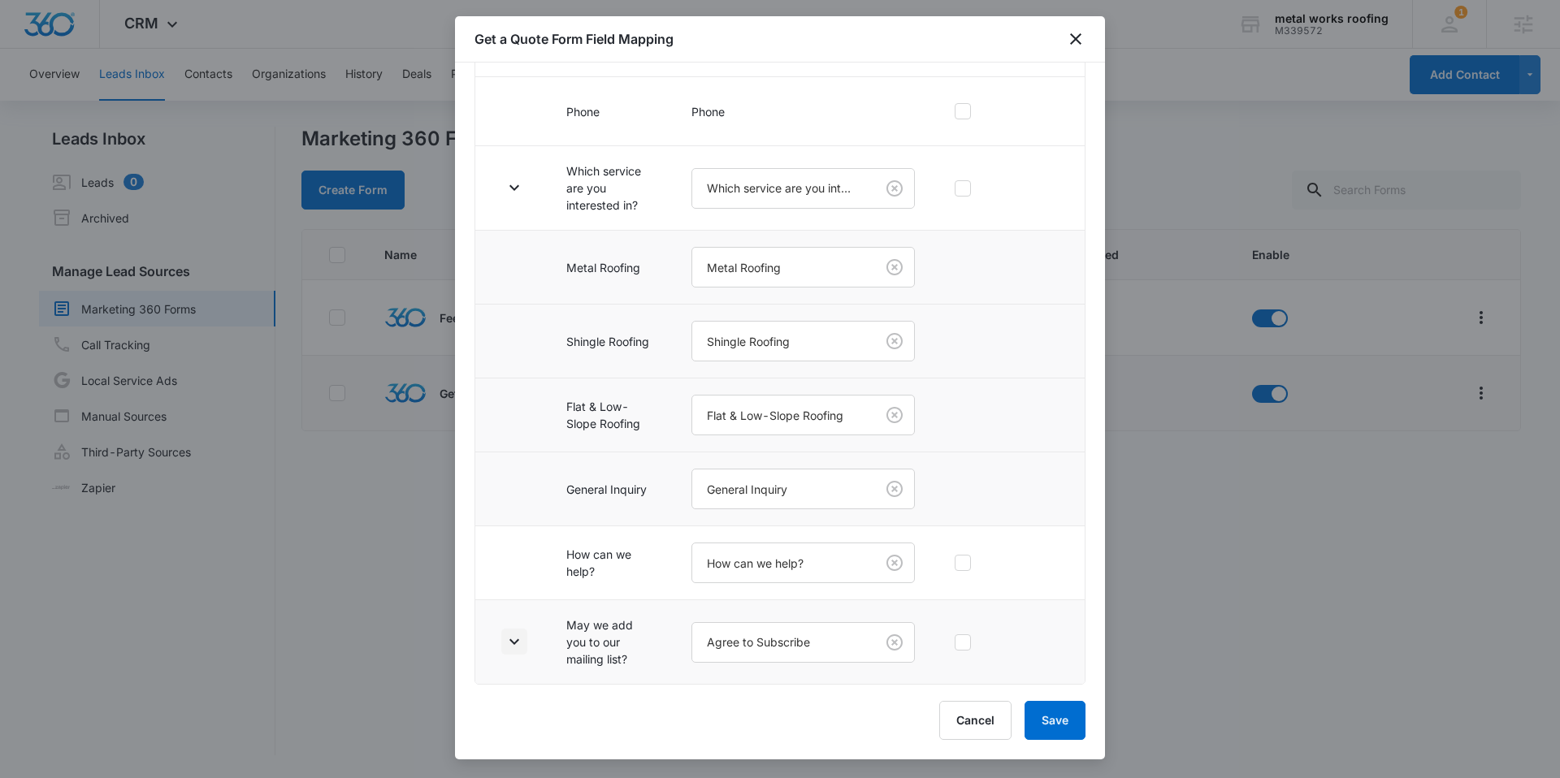
click at [518, 639] on icon "button" at bounding box center [513, 641] width 19 height 19
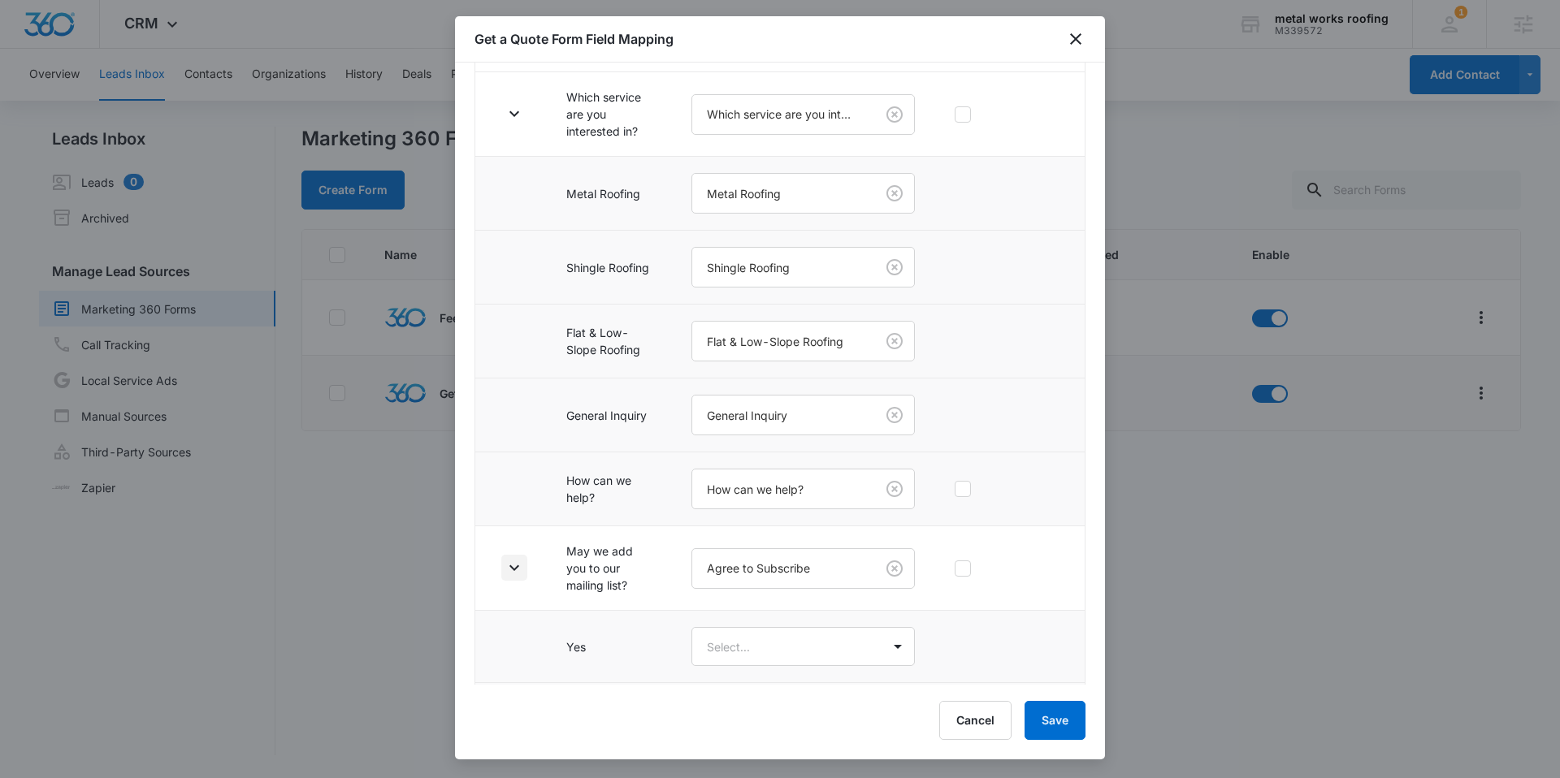
scroll to position [545, 0]
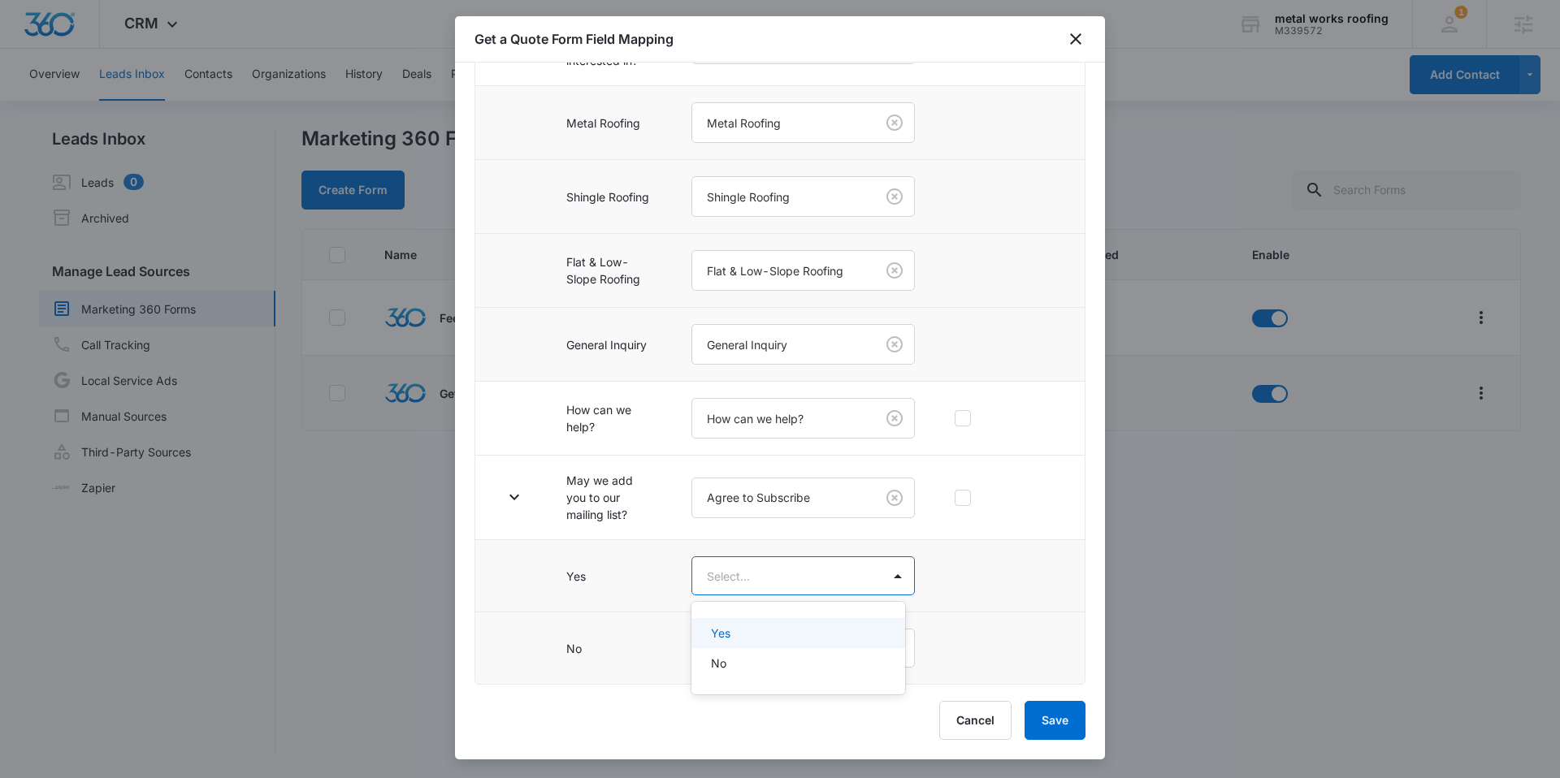
click at [788, 572] on body "CRM Apps Reputation Websites Forms CRM Email Social Shop Content Ads Intelligen…" at bounding box center [780, 389] width 1560 height 778
click at [744, 636] on div "Yes" at bounding box center [796, 633] width 171 height 17
click at [747, 656] on body "CRM Apps Reputation Websites Forms CRM Email Social Shop Content Ads Intelligen…" at bounding box center [780, 389] width 1560 height 778
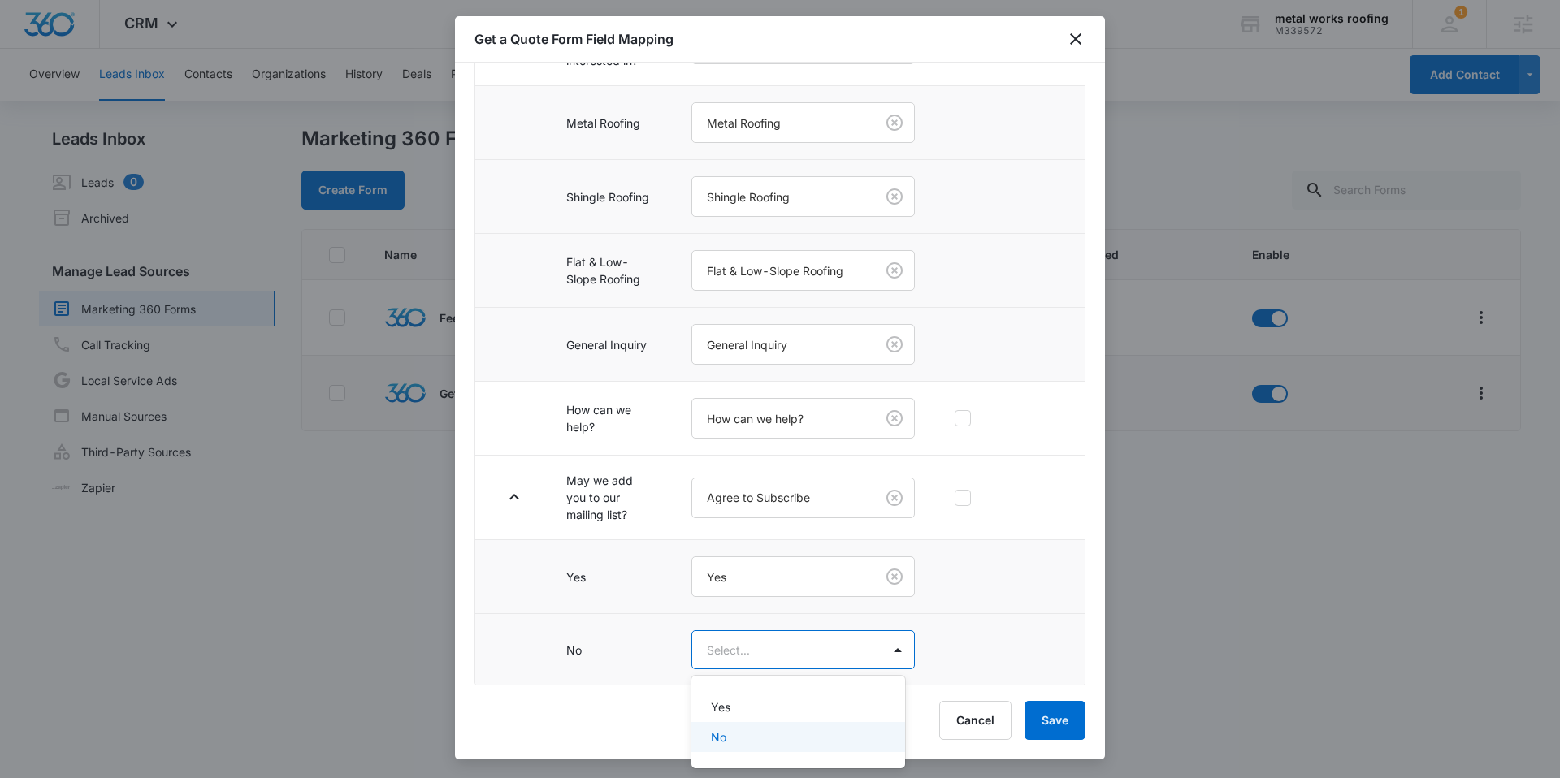
click at [756, 735] on div "No" at bounding box center [796, 737] width 171 height 17
click at [1030, 726] on button "Save" at bounding box center [1054, 720] width 61 height 39
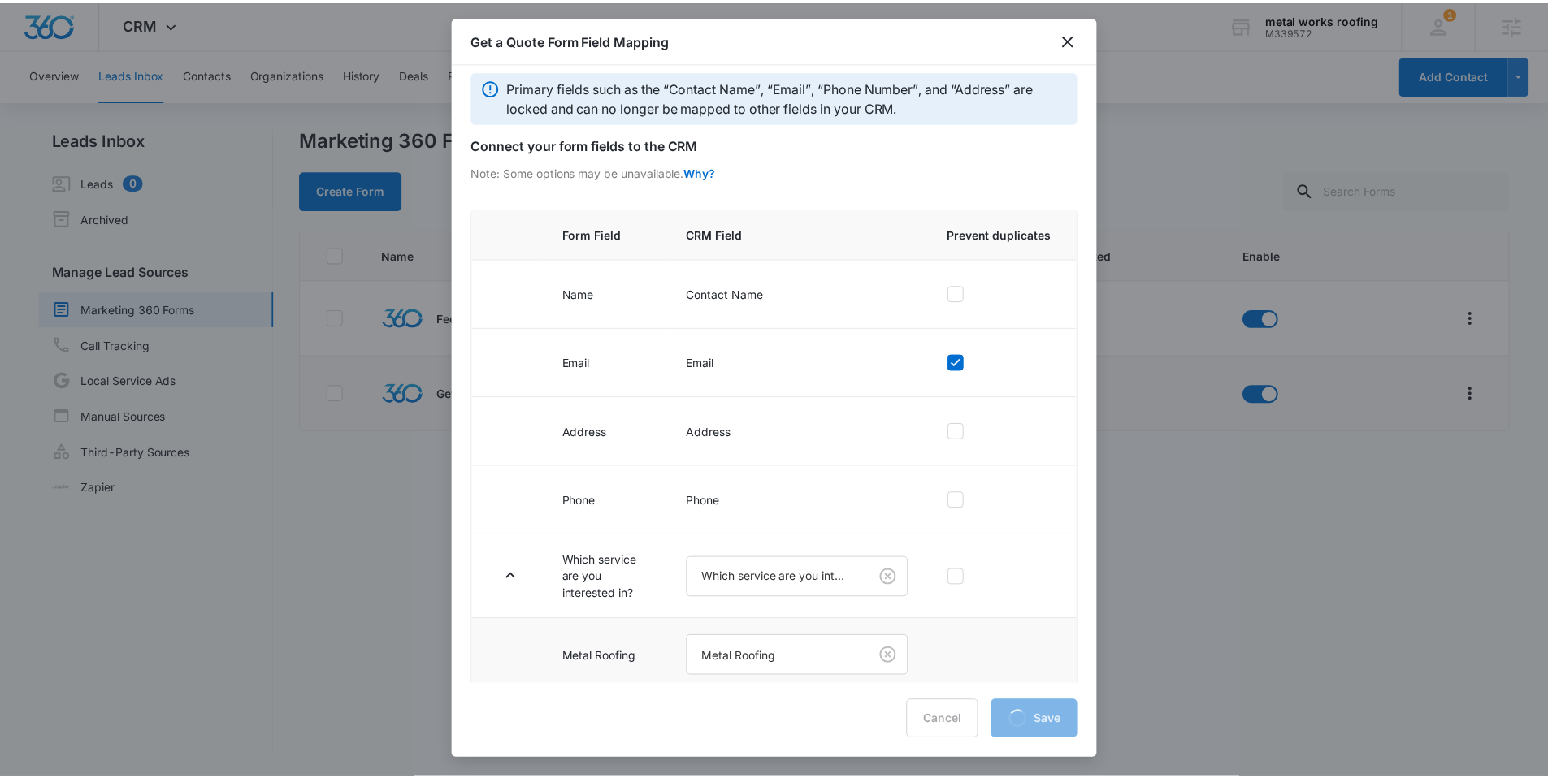
scroll to position [0, 0]
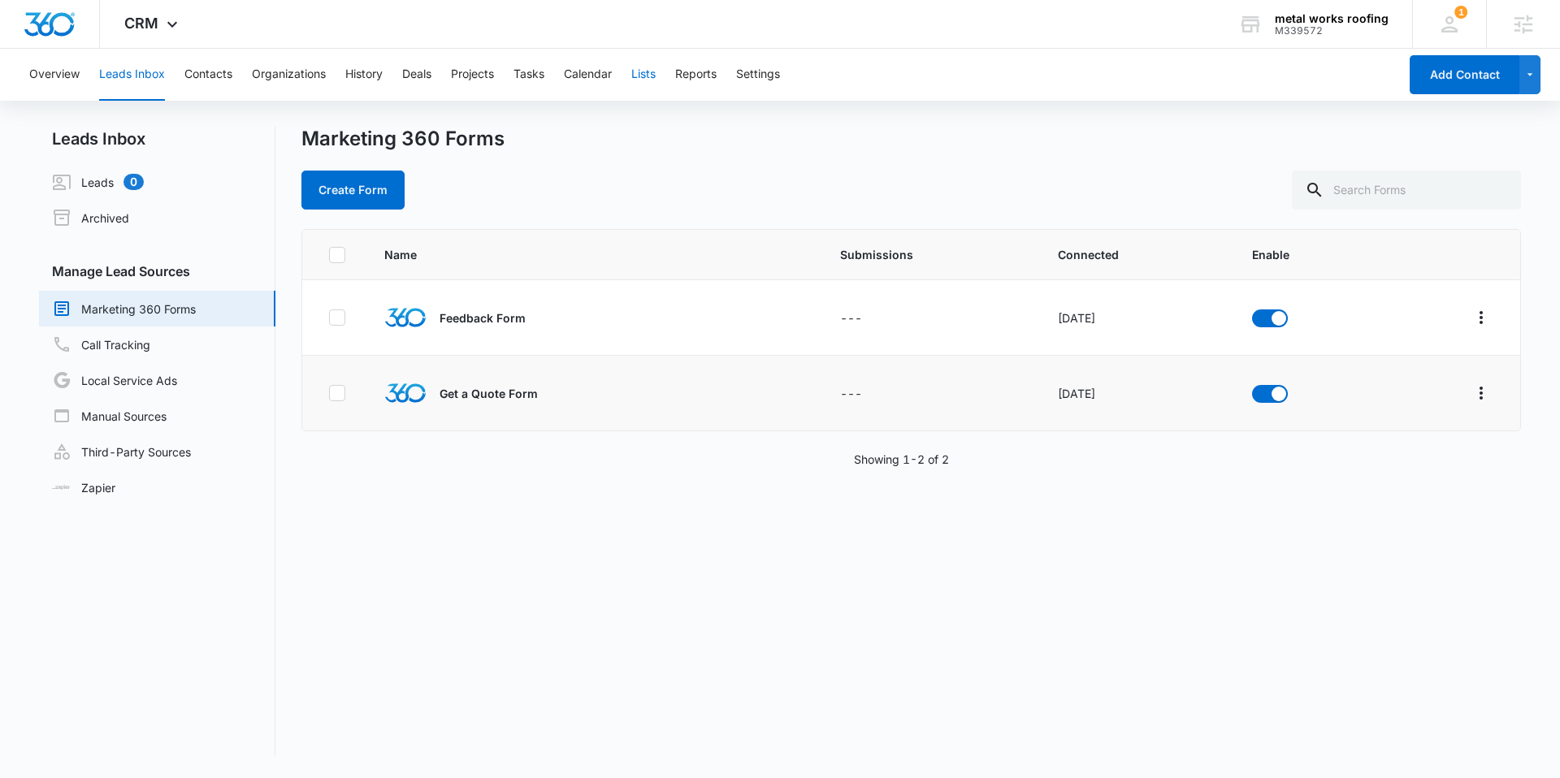
click at [644, 73] on button "Lists" at bounding box center [643, 75] width 24 height 52
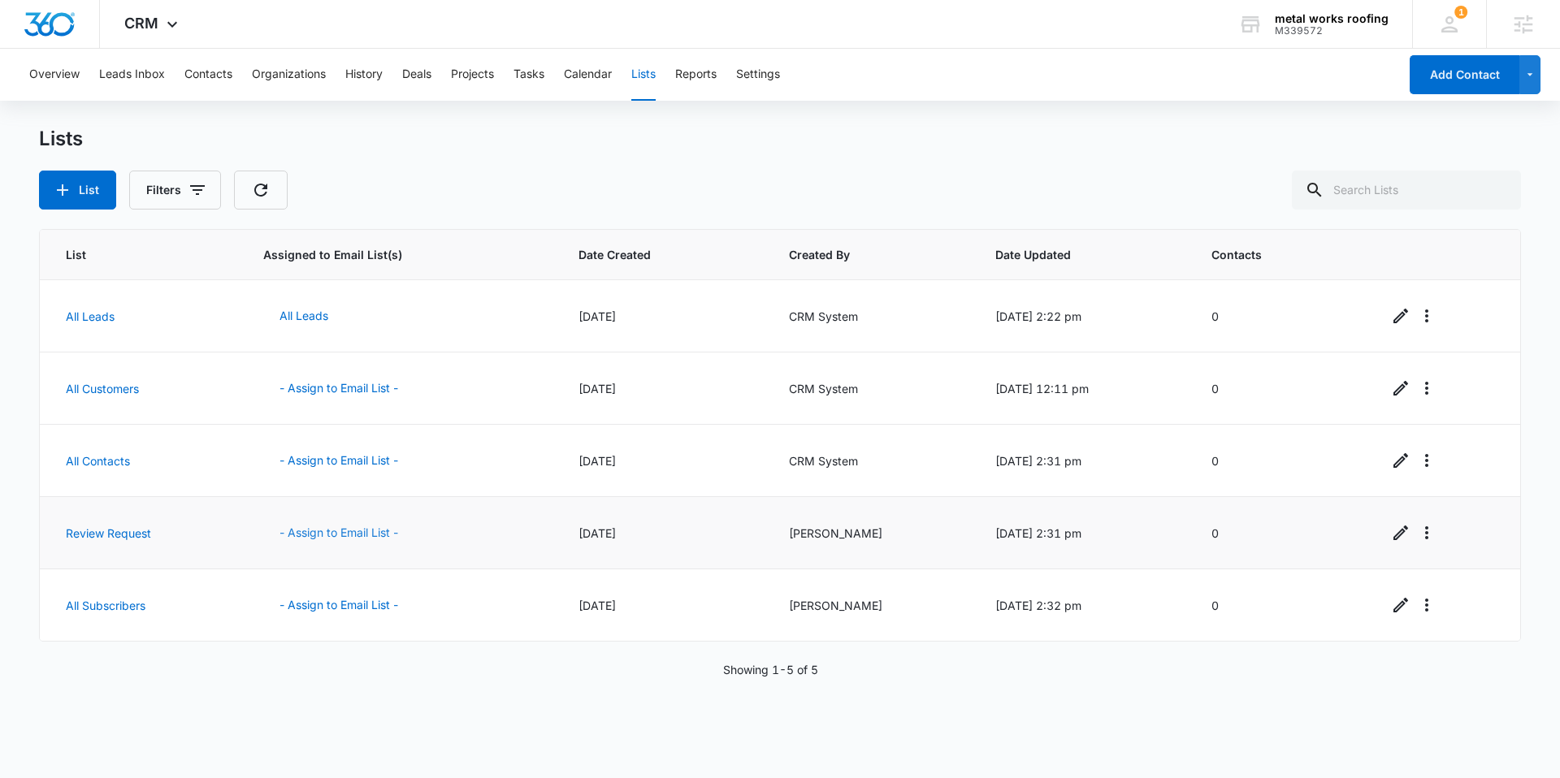
click at [340, 527] on button "- Assign to Email List -" at bounding box center [338, 532] width 151 height 39
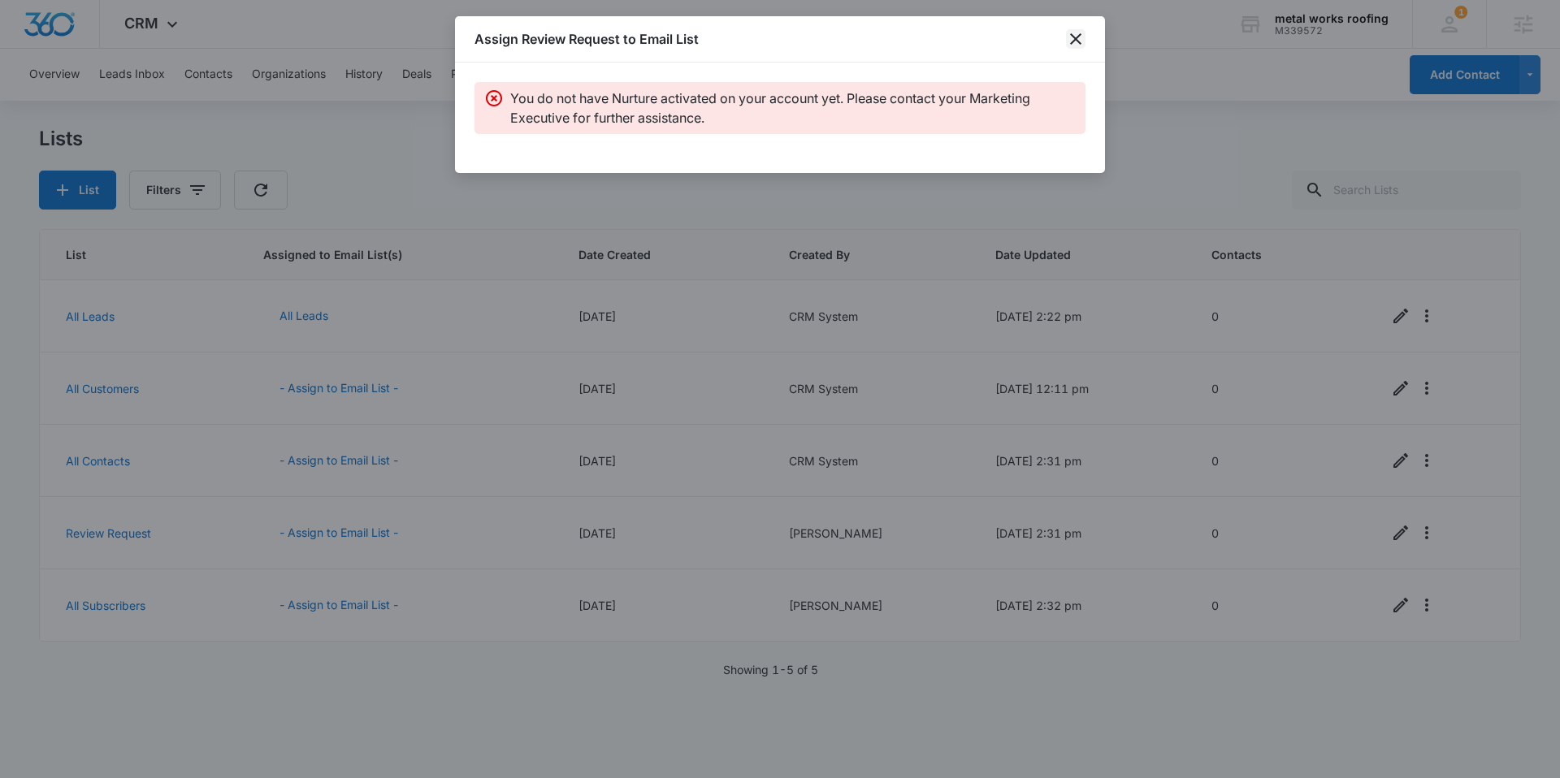
click at [1078, 39] on icon "close" at bounding box center [1075, 38] width 19 height 19
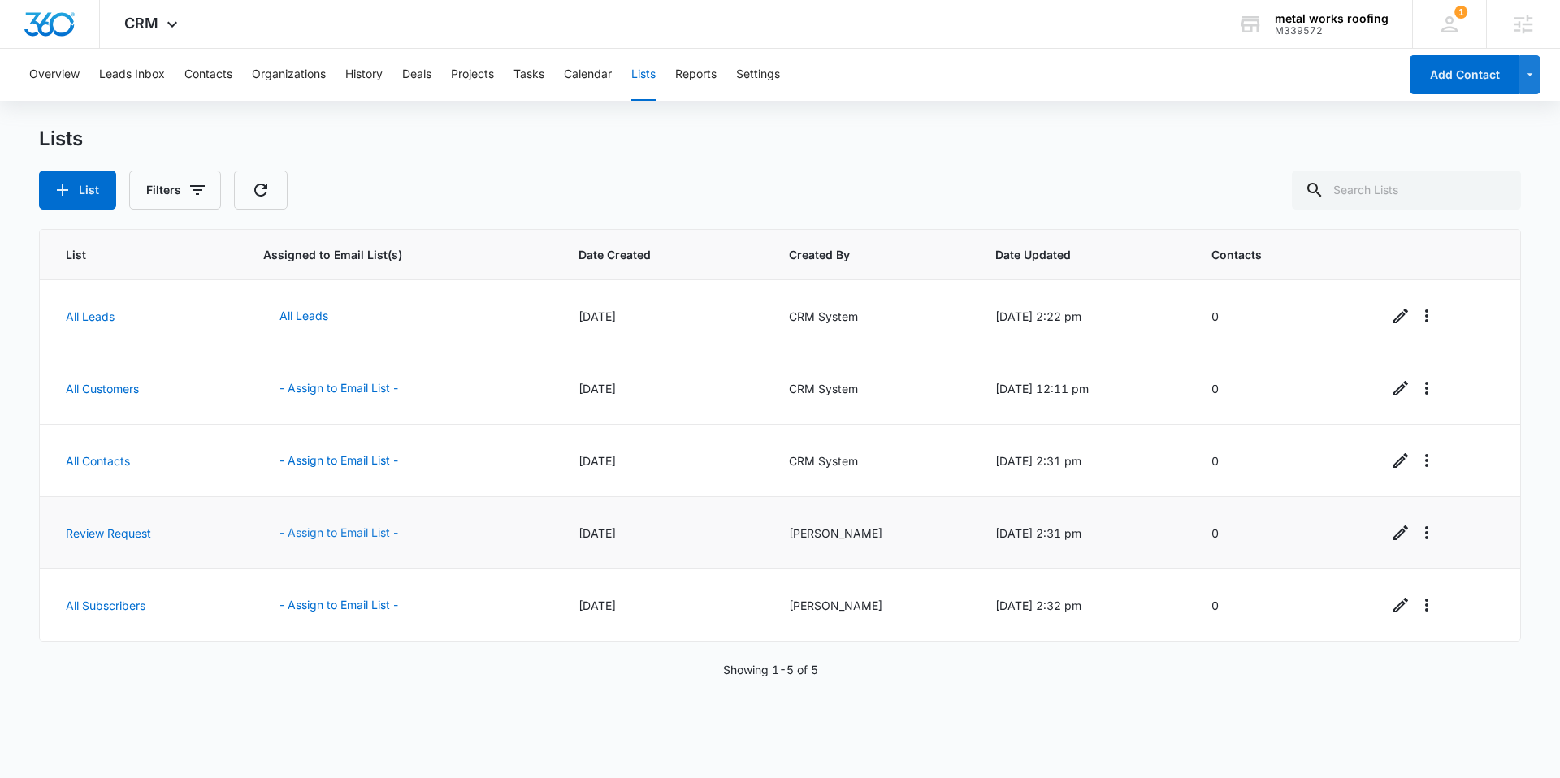
click at [316, 531] on button "- Assign to Email List -" at bounding box center [338, 532] width 151 height 39
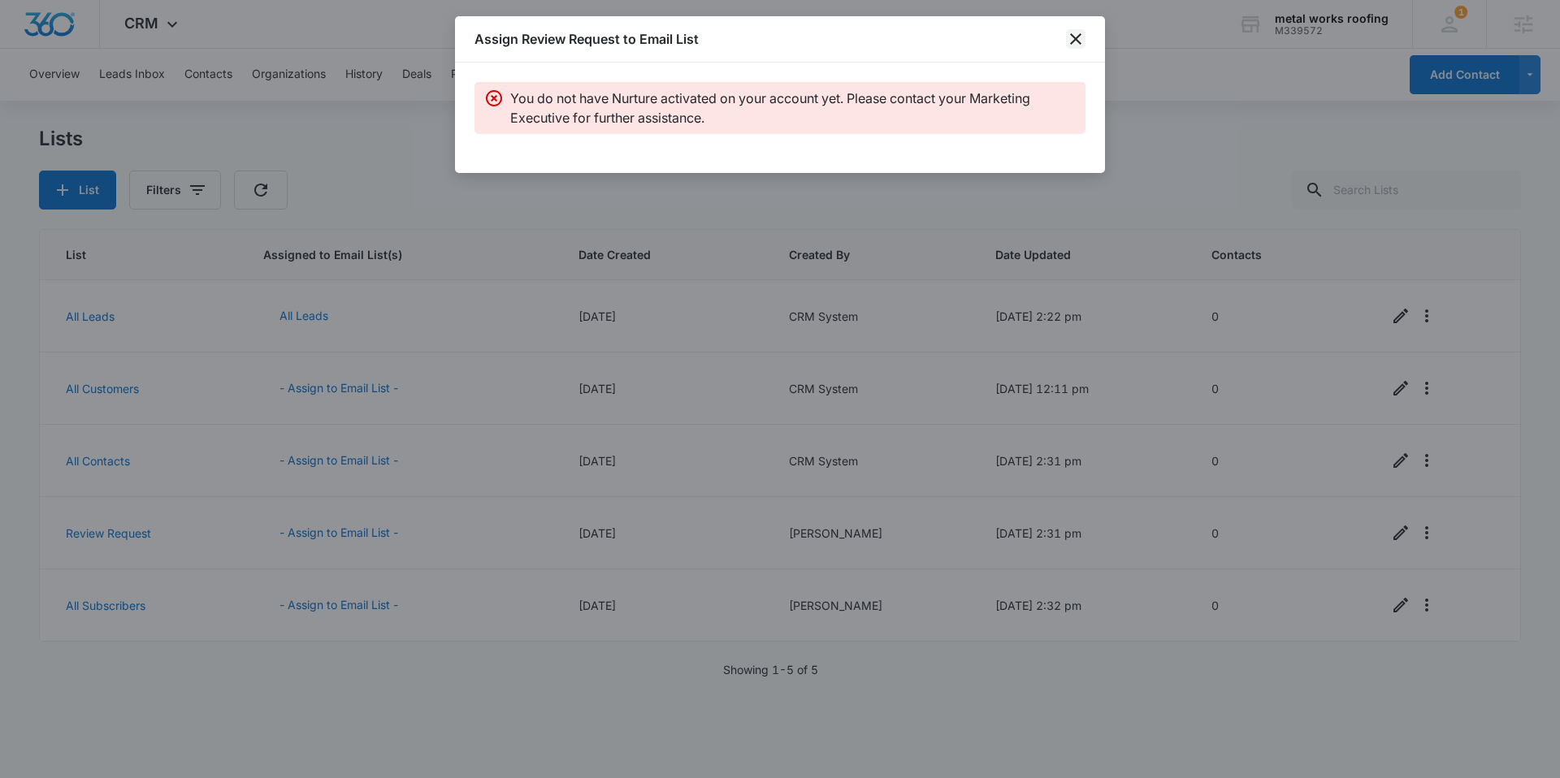
click at [1077, 41] on icon "close" at bounding box center [1075, 38] width 11 height 11
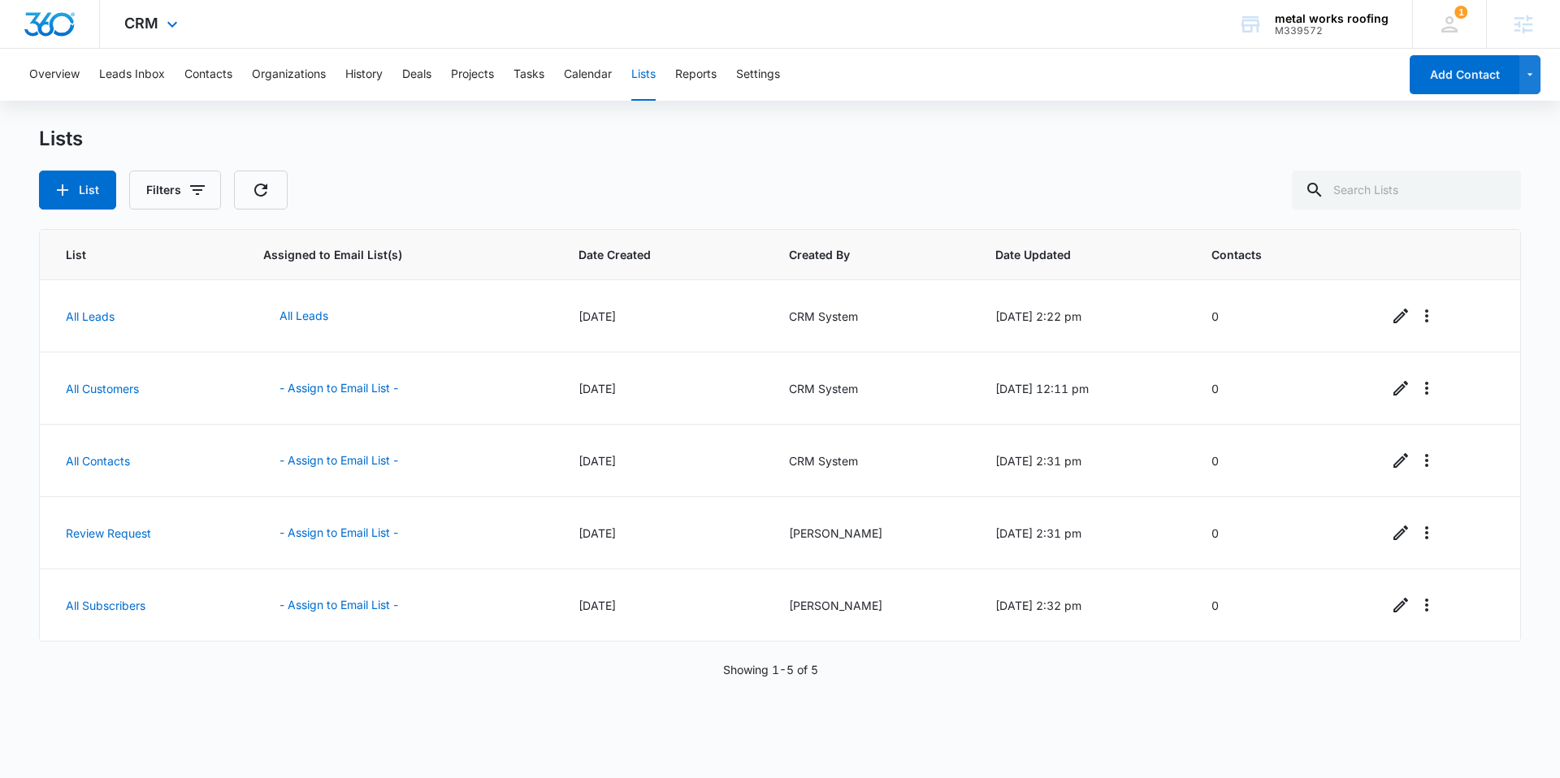
click at [184, 25] on div "CRM Apps Reputation Websites Forms CRM Email Social Shop Content Ads Intelligen…" at bounding box center [153, 24] width 106 height 48
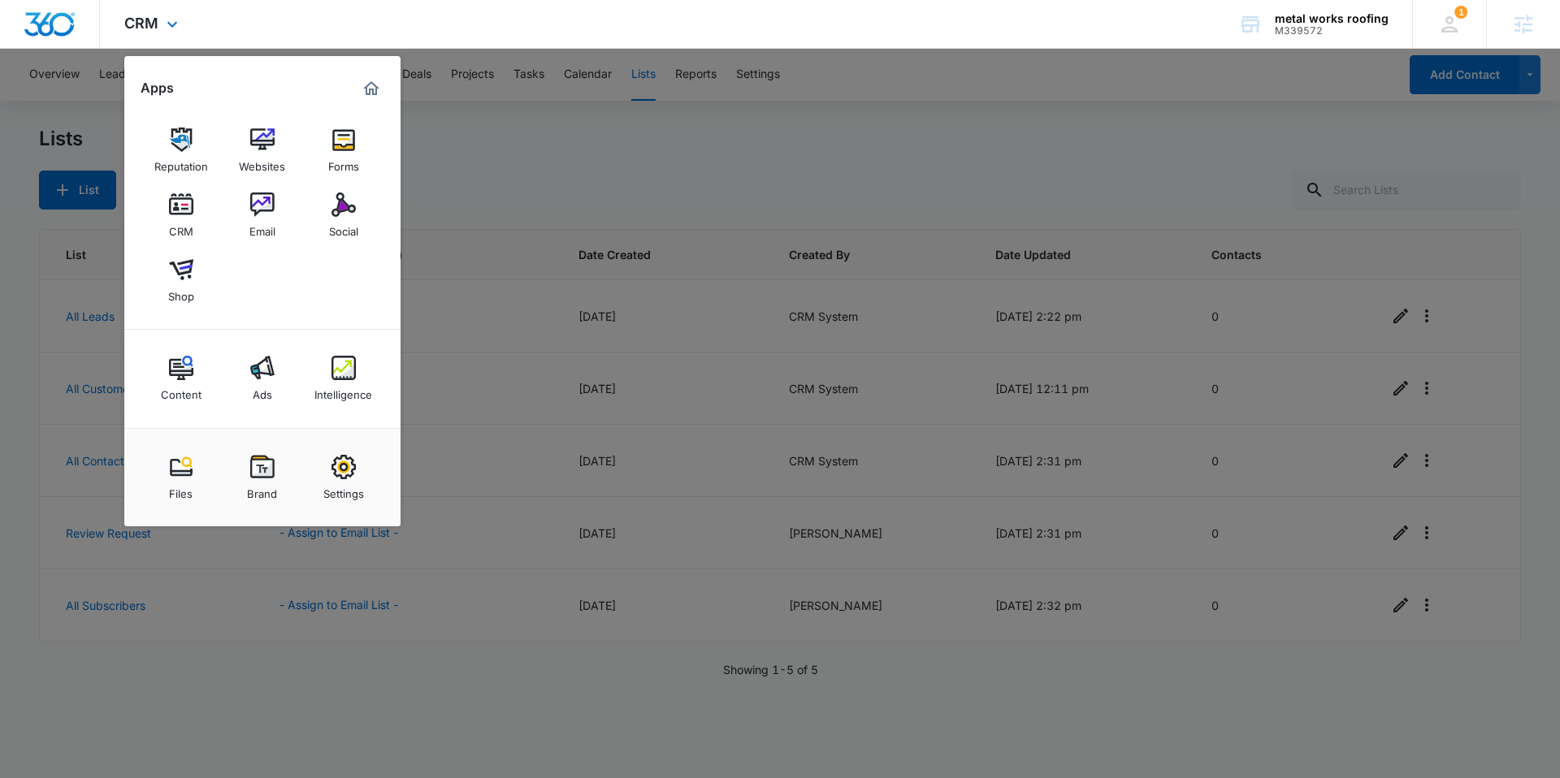
click at [131, 33] on div "CRM Apps Reputation Websites Forms CRM Email Social Shop Content Ads Intelligen…" at bounding box center [153, 24] width 106 height 48
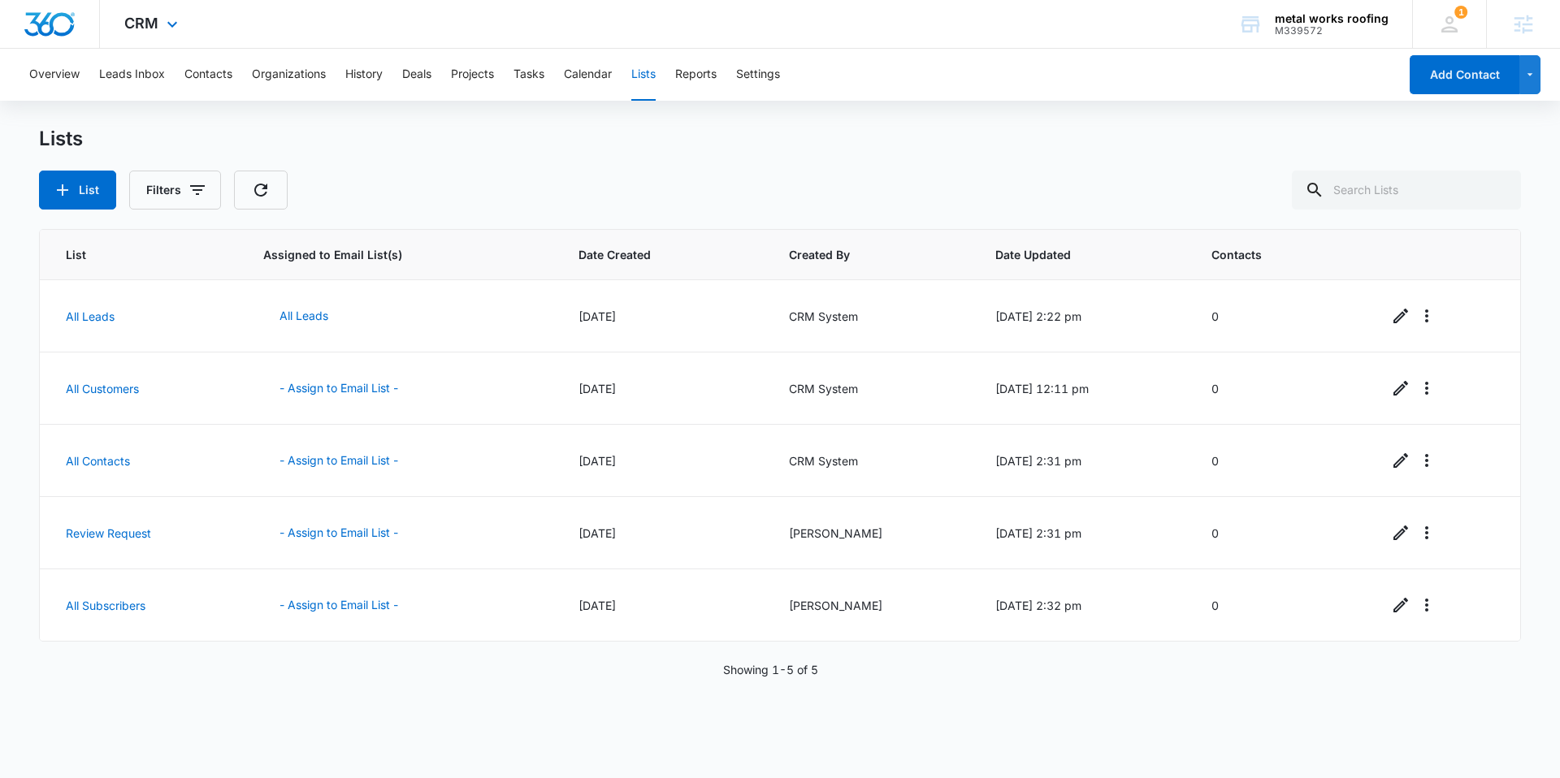
click at [154, 12] on div "CRM Apps Reputation Websites Forms CRM Email Social Shop Content Ads Intelligen…" at bounding box center [153, 24] width 106 height 48
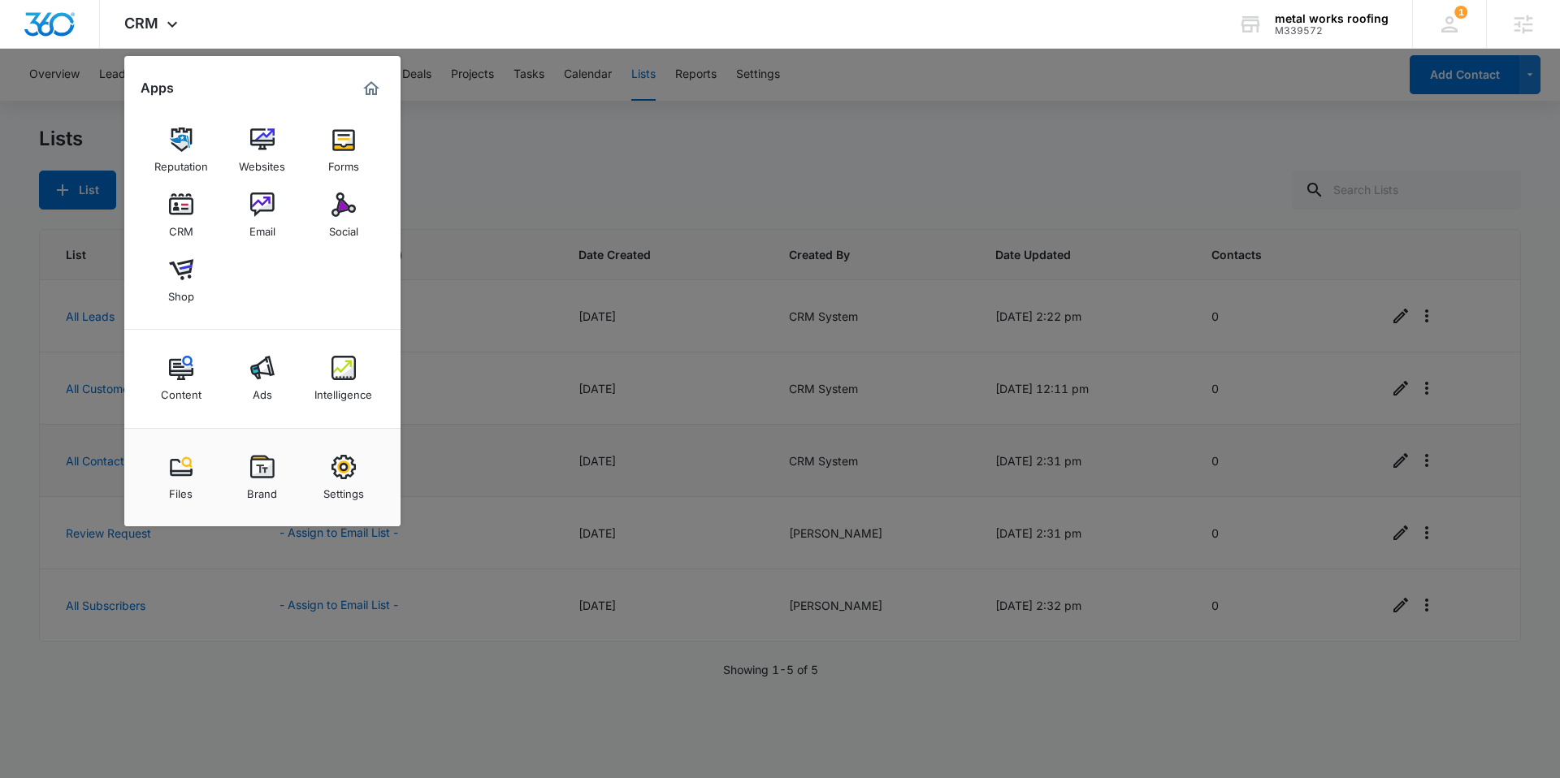
click at [250, 466] on img at bounding box center [262, 467] width 24 height 24
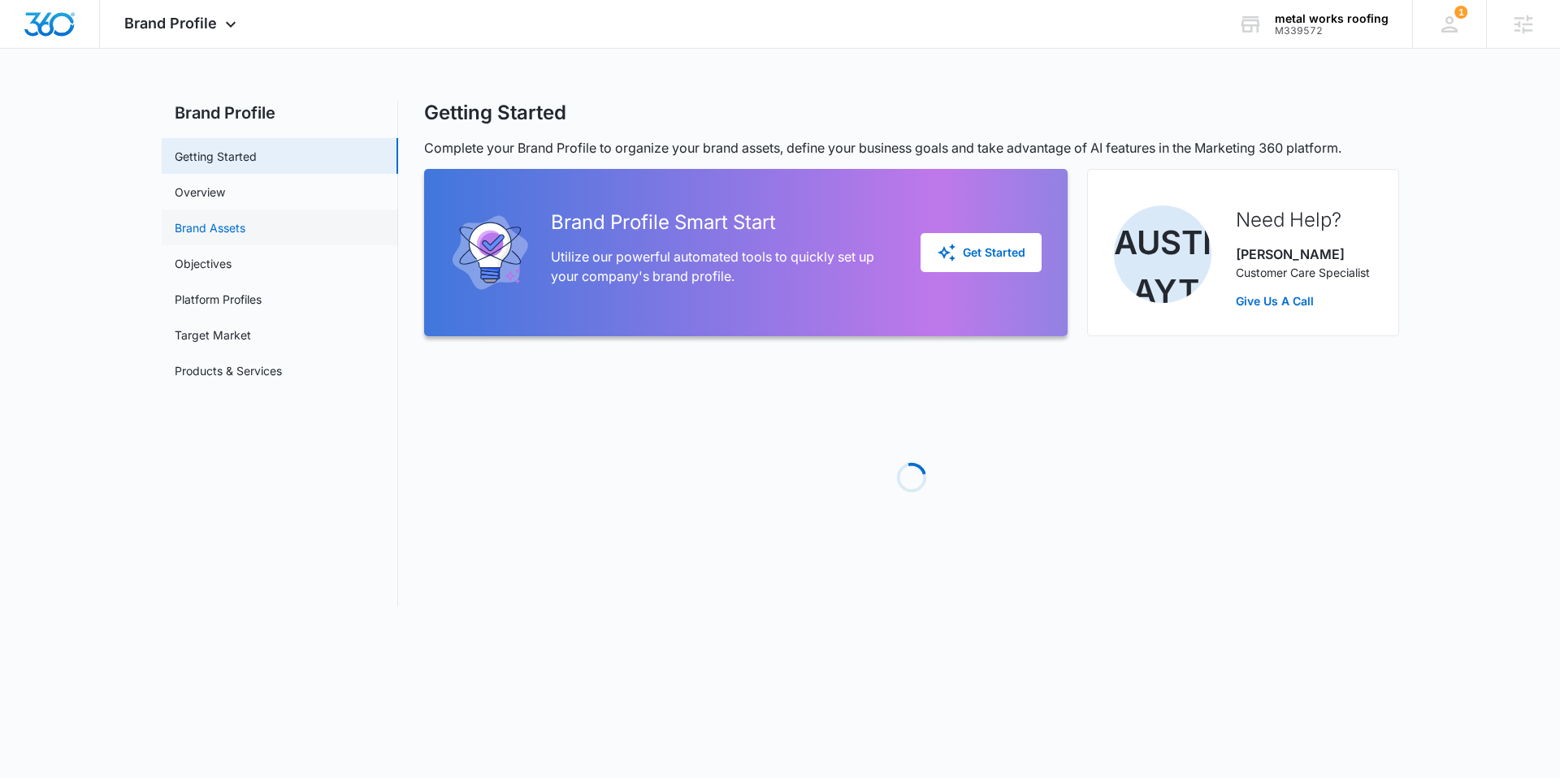
click at [213, 228] on link "Brand Assets" at bounding box center [210, 227] width 71 height 17
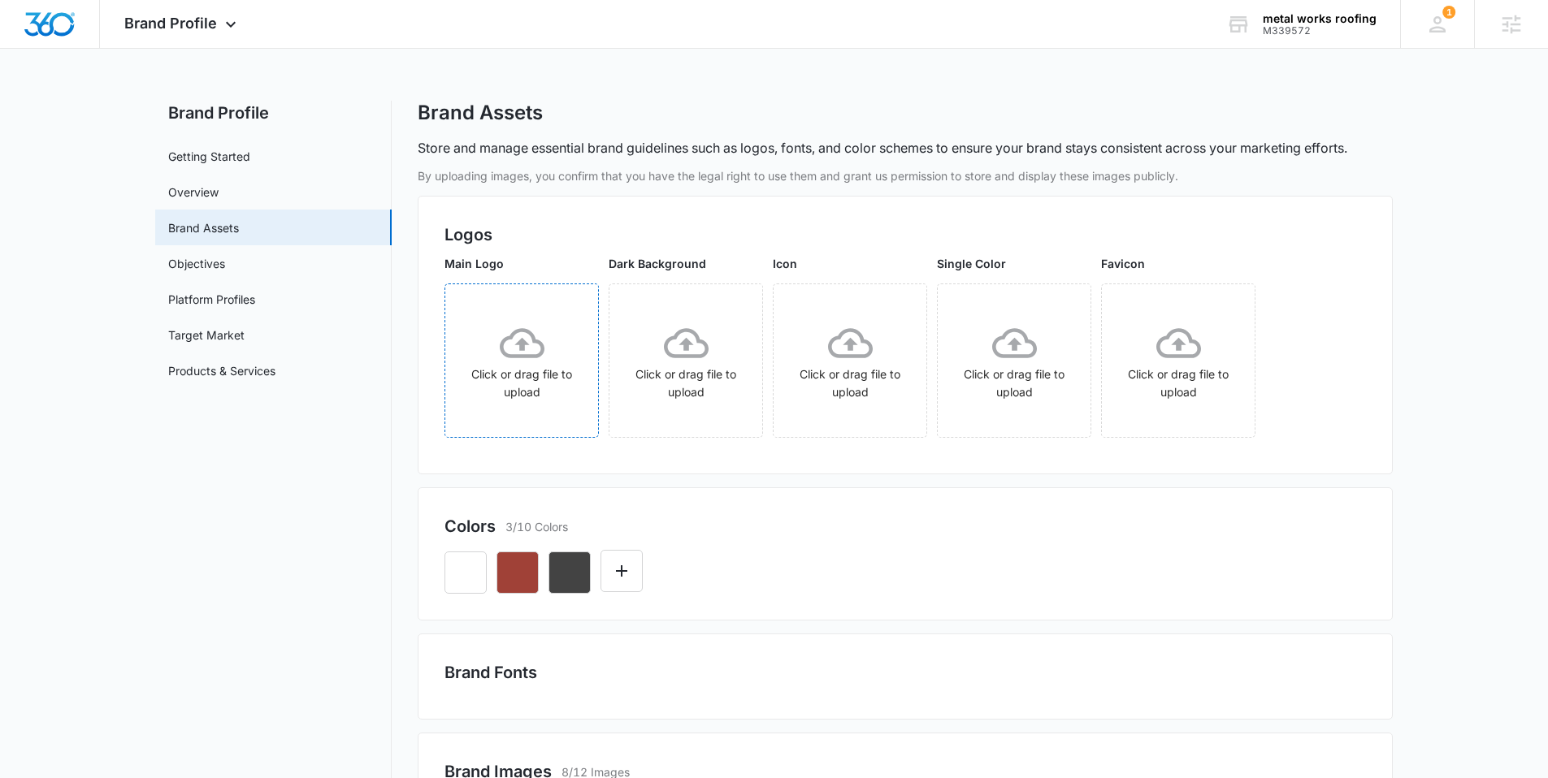
click at [551, 362] on div "Click or drag file to upload" at bounding box center [521, 361] width 153 height 80
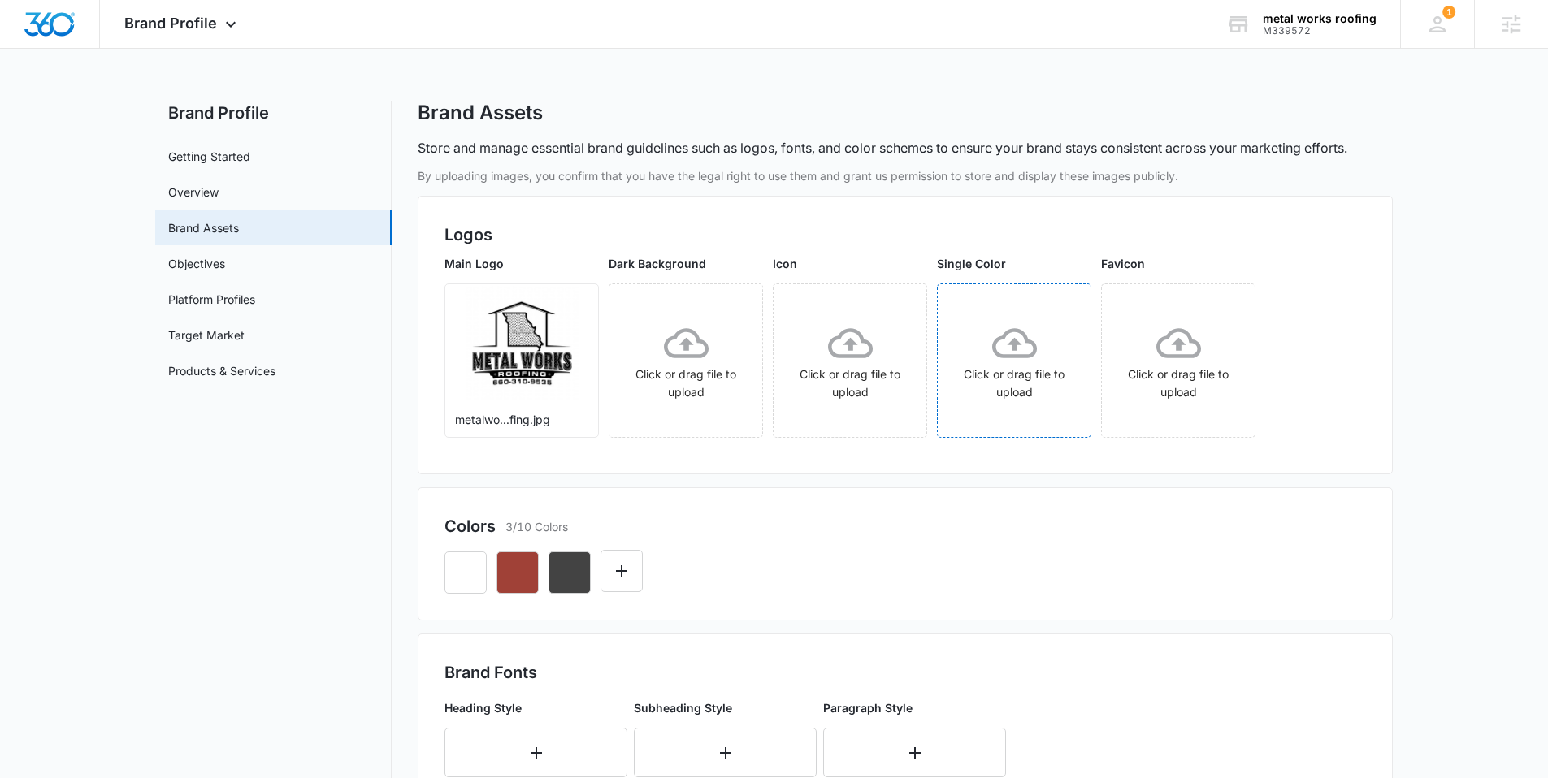
click at [1033, 341] on icon at bounding box center [1014, 343] width 45 height 45
click at [47, 28] on img "Dashboard" at bounding box center [50, 24] width 52 height 24
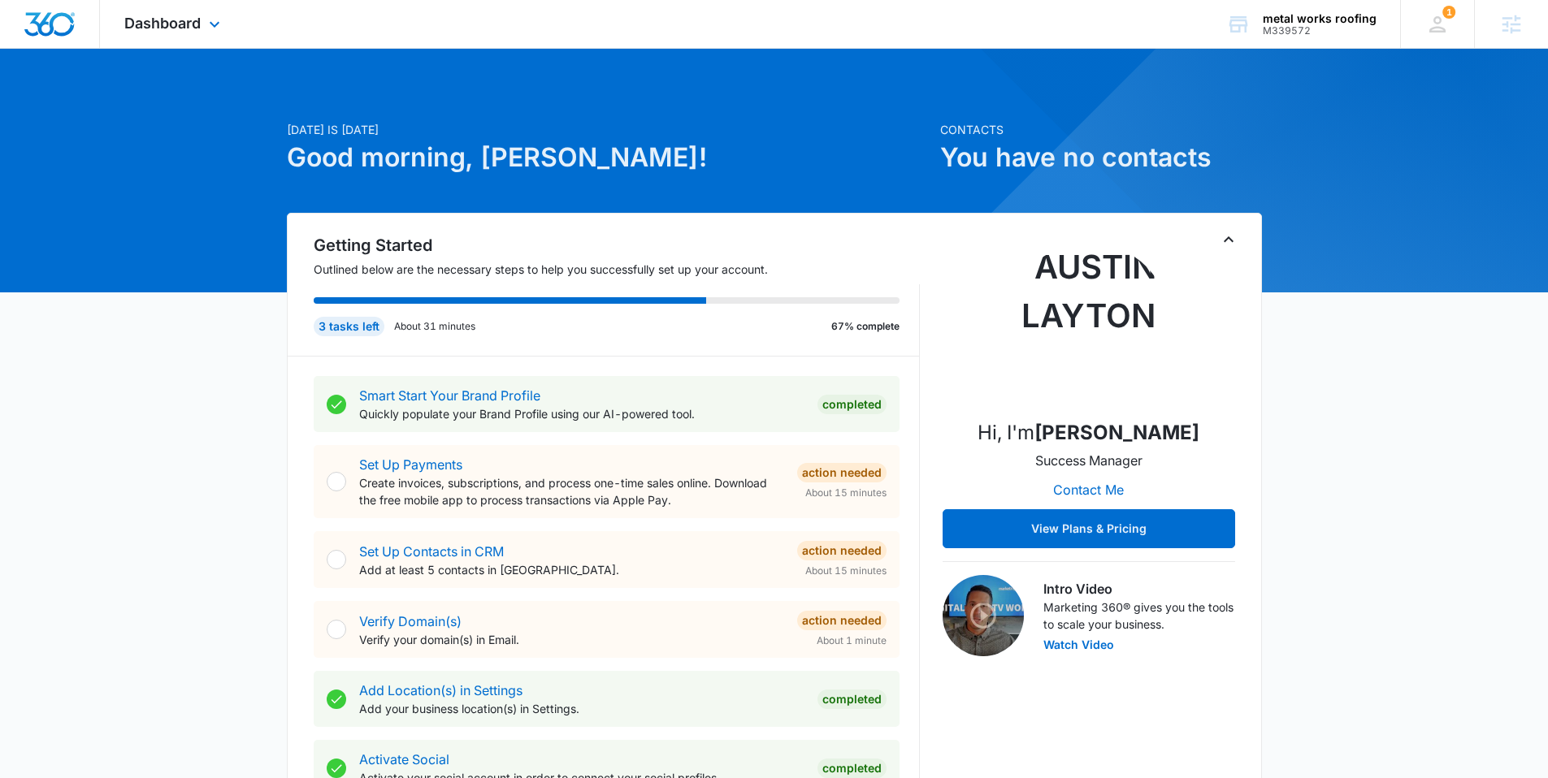
click at [206, 24] on icon at bounding box center [214, 24] width 19 height 19
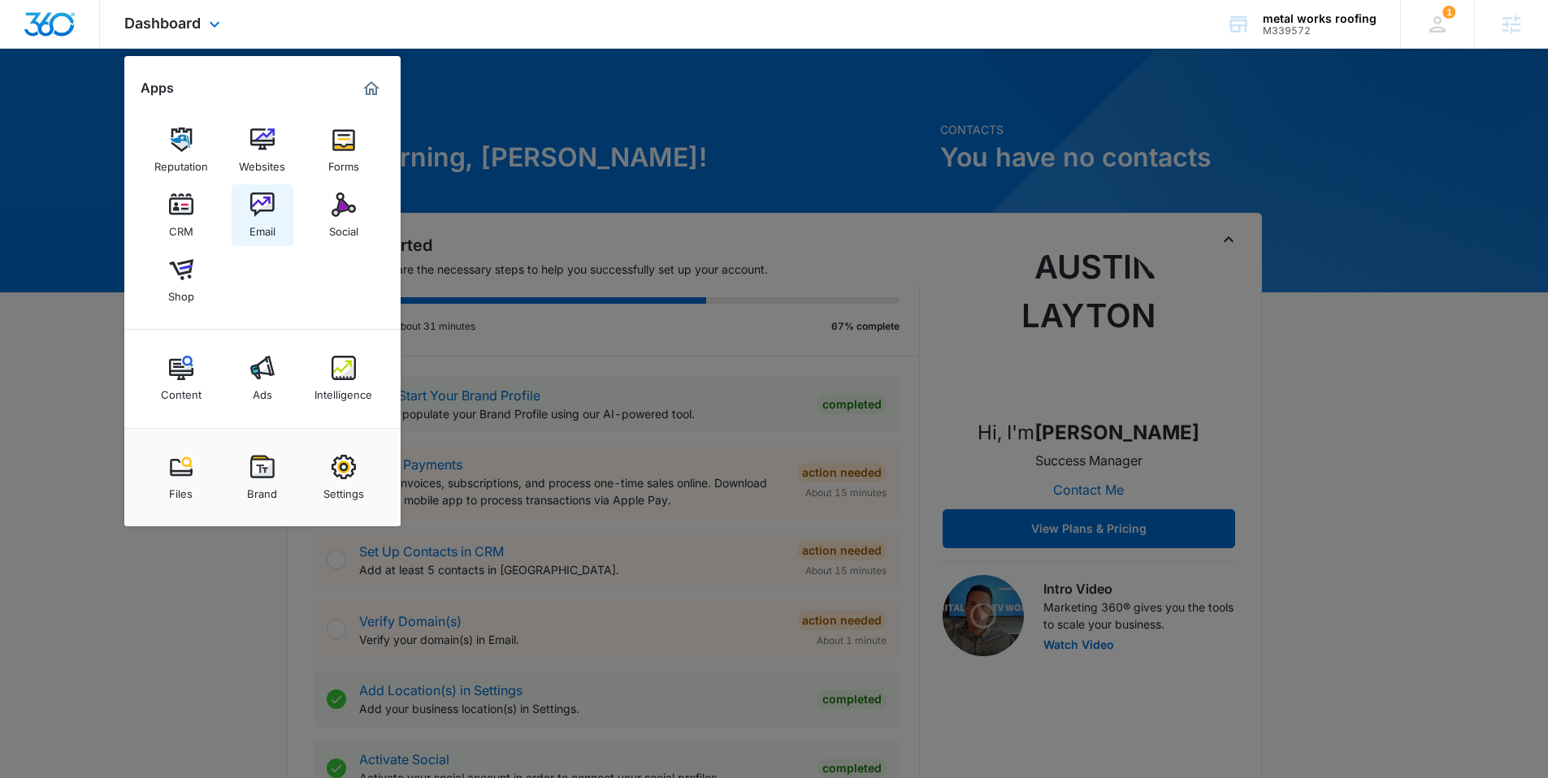
click at [264, 197] on img at bounding box center [262, 205] width 24 height 24
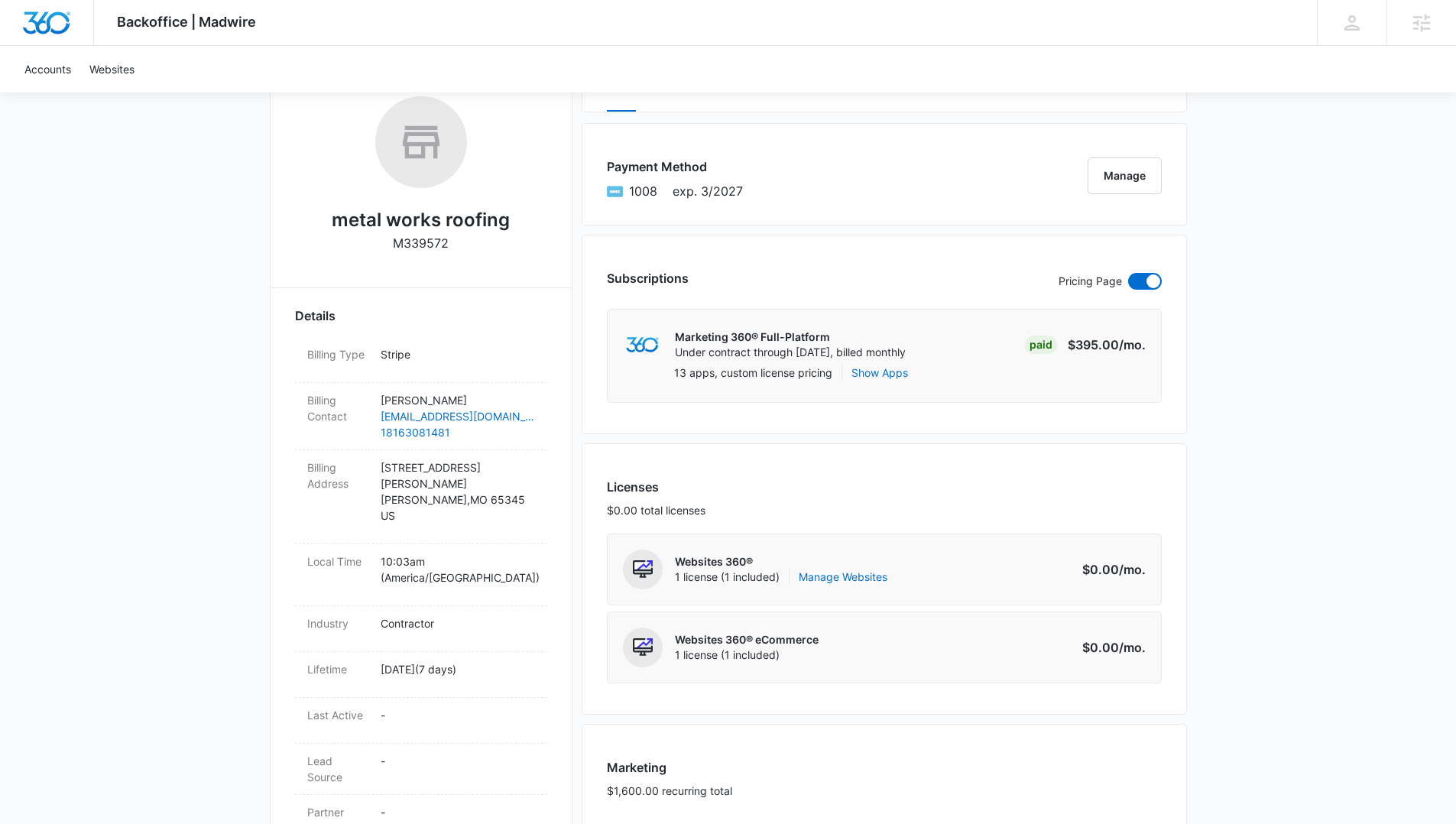
scroll to position [307, 0]
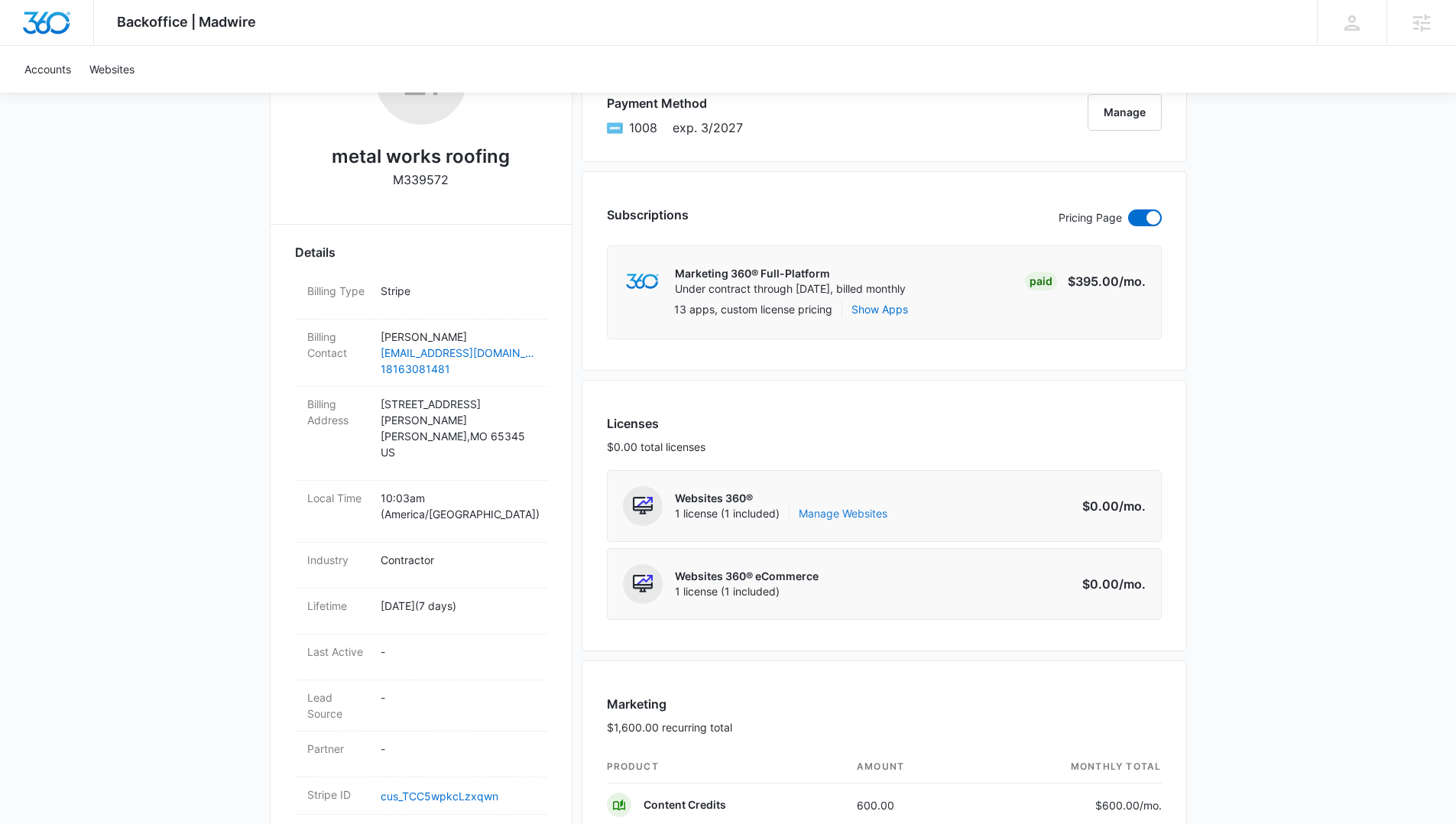
click at [861, 515] on link "Manage Websites" at bounding box center [843, 514] width 88 height 15
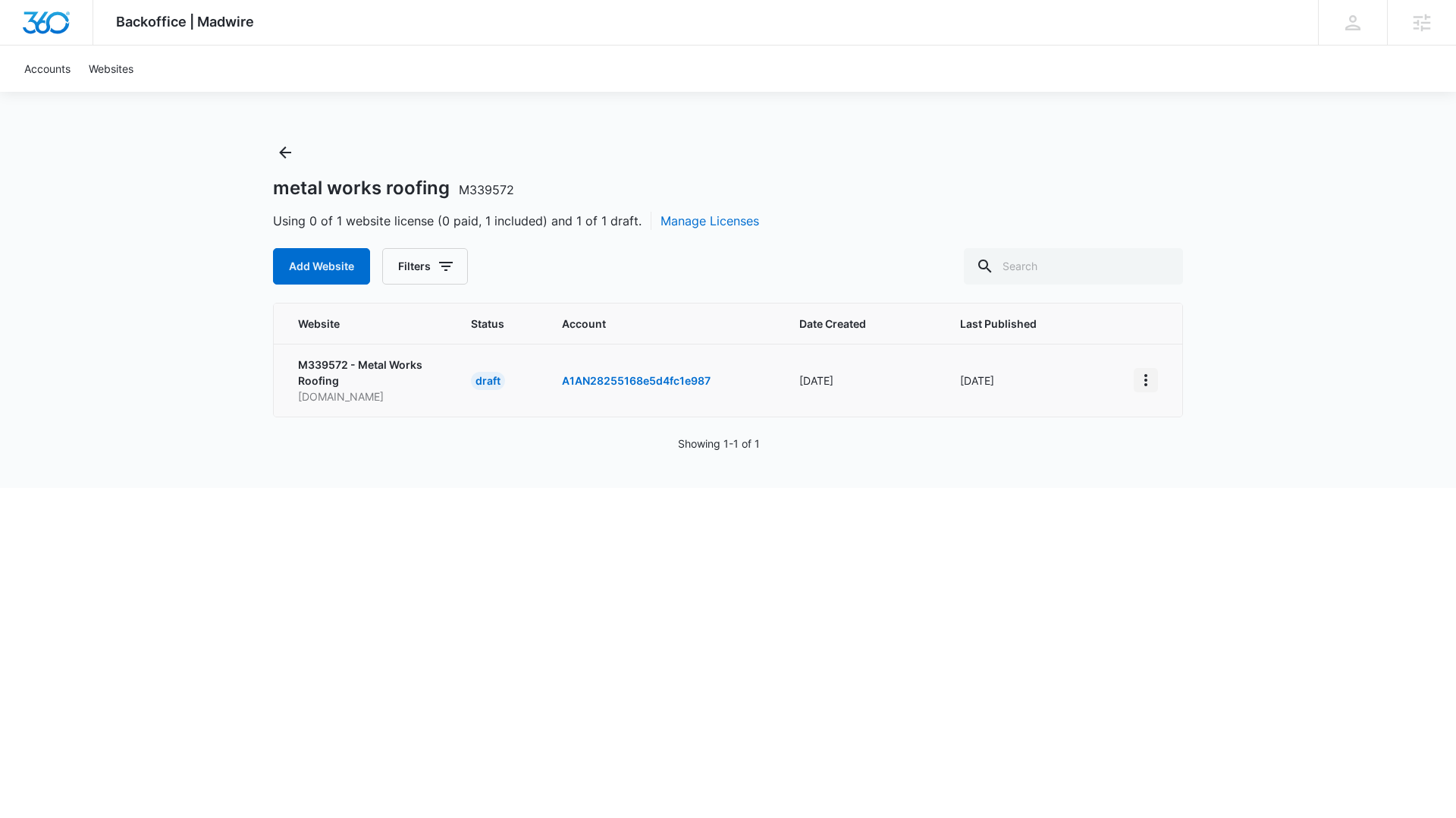
click at [1153, 372] on icon "View More" at bounding box center [1145, 379] width 18 height 18
click at [1194, 494] on div "Activate Draft" at bounding box center [1197, 490] width 91 height 10
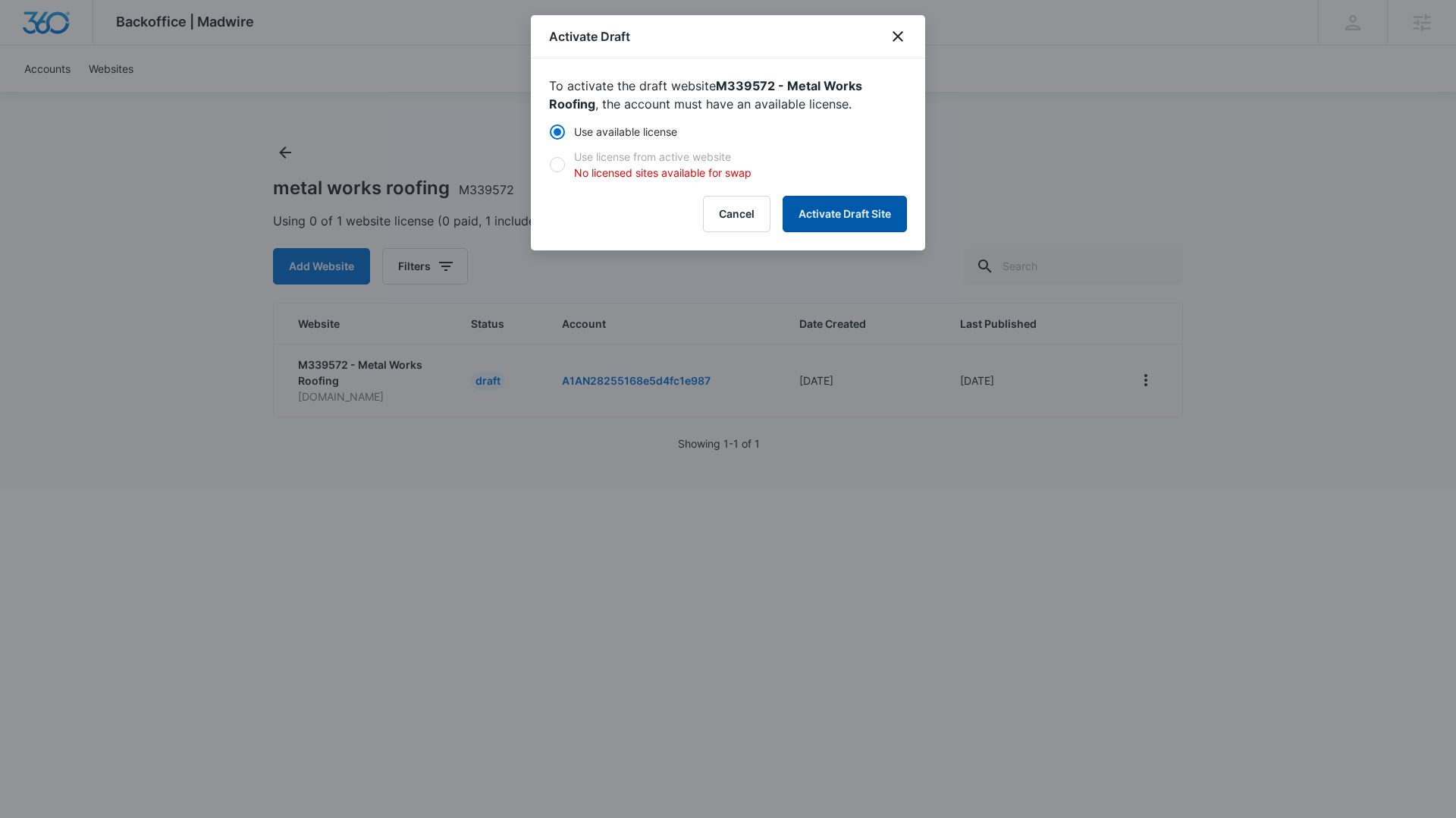
click at [861, 224] on button "Activate Draft Site" at bounding box center [844, 214] width 124 height 36
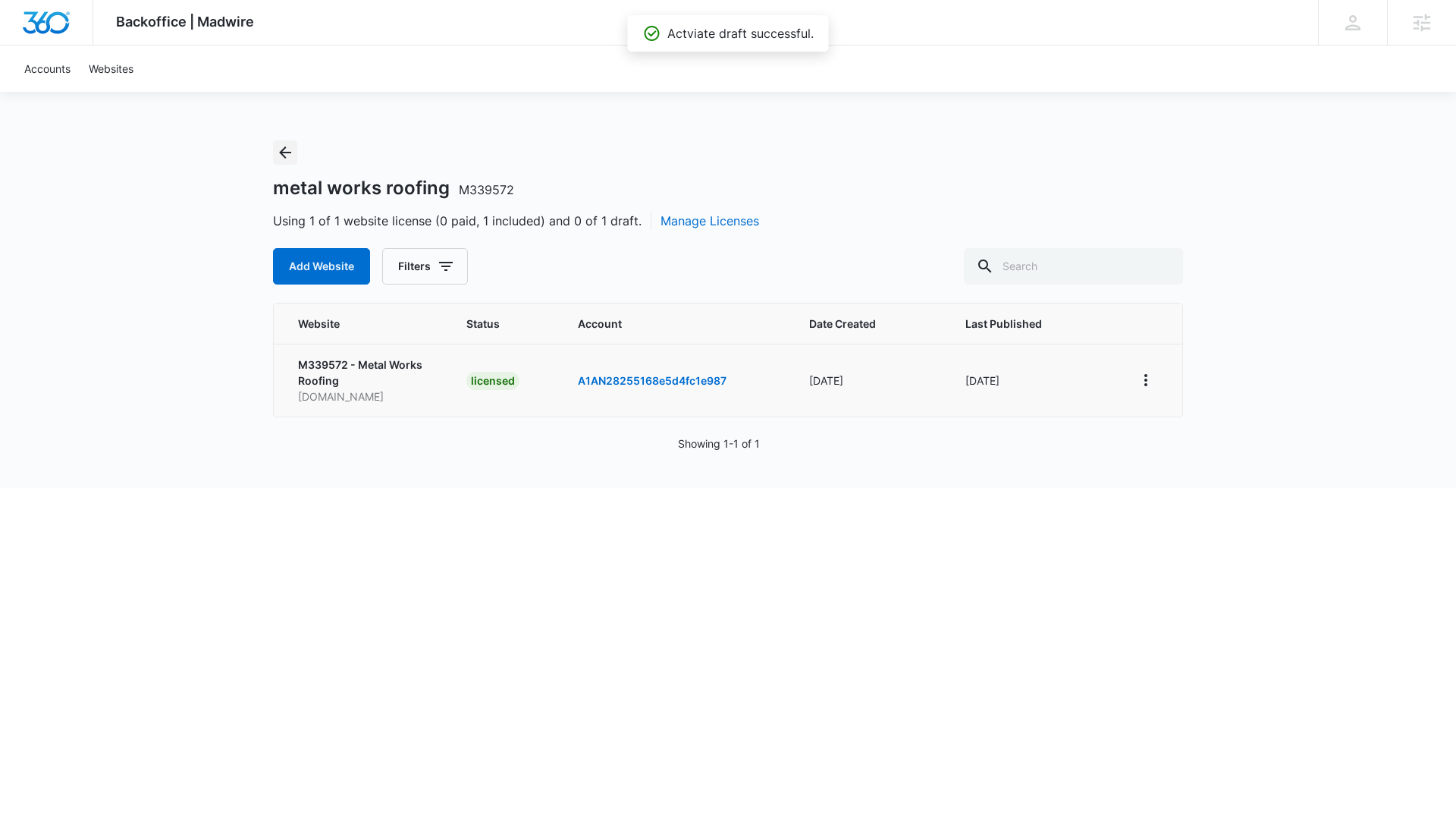
click at [283, 147] on icon "Back" at bounding box center [285, 152] width 18 height 18
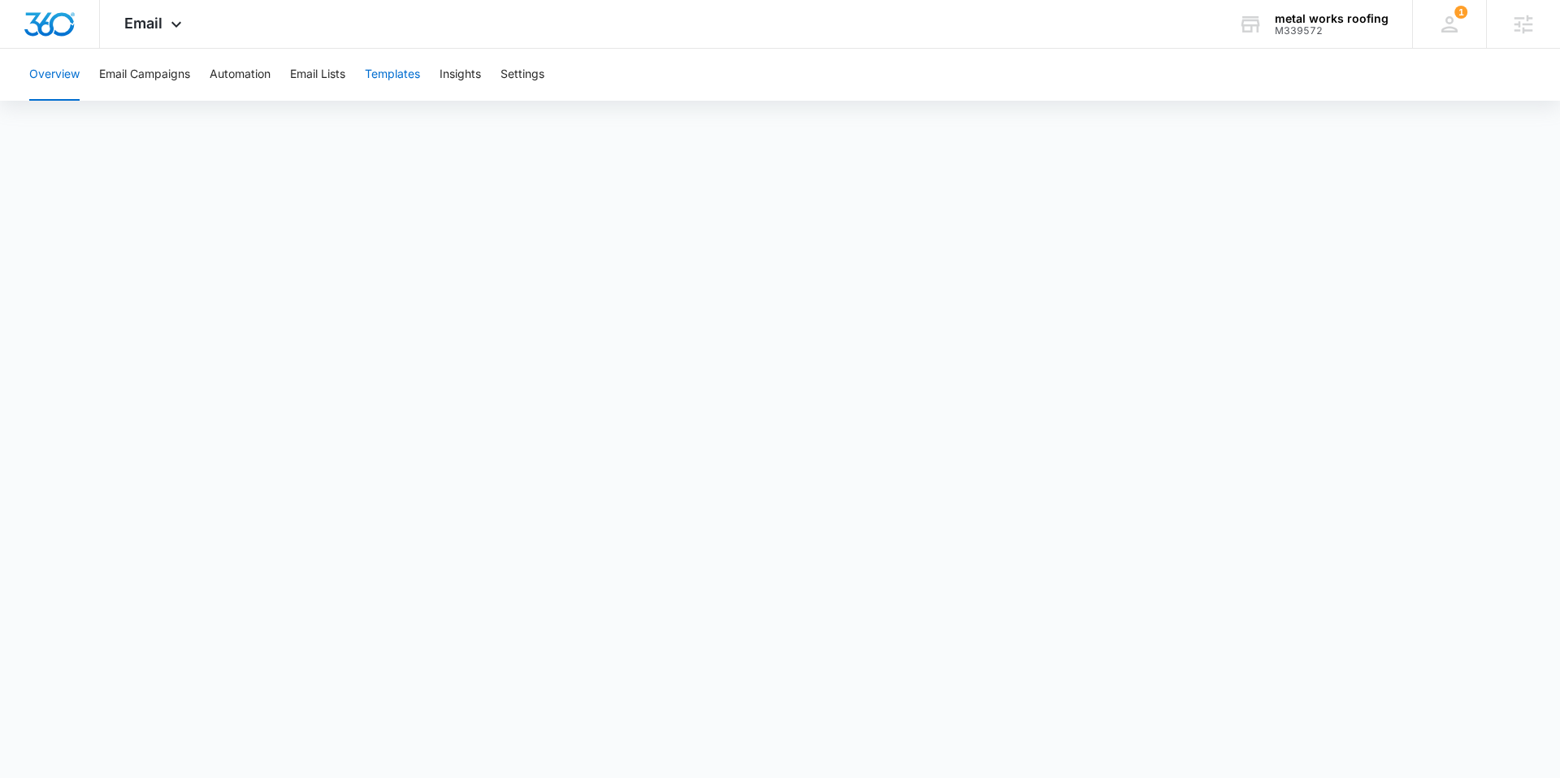
click at [407, 74] on button "Templates" at bounding box center [392, 75] width 55 height 52
click at [535, 72] on button "Settings" at bounding box center [522, 75] width 44 height 52
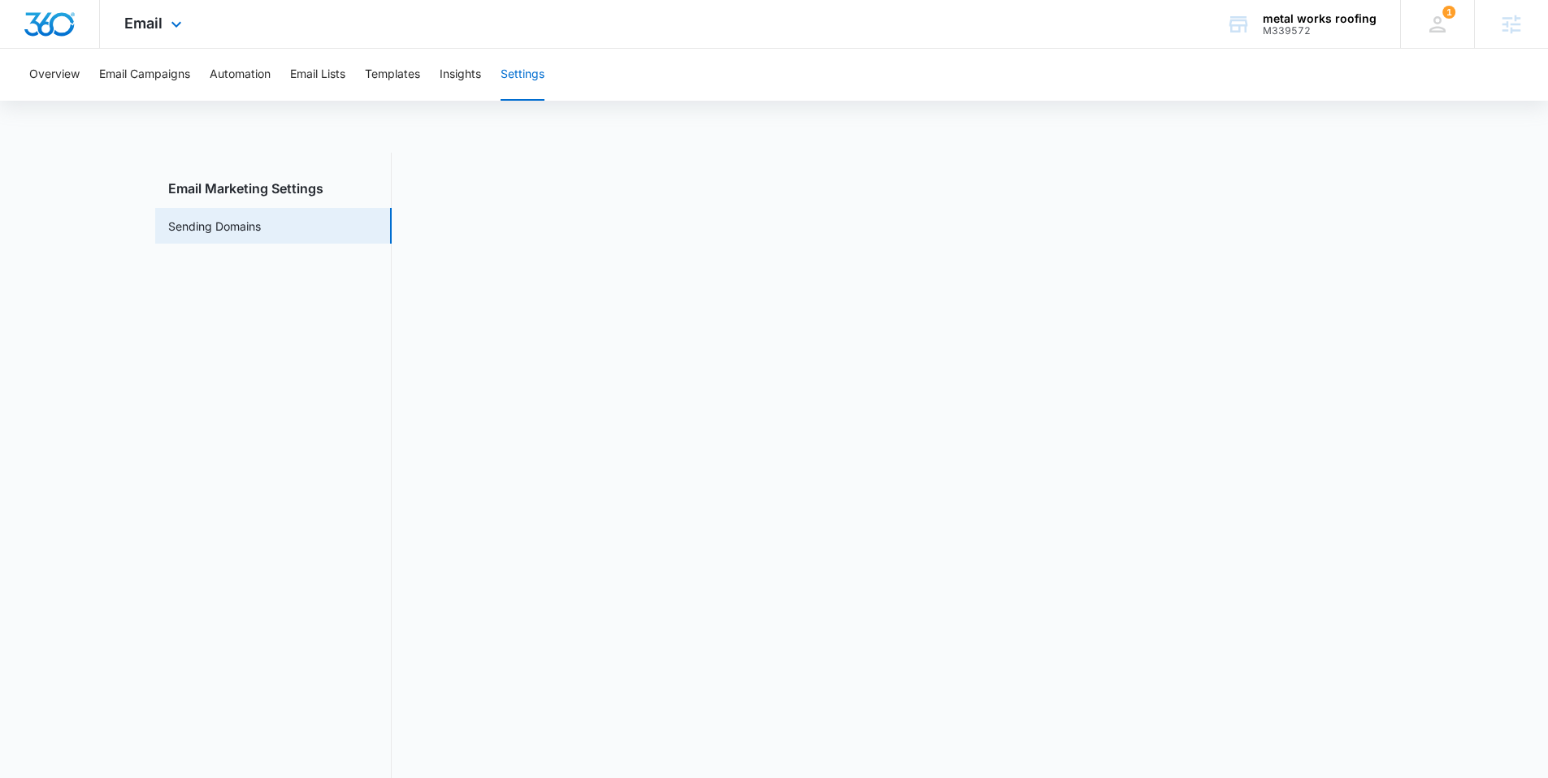
click at [67, 12] on img "Dashboard" at bounding box center [50, 24] width 52 height 24
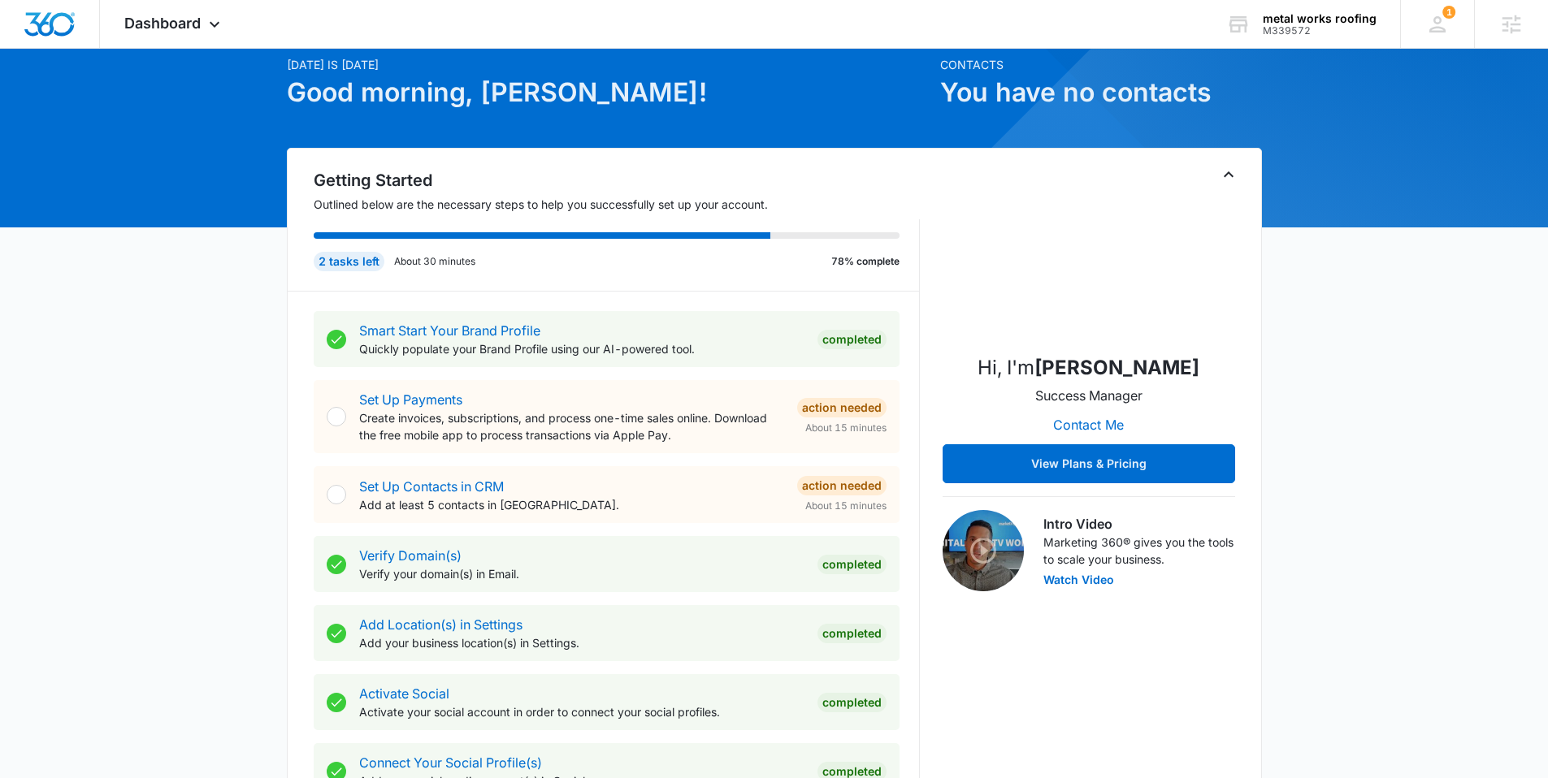
scroll to position [64, 0]
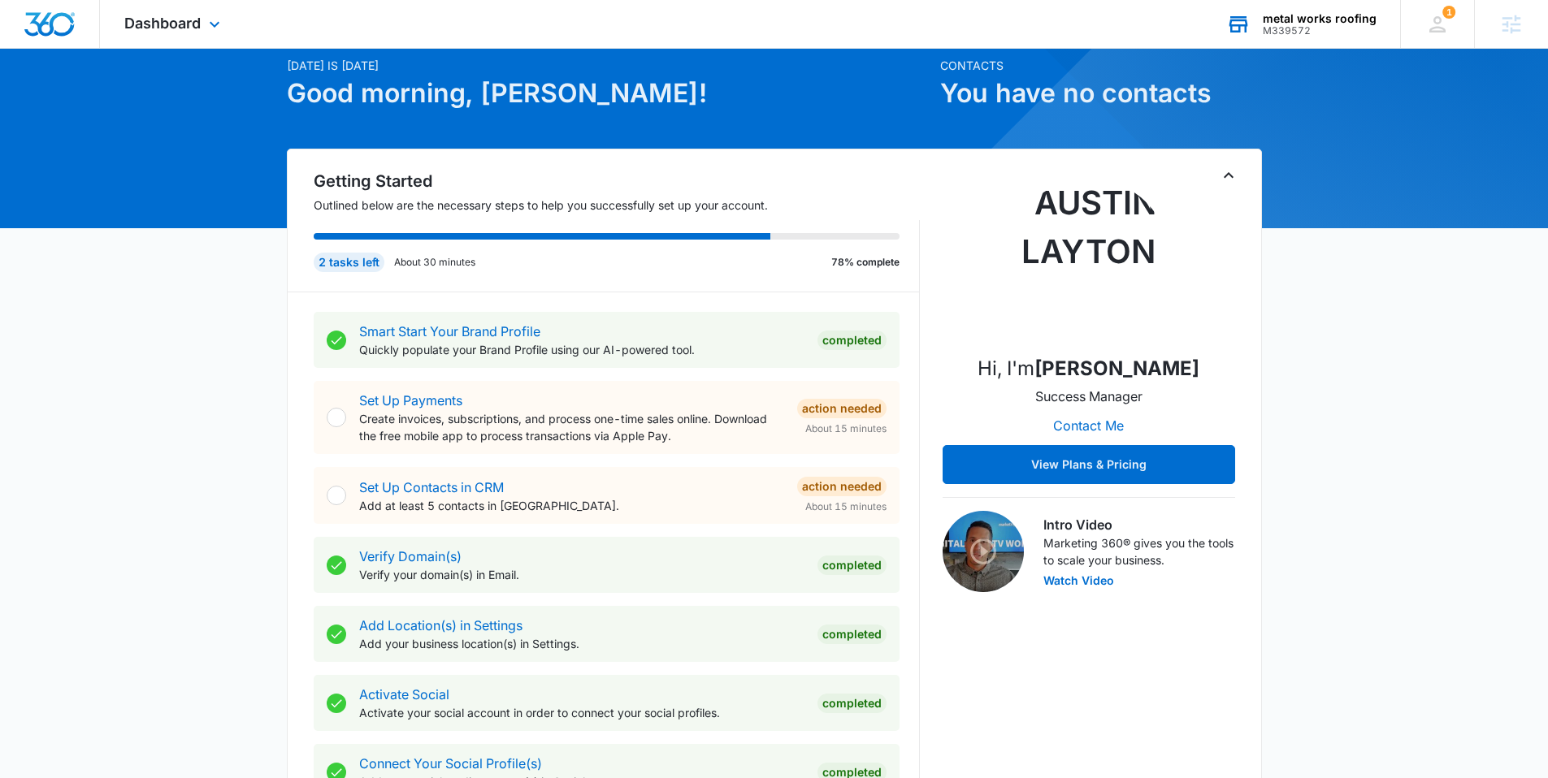
click at [1301, 24] on div "metal works roofing" at bounding box center [1319, 18] width 114 height 13
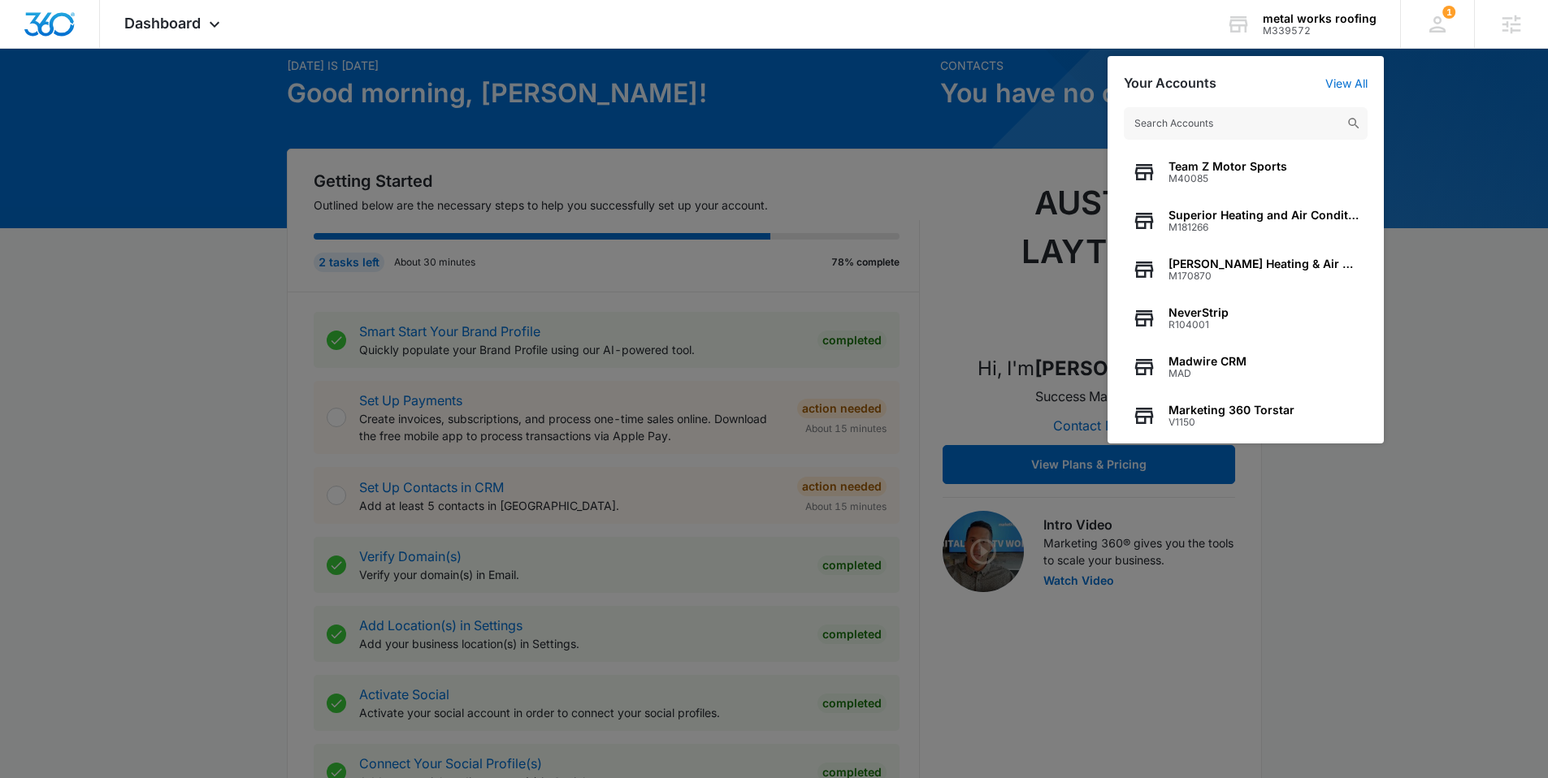
click at [720, 140] on div at bounding box center [774, 389] width 1548 height 778
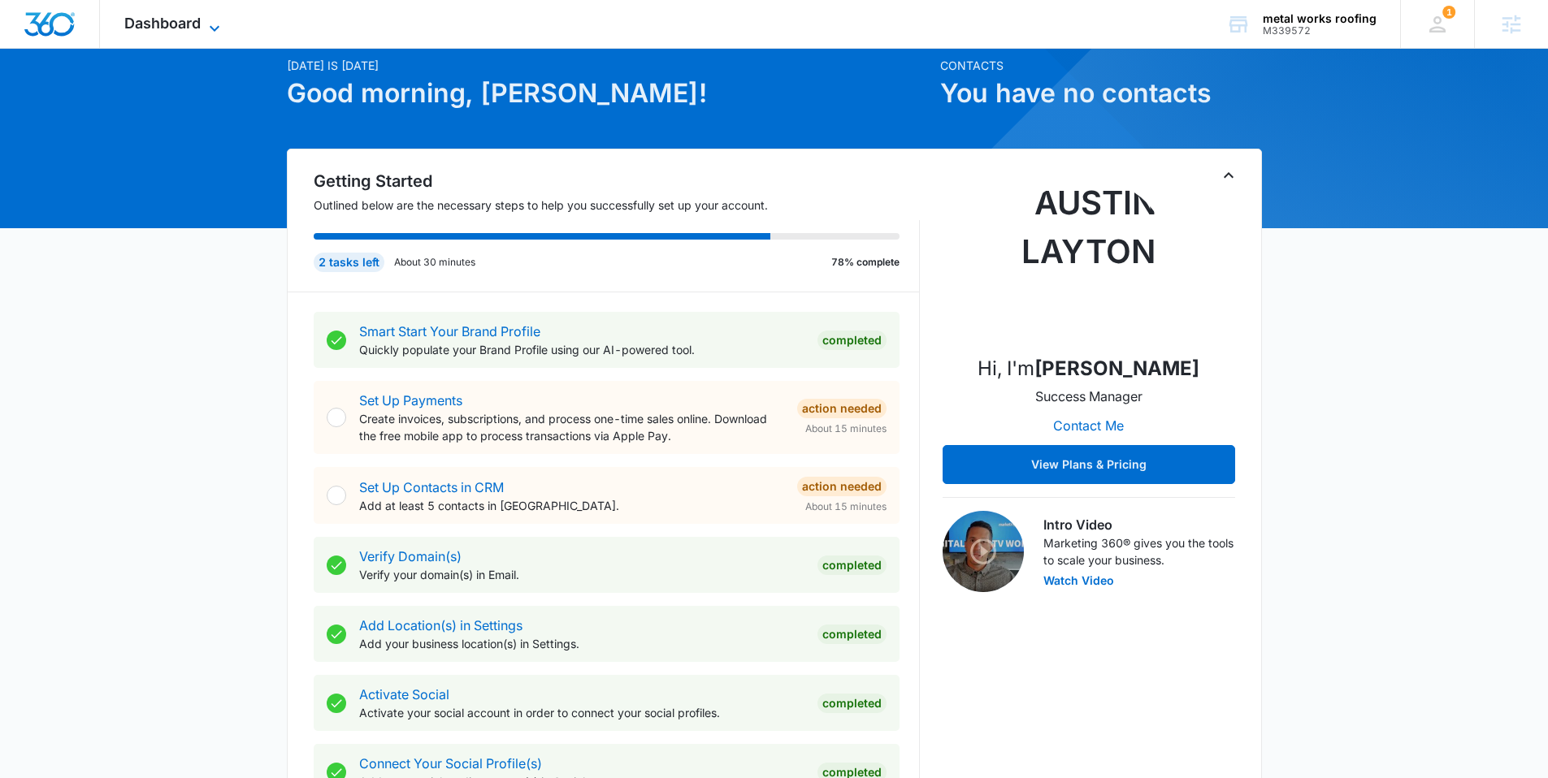
click at [177, 30] on span "Dashboard" at bounding box center [162, 23] width 76 height 17
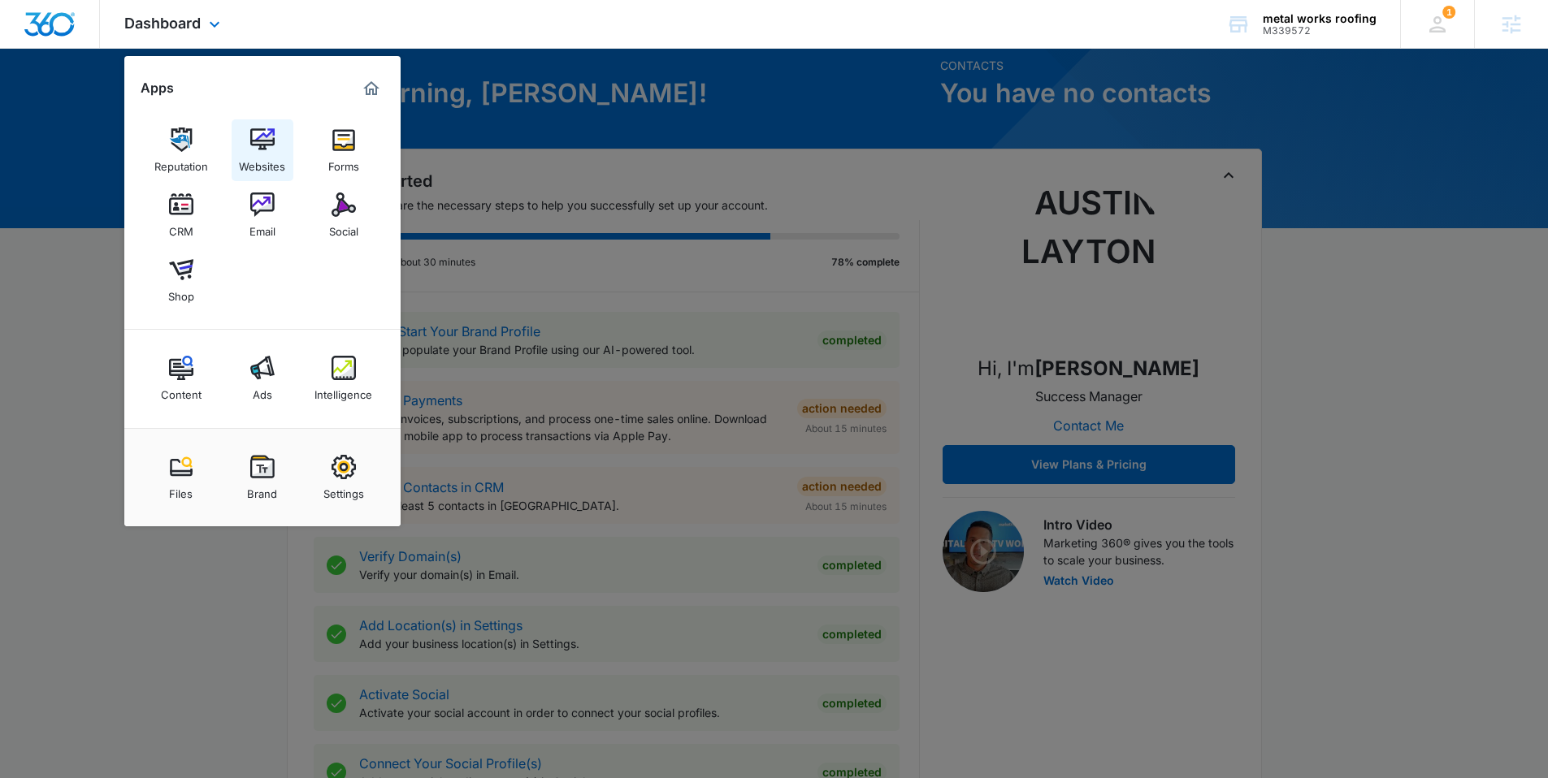
click at [260, 145] on img at bounding box center [262, 140] width 24 height 24
